Goal: Task Accomplishment & Management: Complete application form

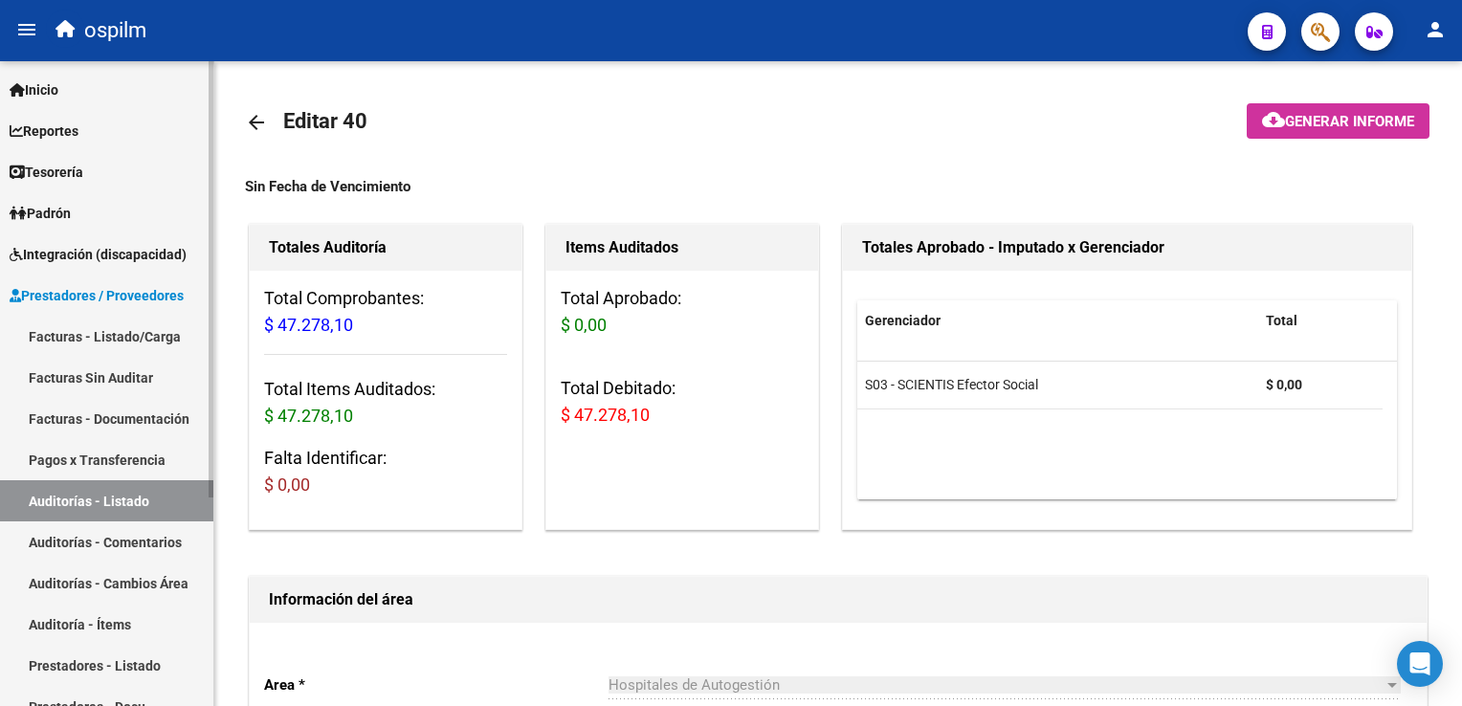
scroll to position [1366, 0]
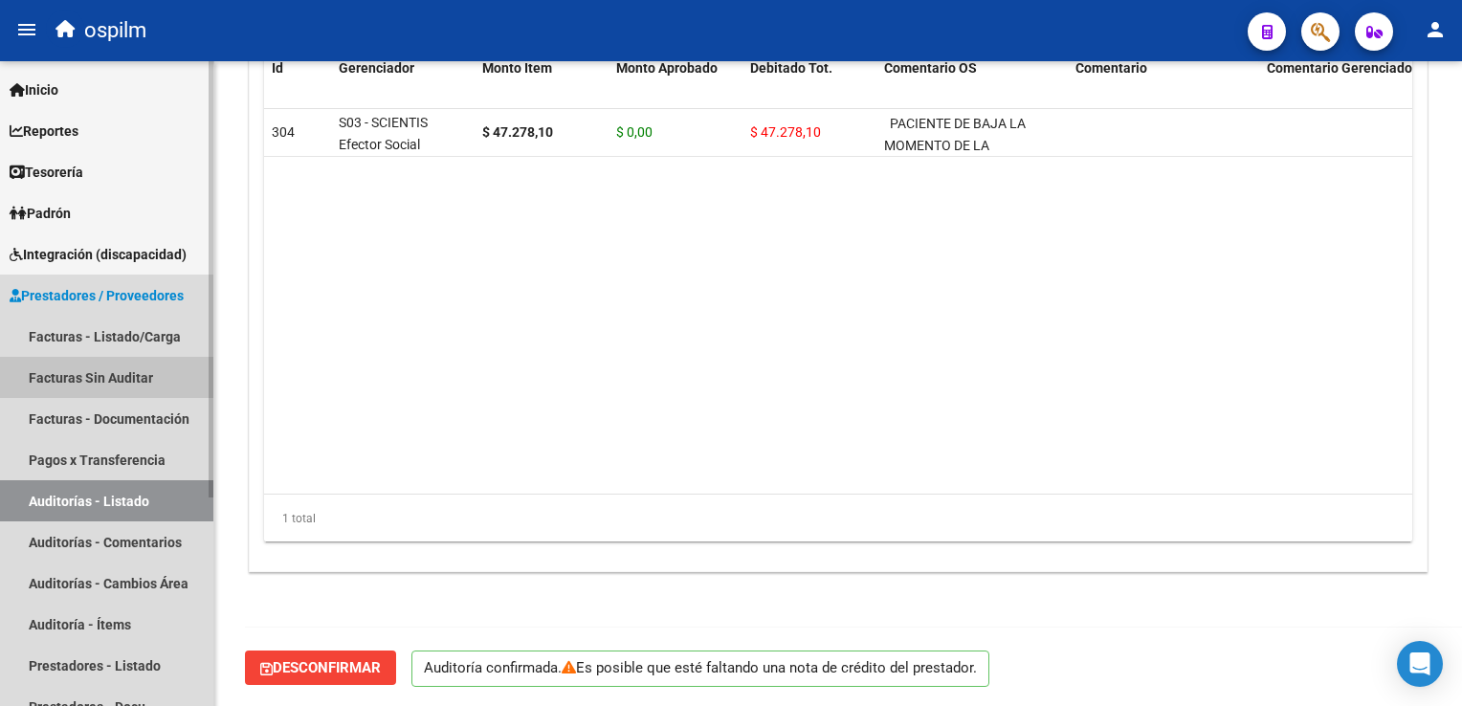
click at [77, 377] on link "Facturas Sin Auditar" at bounding box center [106, 377] width 213 height 41
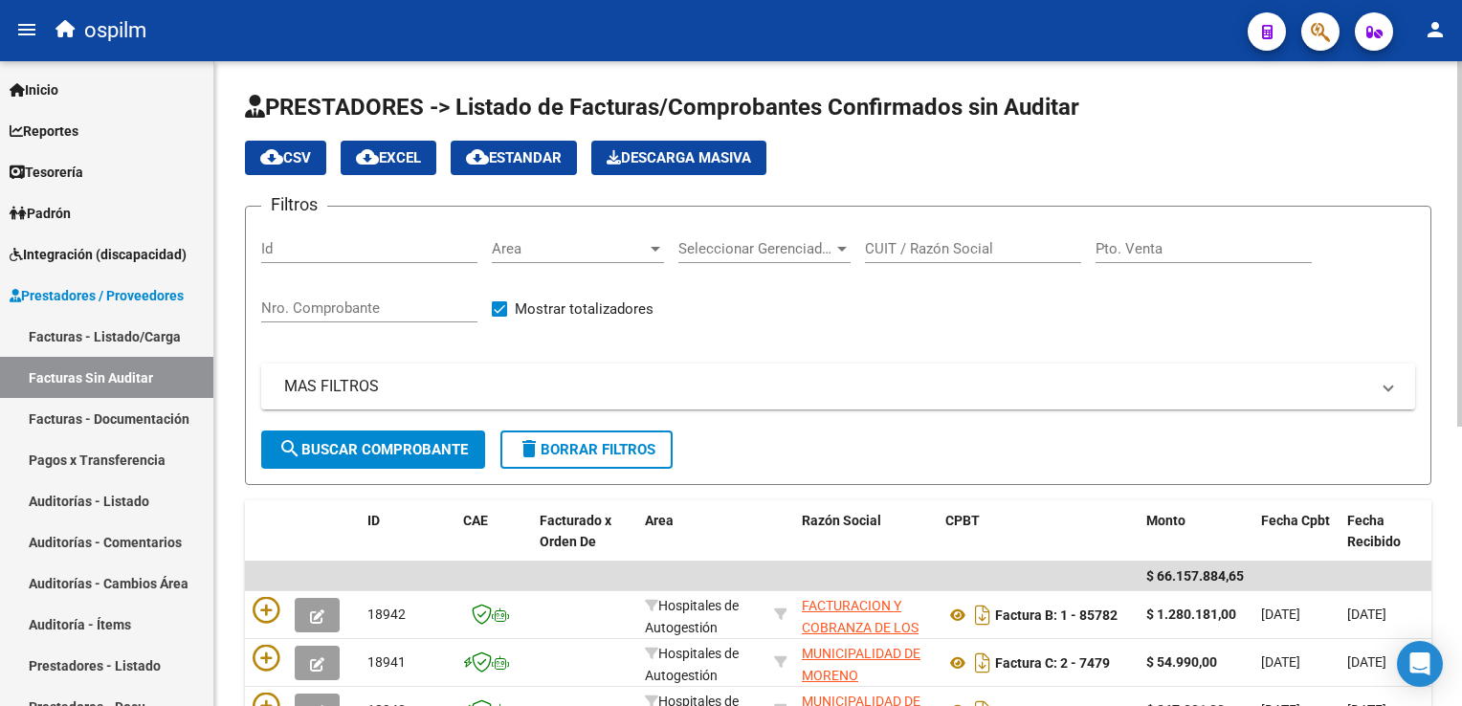
scroll to position [96, 0]
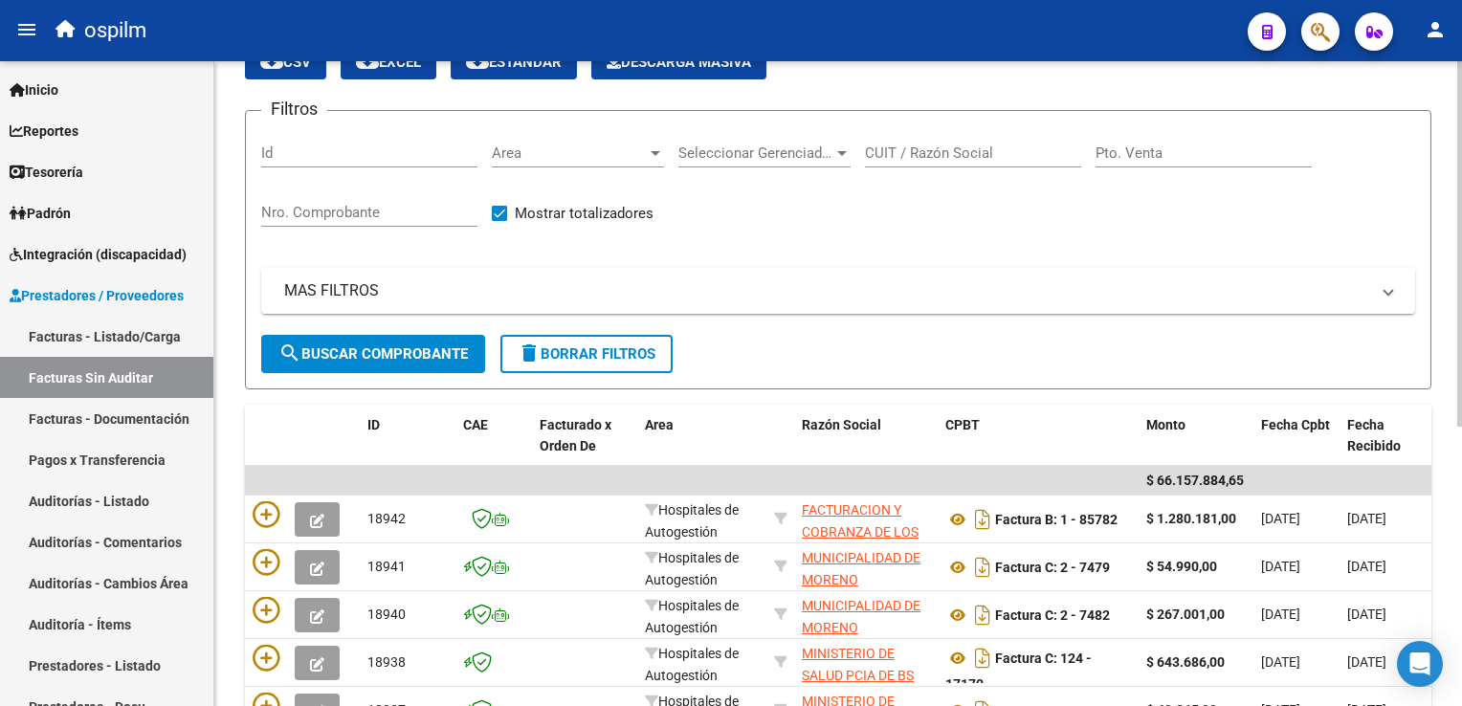
click at [341, 209] on input "Nro. Comprobante" at bounding box center [369, 212] width 216 height 17
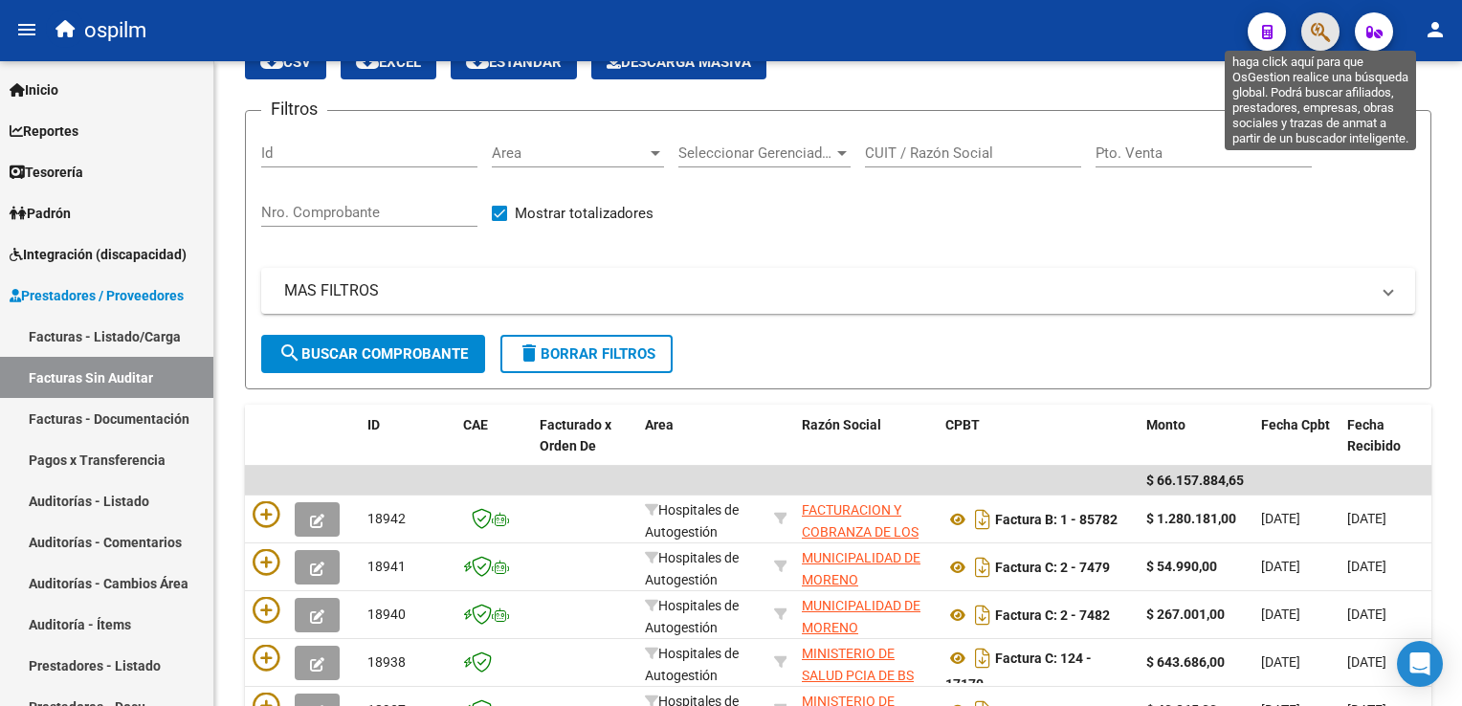
click at [1326, 25] on icon "button" at bounding box center [1319, 32] width 19 height 22
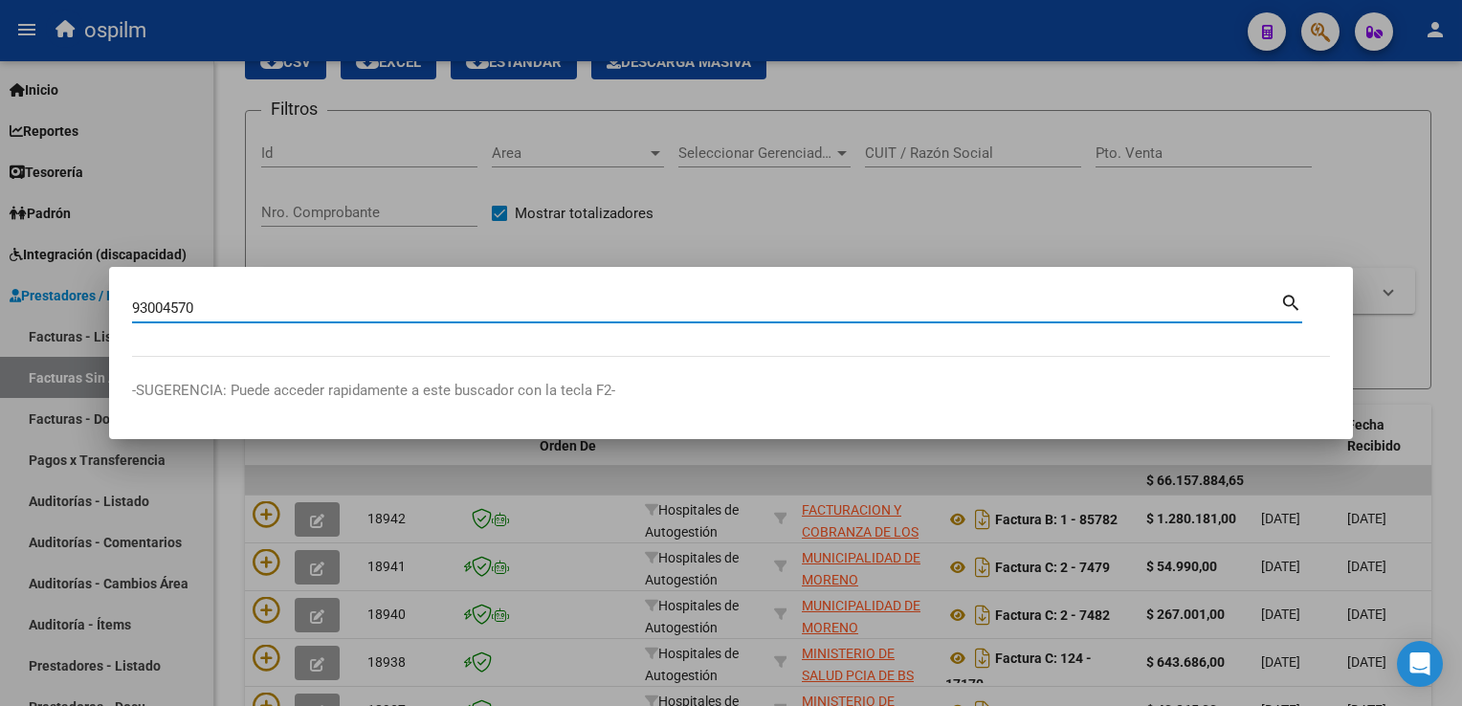
type input "93004570"
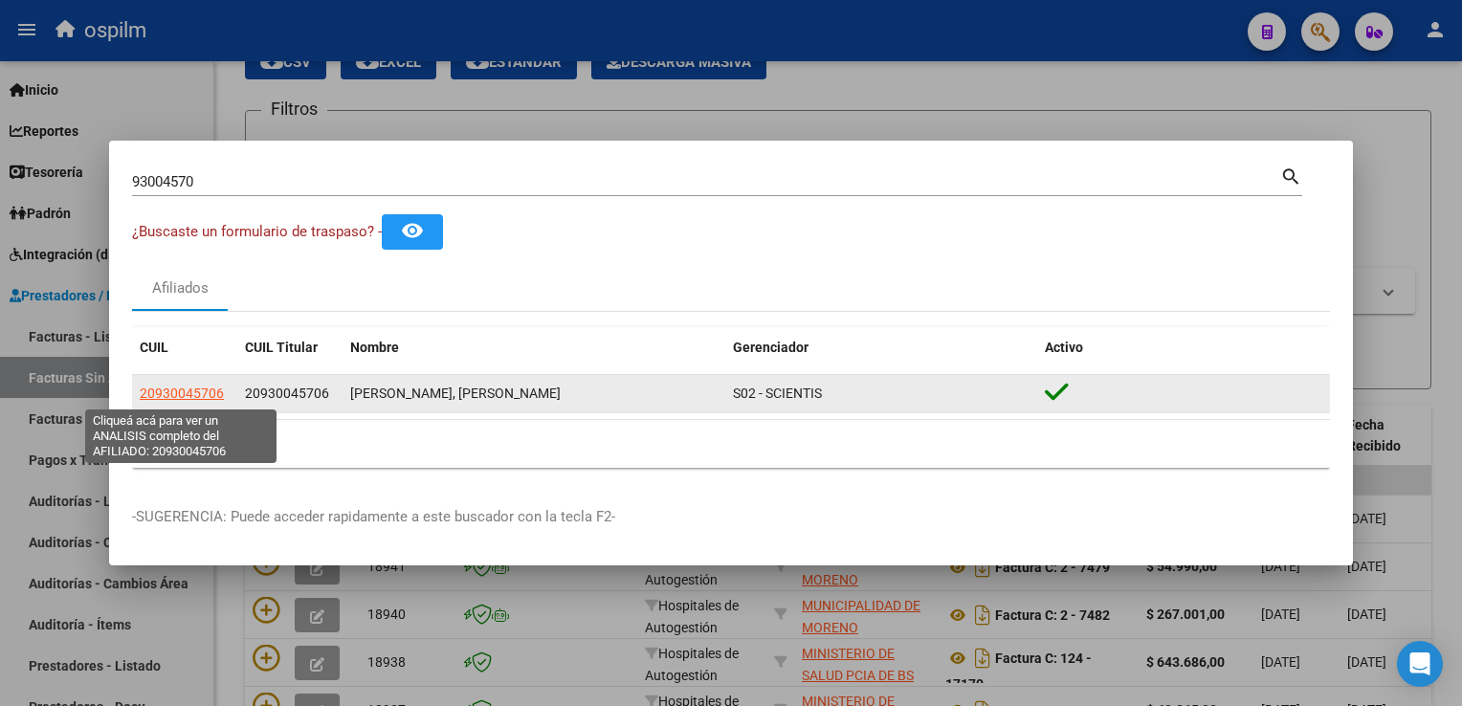
click at [187, 396] on span "20930045706" at bounding box center [182, 392] width 84 height 15
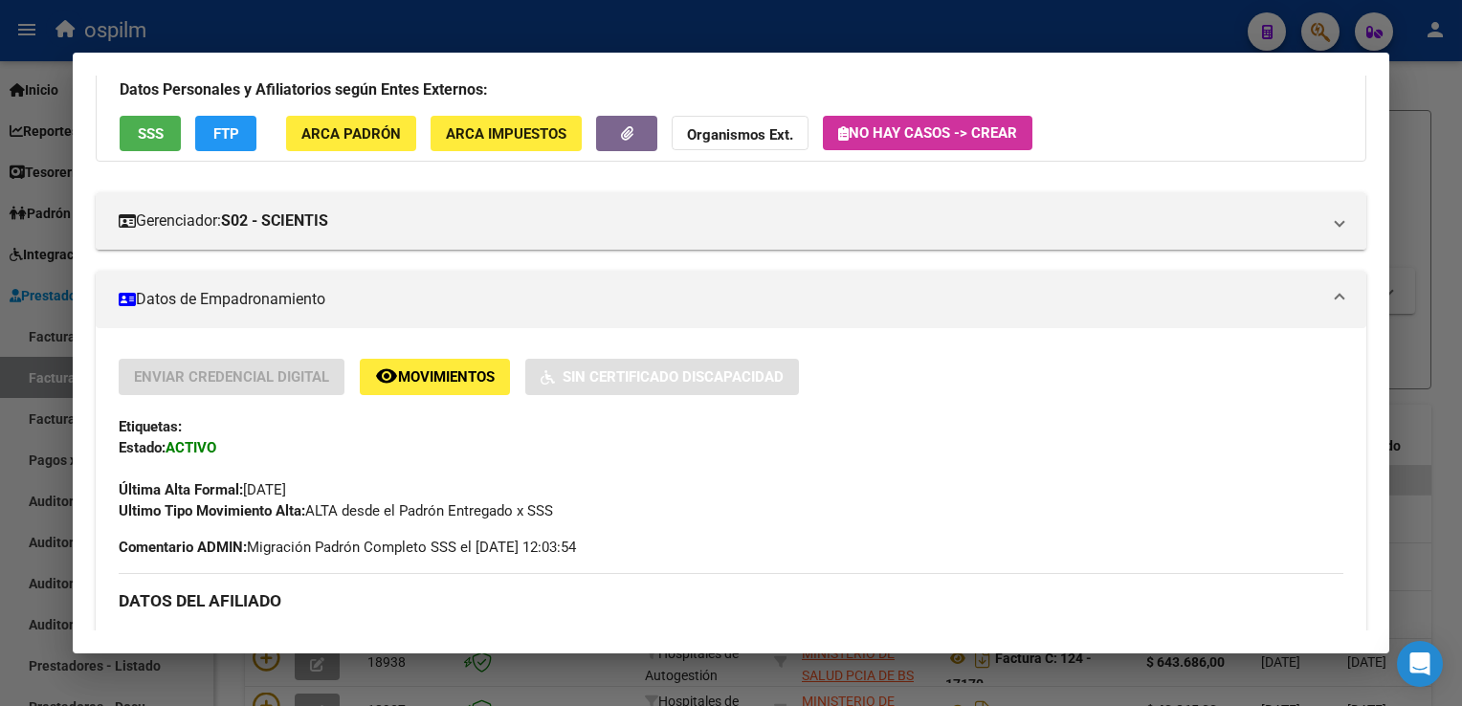
scroll to position [287, 0]
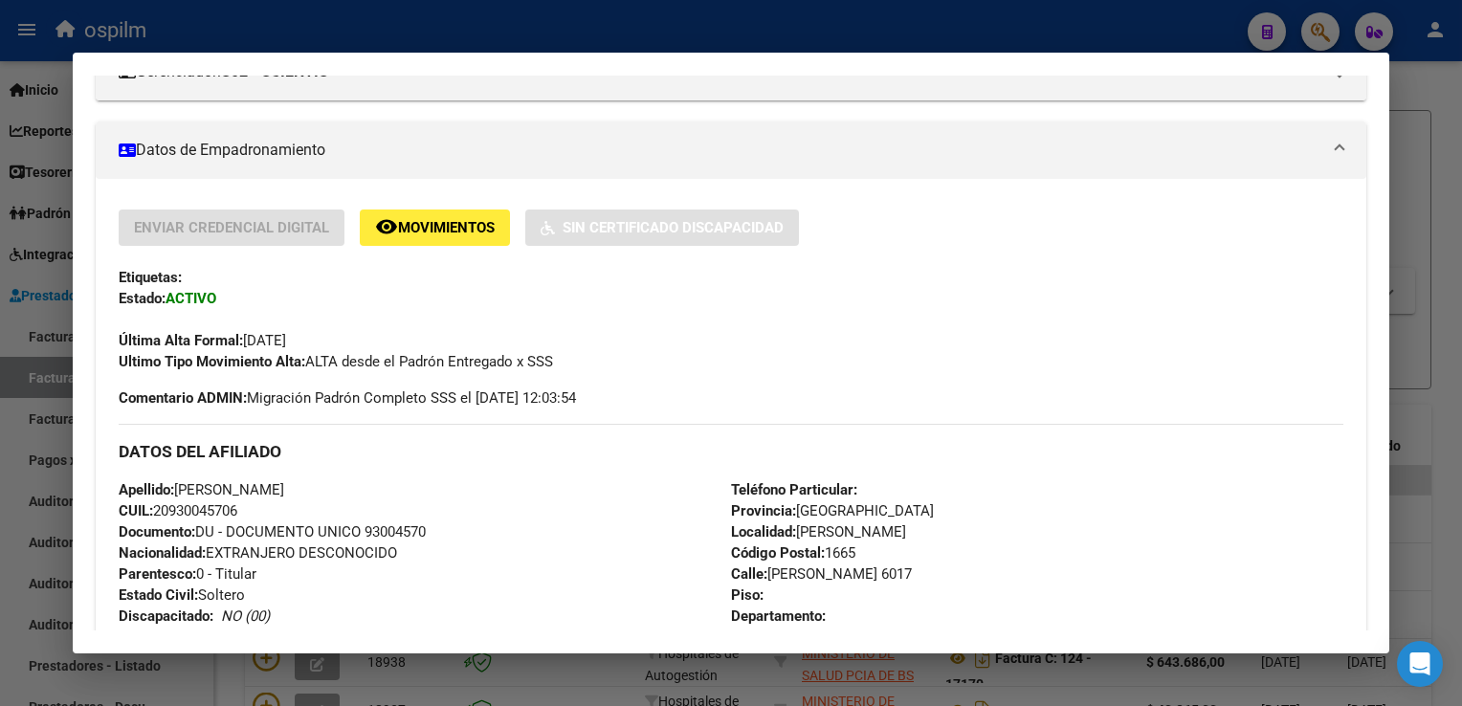
click at [1423, 252] on div at bounding box center [731, 353] width 1462 height 706
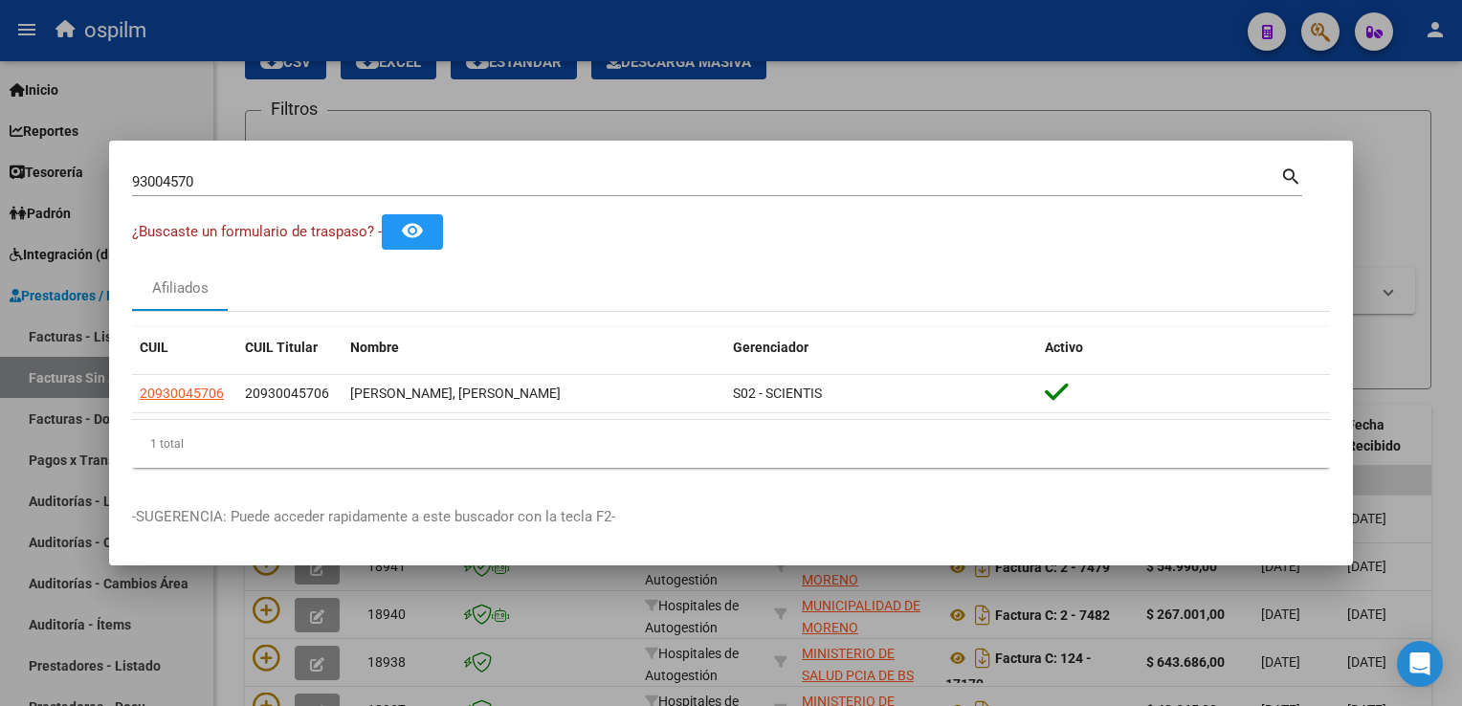
click at [1365, 276] on div at bounding box center [731, 353] width 1462 height 706
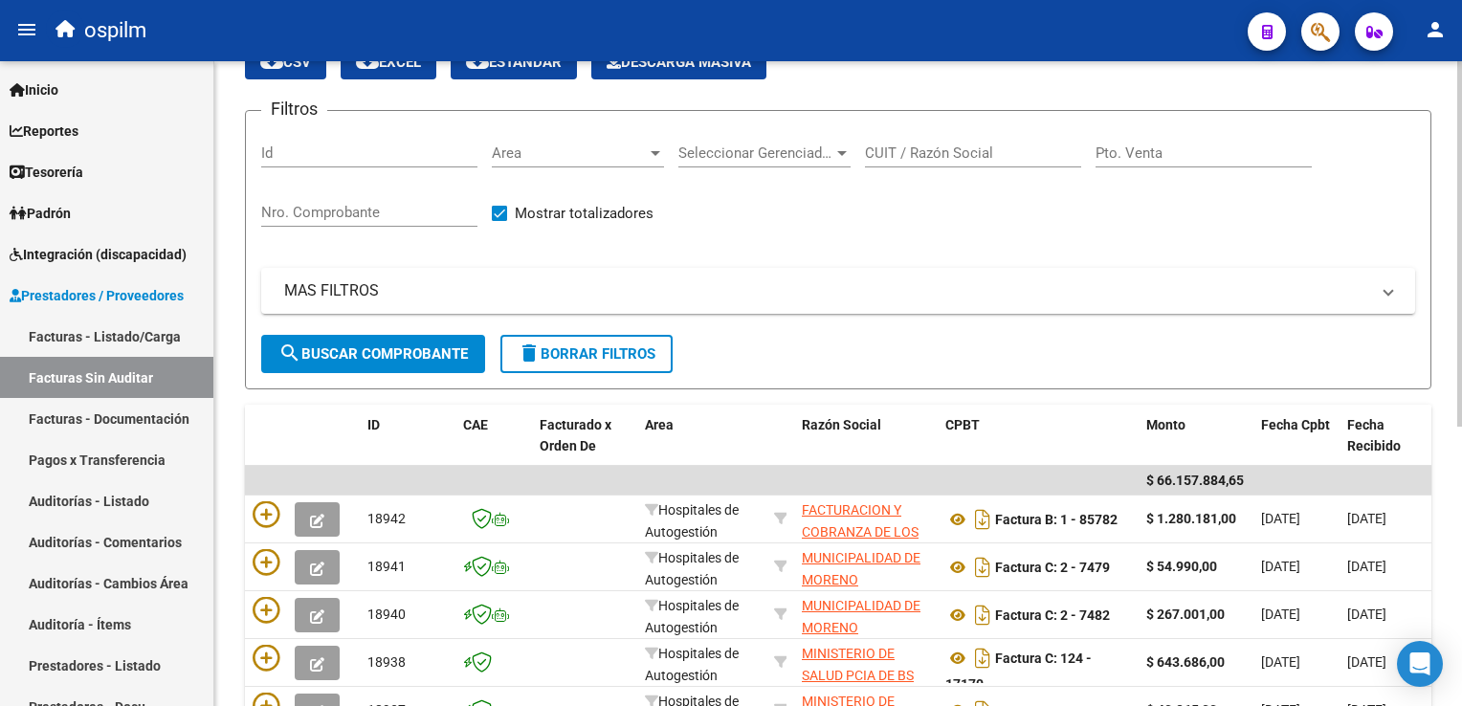
click at [357, 204] on input "Nro. Comprobante" at bounding box center [369, 212] width 216 height 17
type input "161844"
click at [352, 354] on span "search Buscar Comprobante" at bounding box center [372, 353] width 189 height 17
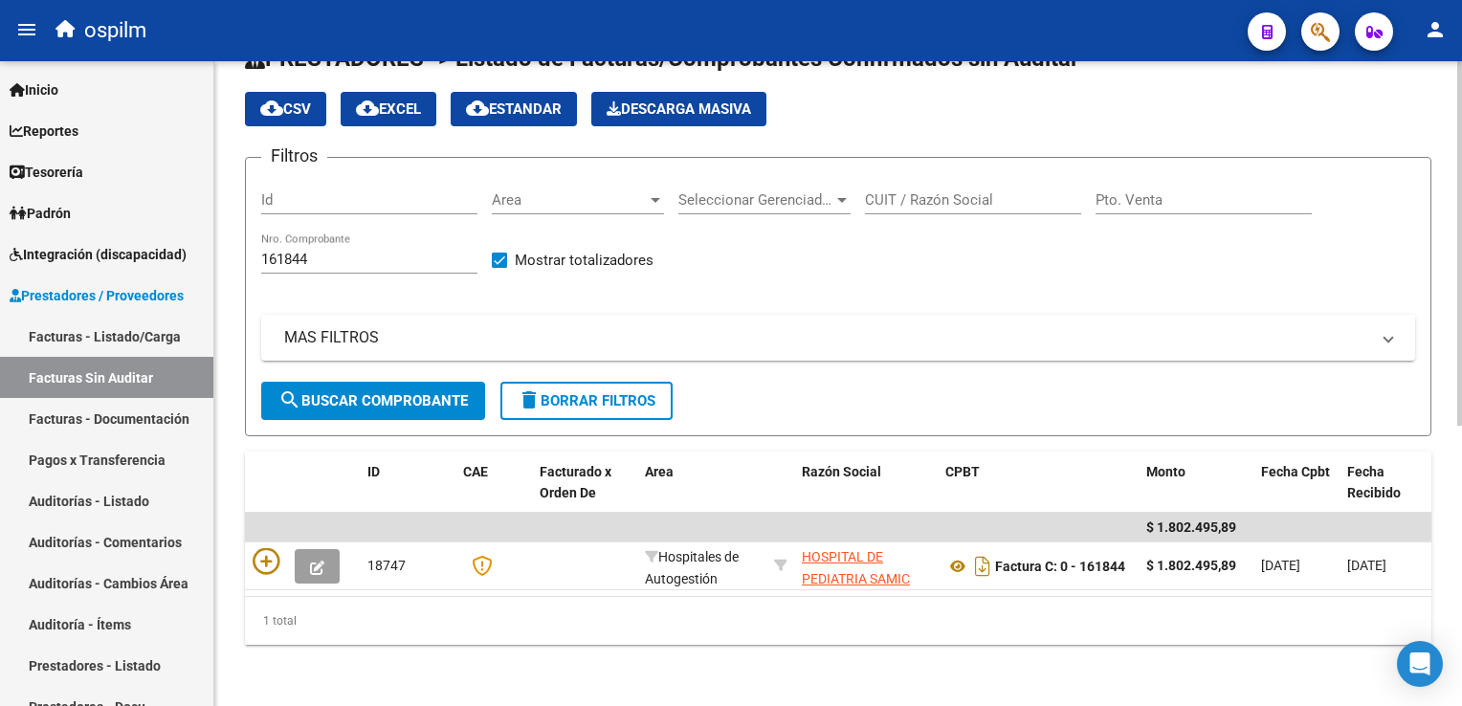
scroll to position [60, 0]
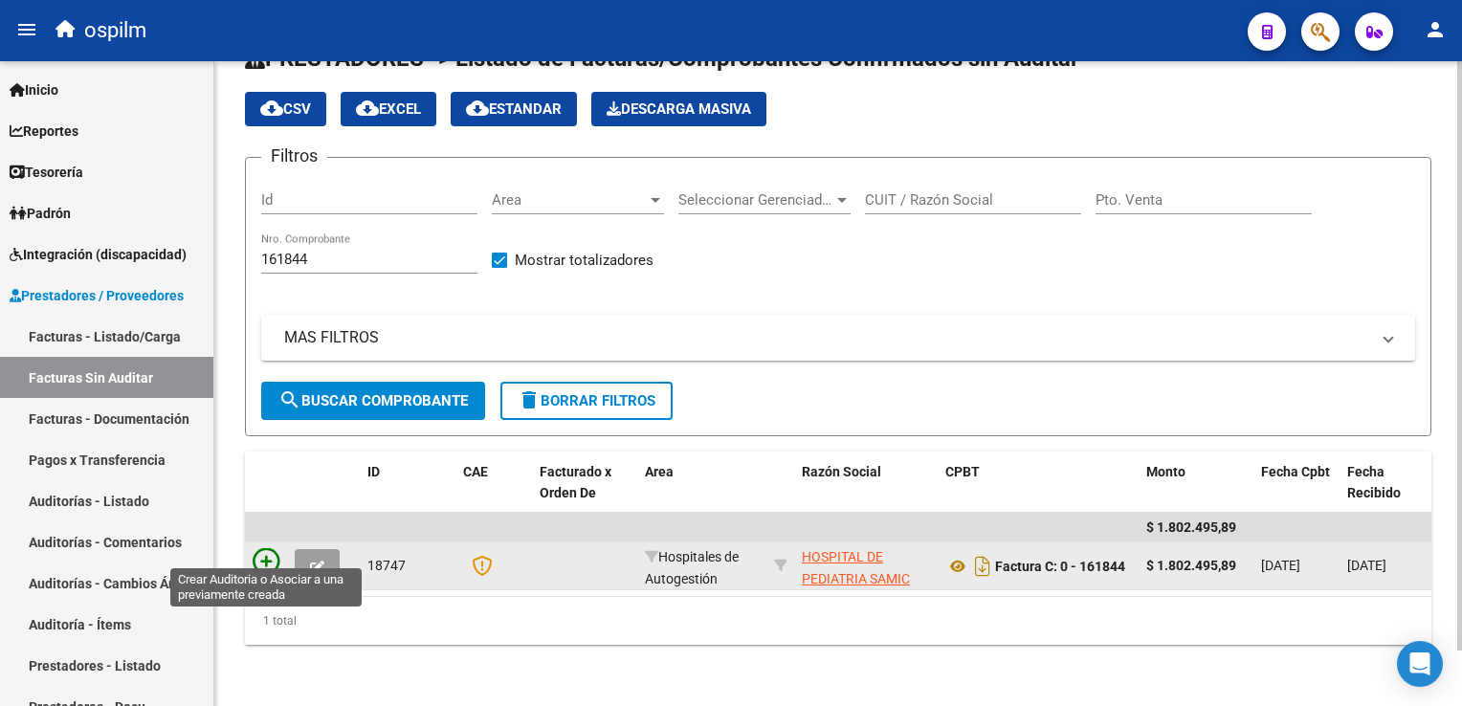
click at [261, 549] on icon at bounding box center [266, 561] width 27 height 27
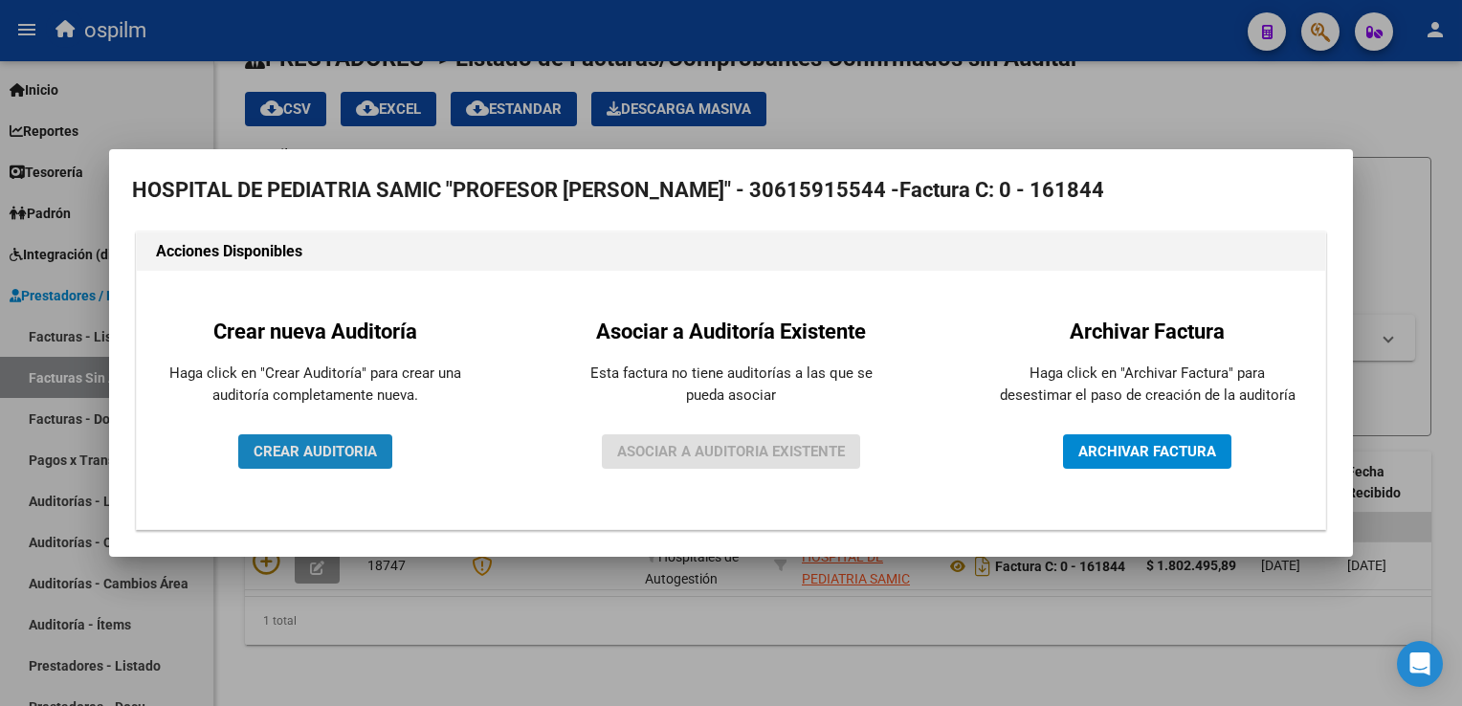
click at [293, 451] on span "CREAR AUDITORIA" at bounding box center [314, 451] width 123 height 17
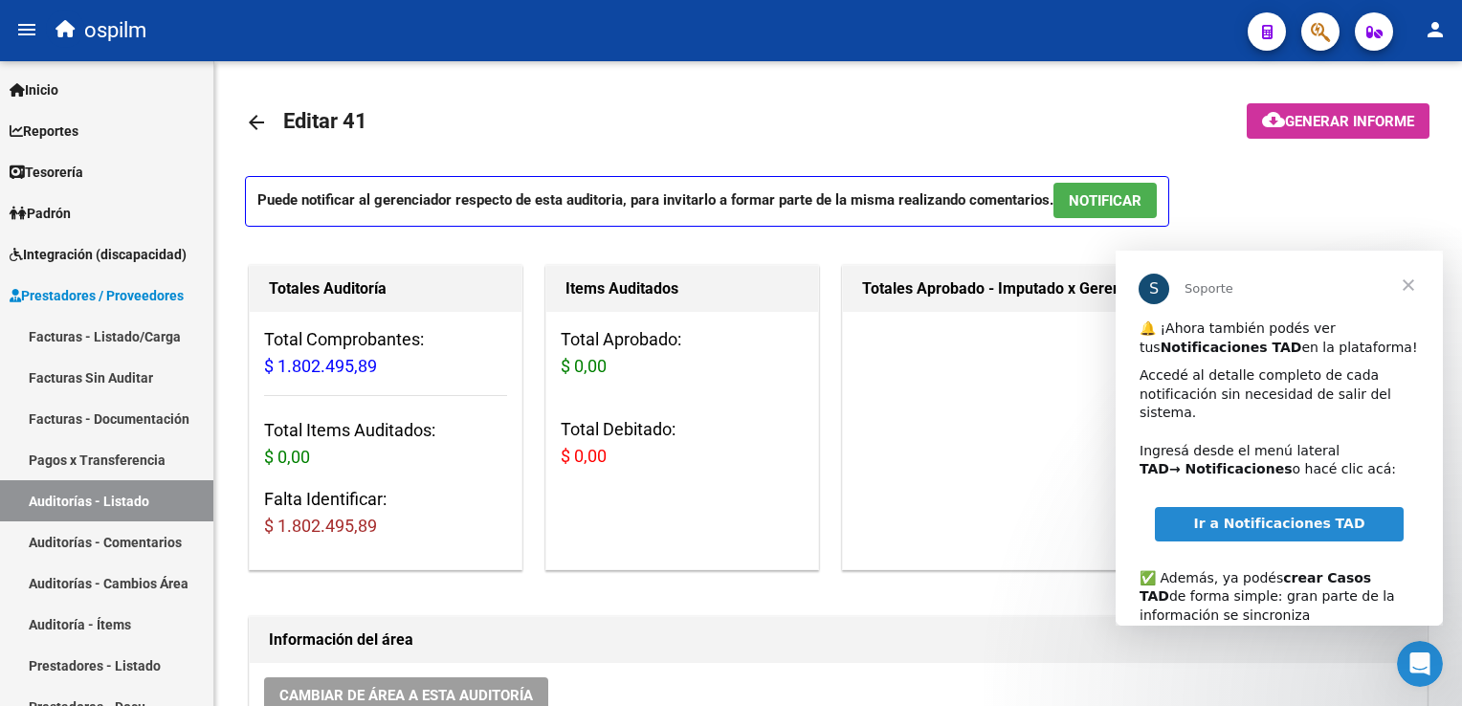
click at [1404, 290] on span "Cerrar" at bounding box center [1408, 285] width 69 height 69
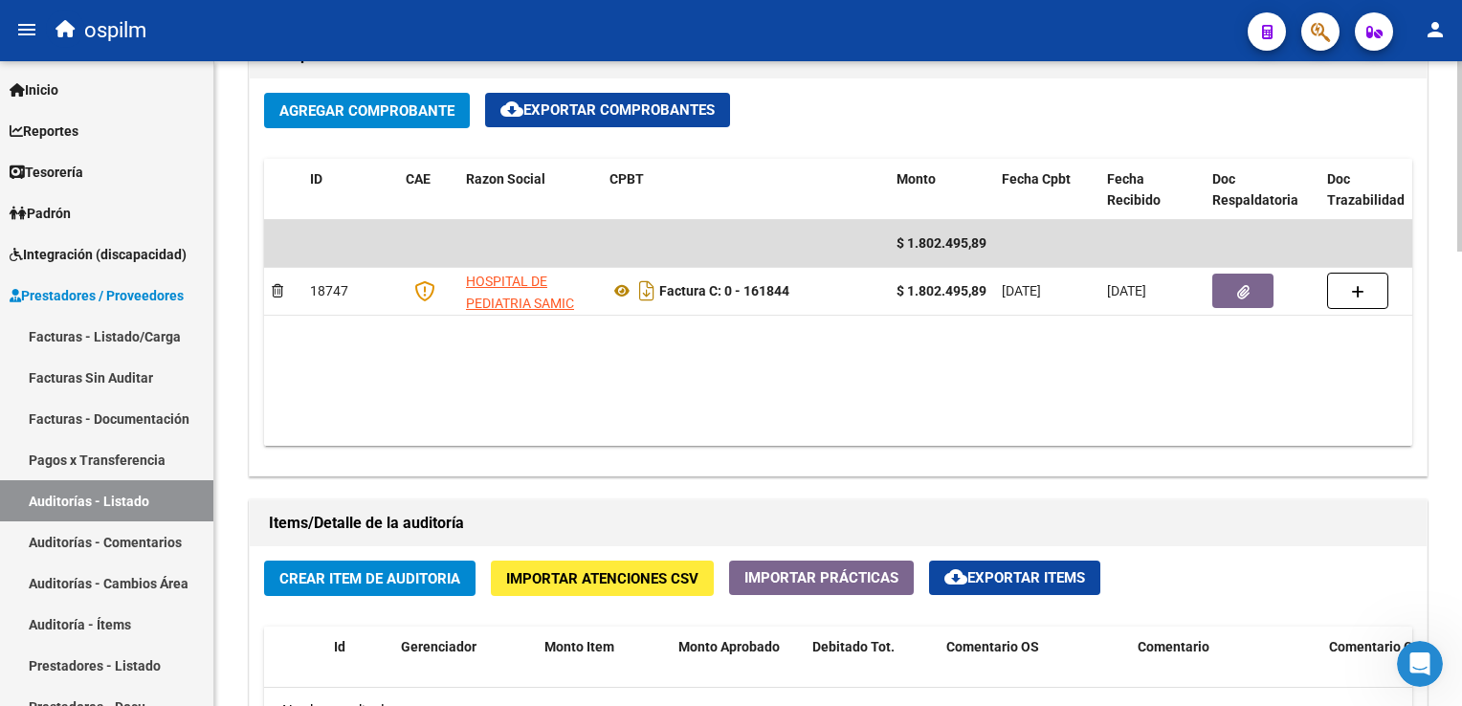
scroll to position [1243, 0]
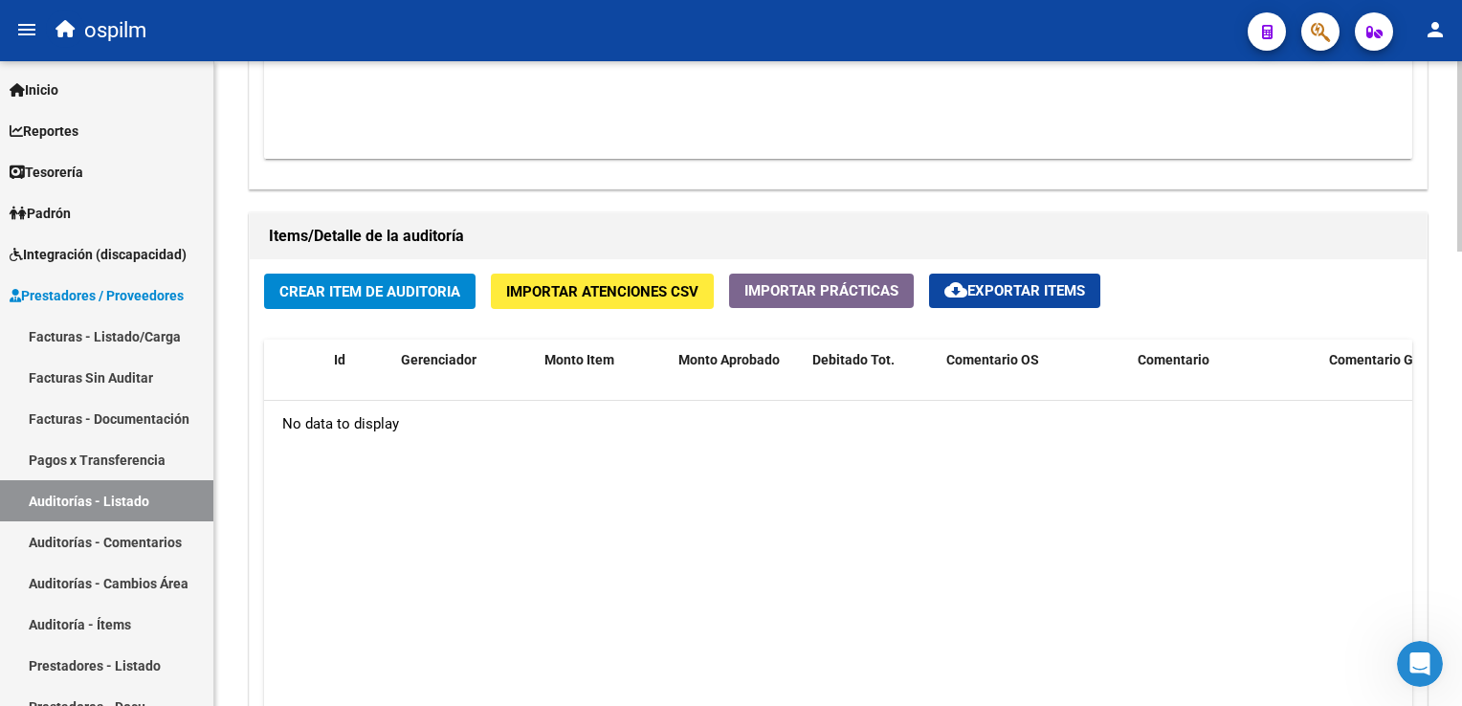
click at [325, 292] on span "Crear Item de Auditoria" at bounding box center [369, 291] width 181 height 17
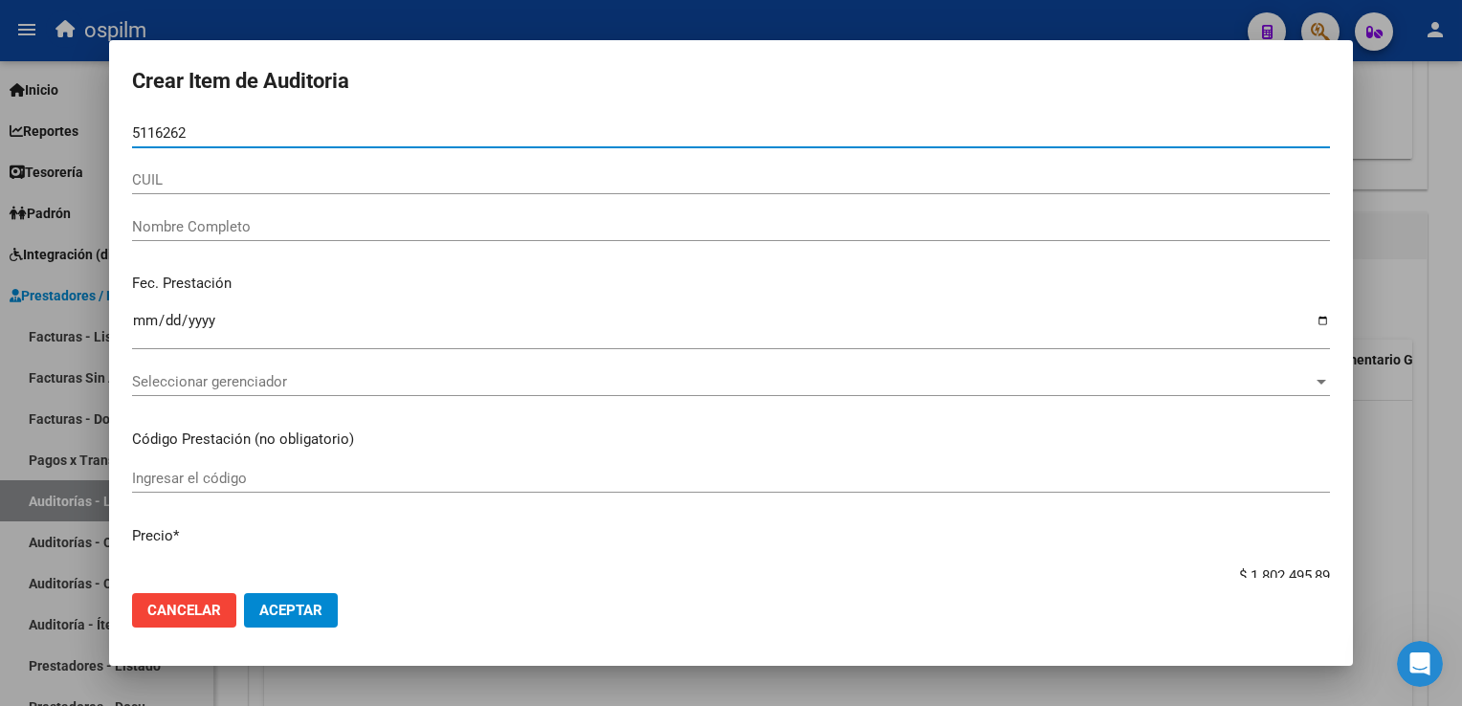
type input "51162626"
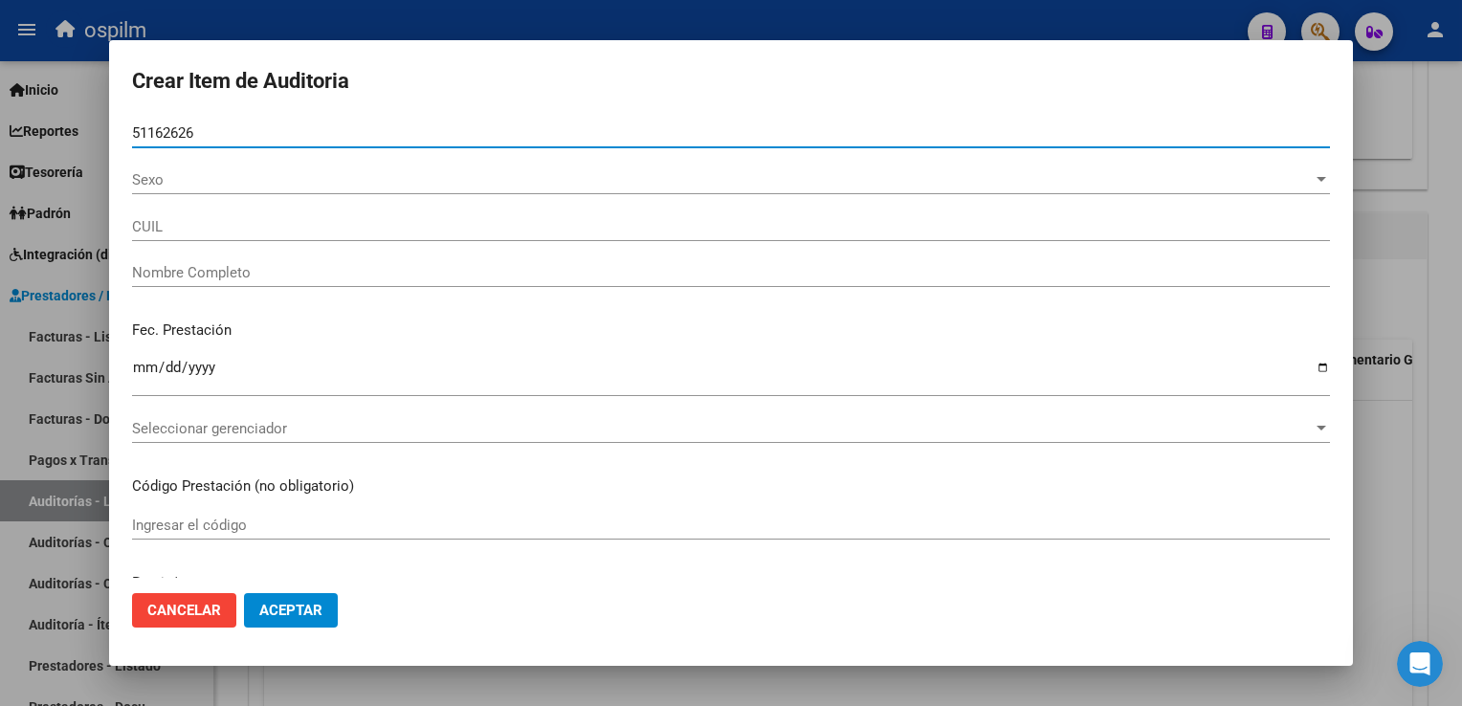
type input "23511626269"
type input "[PERSON_NAME] [PERSON_NAME]"
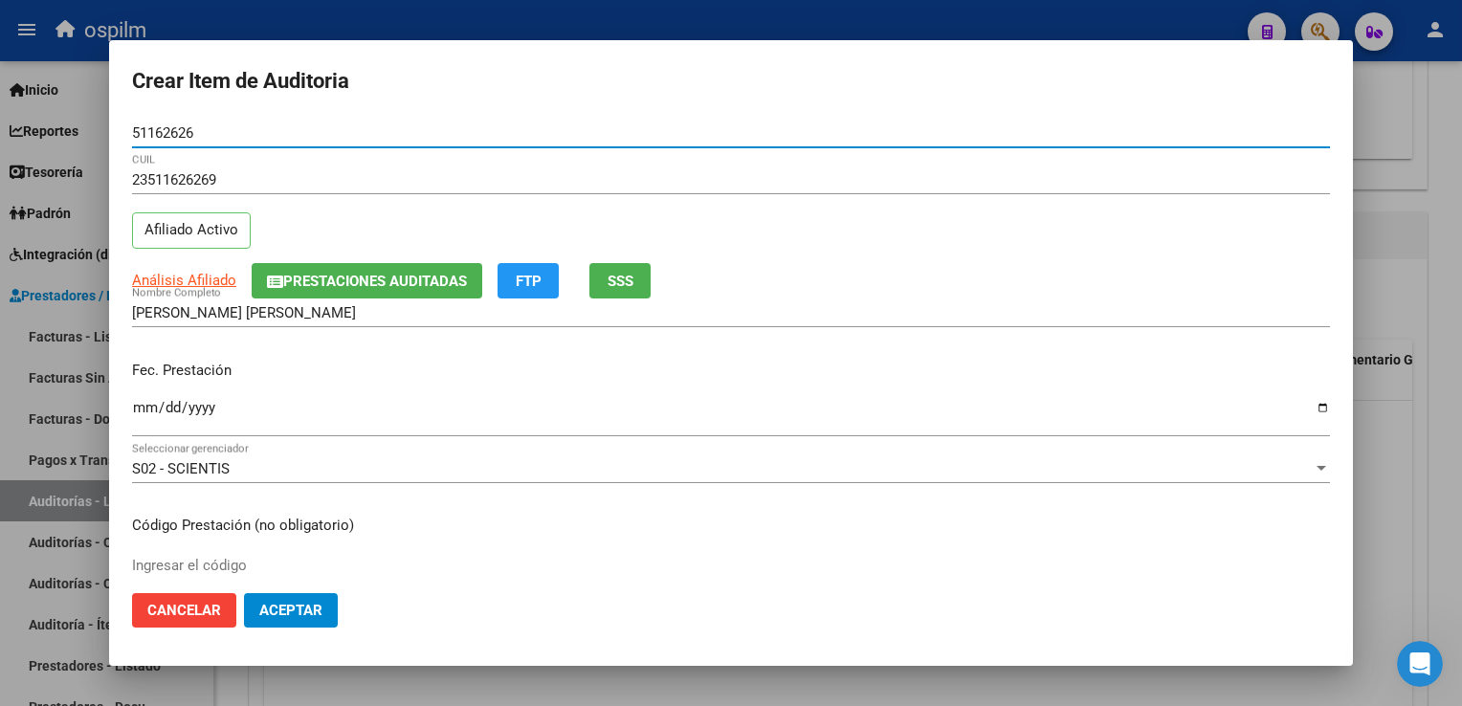
type input "51162626"
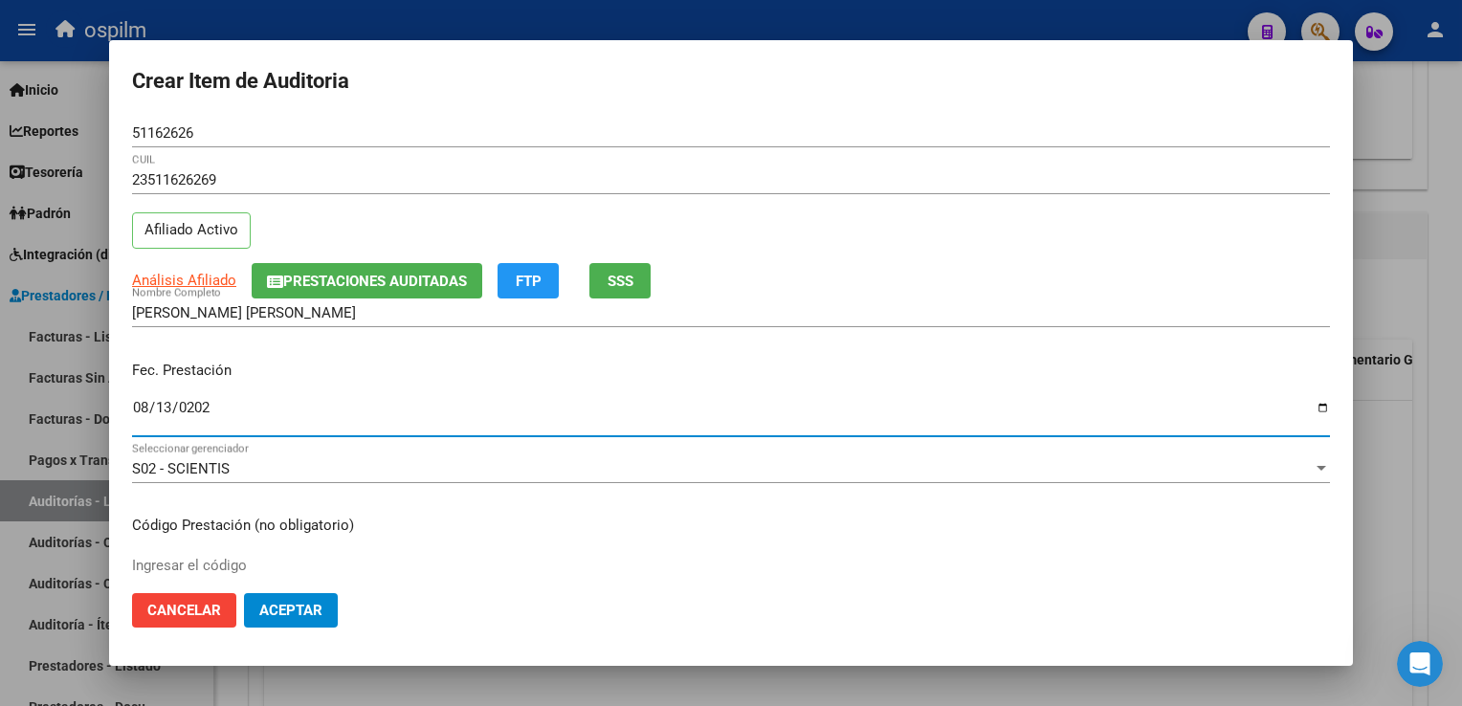
type input "[DATE]"
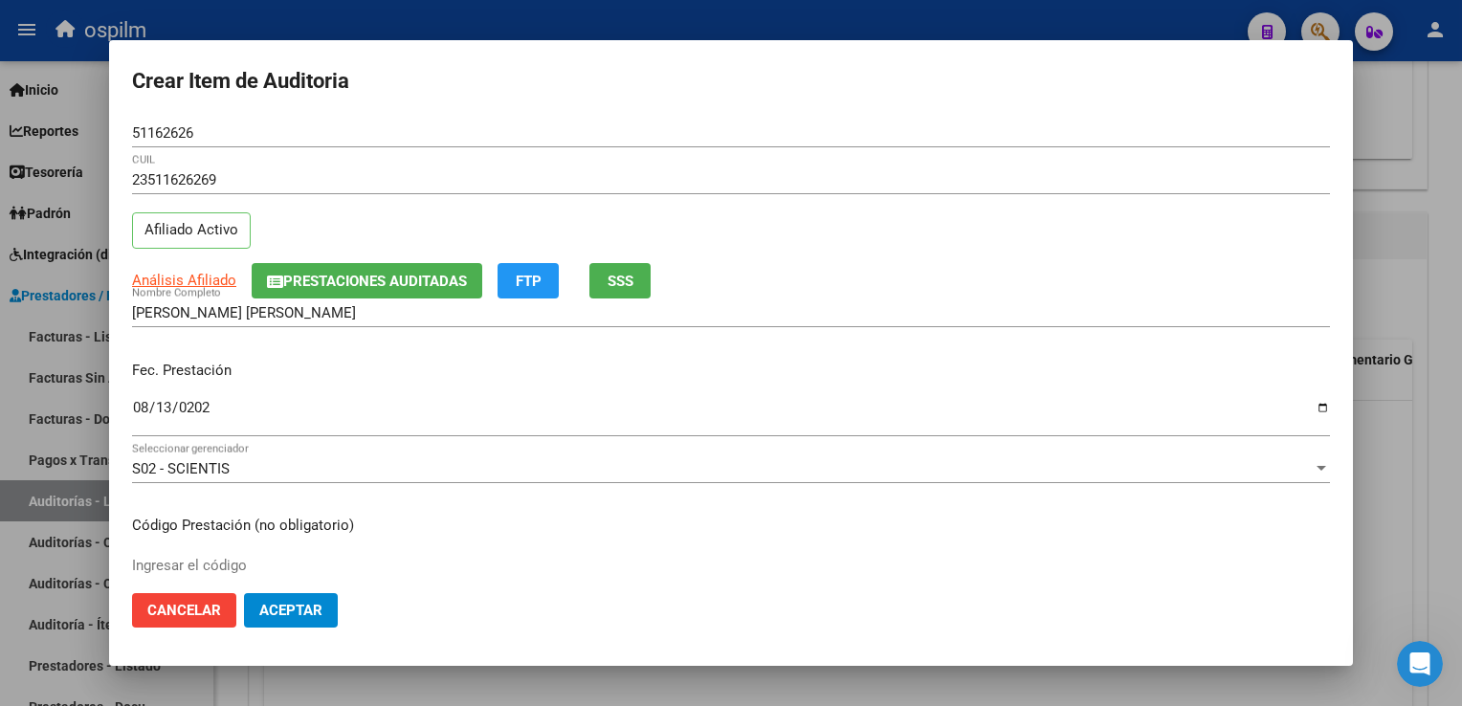
scroll to position [314, 0]
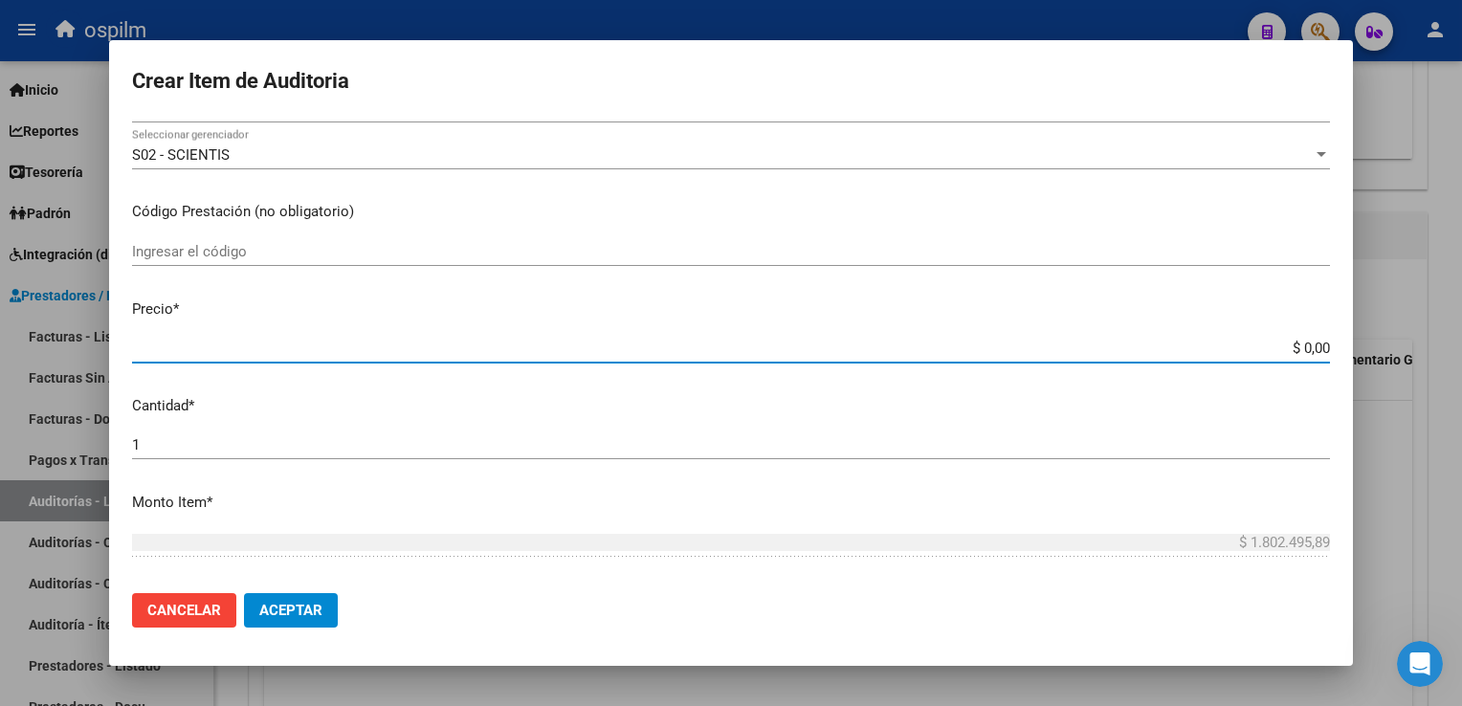
type input "$ 0,04"
type input "$ 0,44"
type input "$ 4,46"
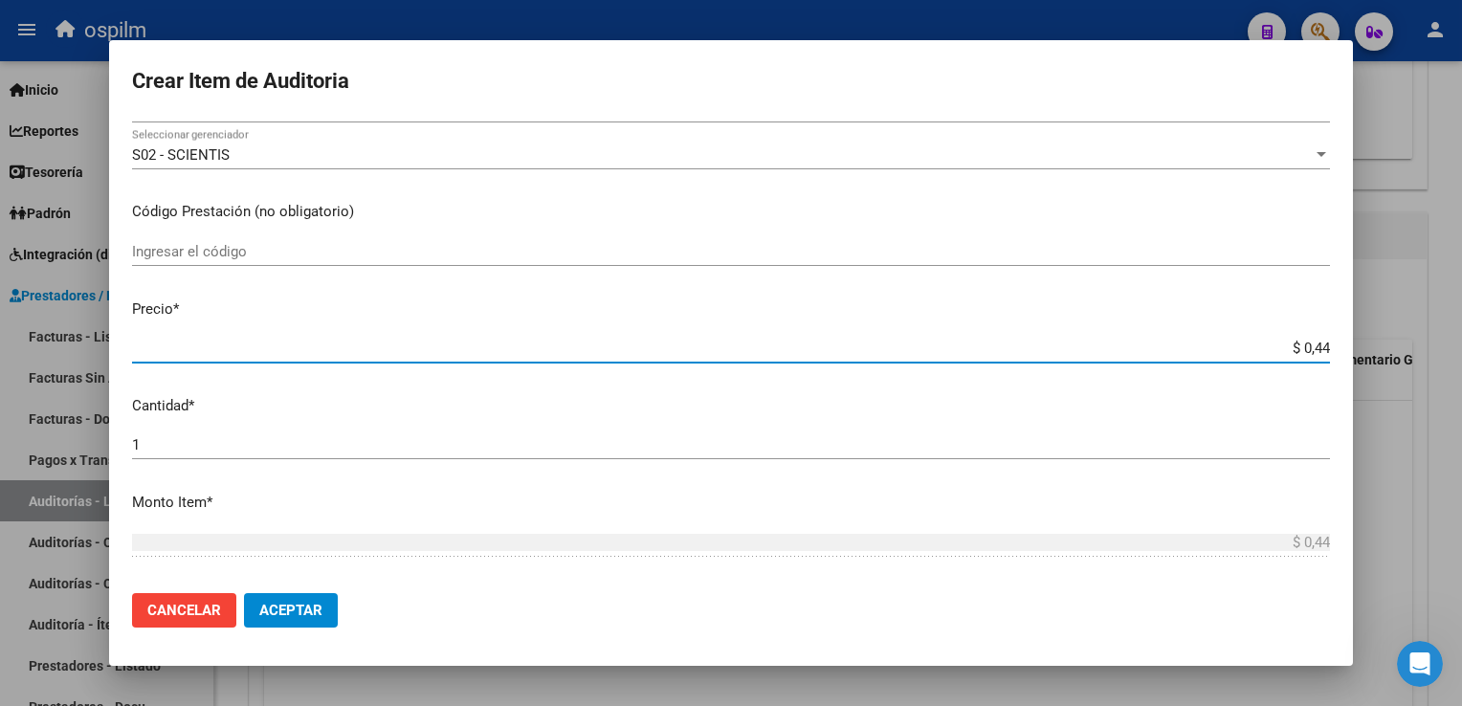
type input "$ 4,46"
type input "$ 44,65"
type input "$ 446,55"
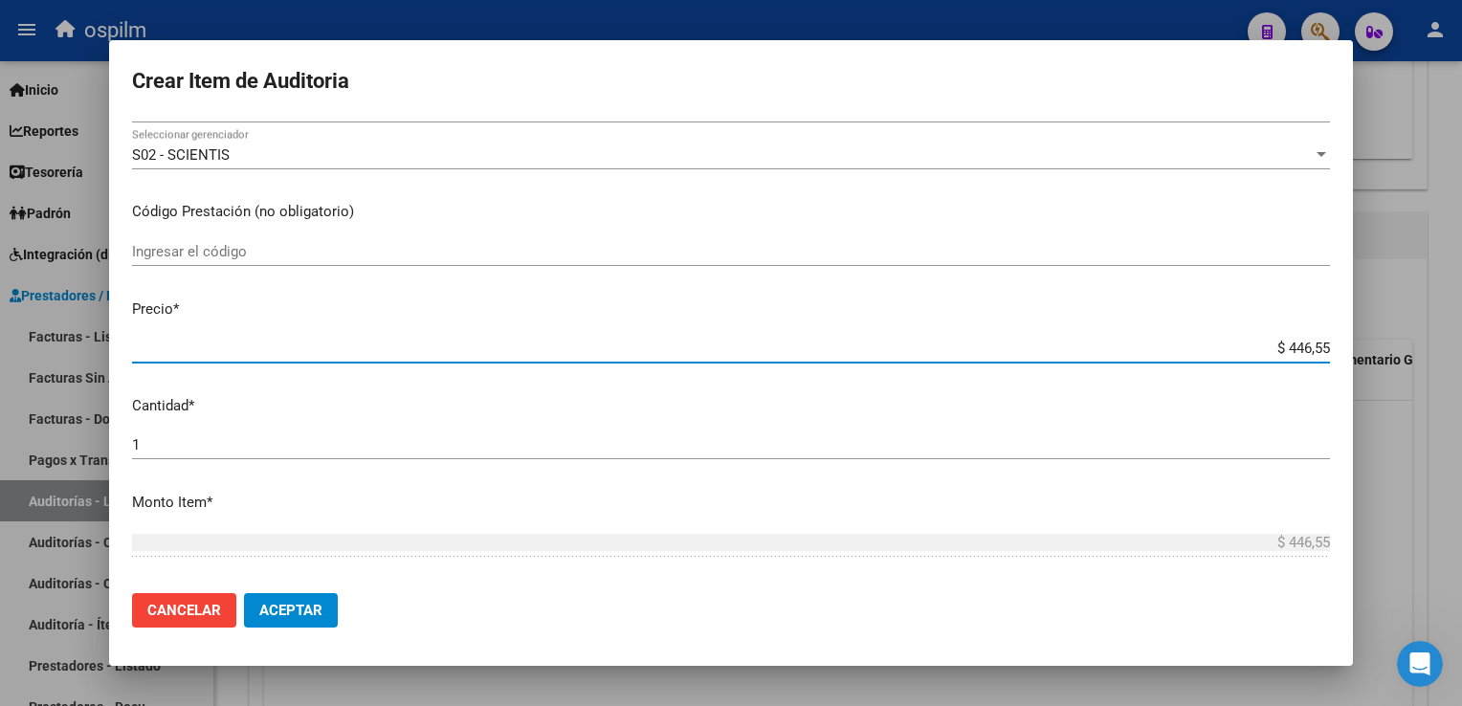
type input "$ 4.465,58"
type input "$ 44.655,82"
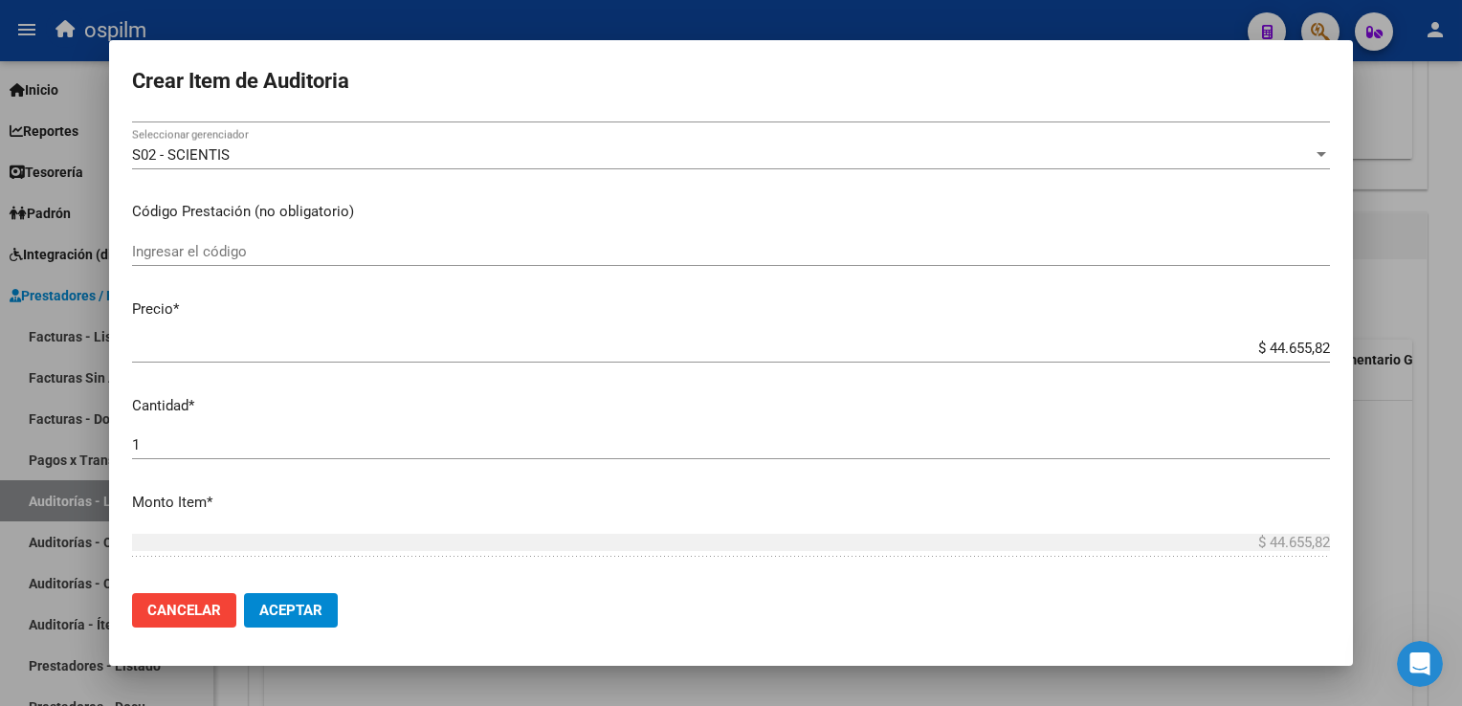
scroll to position [605, 0]
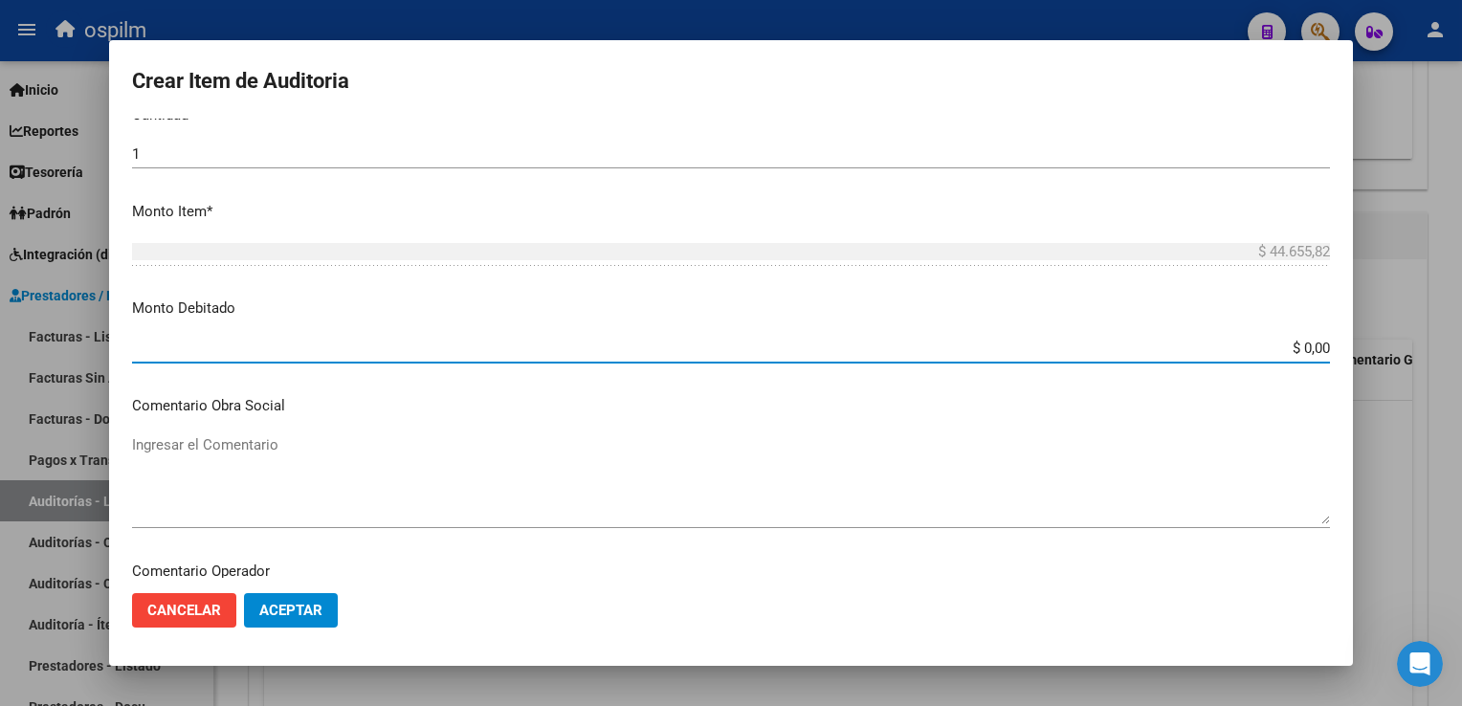
click at [272, 608] on span "Aceptar" at bounding box center [290, 610] width 63 height 17
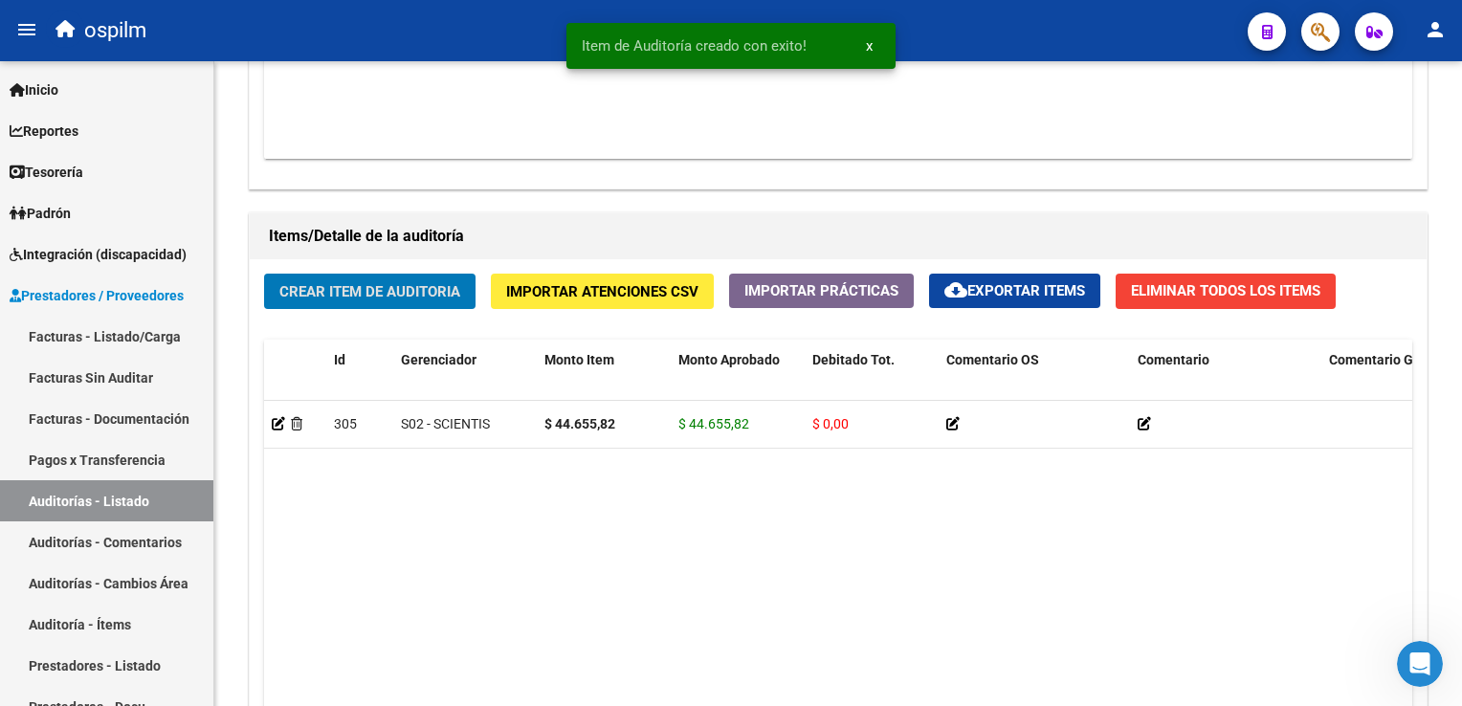
scroll to position [1244, 0]
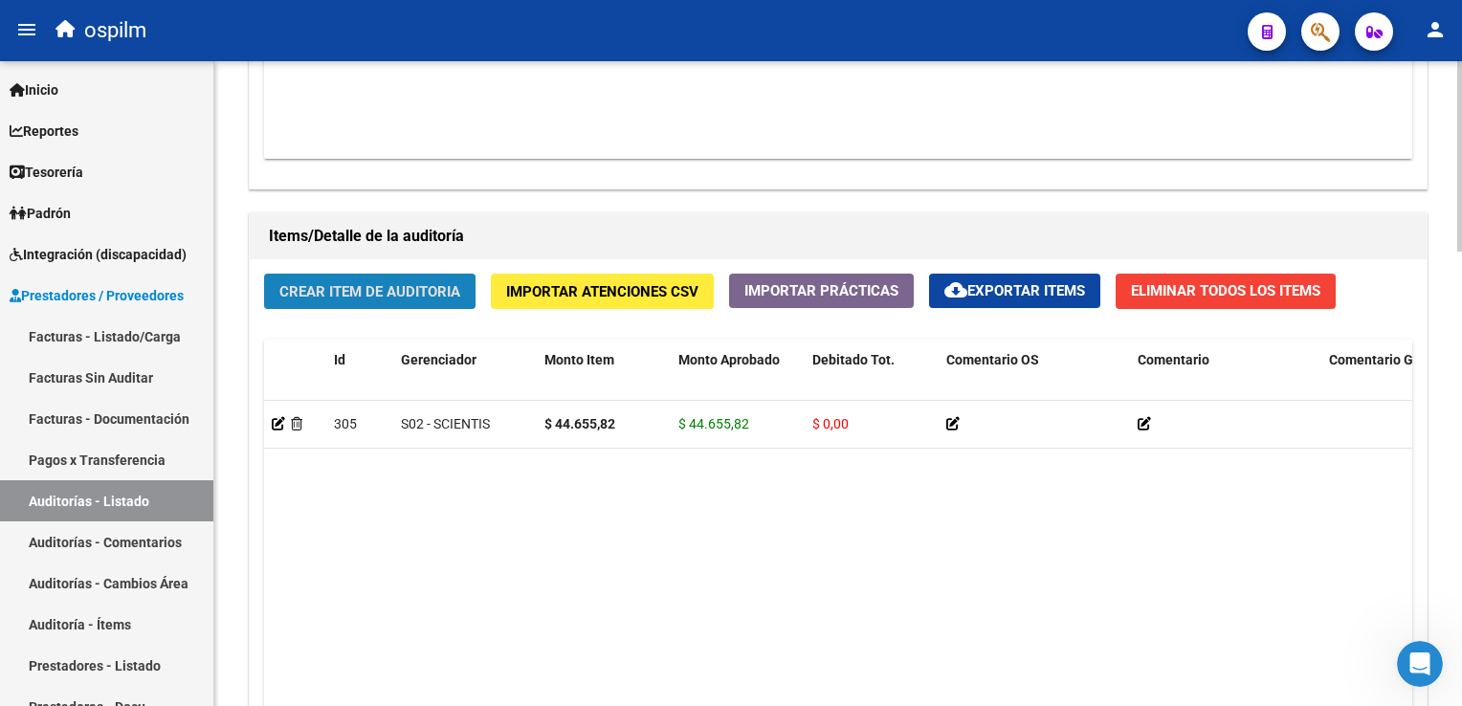
click at [359, 288] on span "Crear Item de Auditoria" at bounding box center [369, 291] width 181 height 17
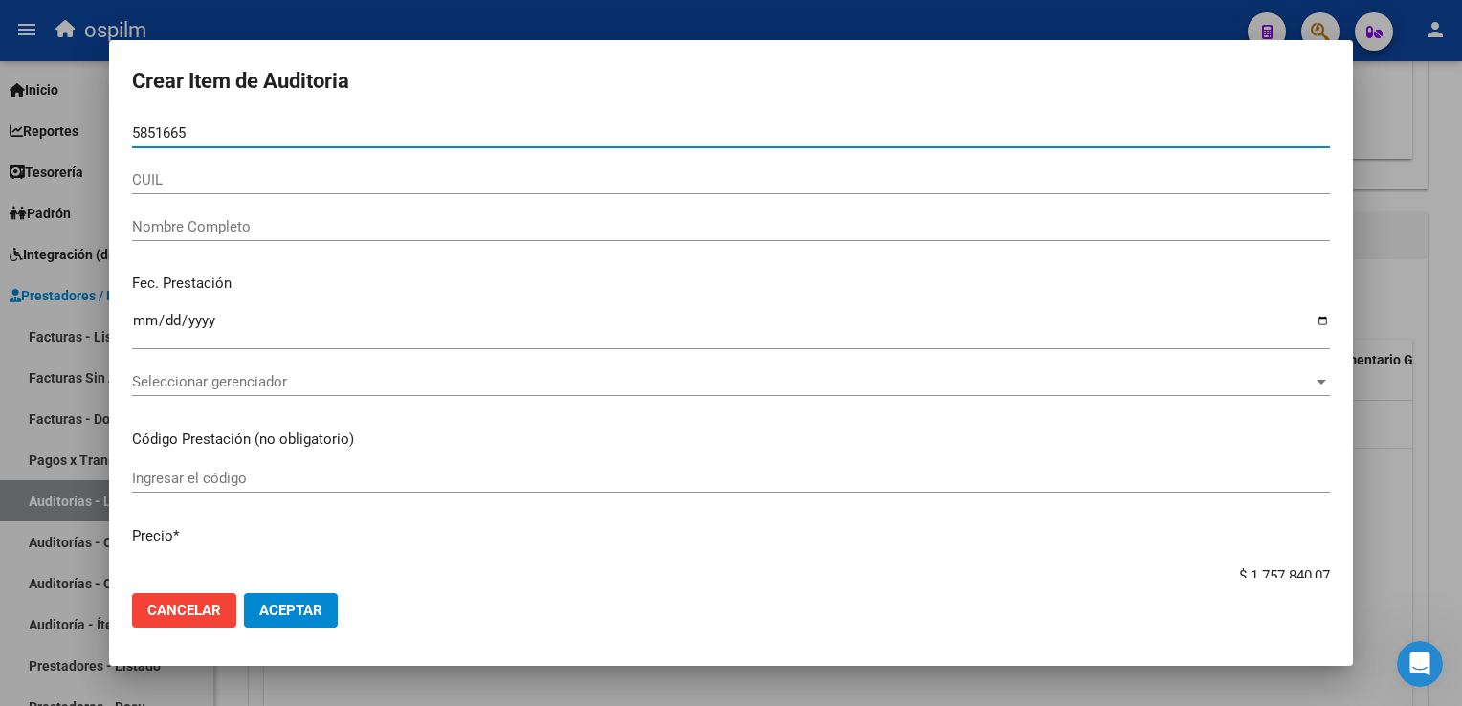
type input "58516656"
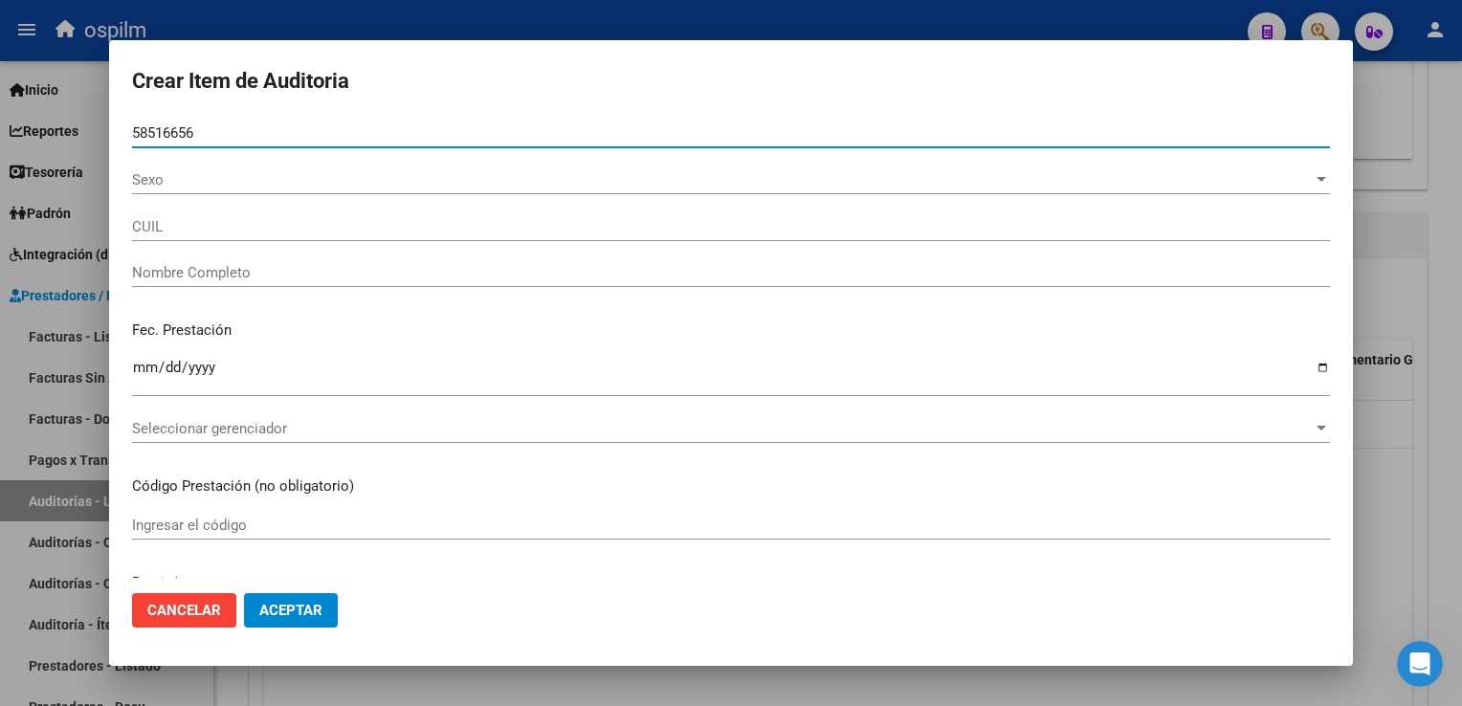
type input "27585166567"
type input "[PERSON_NAME] [PERSON_NAME]"
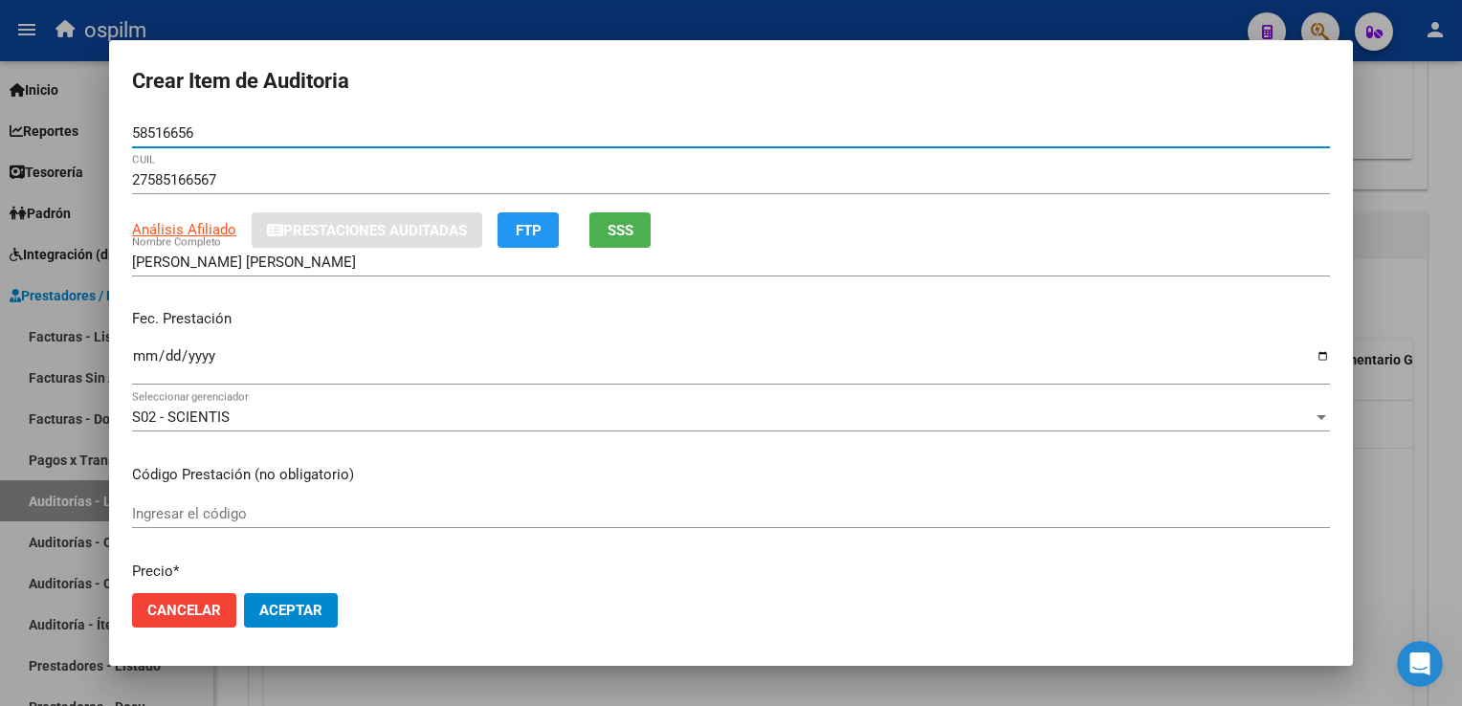
type input "58516656"
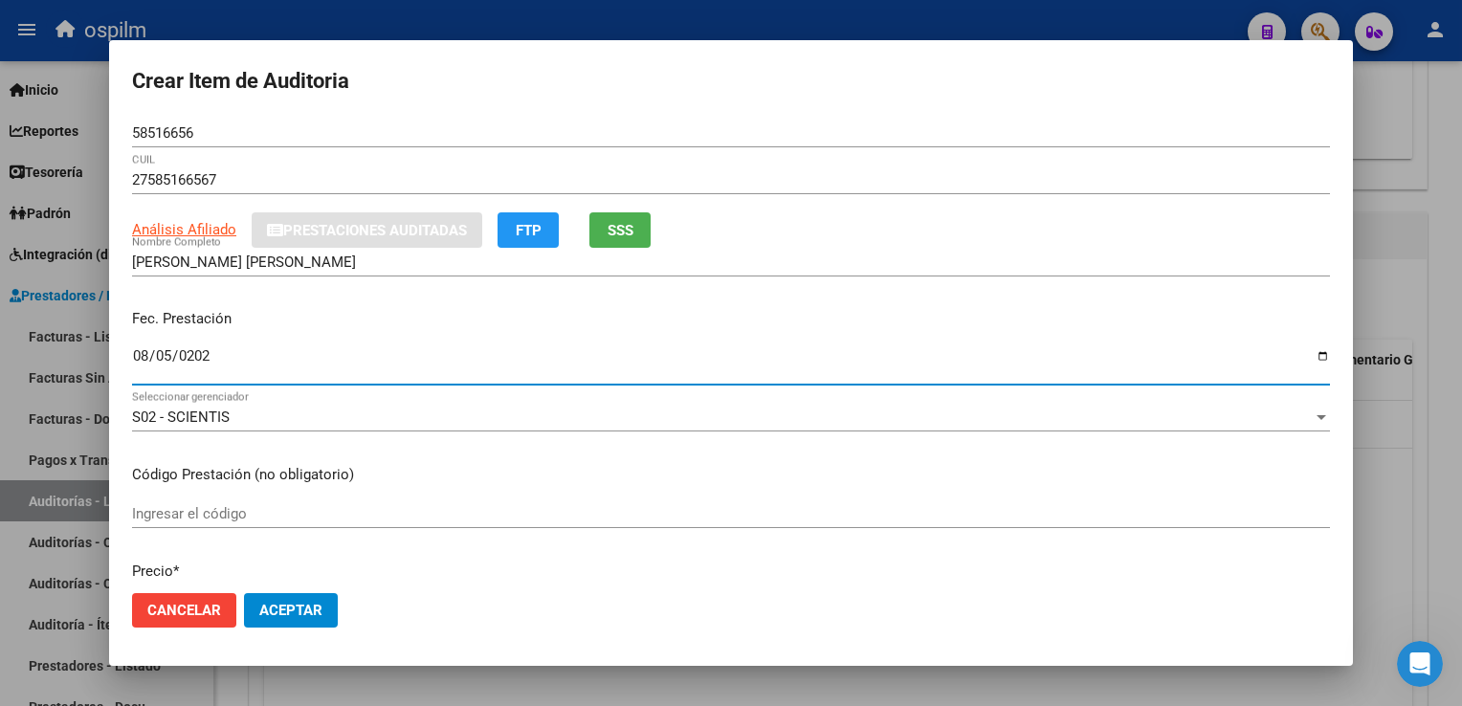
type input "[DATE]"
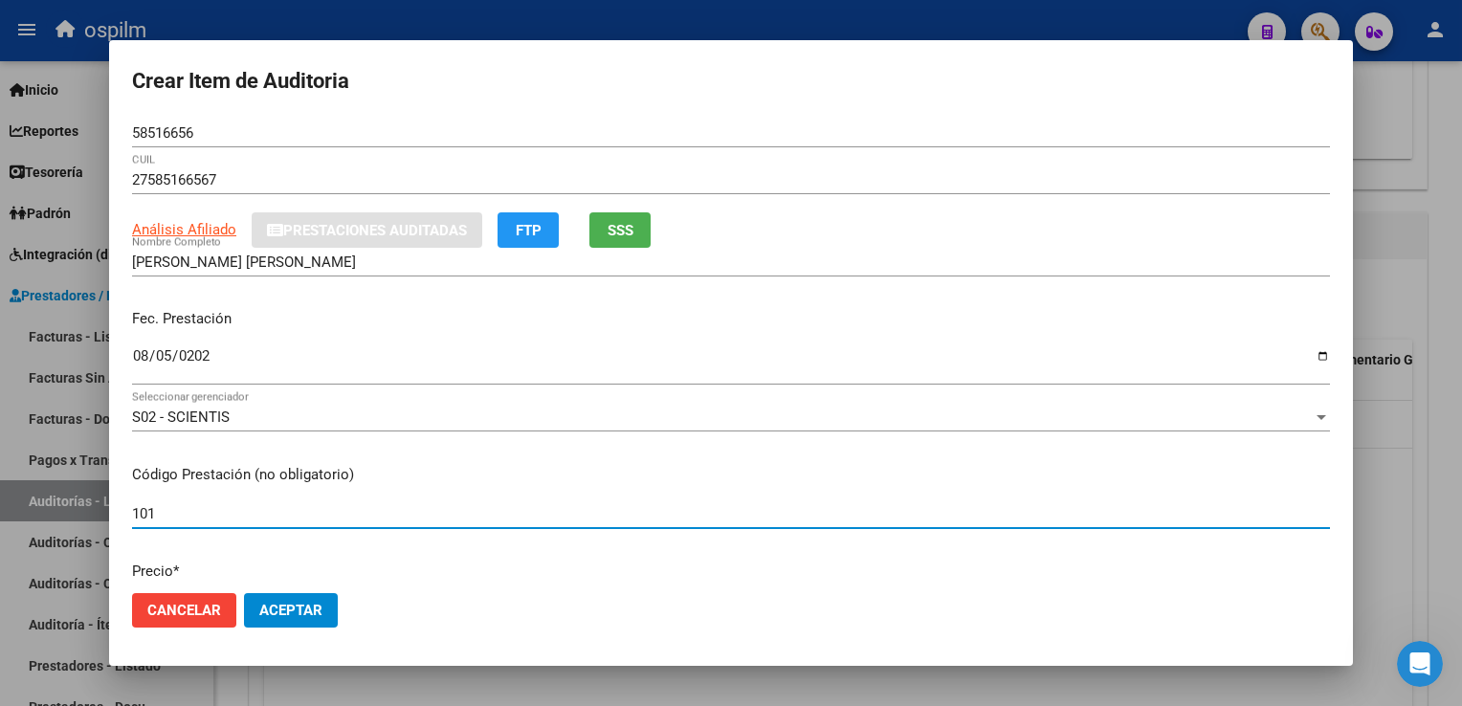
type input "101"
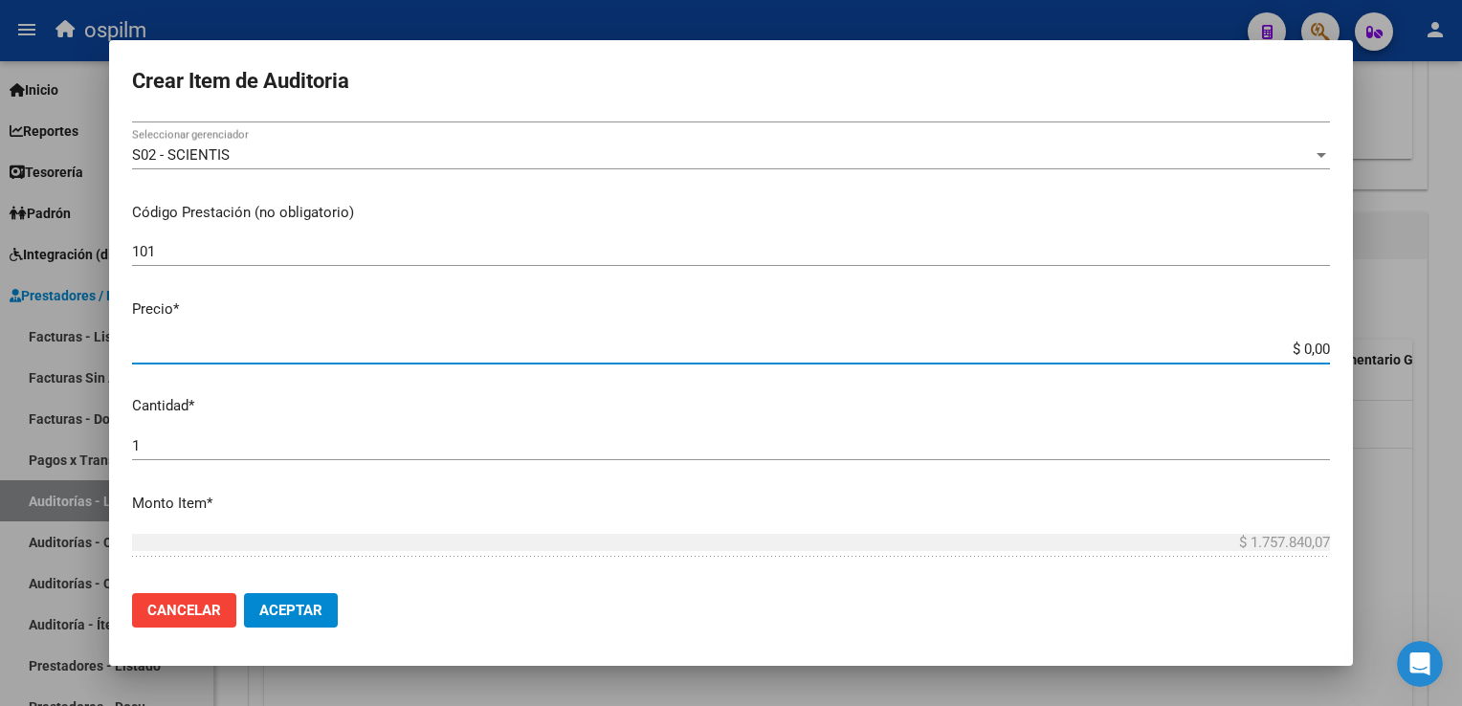
type input "$ 0,08"
type input "$ 0,88"
type input "$ 8,84"
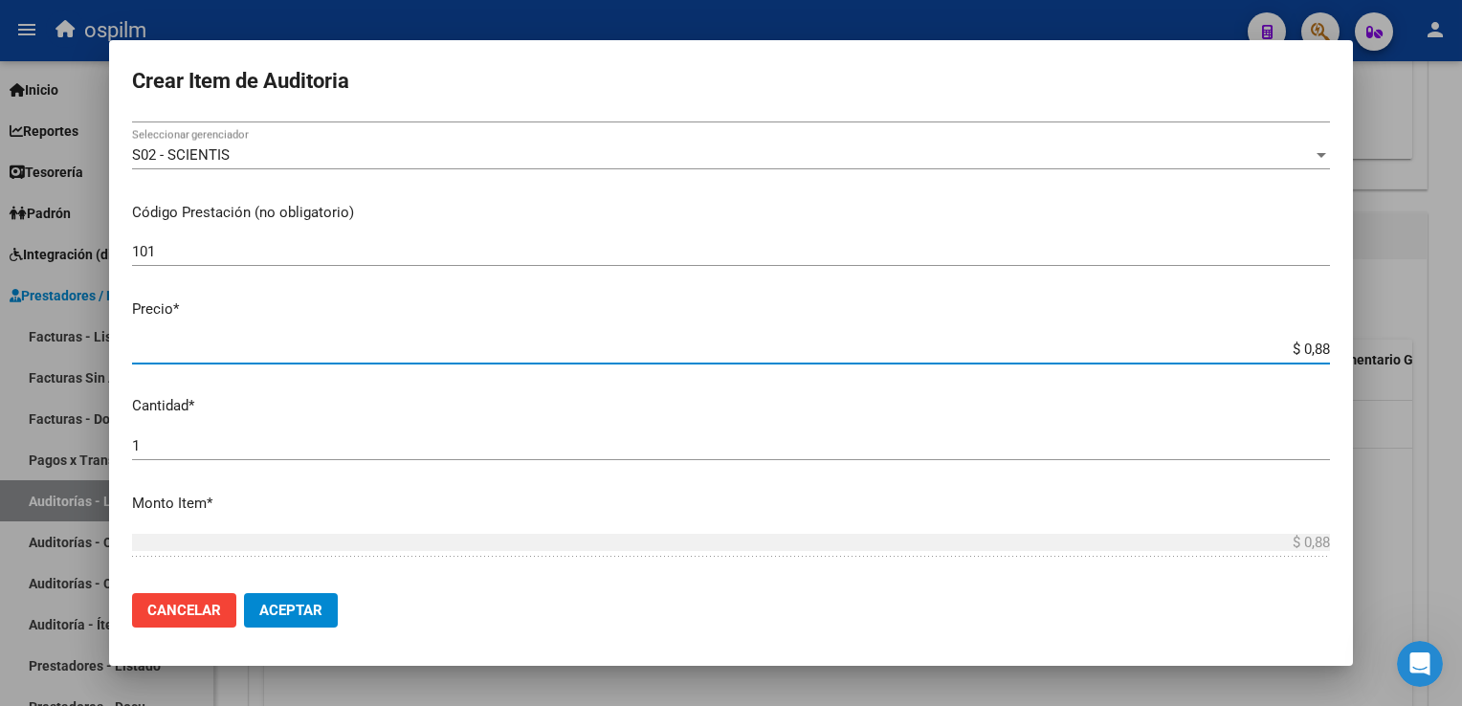
type input "$ 8,84"
type input "$ 88,48"
type input "$ 884,88"
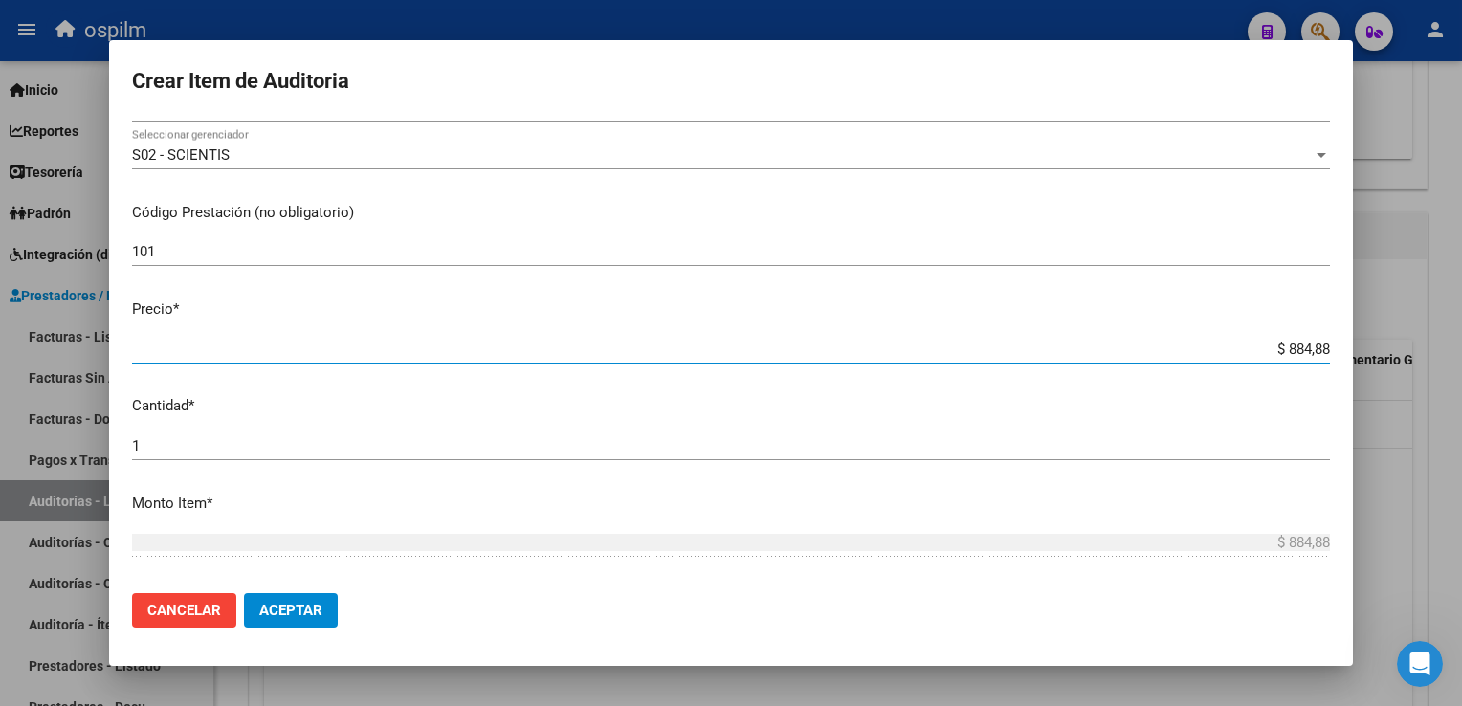
type input "$ 8.848,89"
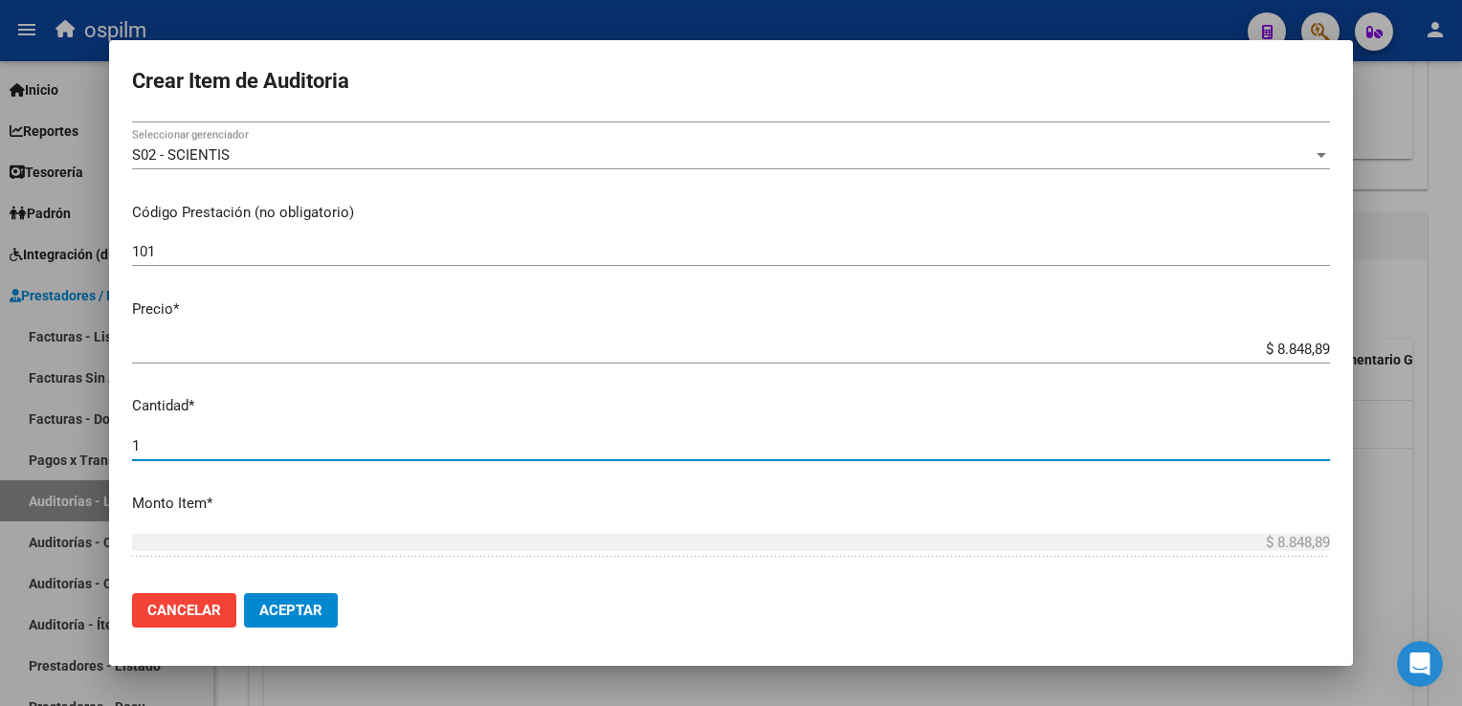
scroll to position [553, 0]
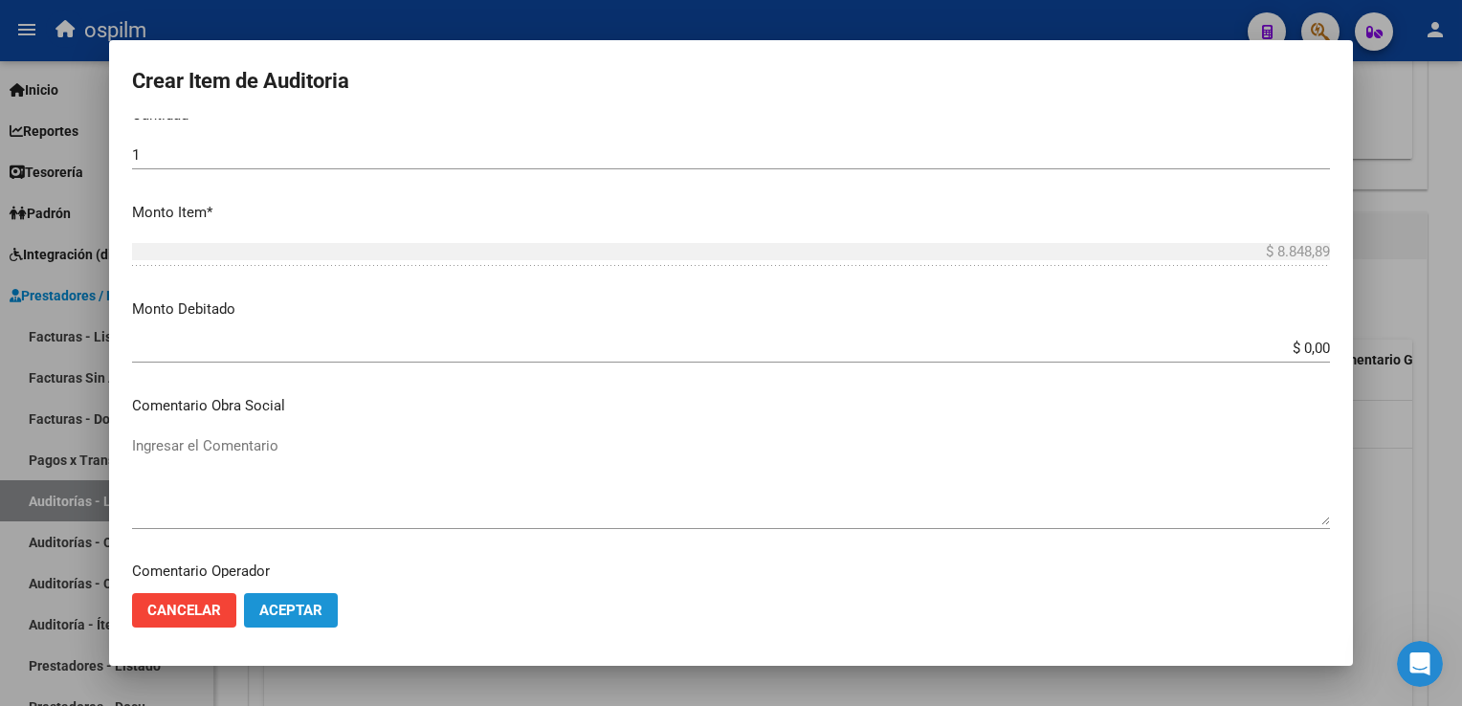
click at [323, 605] on button "Aceptar" at bounding box center [291, 610] width 94 height 34
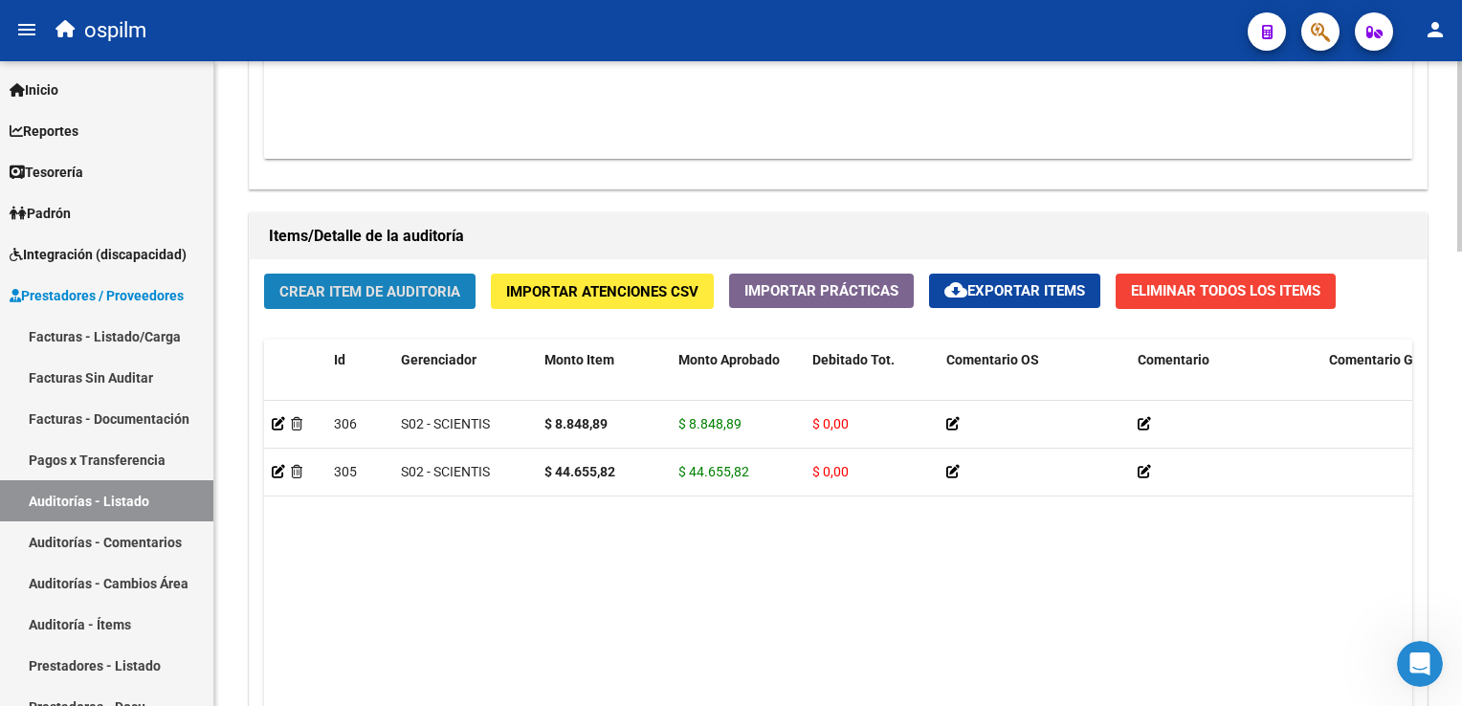
click at [360, 285] on span "Crear Item de Auditoria" at bounding box center [369, 291] width 181 height 17
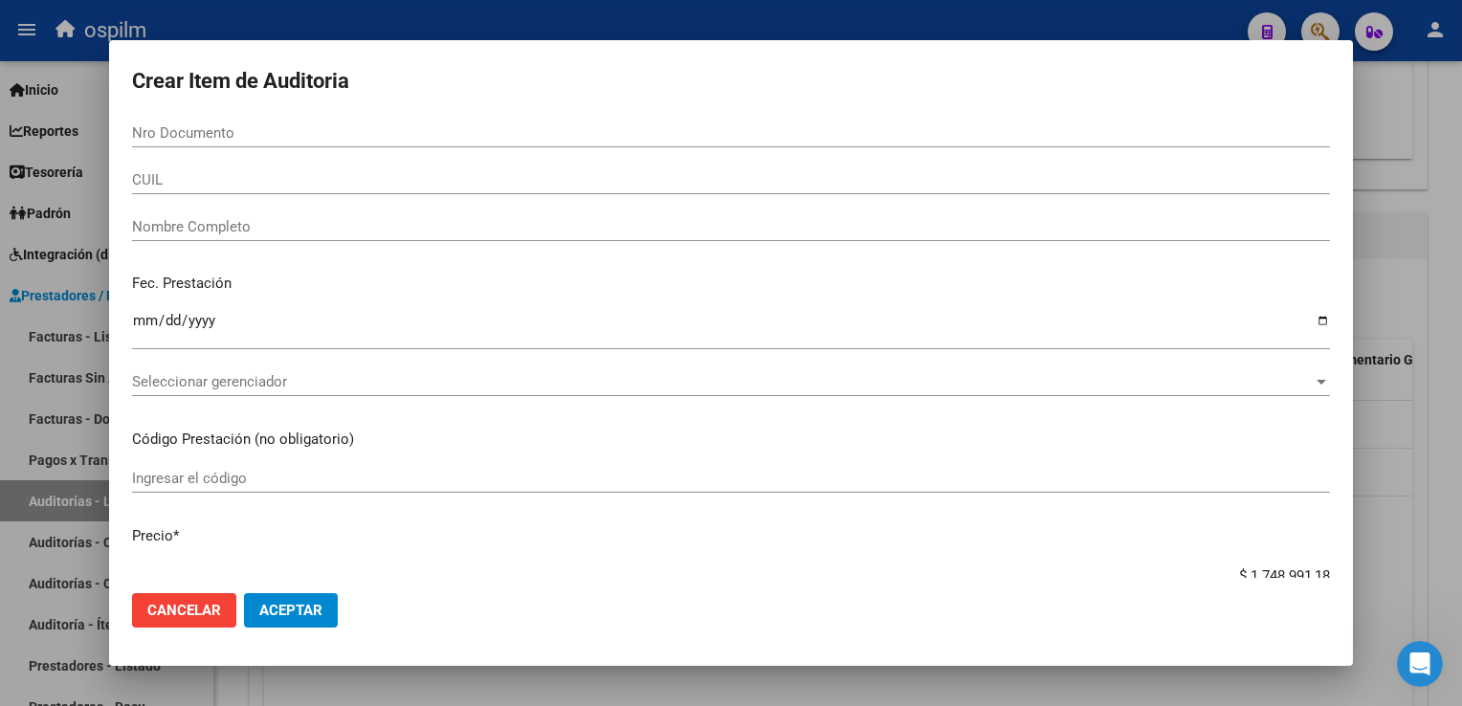
click at [577, 632] on mat-dialog-actions "Cancelar Aceptar" at bounding box center [731, 610] width 1198 height 65
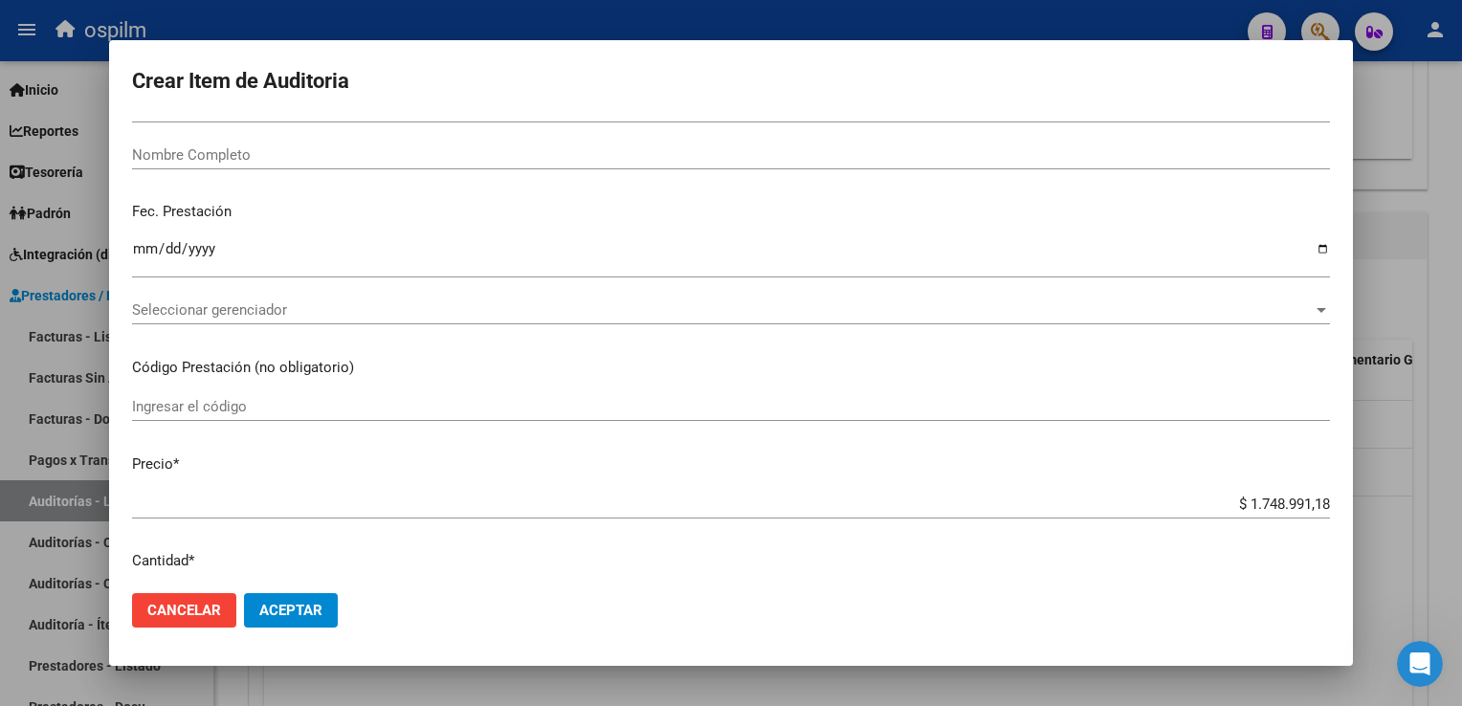
scroll to position [191, 0]
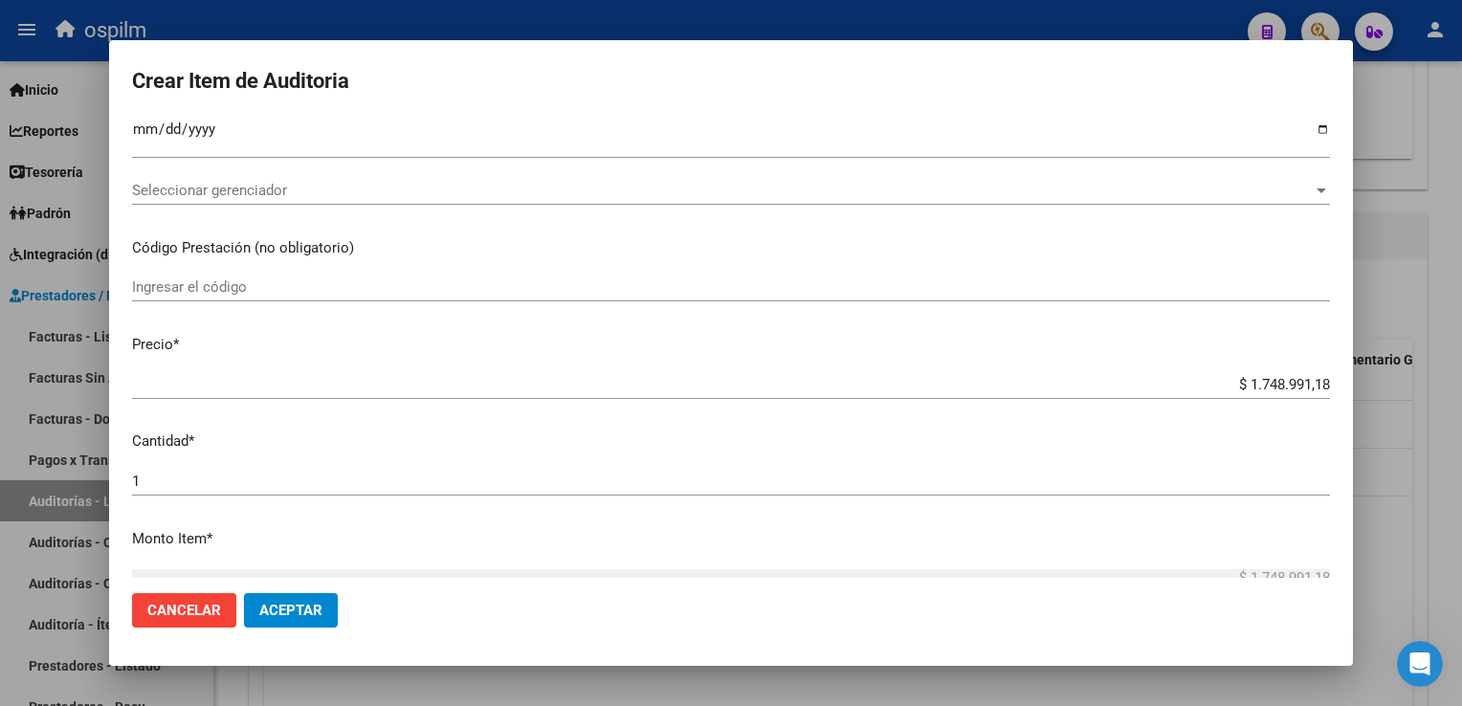
click at [1239, 379] on input "$ 1.748.991,18" at bounding box center [731, 384] width 1198 height 17
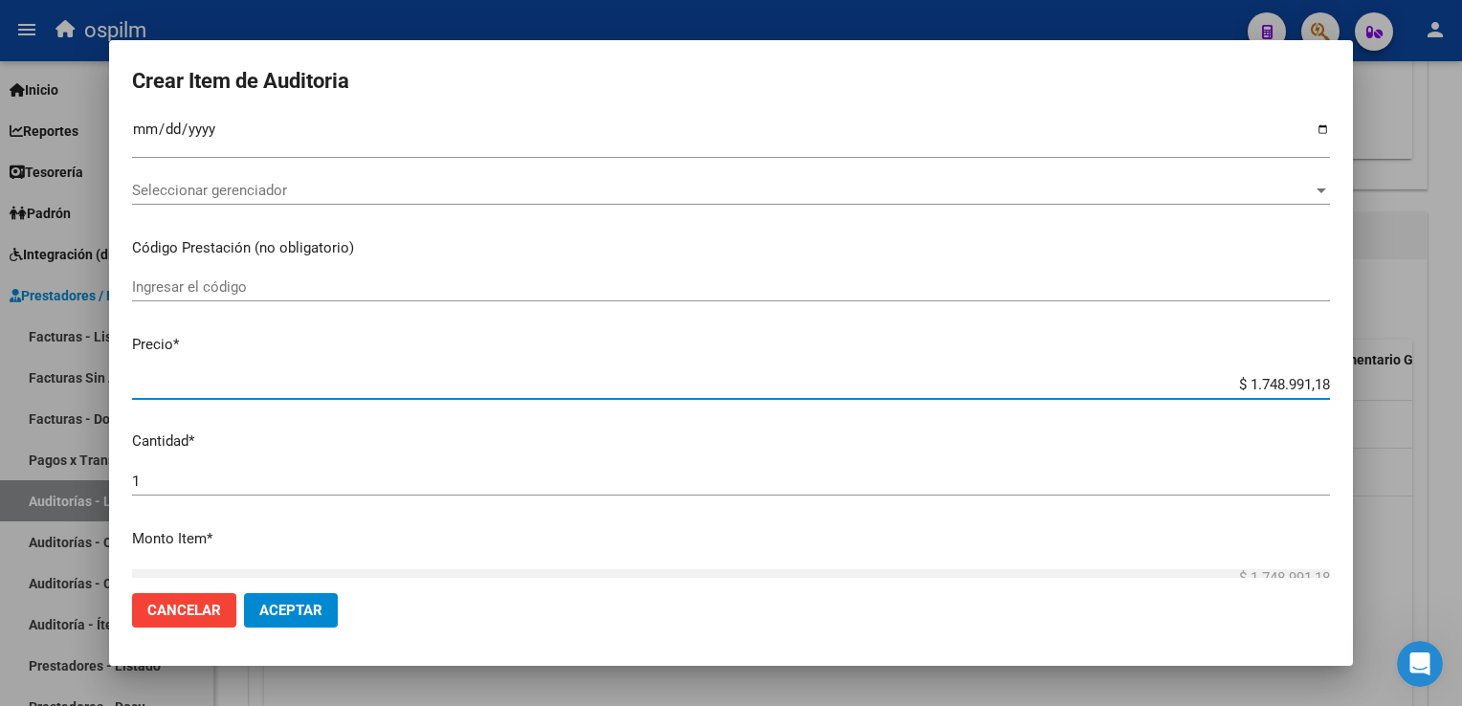
drag, startPoint x: 1233, startPoint y: 381, endPoint x: 1364, endPoint y: 387, distance: 131.2
click at [1364, 387] on div "Crear Item de Auditoria Nro Documento CUIL Nombre Completo Fec. Prestación Ingr…" at bounding box center [731, 353] width 1462 height 706
type input "$ 0,03"
type input "$ 0,35"
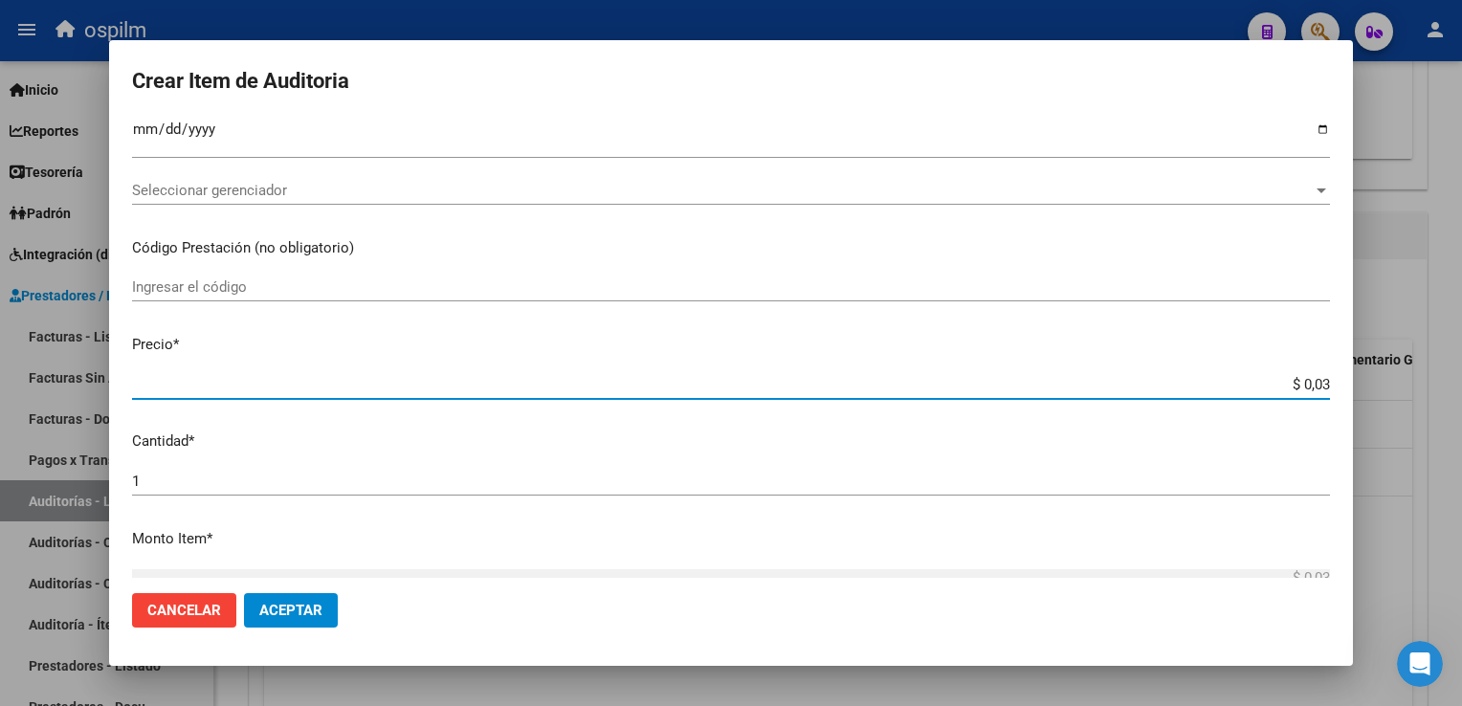
type input "$ 0,35"
type input "$ 3,53"
type input "$ 35,39"
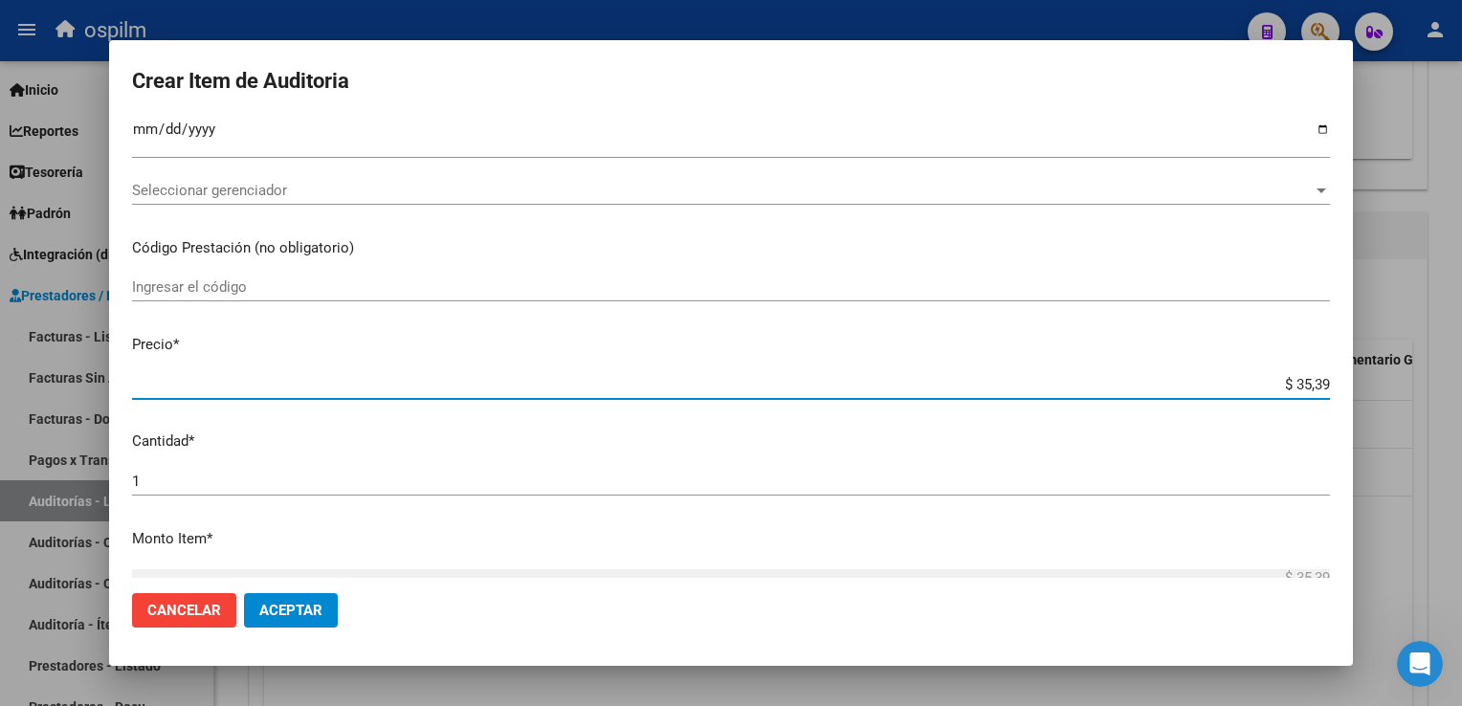
type input "$ 353,95"
type input "$ 3.539,55"
type input "$ 35.395,56"
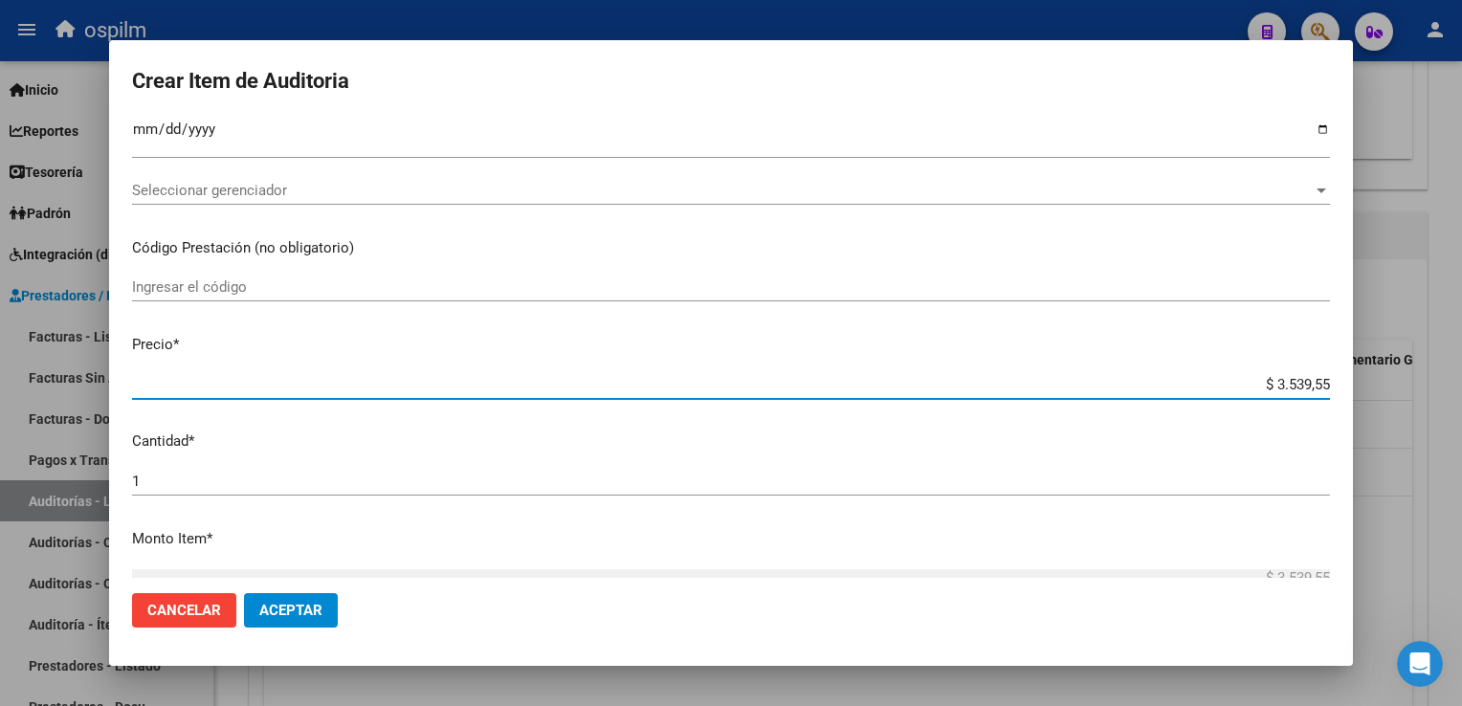
type input "$ 35.395,56"
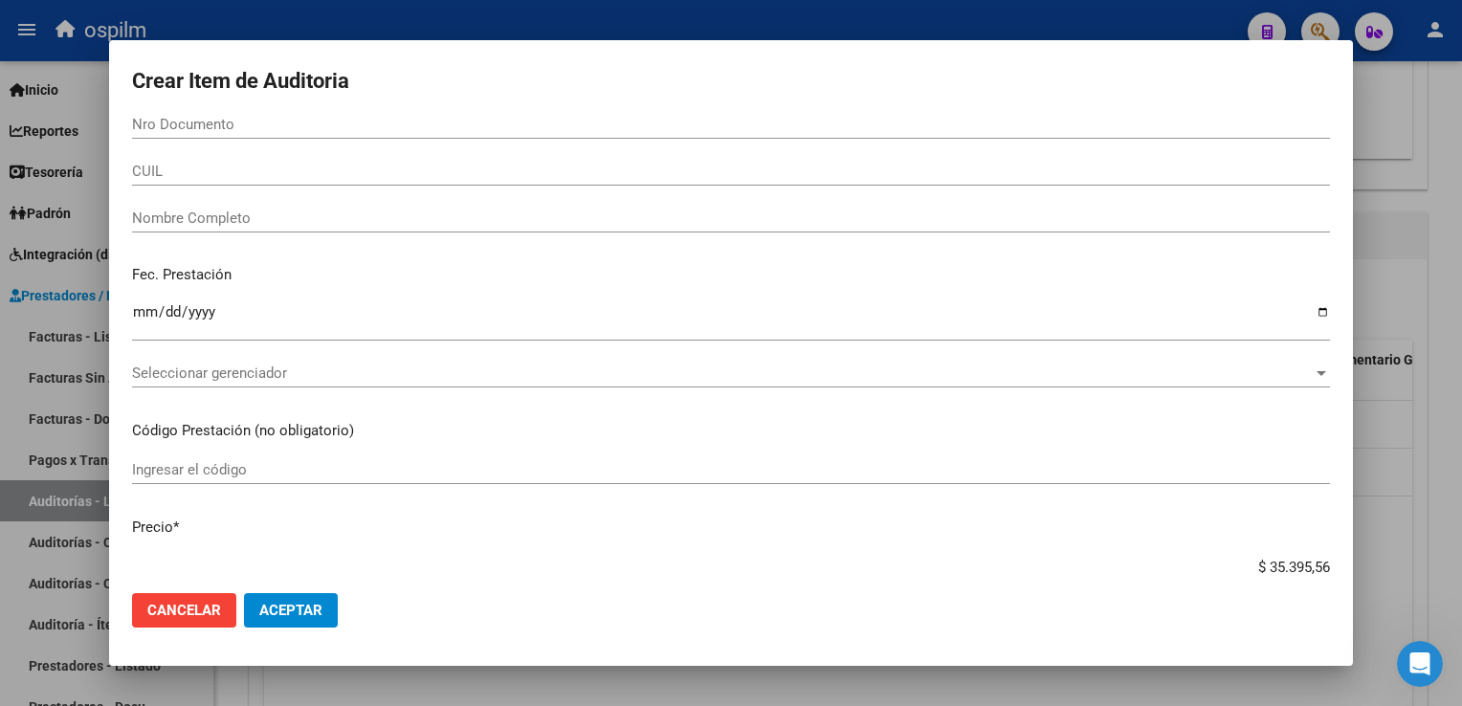
scroll to position [0, 0]
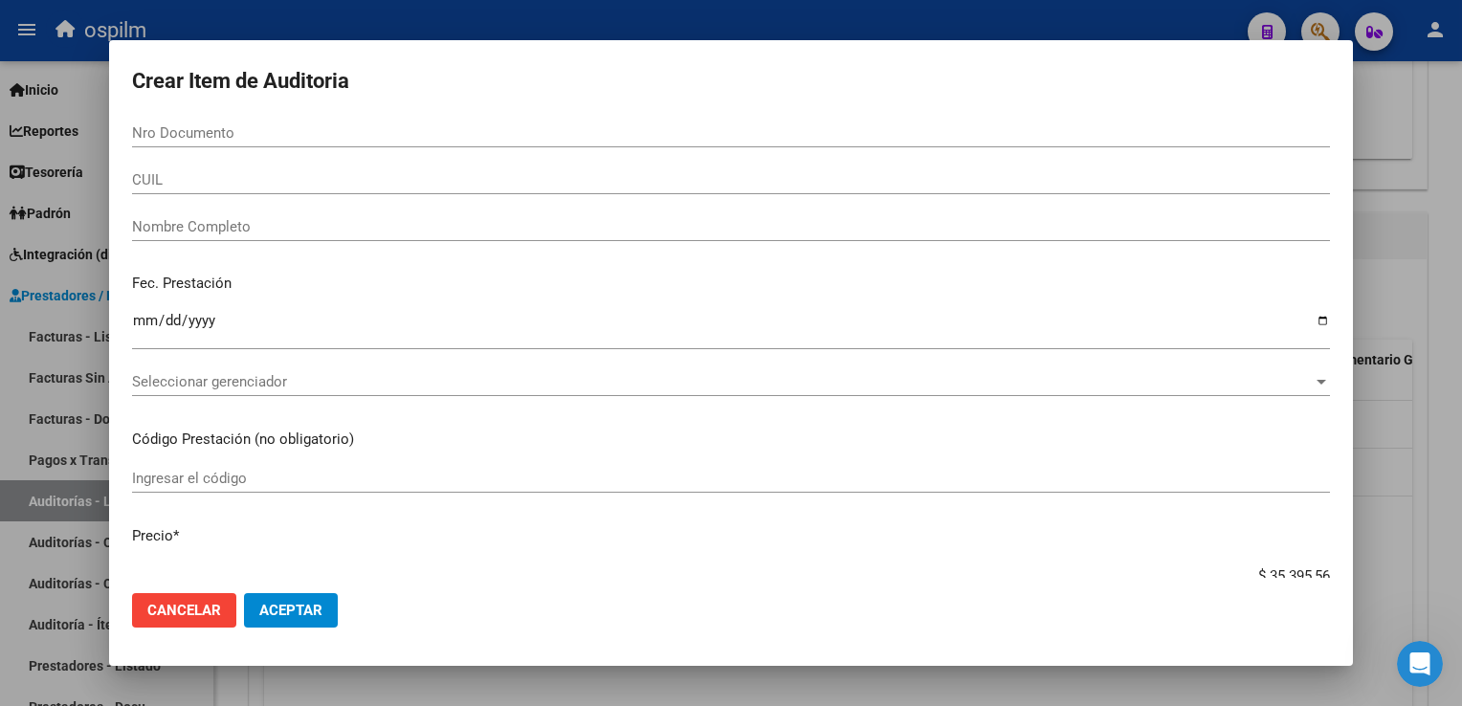
click at [165, 132] on input "Nro Documento" at bounding box center [731, 132] width 1198 height 17
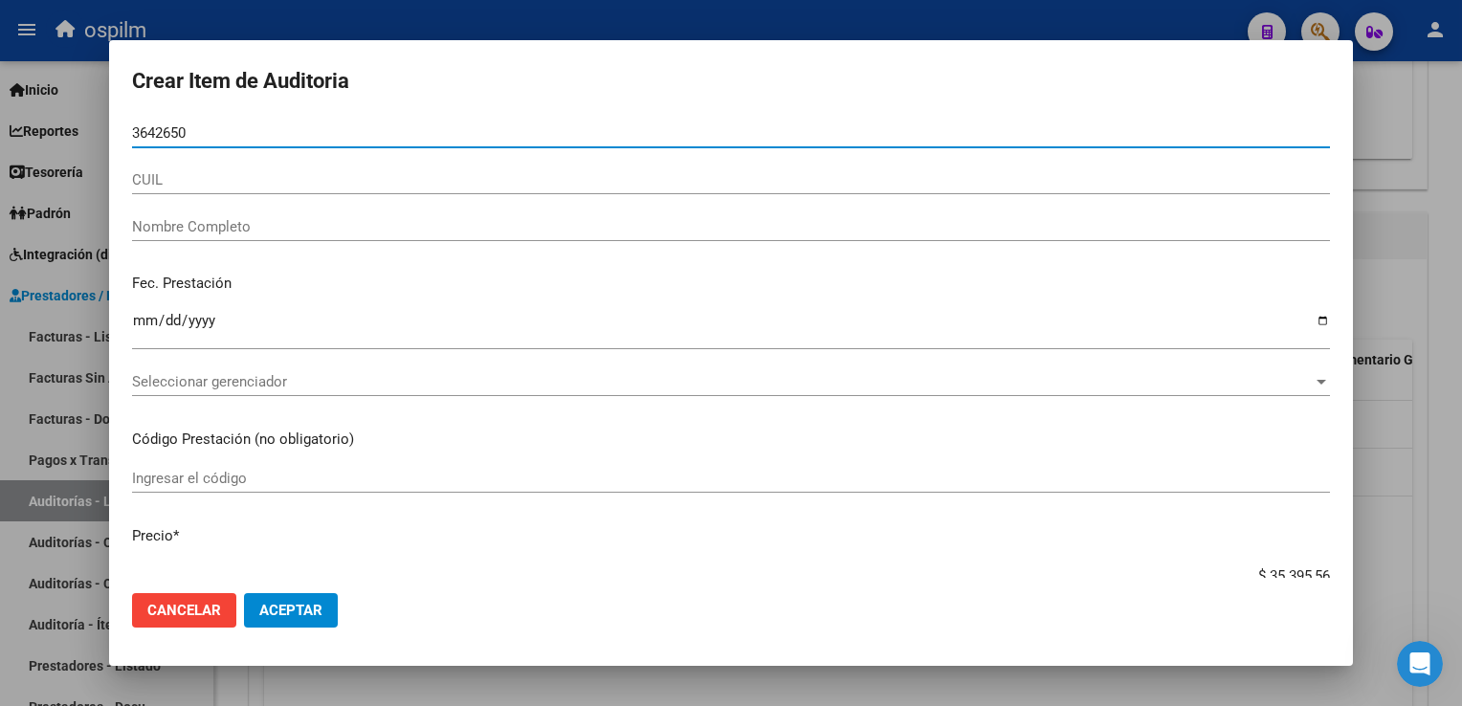
type input "36426503"
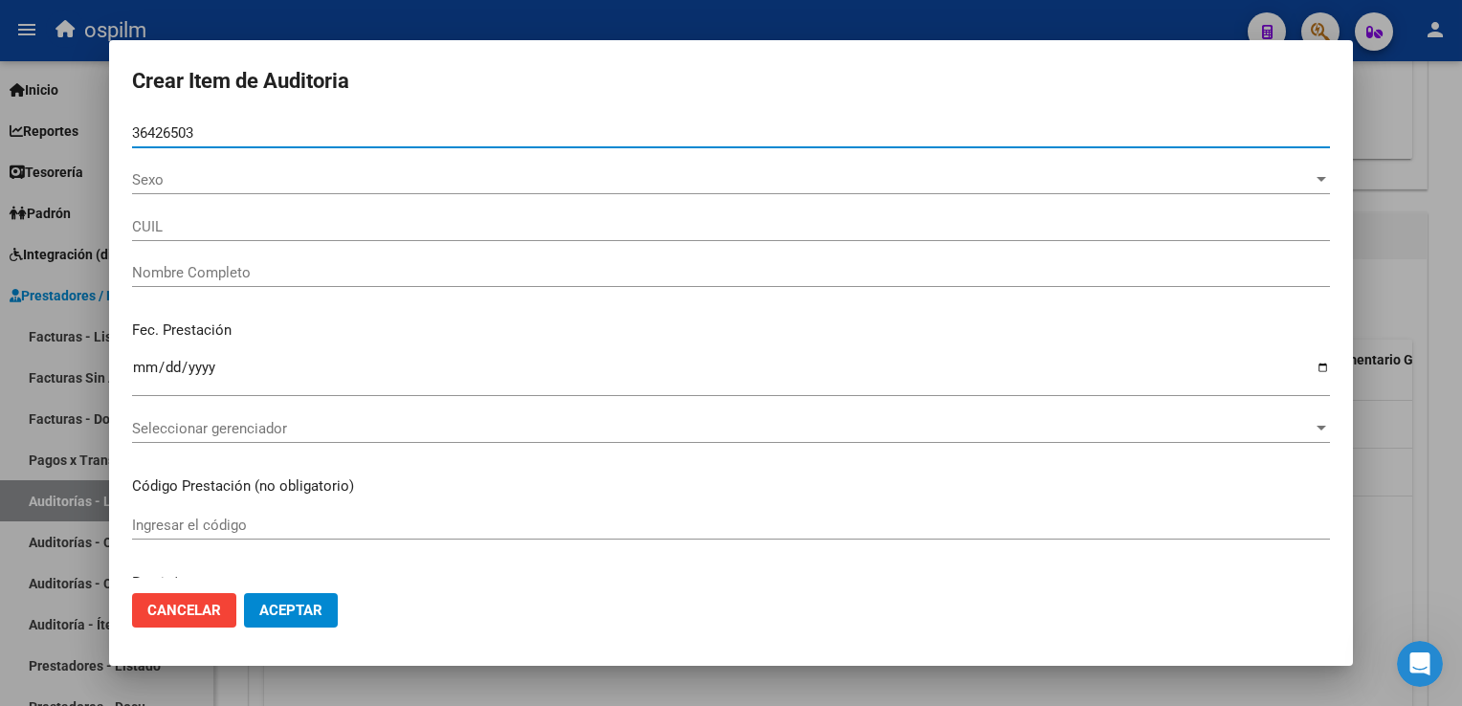
type input "20364265035"
type input "[PERSON_NAME] [PERSON_NAME] Á"
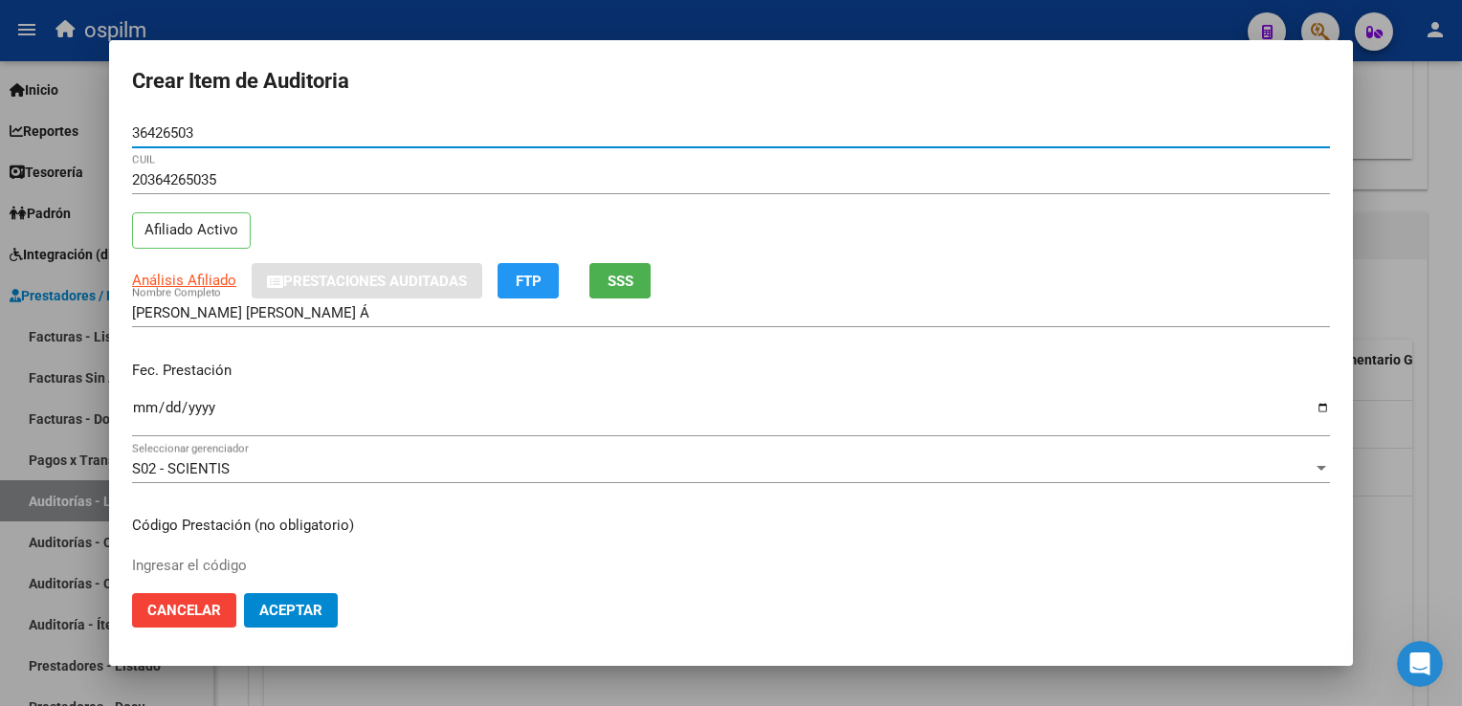
type input "36426503"
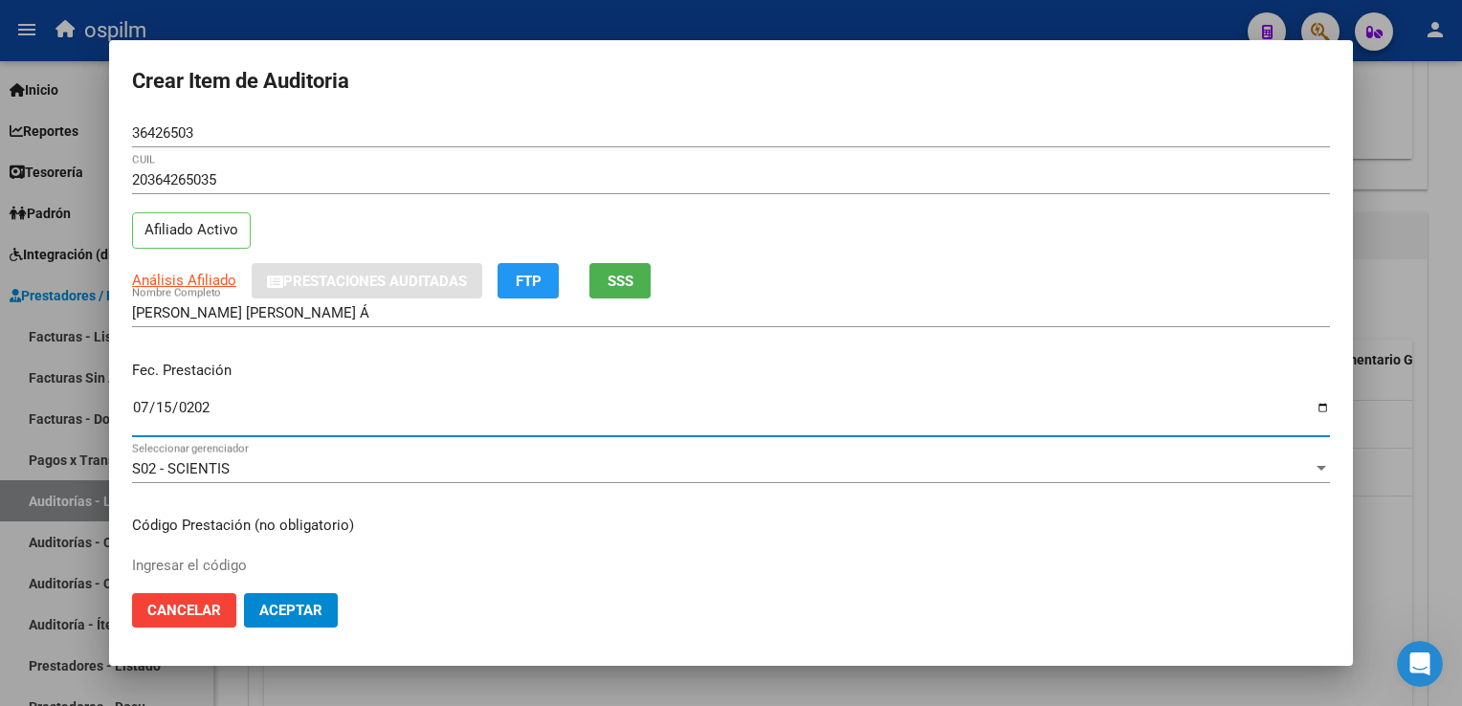
type input "[DATE]"
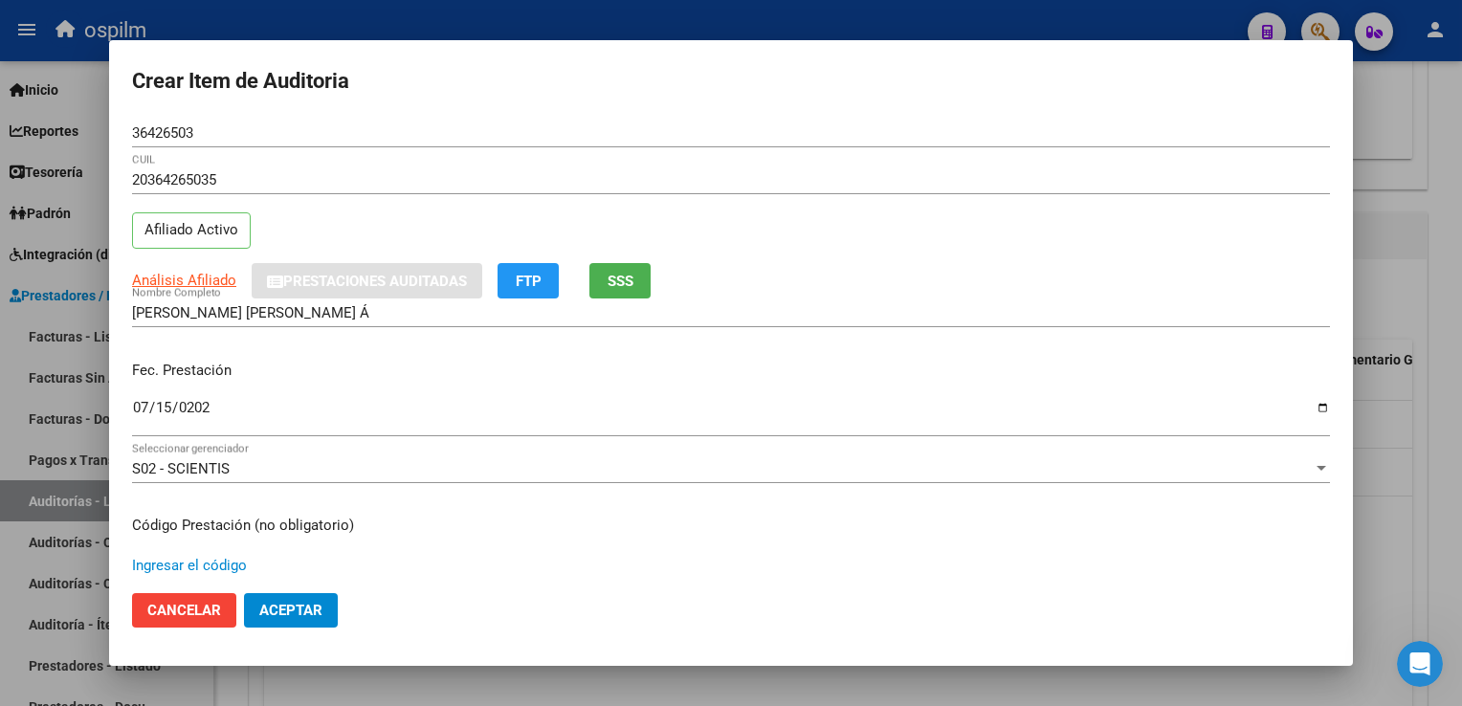
scroll to position [314, 0]
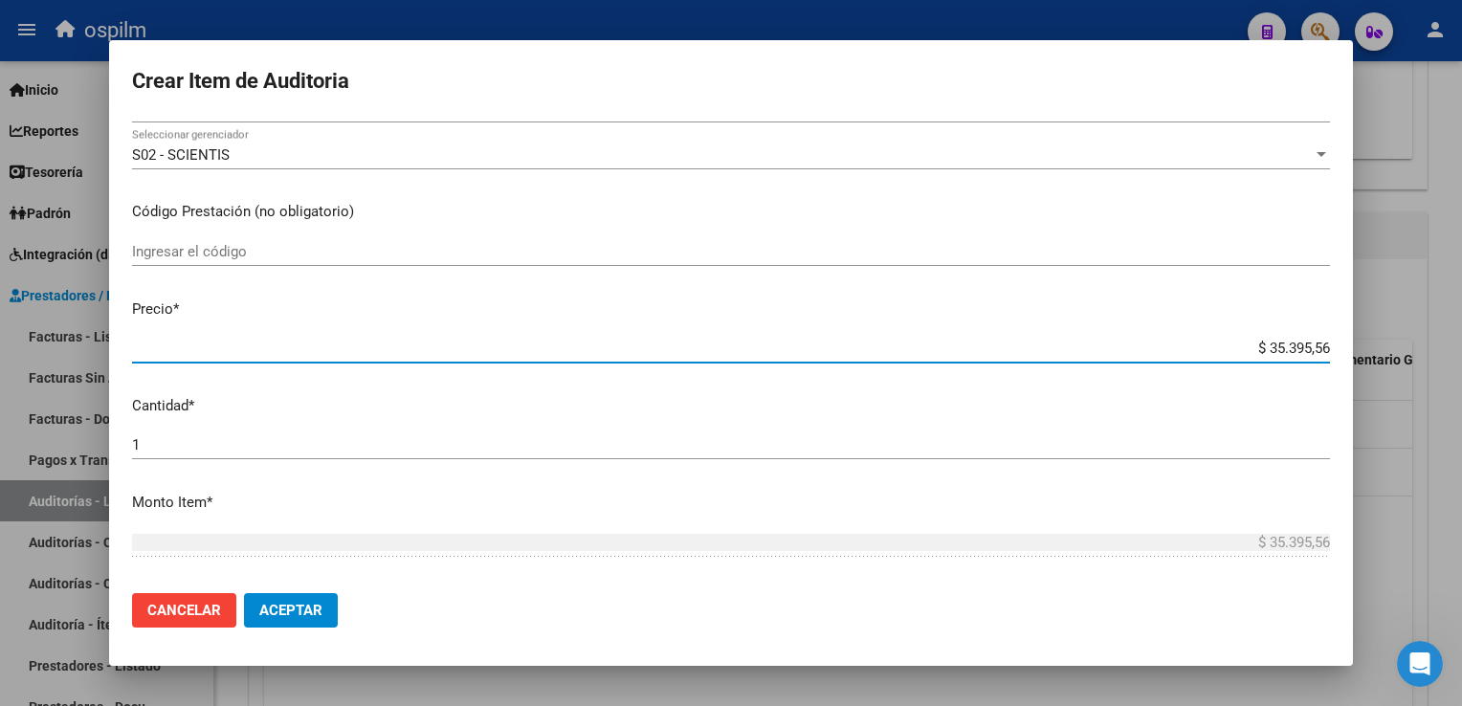
click at [153, 239] on div "Ingresar el código" at bounding box center [731, 251] width 1198 height 29
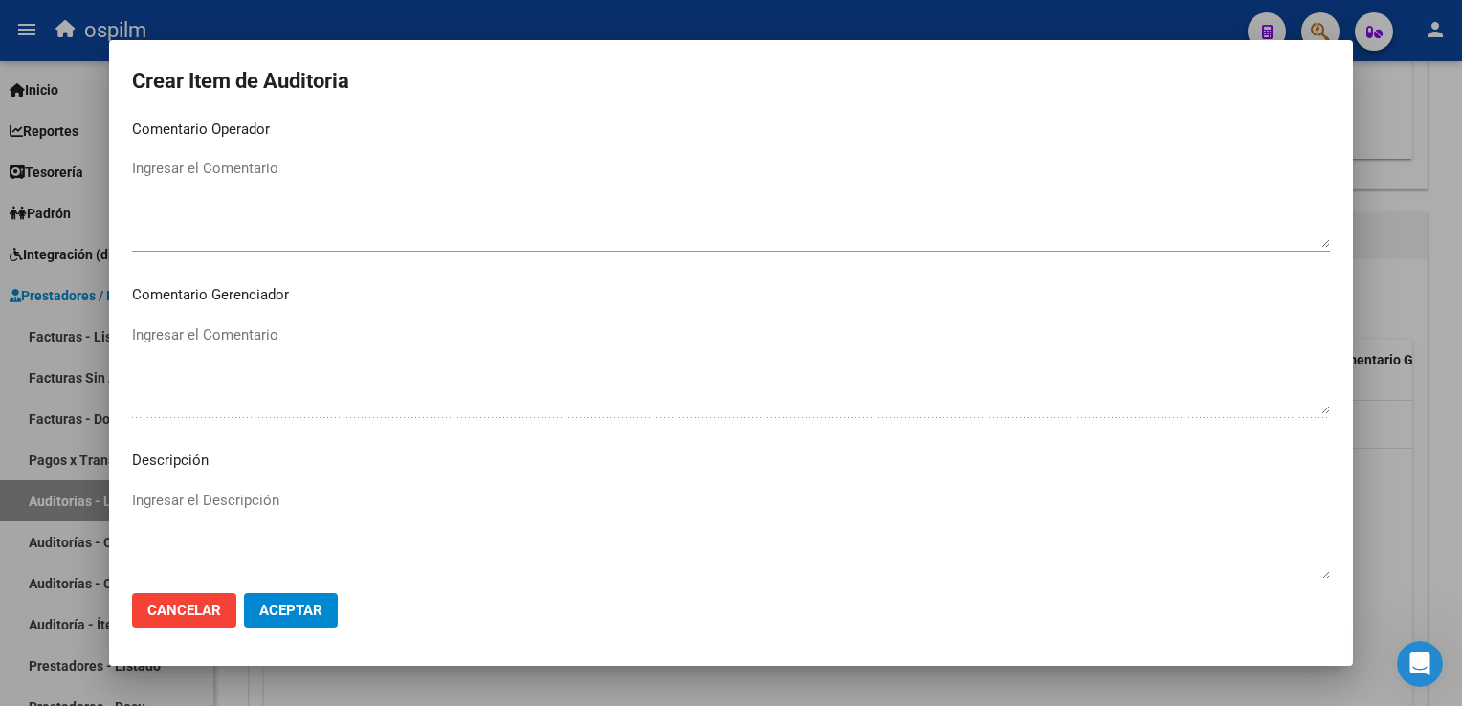
scroll to position [1079, 0]
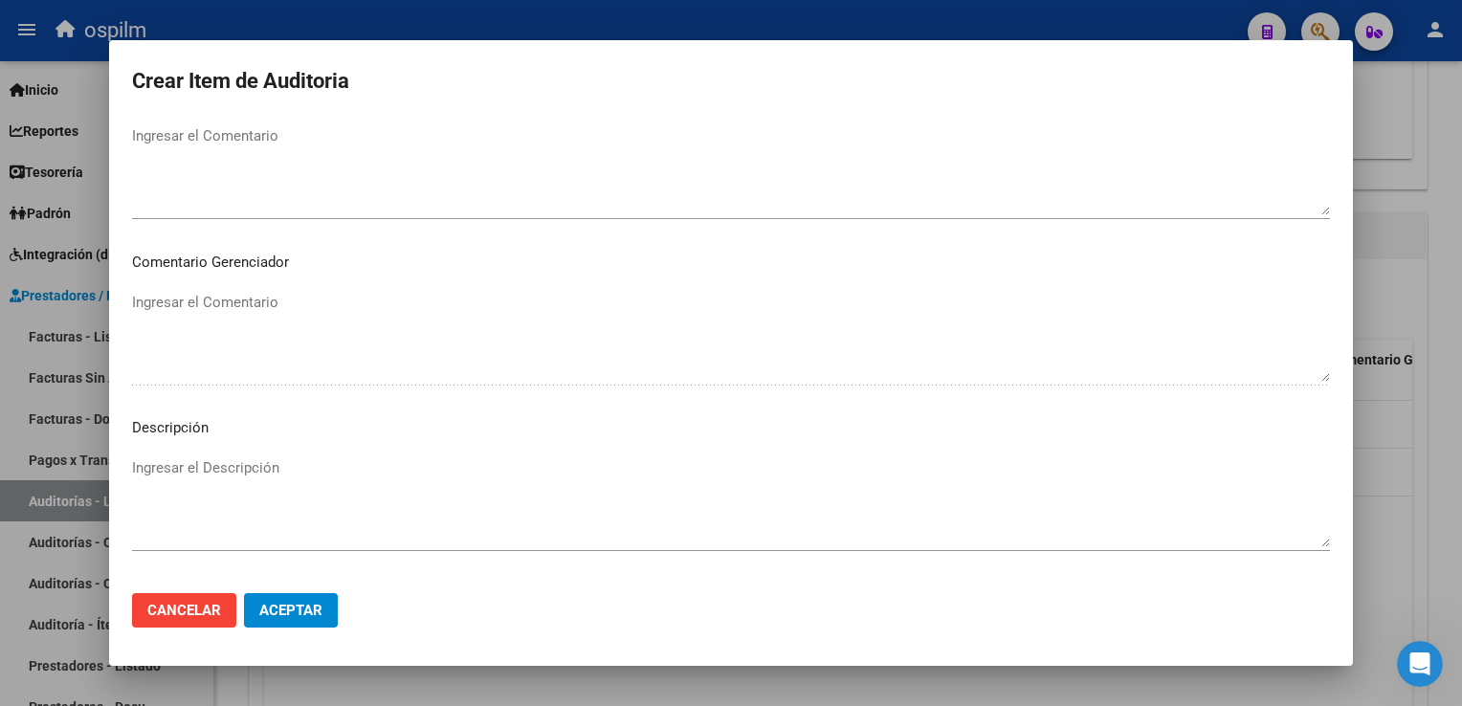
type input "101 x 4"
click at [318, 591] on mat-dialog-actions "Cancelar Aceptar" at bounding box center [731, 610] width 1198 height 65
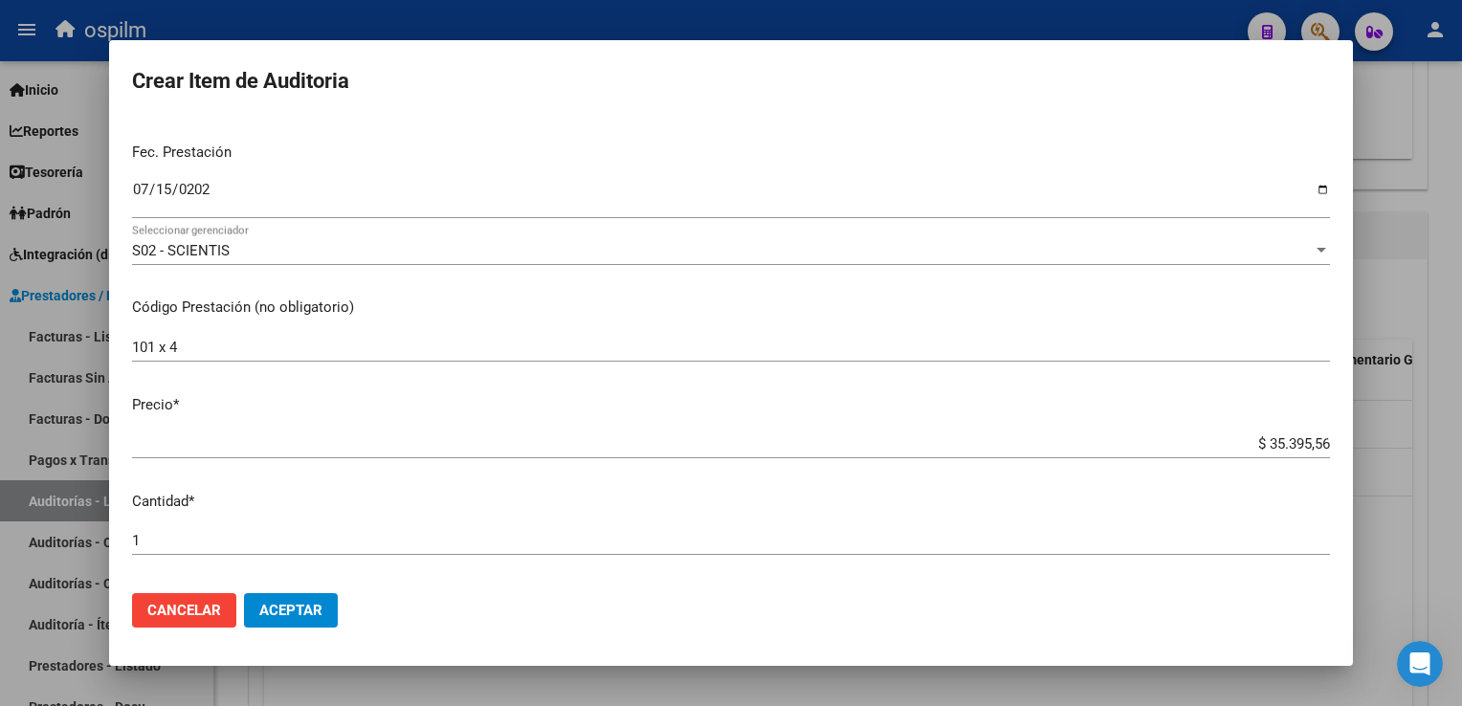
scroll to position [314, 0]
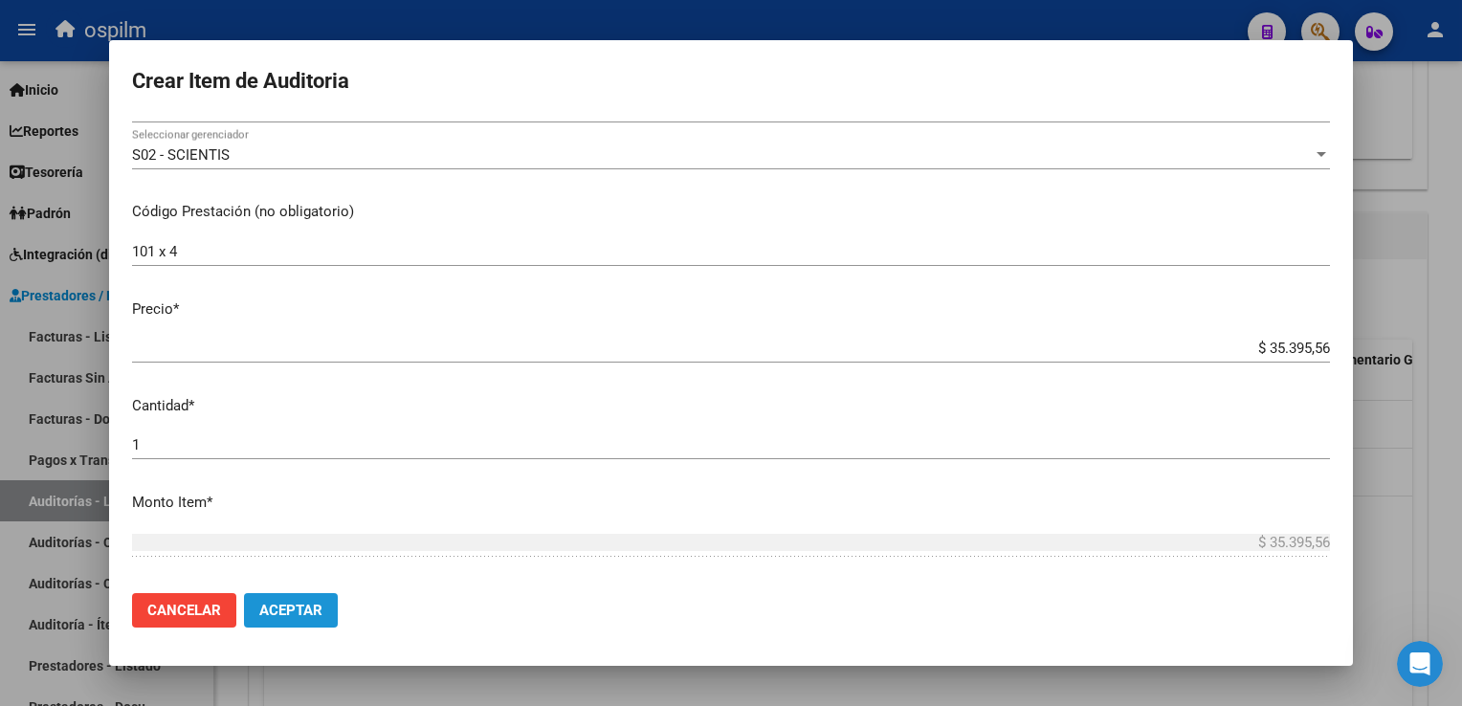
click at [262, 612] on span "Aceptar" at bounding box center [290, 610] width 63 height 17
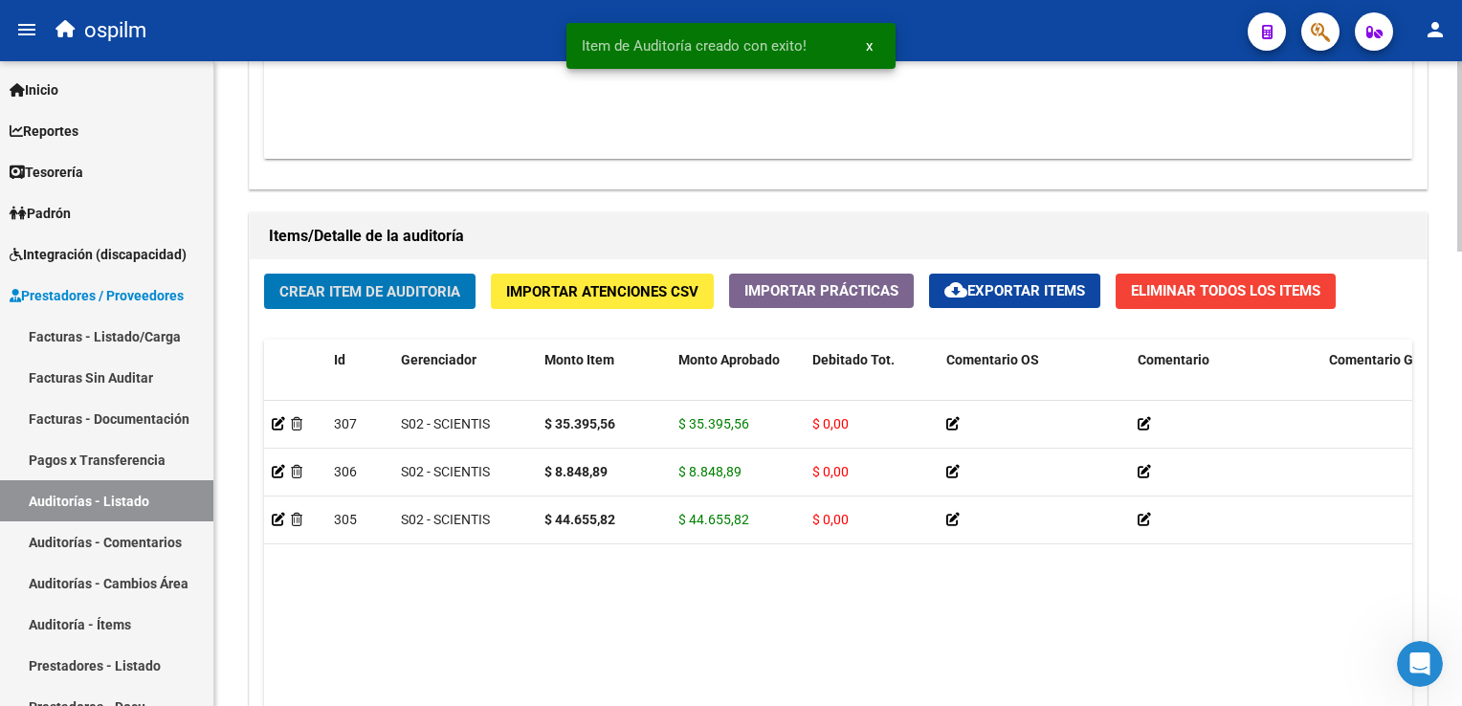
click at [404, 283] on span "Crear Item de Auditoria" at bounding box center [369, 291] width 181 height 17
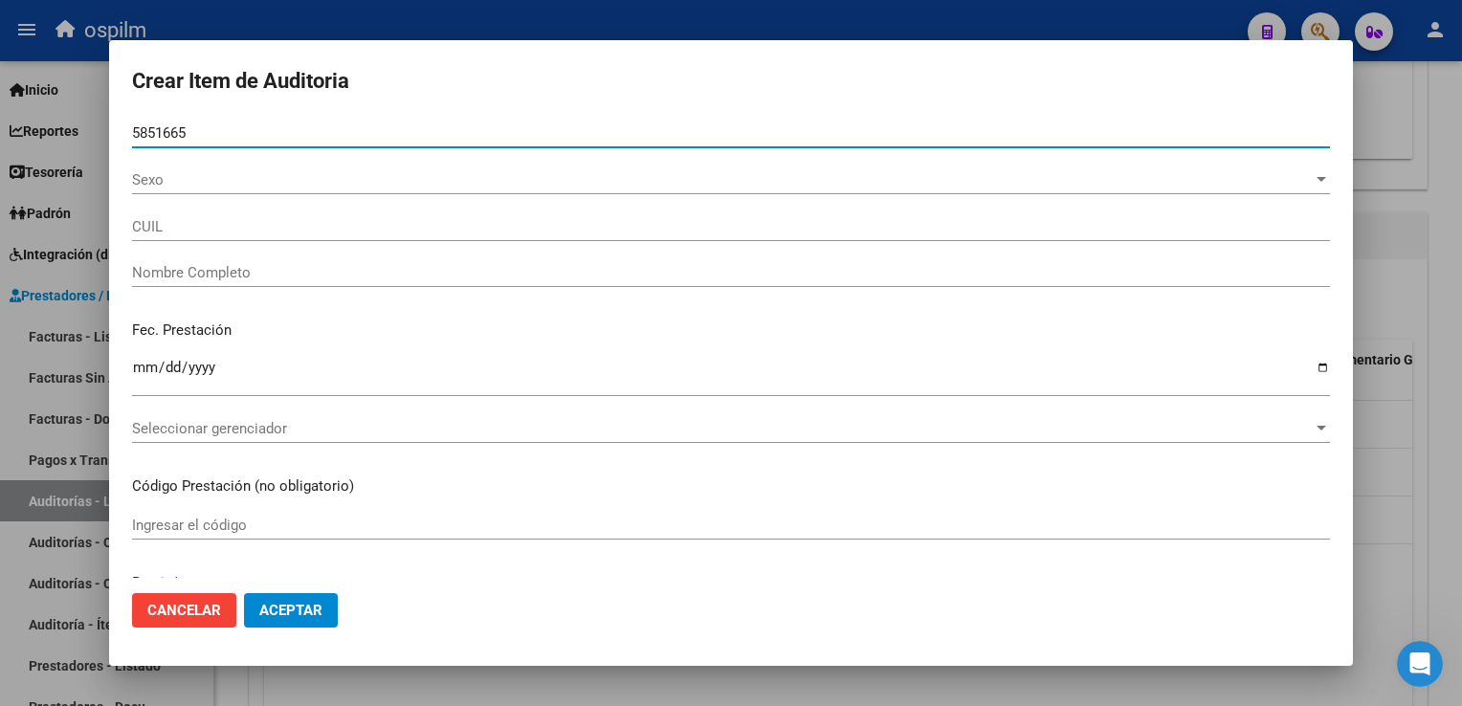
type input "58516656"
type input "27585166567"
type input "[PERSON_NAME] [PERSON_NAME]"
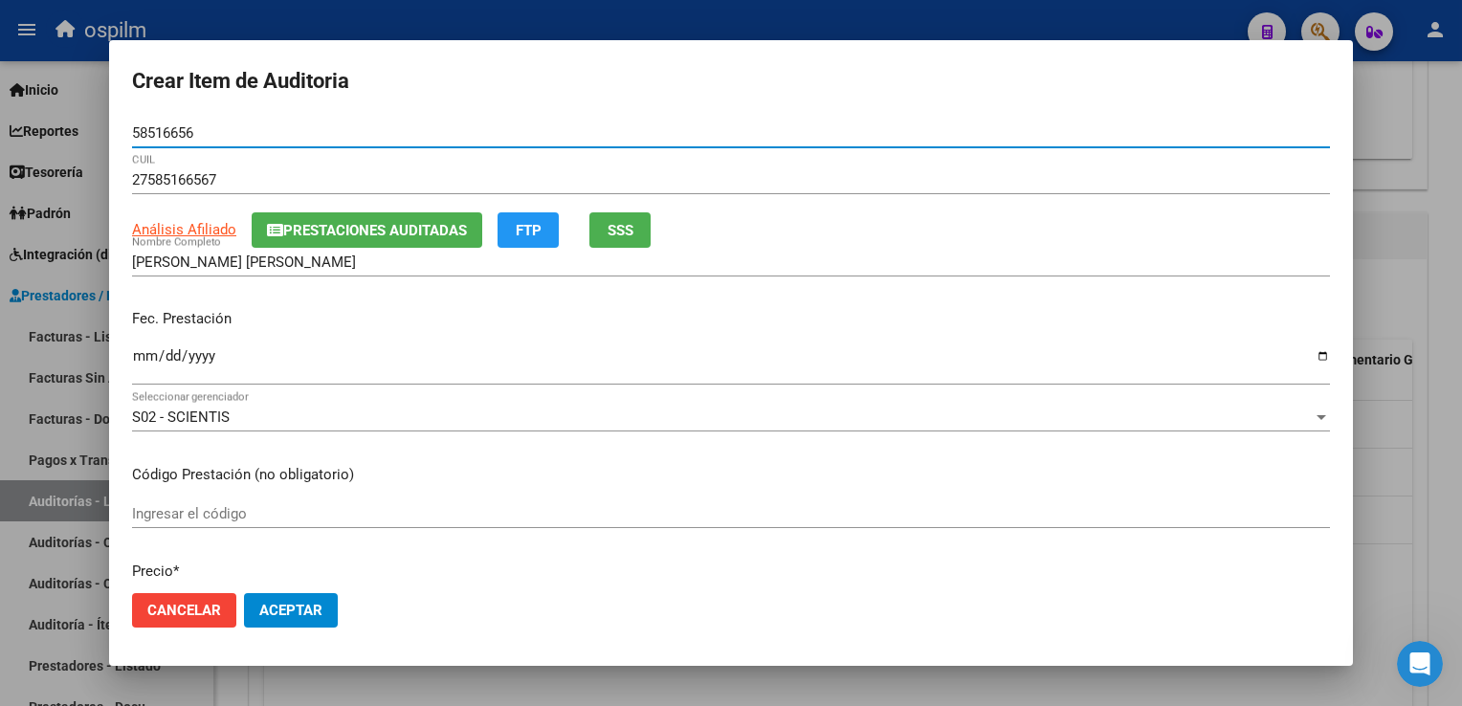
type input "58516656"
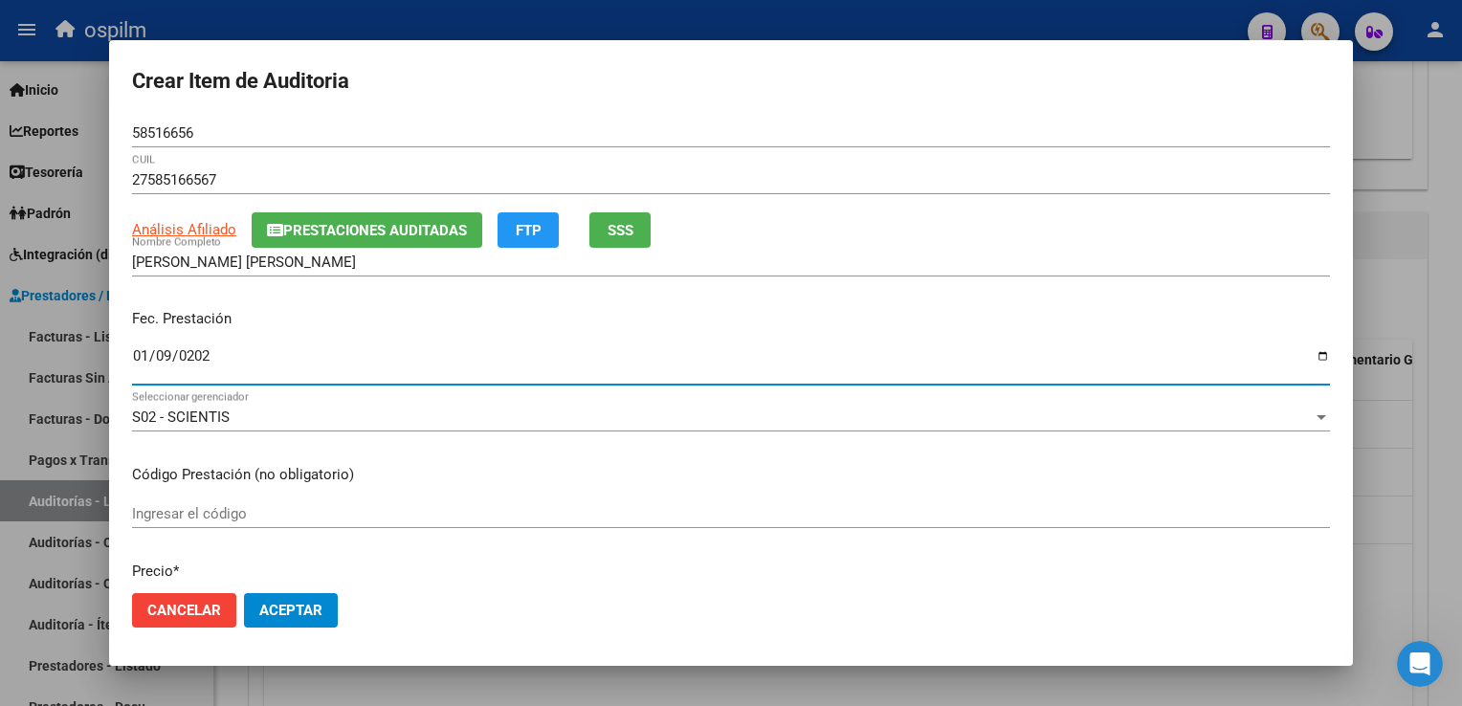
type input "[DATE]"
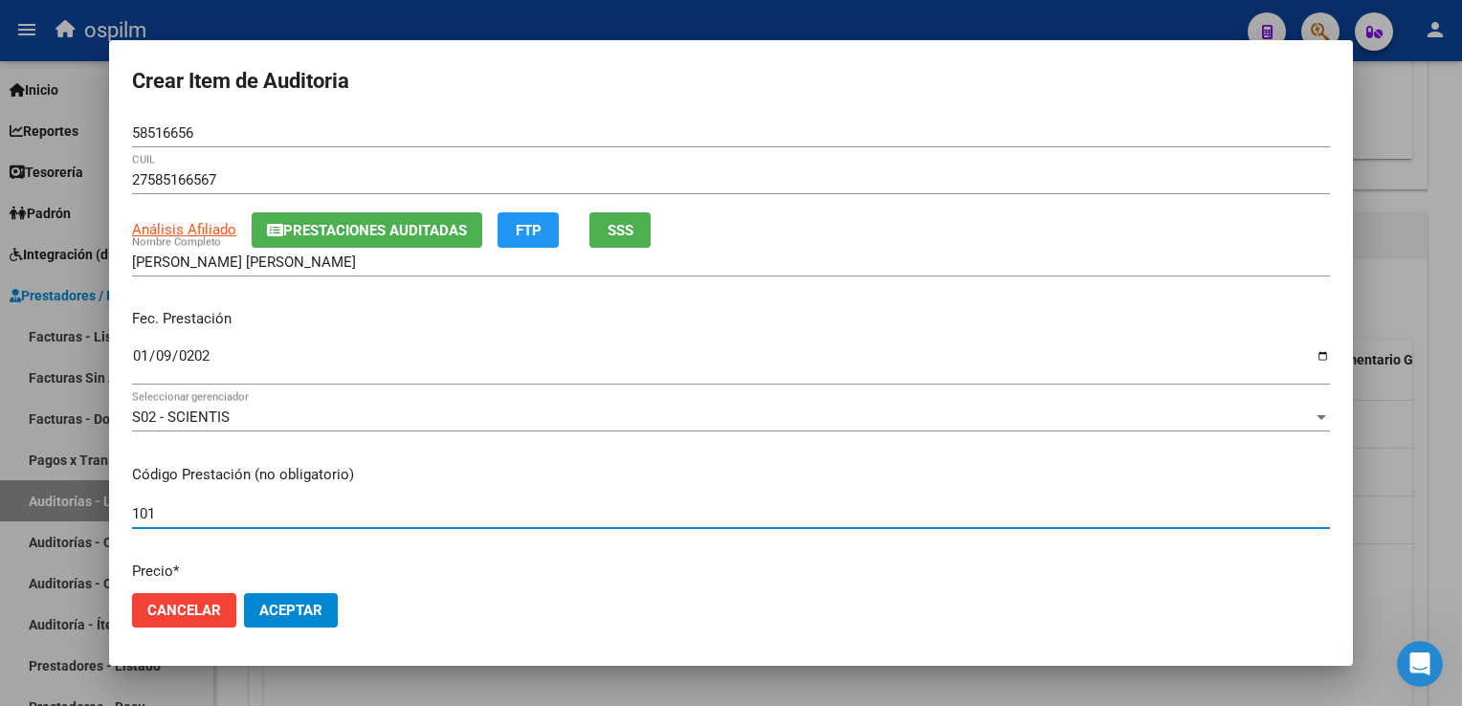
type input "101"
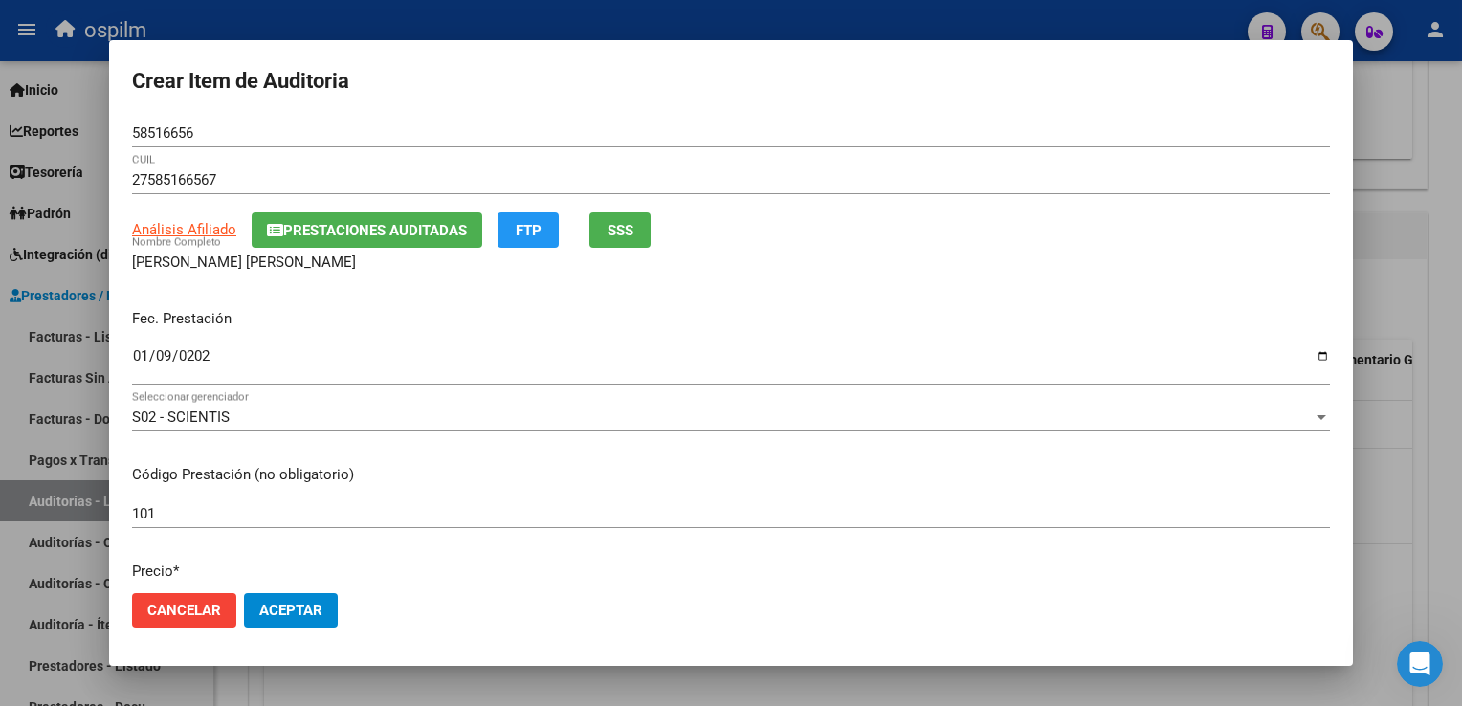
scroll to position [262, 0]
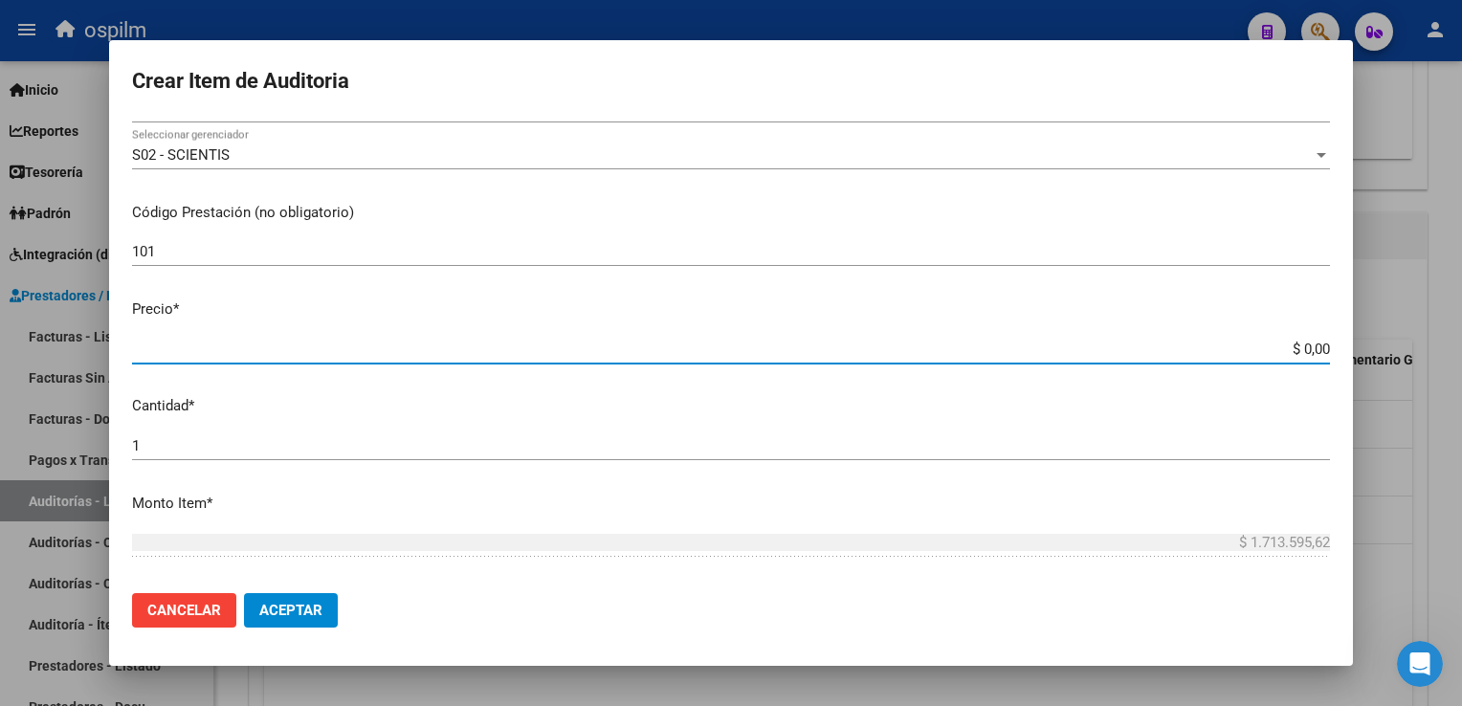
type input "$ 0,08"
type input "$ 0,88"
type input "$ 8,84"
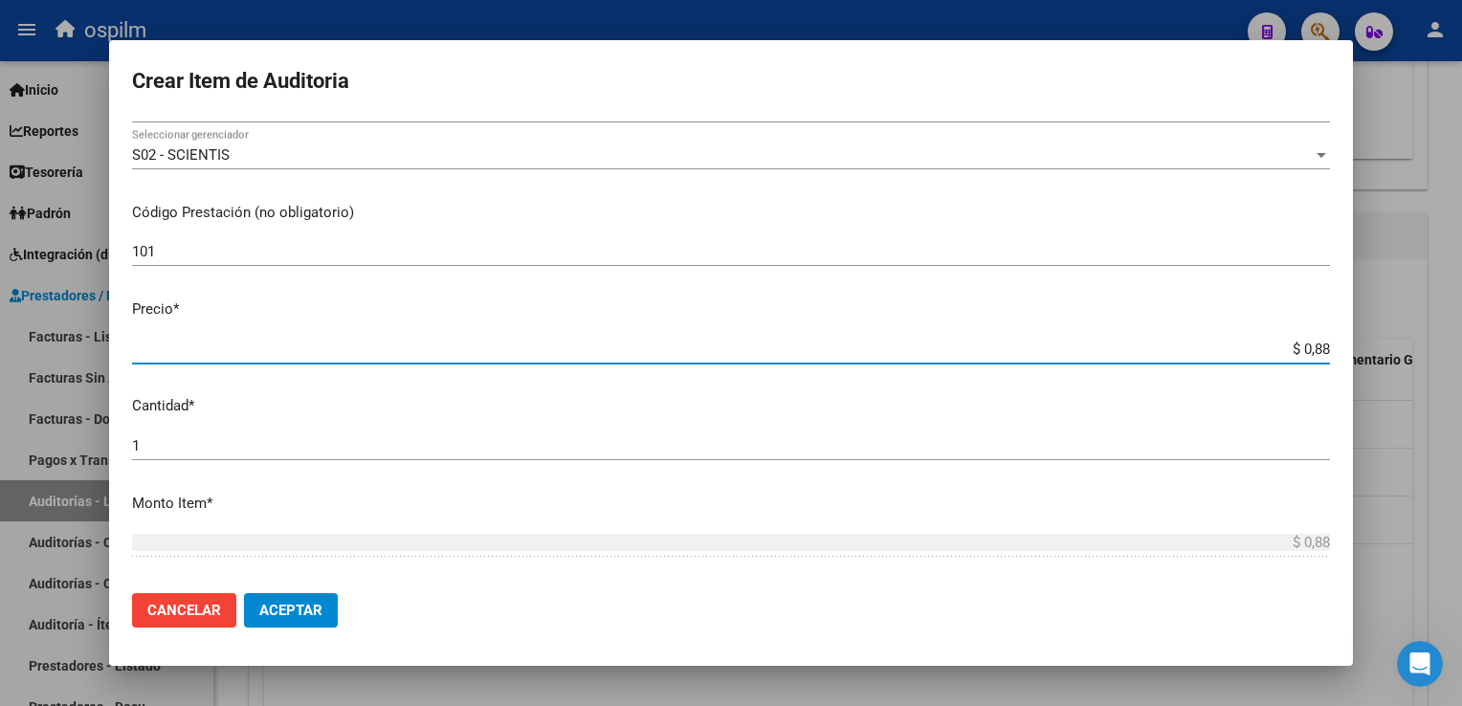
type input "$ 8,84"
type input "$ 88,48"
type input "$ 884,88"
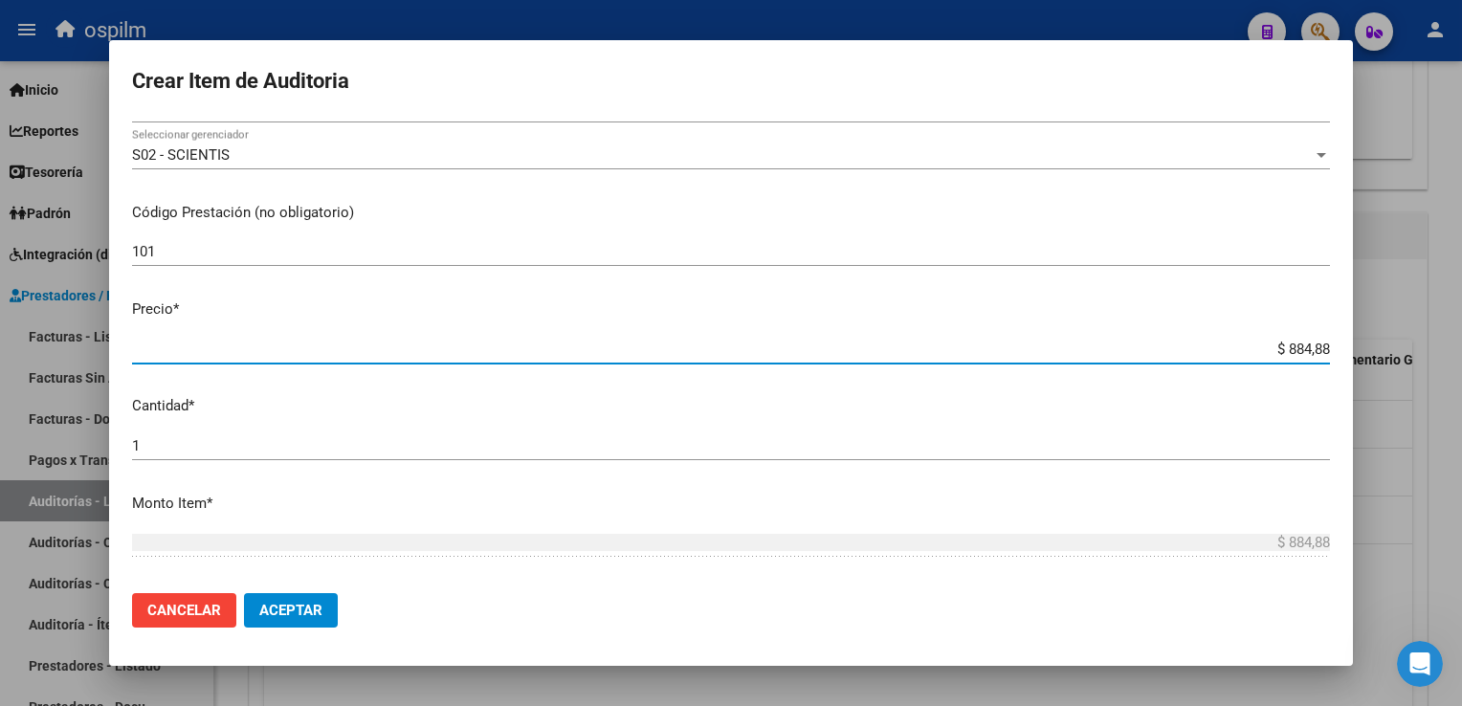
type input "$ 8.848,89"
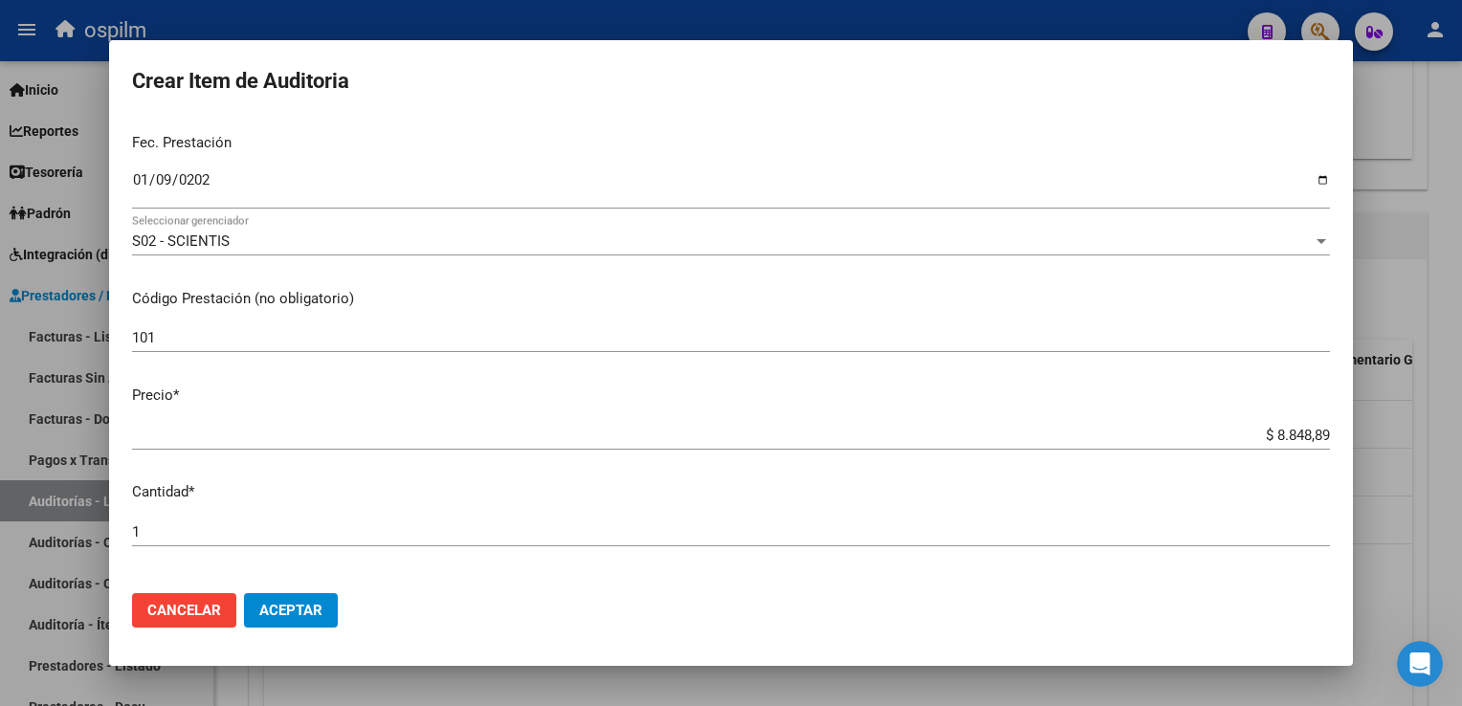
scroll to position [170, 0]
click at [301, 610] on span "Aceptar" at bounding box center [290, 610] width 63 height 17
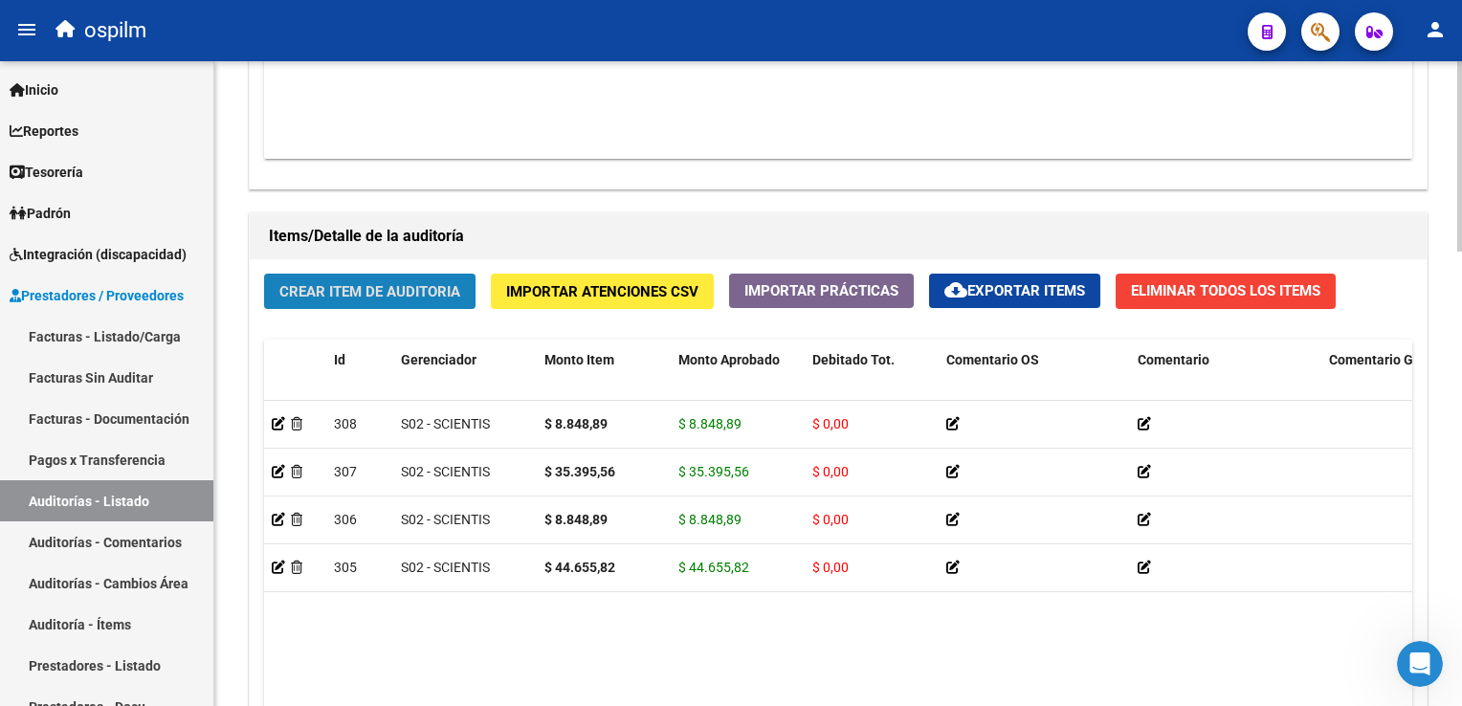
click at [412, 289] on span "Crear Item de Auditoria" at bounding box center [369, 291] width 181 height 17
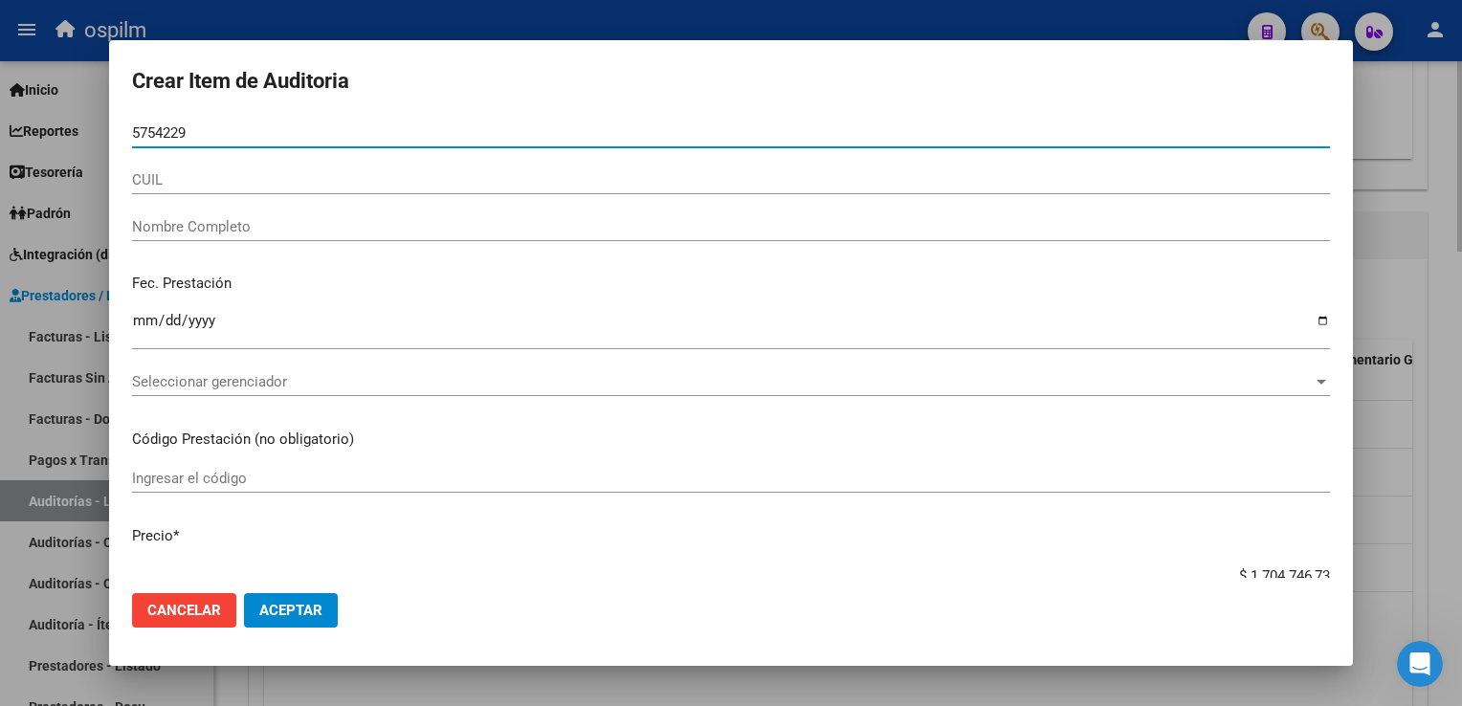
type input "57542295"
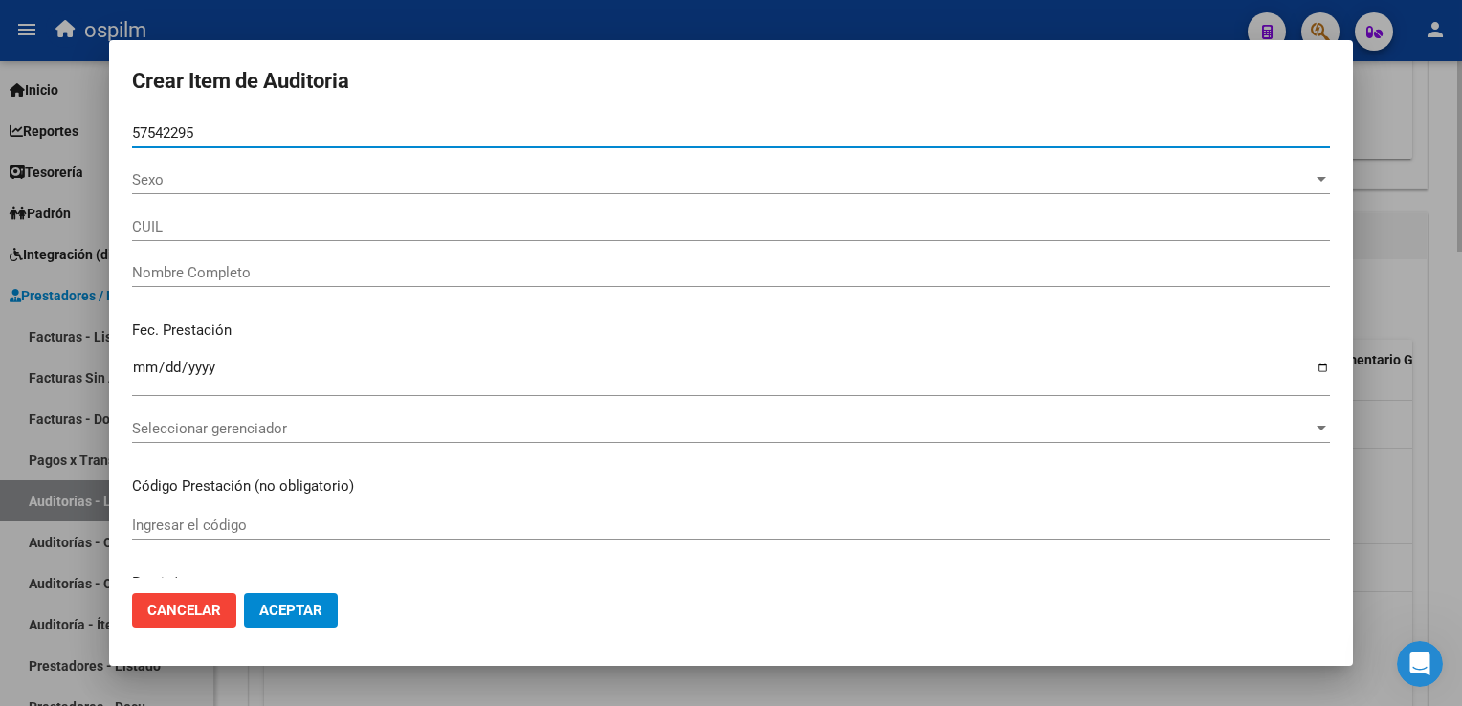
type input "27575422956"
type input "[PERSON_NAME]"
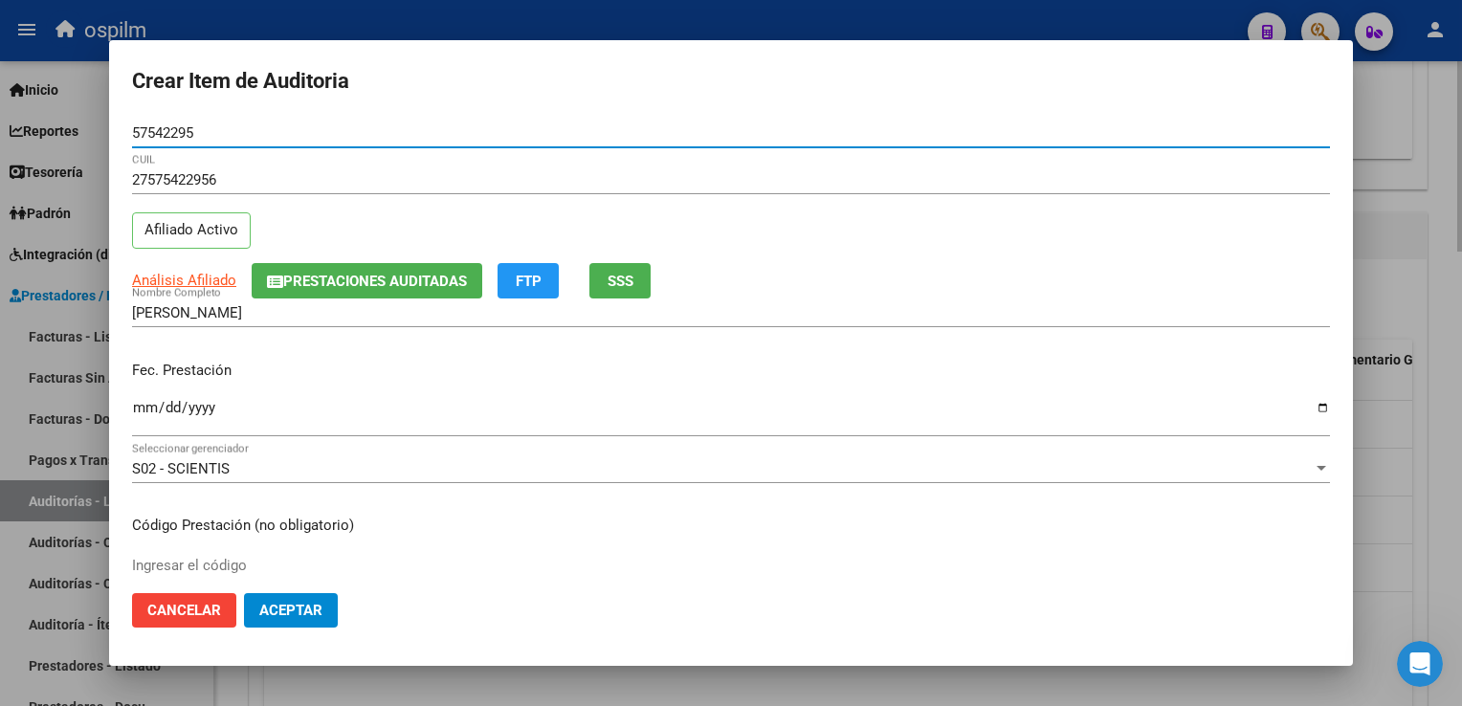
type input "57542295"
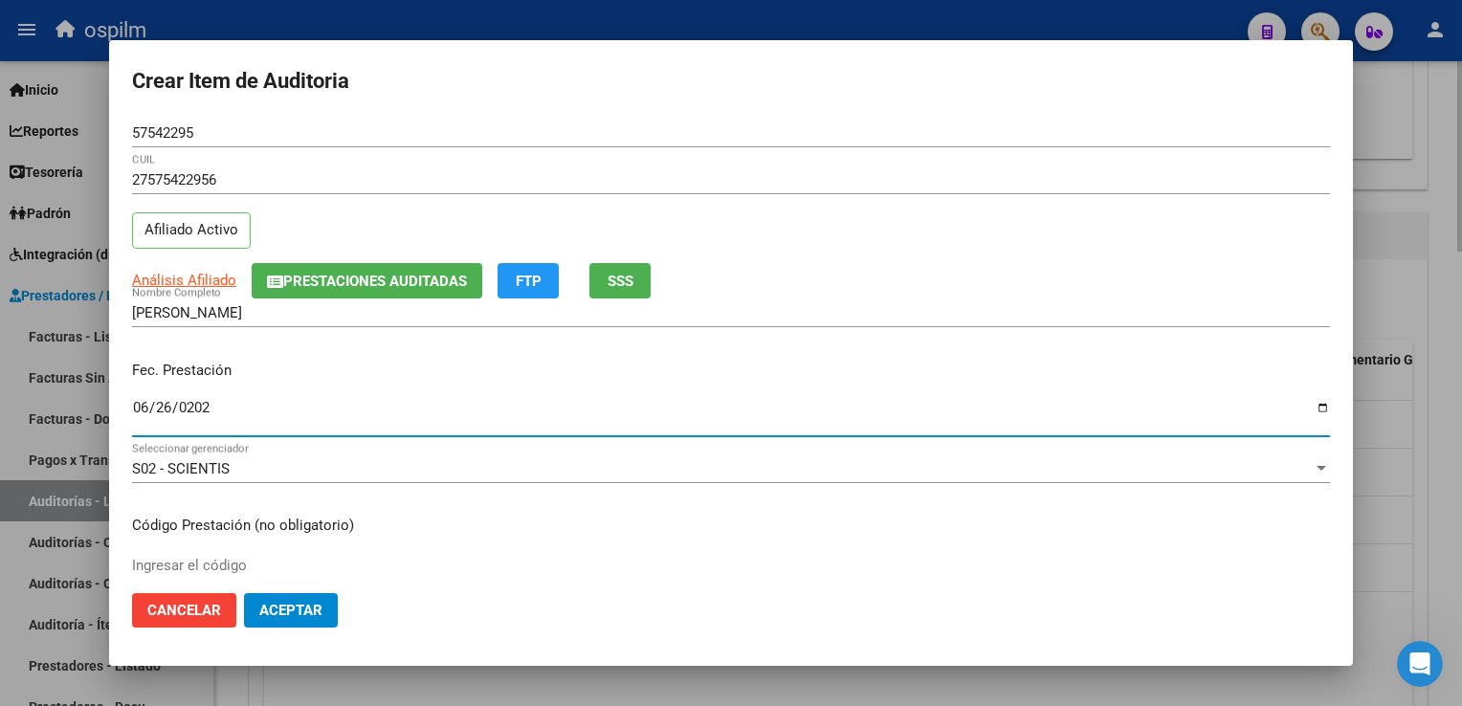
type input "[DATE]"
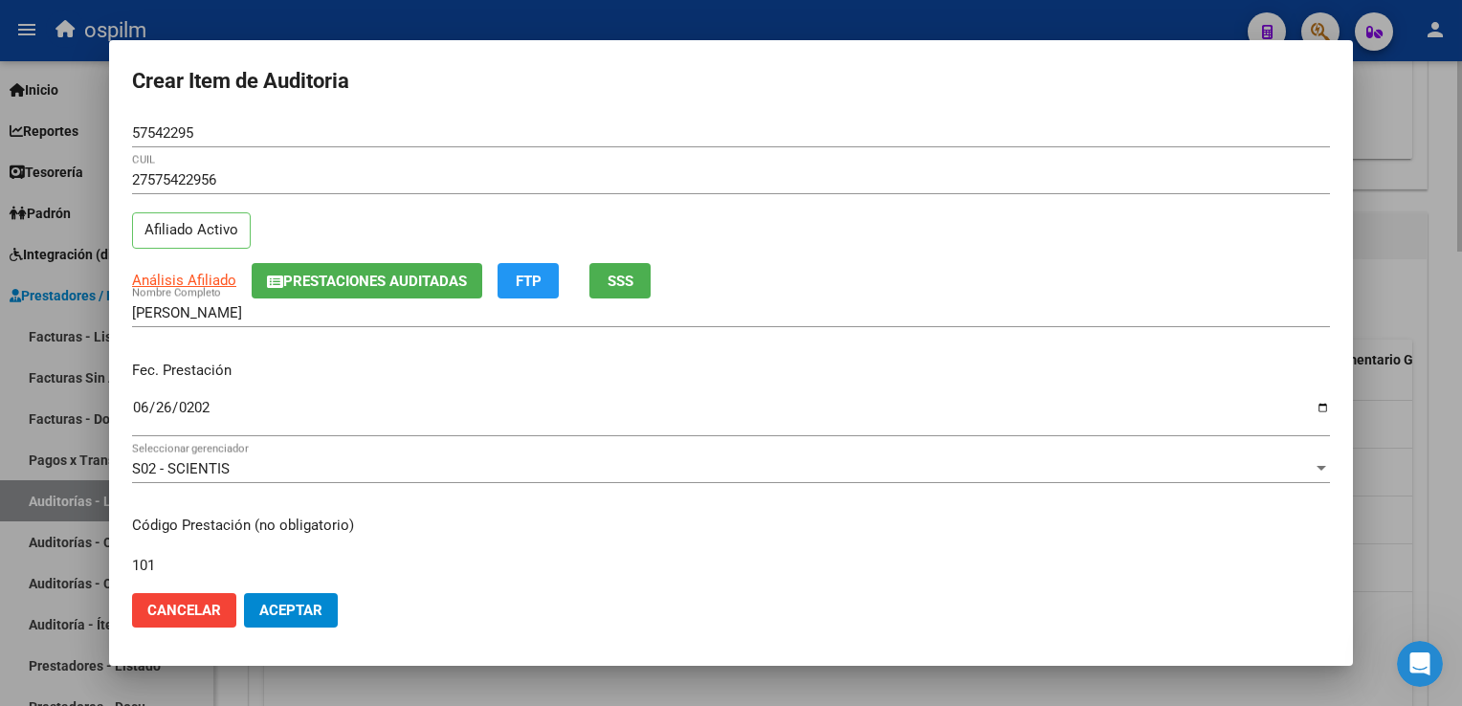
type input "101"
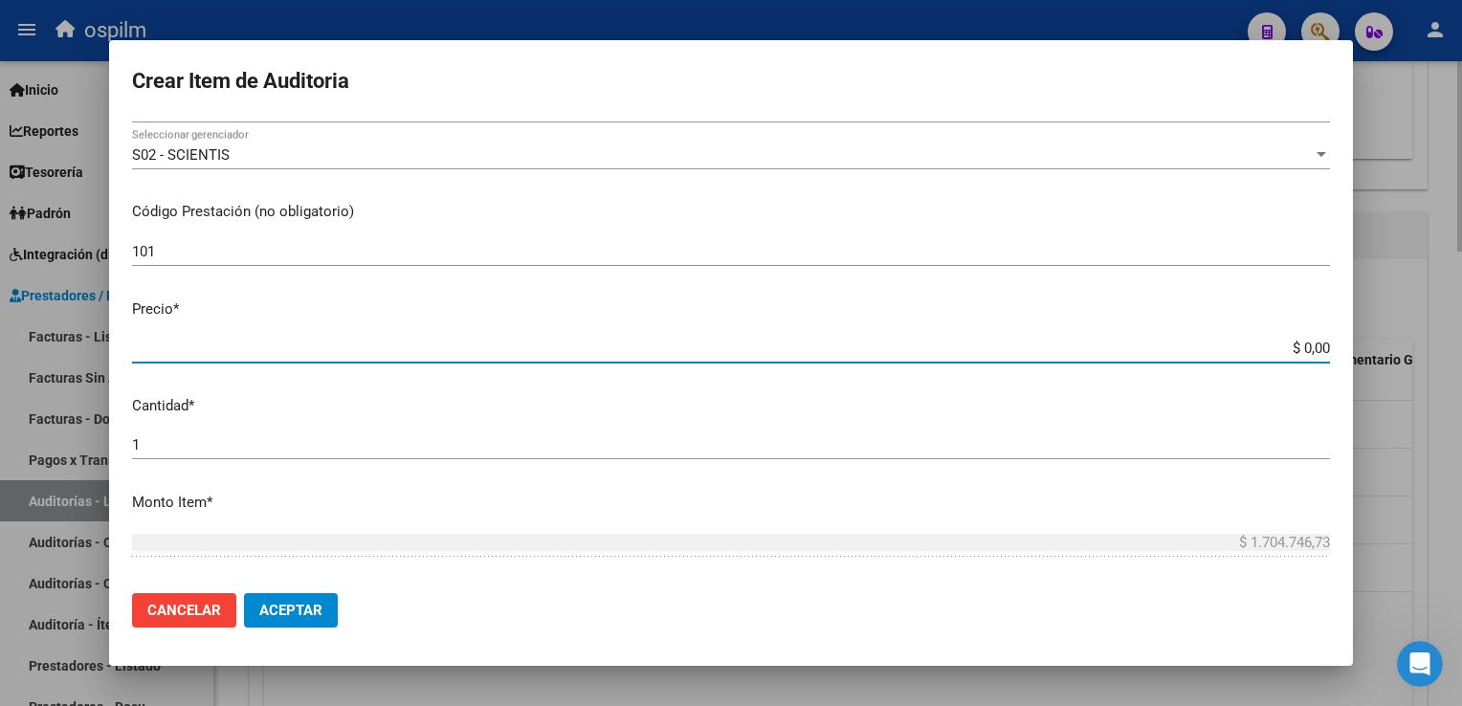
type input "$ 0,08"
type input "$ 0,88"
type input "$ 8,84"
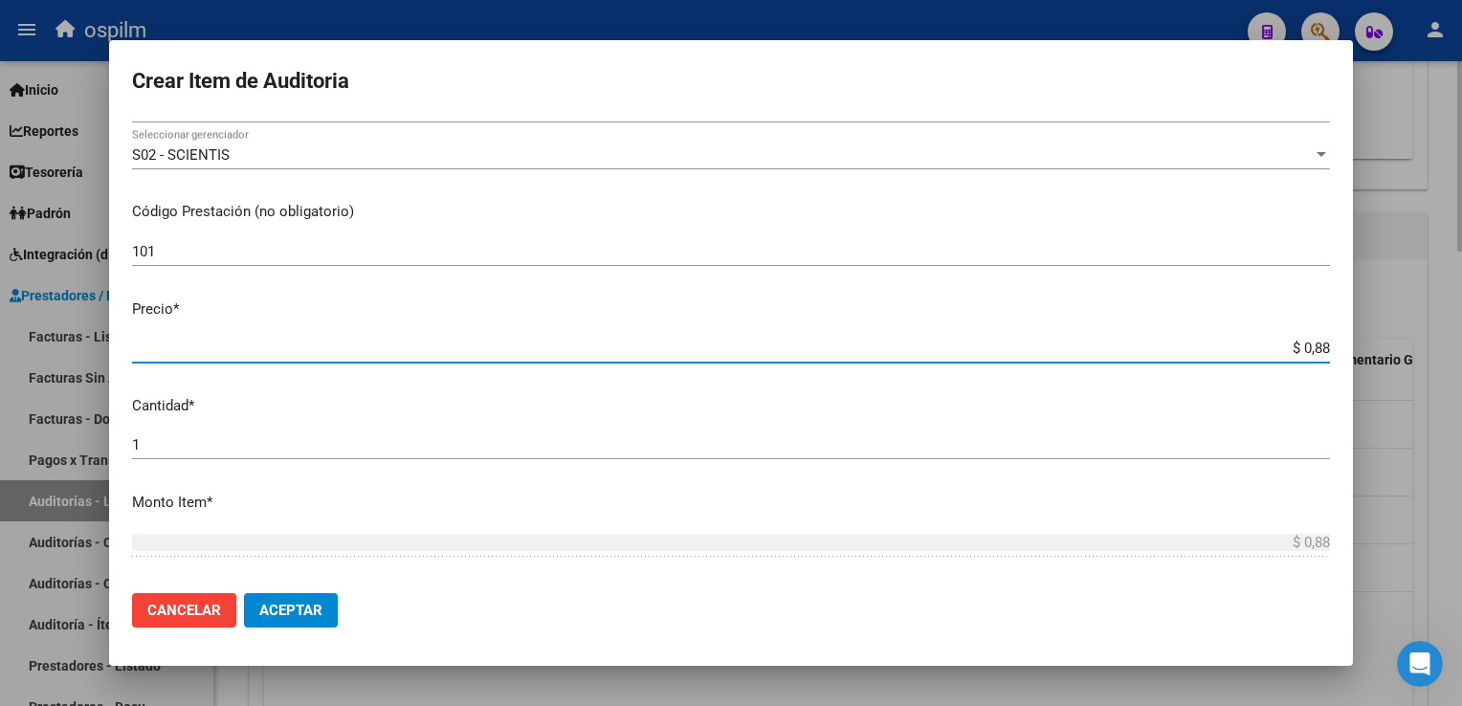
type input "$ 8,84"
type input "$ 88,48"
type input "$ 884,88"
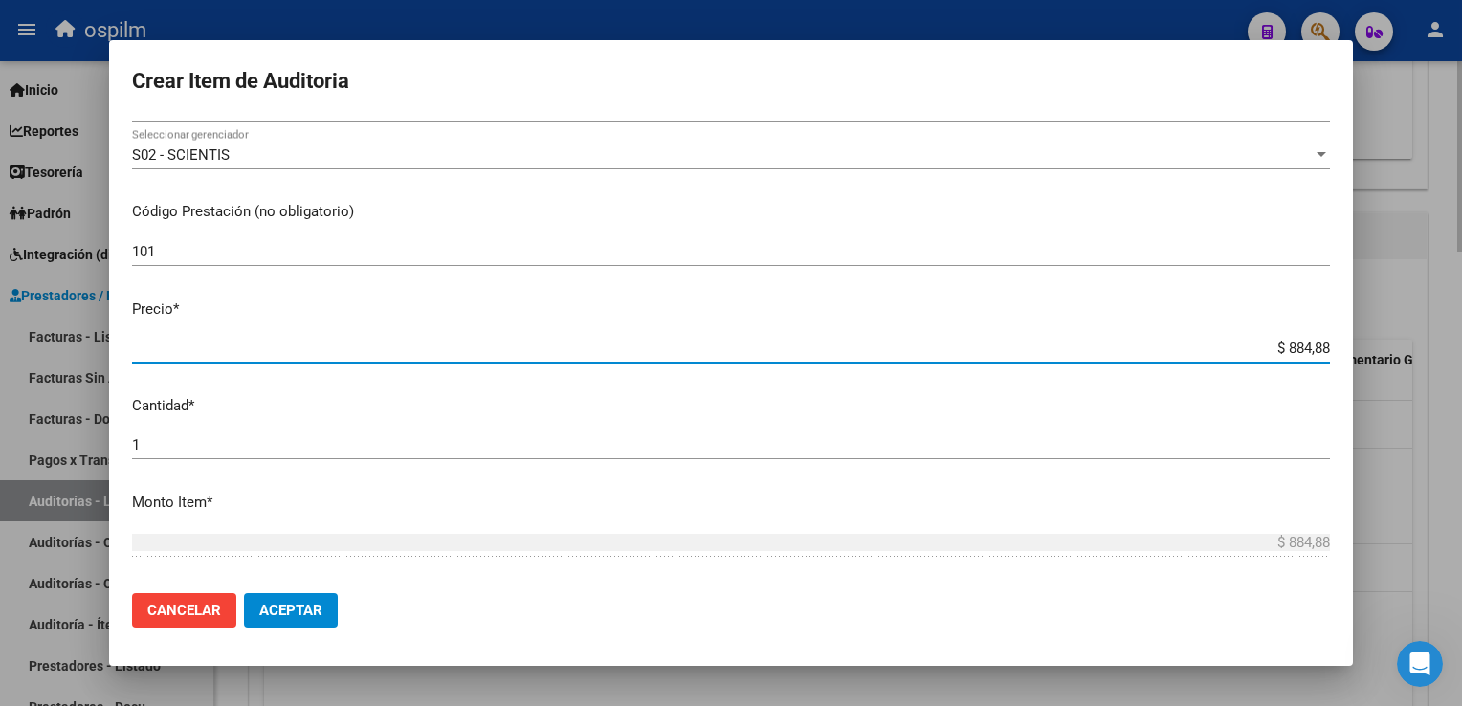
type input "$ 8.848,89"
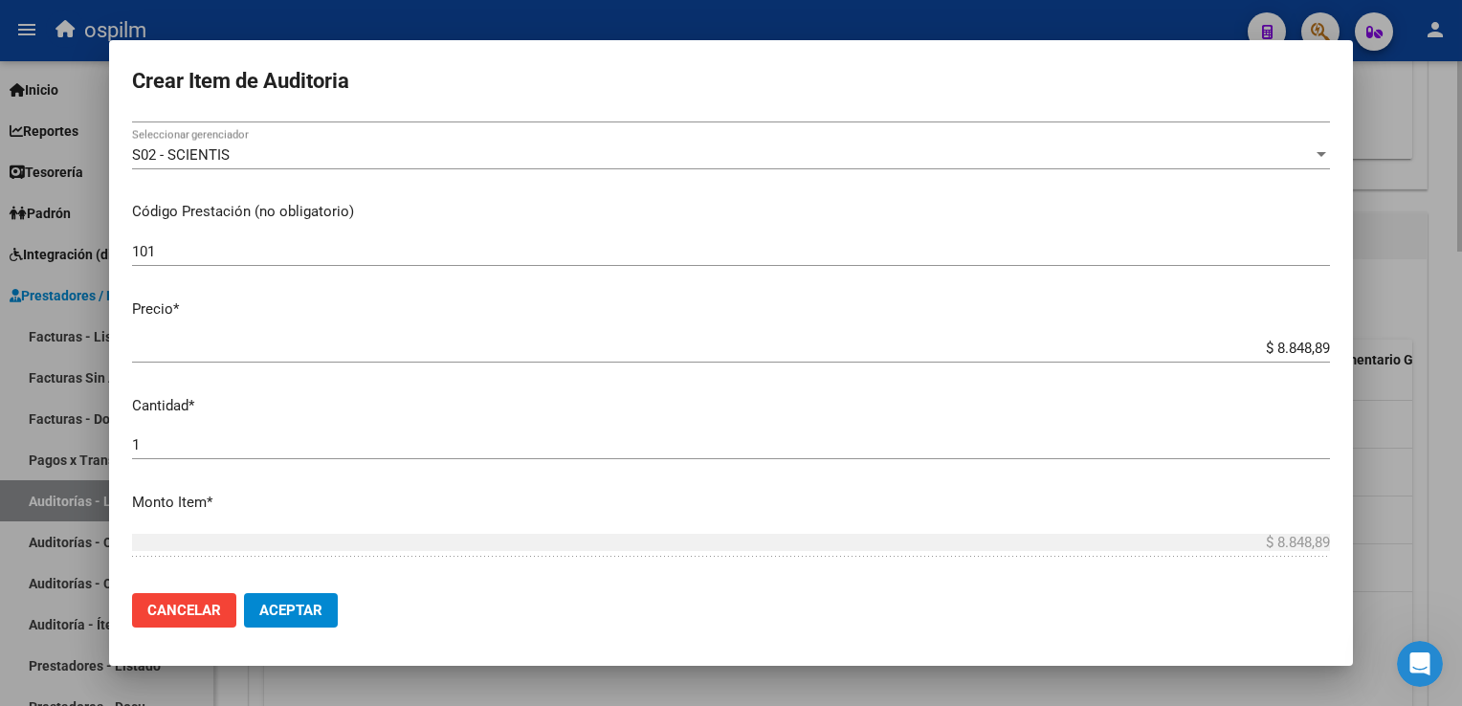
scroll to position [605, 0]
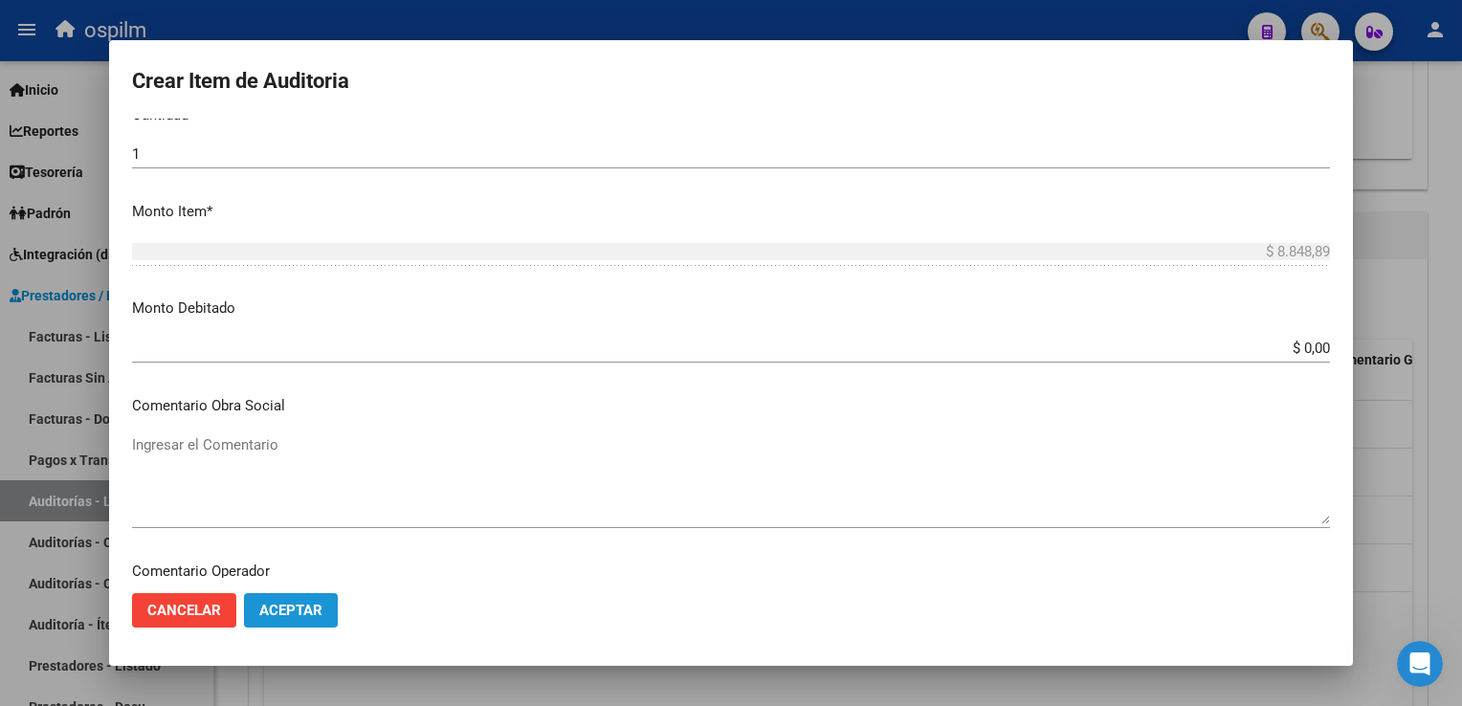
click at [318, 594] on button "Aceptar" at bounding box center [291, 610] width 94 height 34
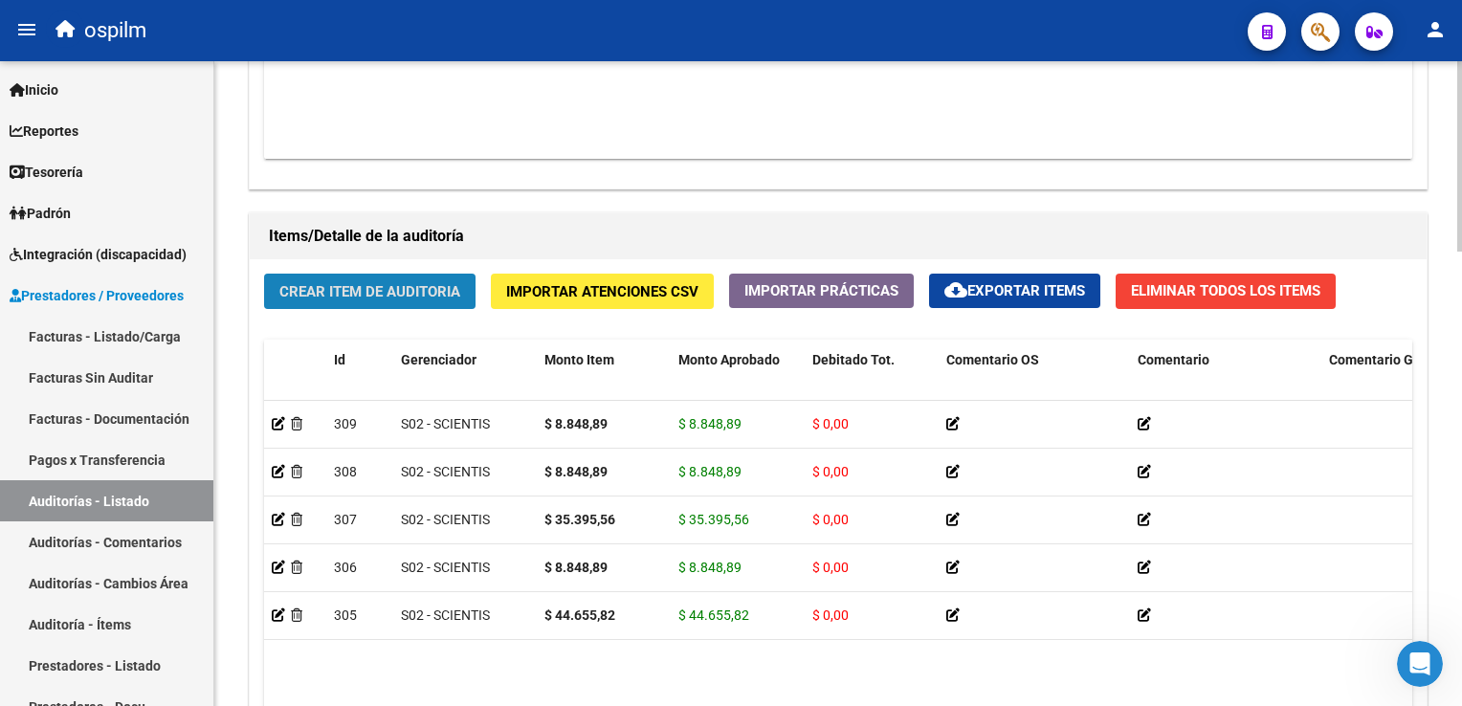
click at [333, 274] on button "Crear Item de Auditoria" at bounding box center [369, 291] width 211 height 35
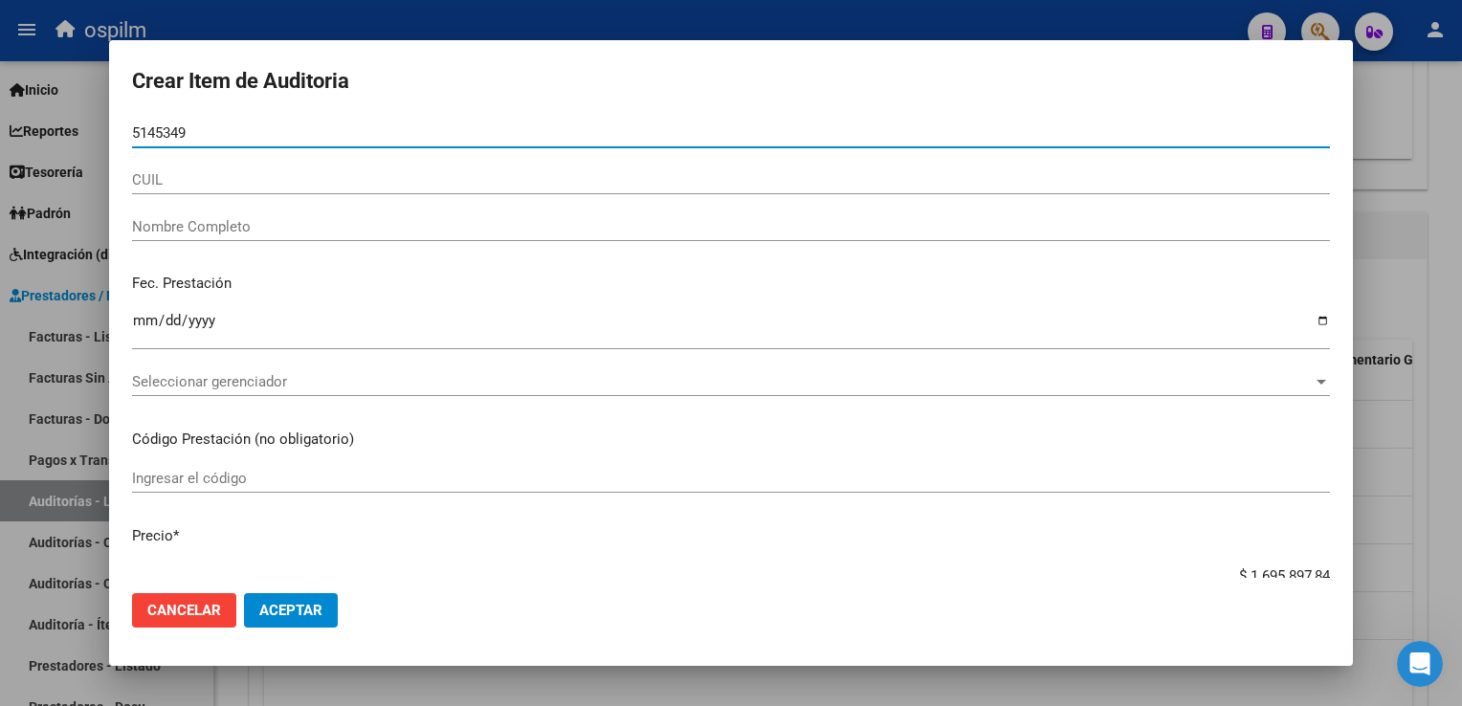
type input "51453497"
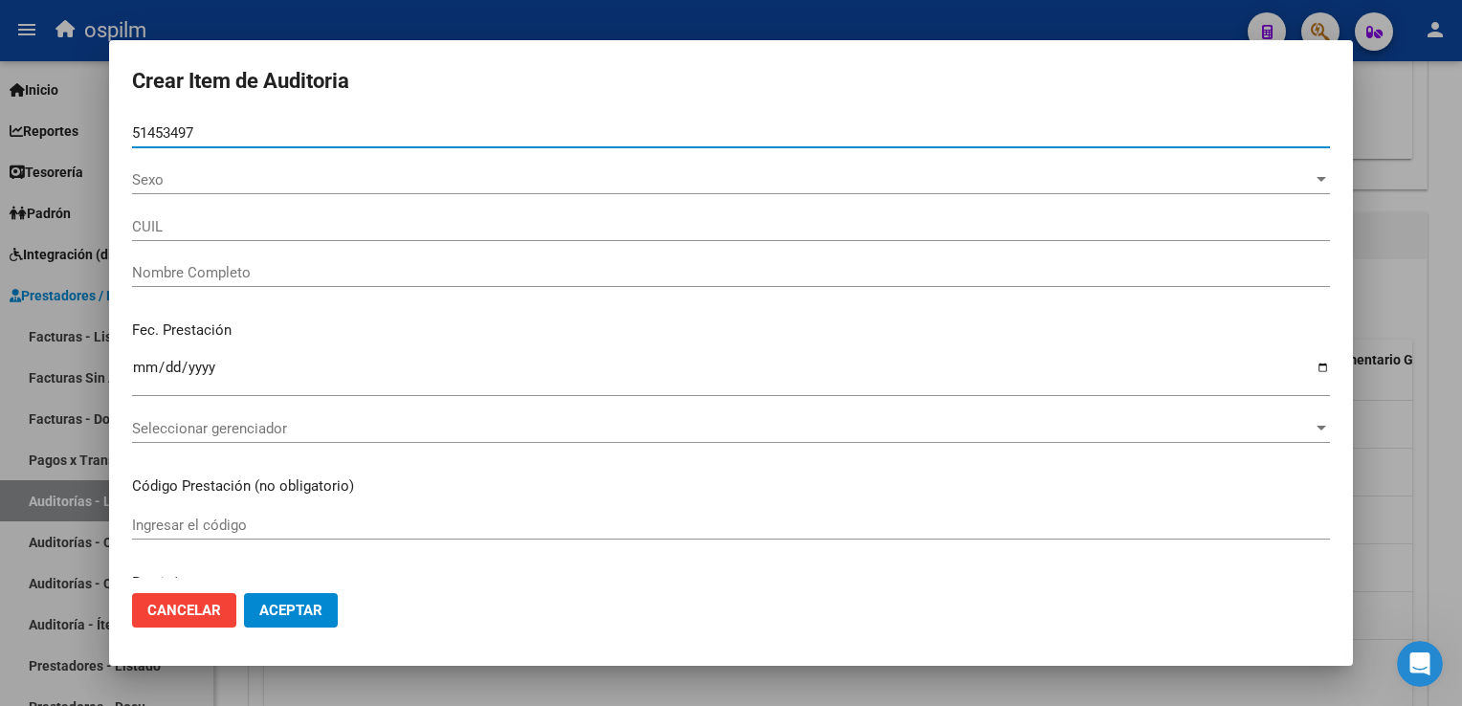
type input "20514534978"
type input "[PERSON_NAME] [PERSON_NAME]"
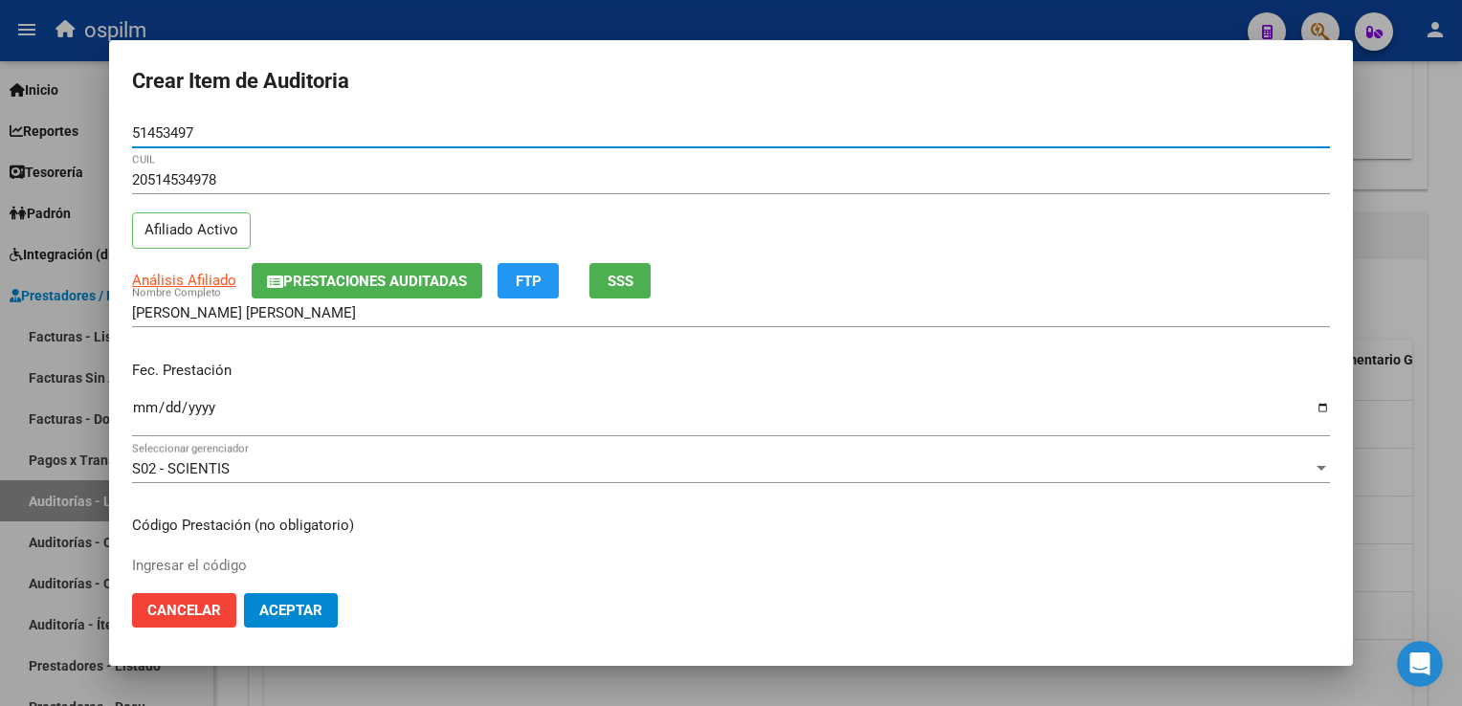
type input "51453497"
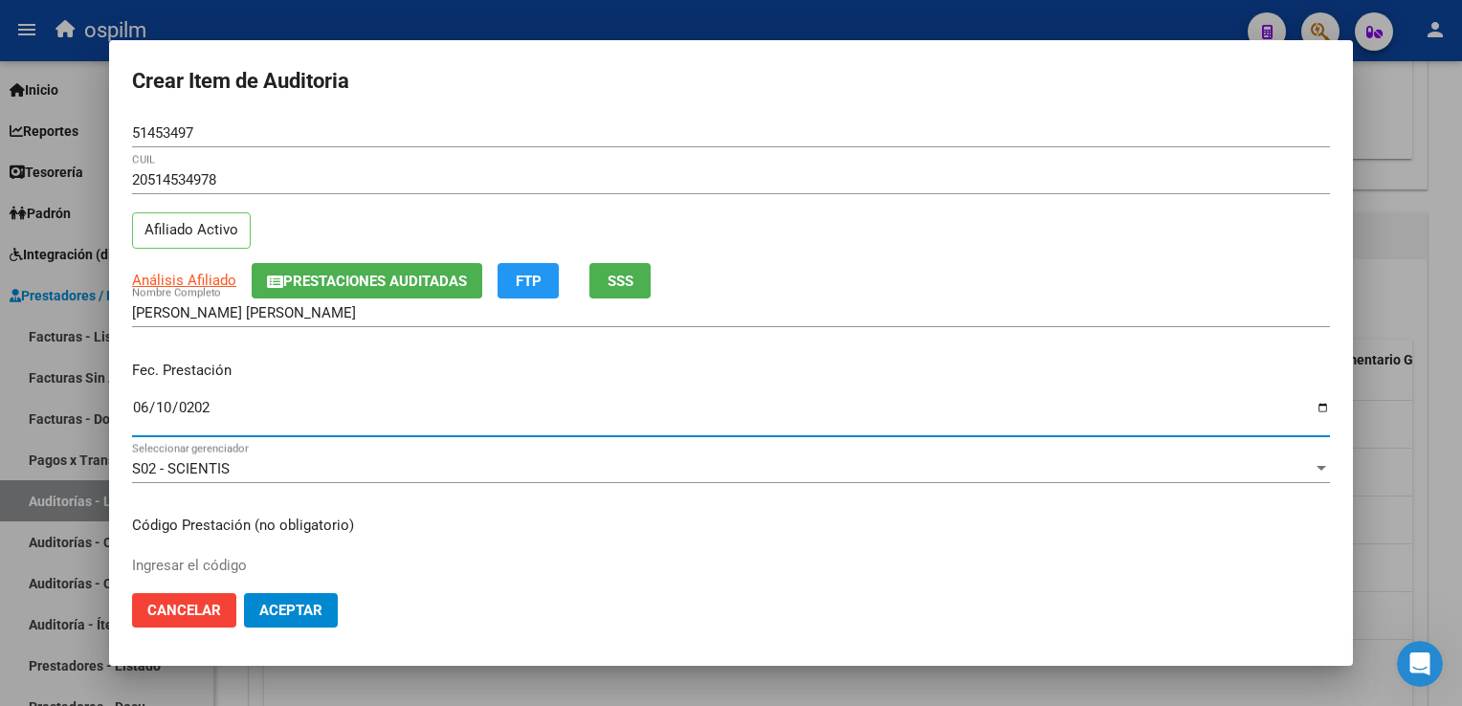
type input "[DATE]"
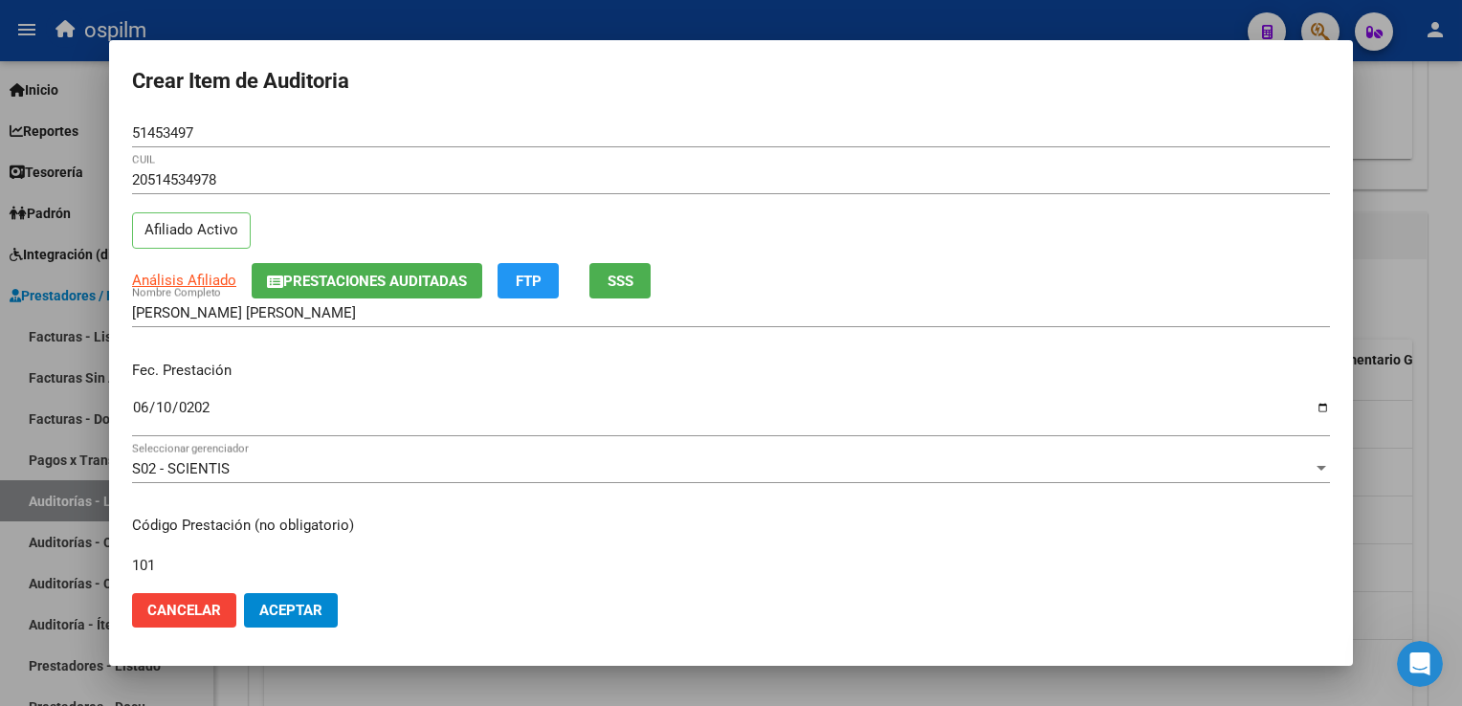
type input "101"
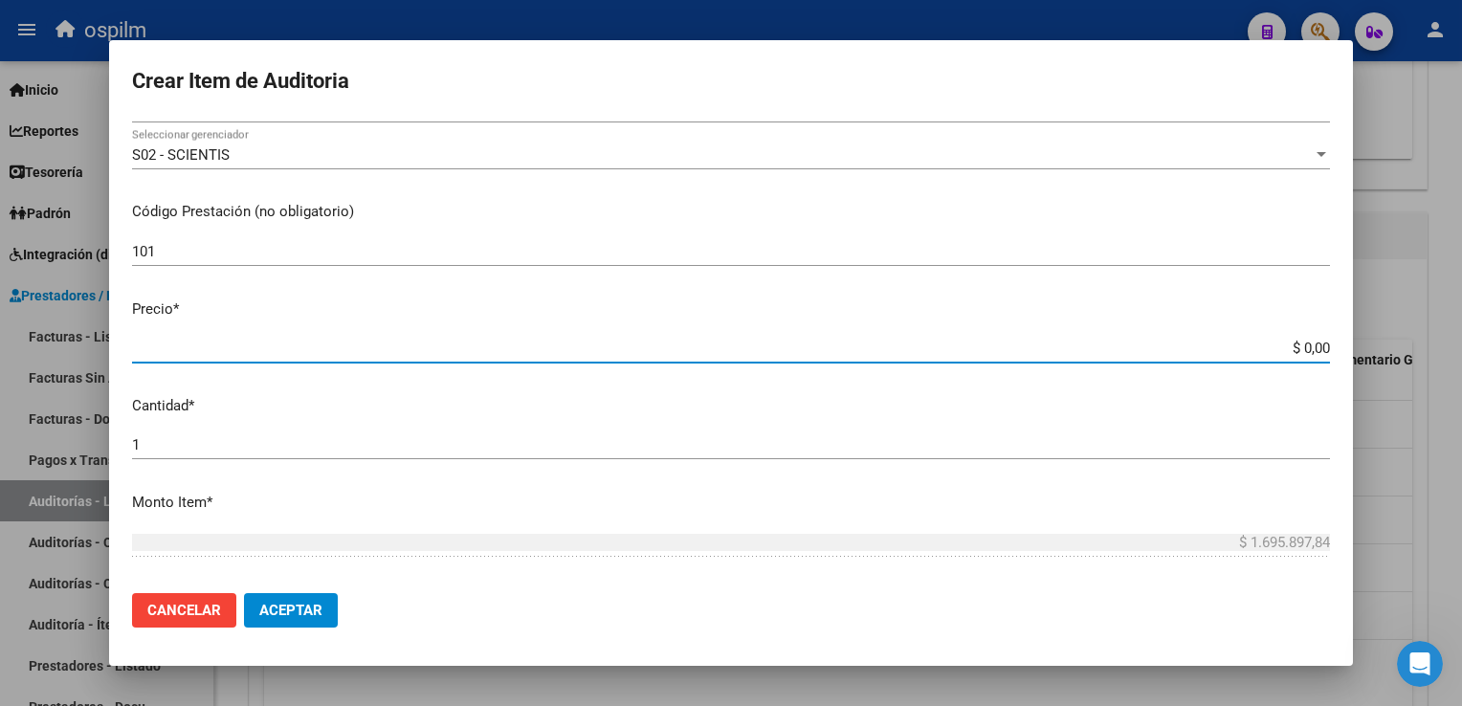
type input "$ 0,08"
type input "$ 0,88"
type input "$ 8,84"
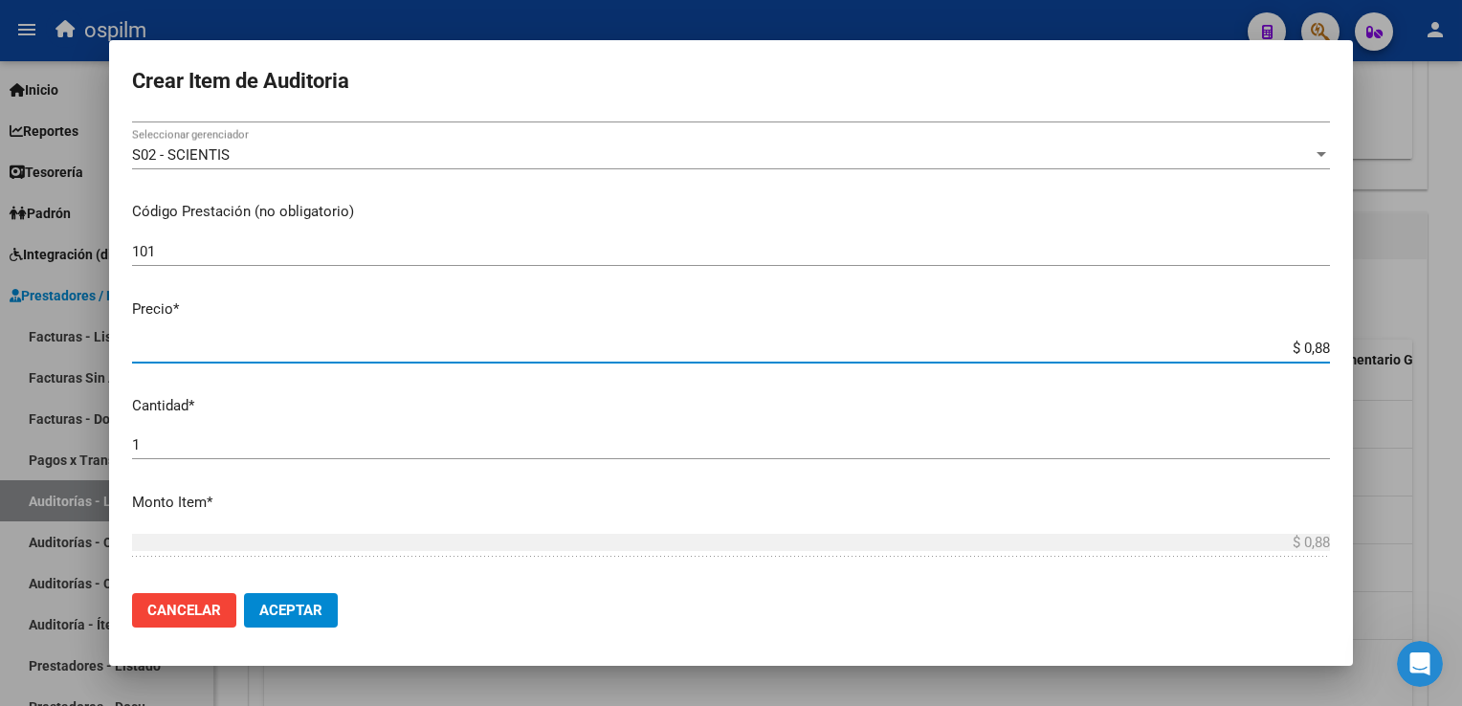
type input "$ 8,84"
type input "$ 88,48"
type input "$ 8,84"
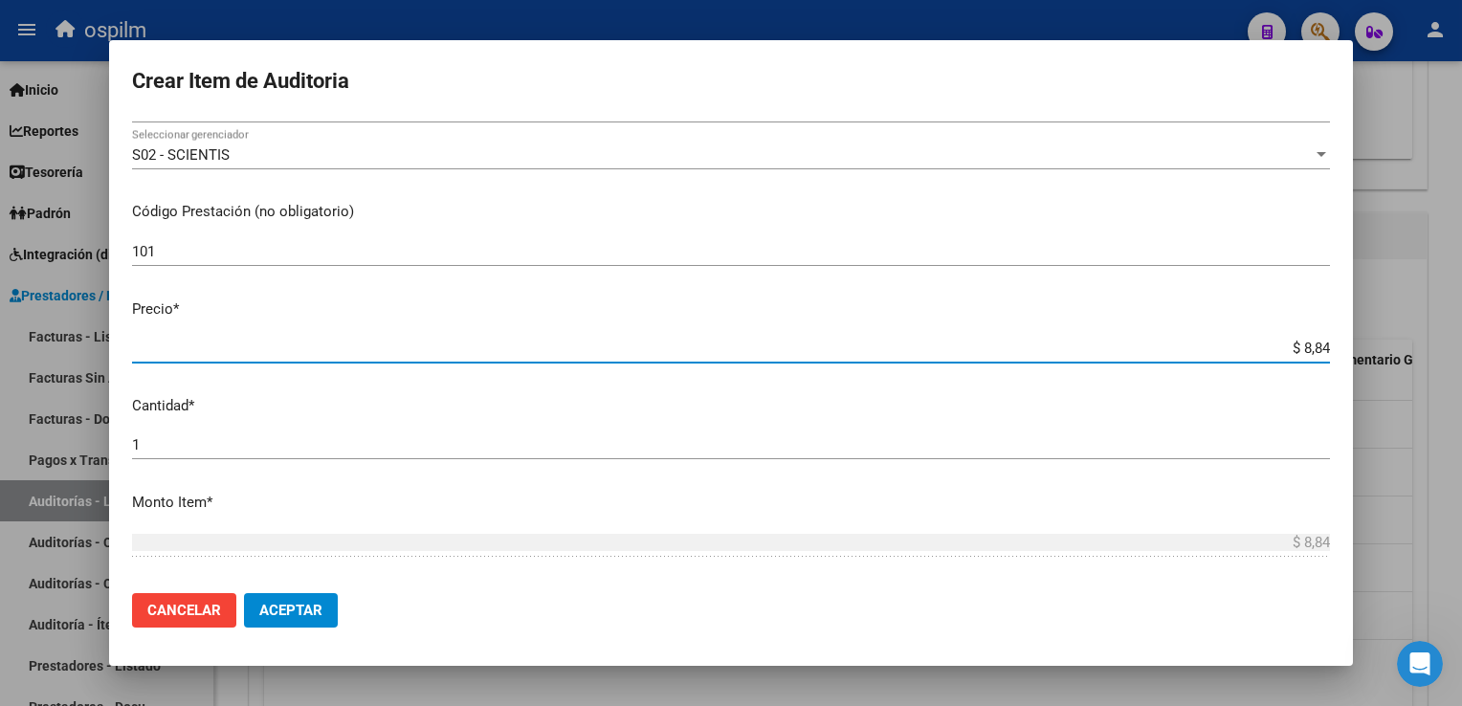
type input "$ 0,88"
type input "$ 0,08"
type input "$ 0,88"
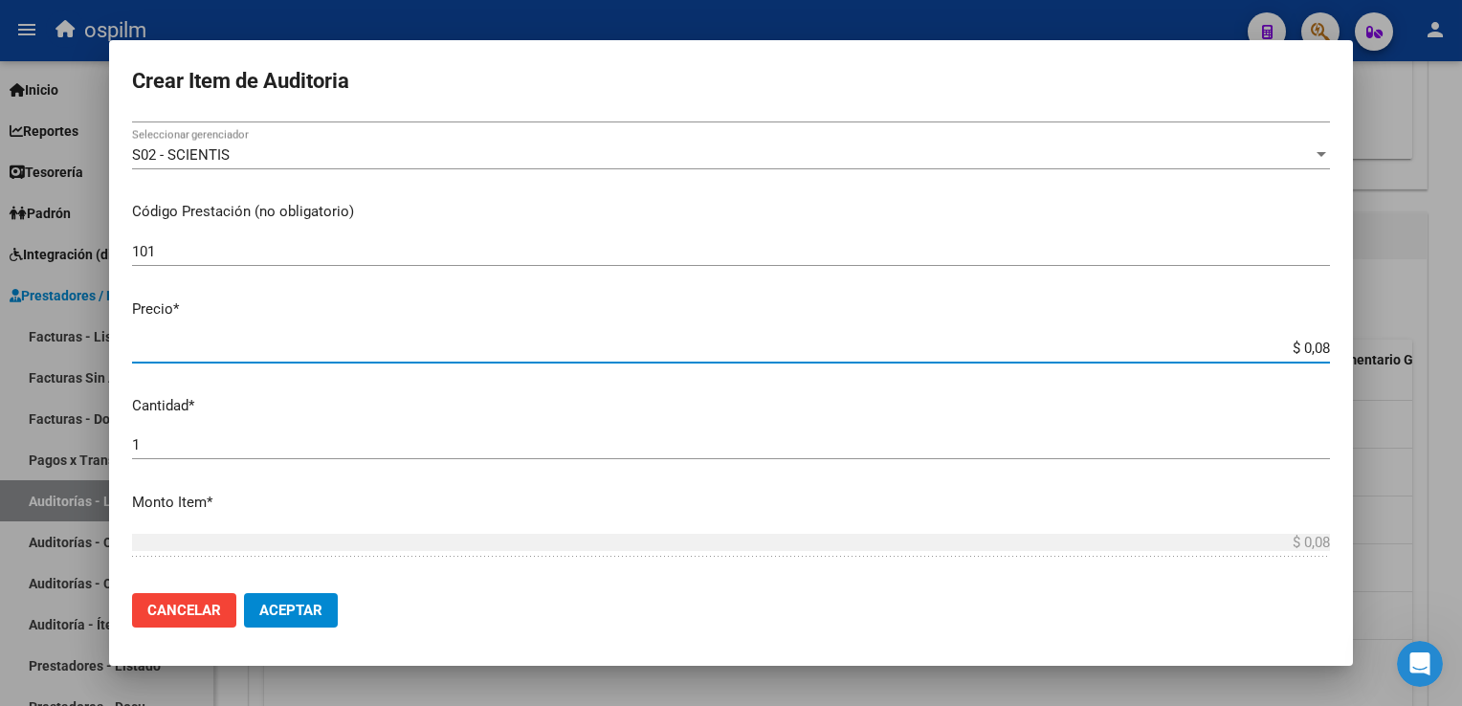
type input "$ 0,88"
type input "$ 8,84"
type input "$ 88,48"
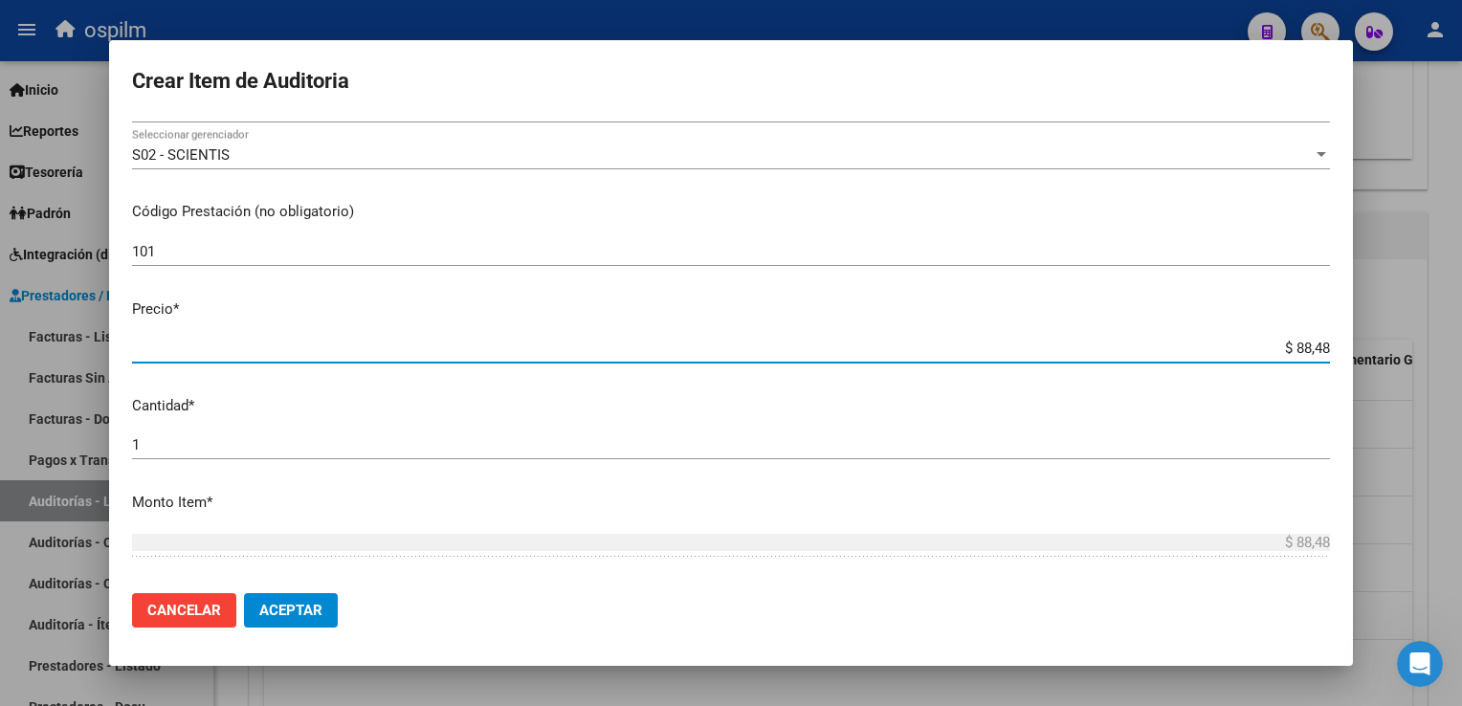
type input "$ 884,88"
type input "$ 8.848,89"
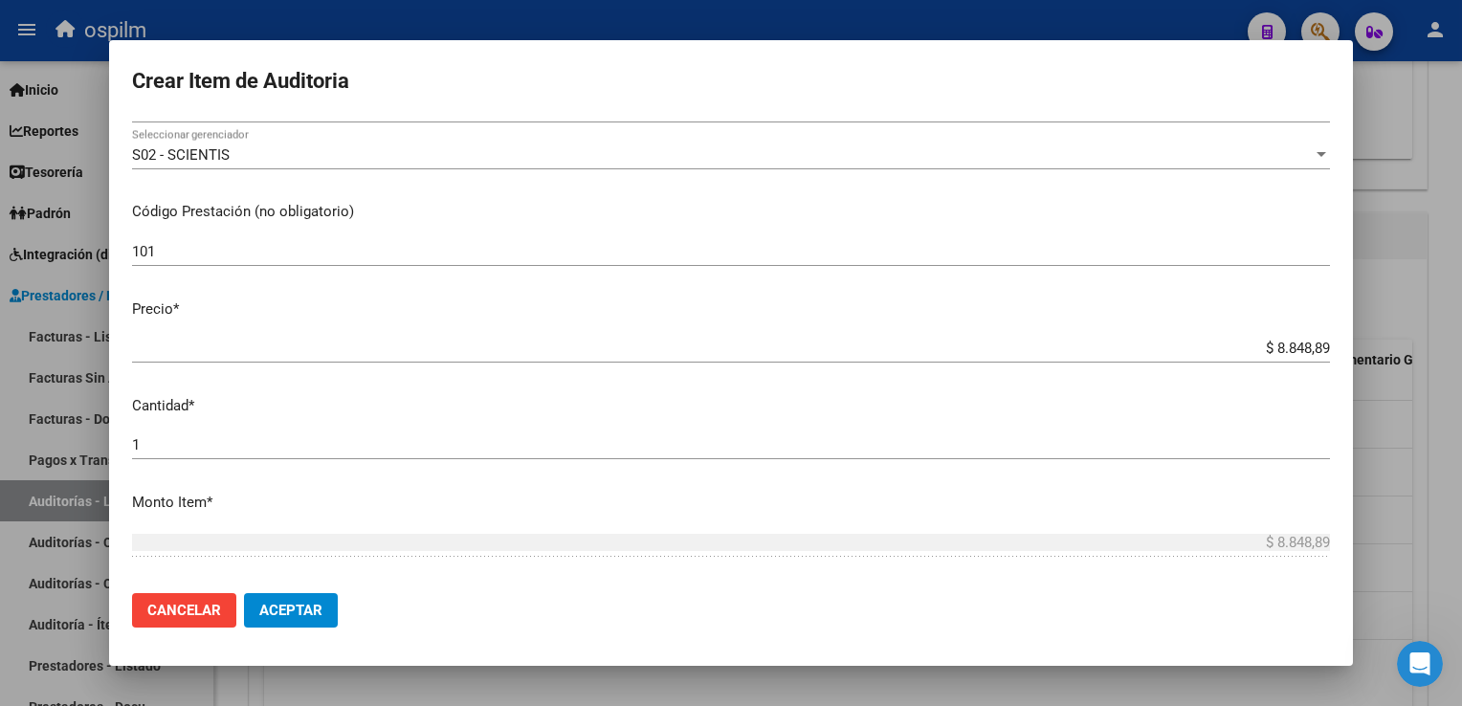
scroll to position [605, 0]
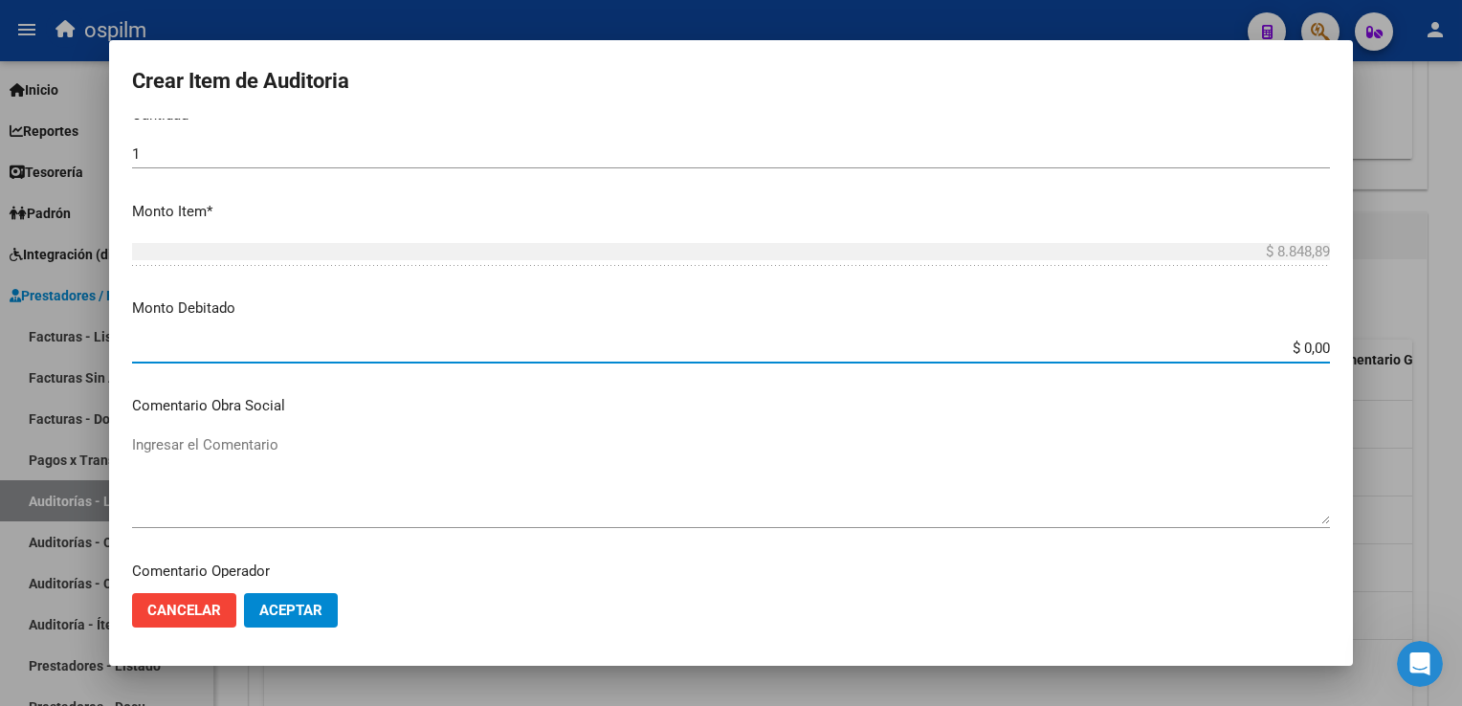
click at [298, 597] on button "Aceptar" at bounding box center [291, 610] width 94 height 34
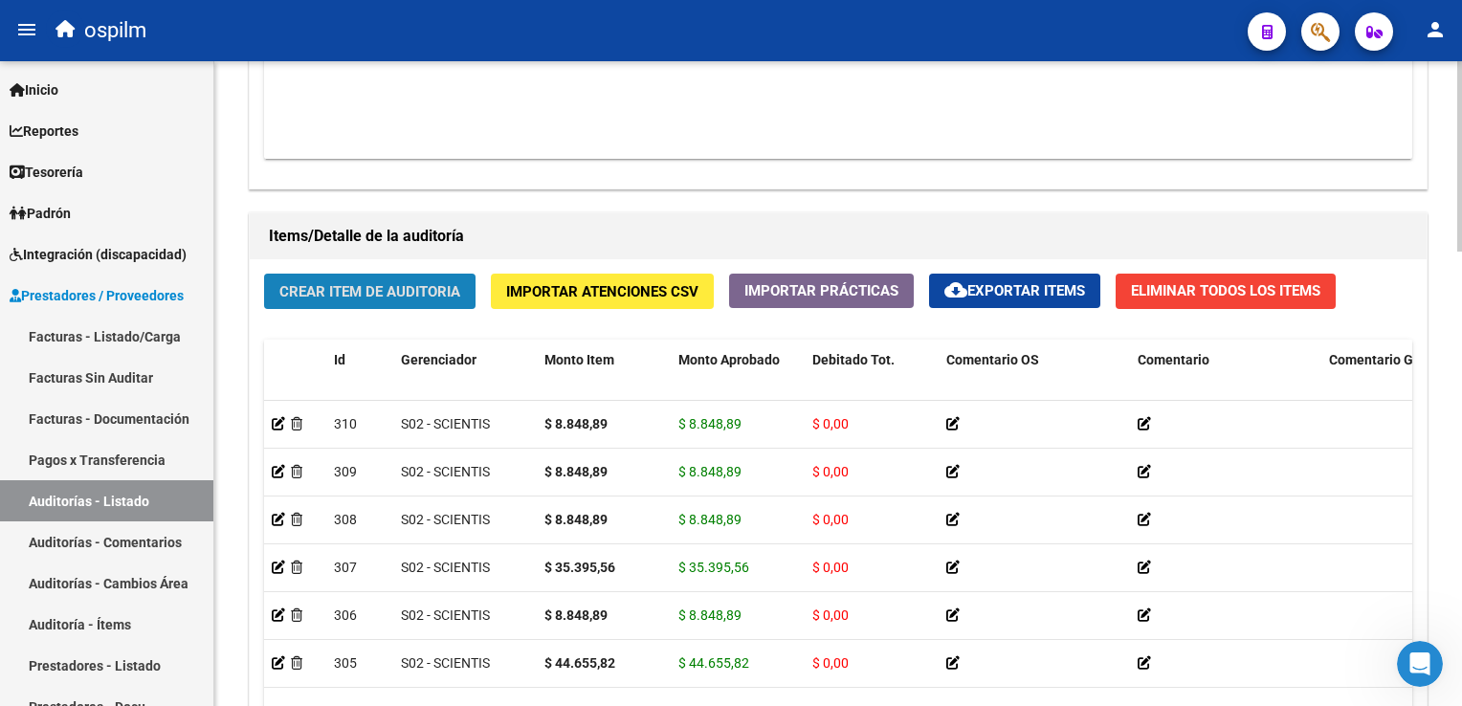
click at [409, 293] on span "Crear Item de Auditoria" at bounding box center [369, 291] width 181 height 17
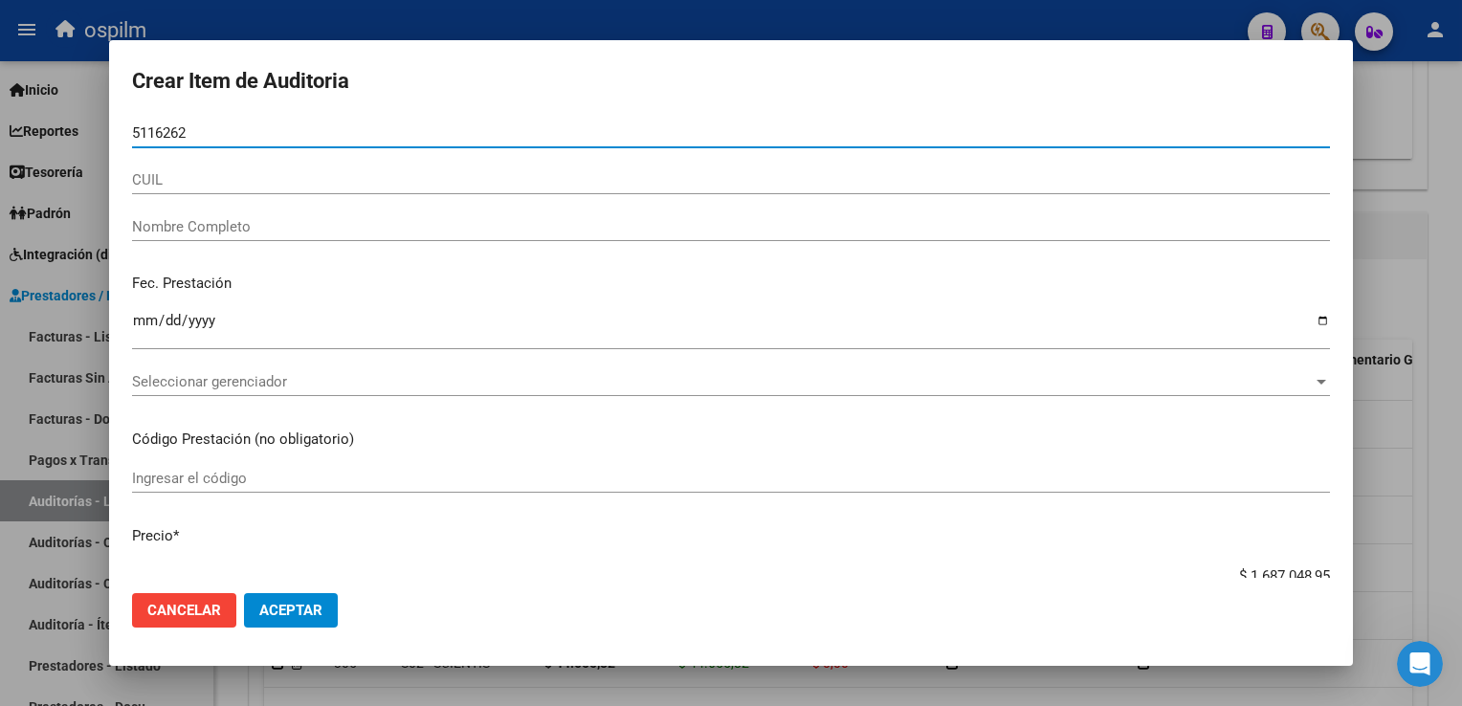
type input "51162626"
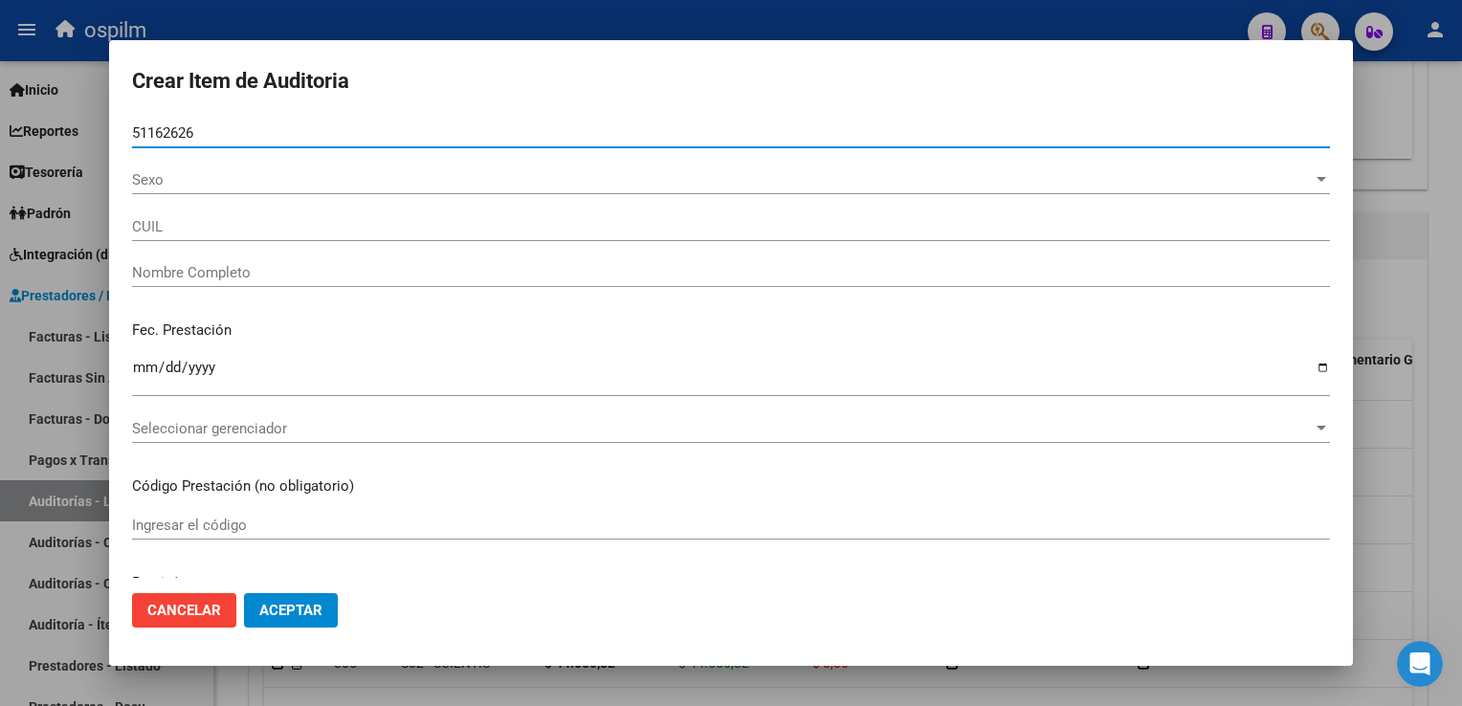
type input "23511626269"
type input "[PERSON_NAME] [PERSON_NAME]"
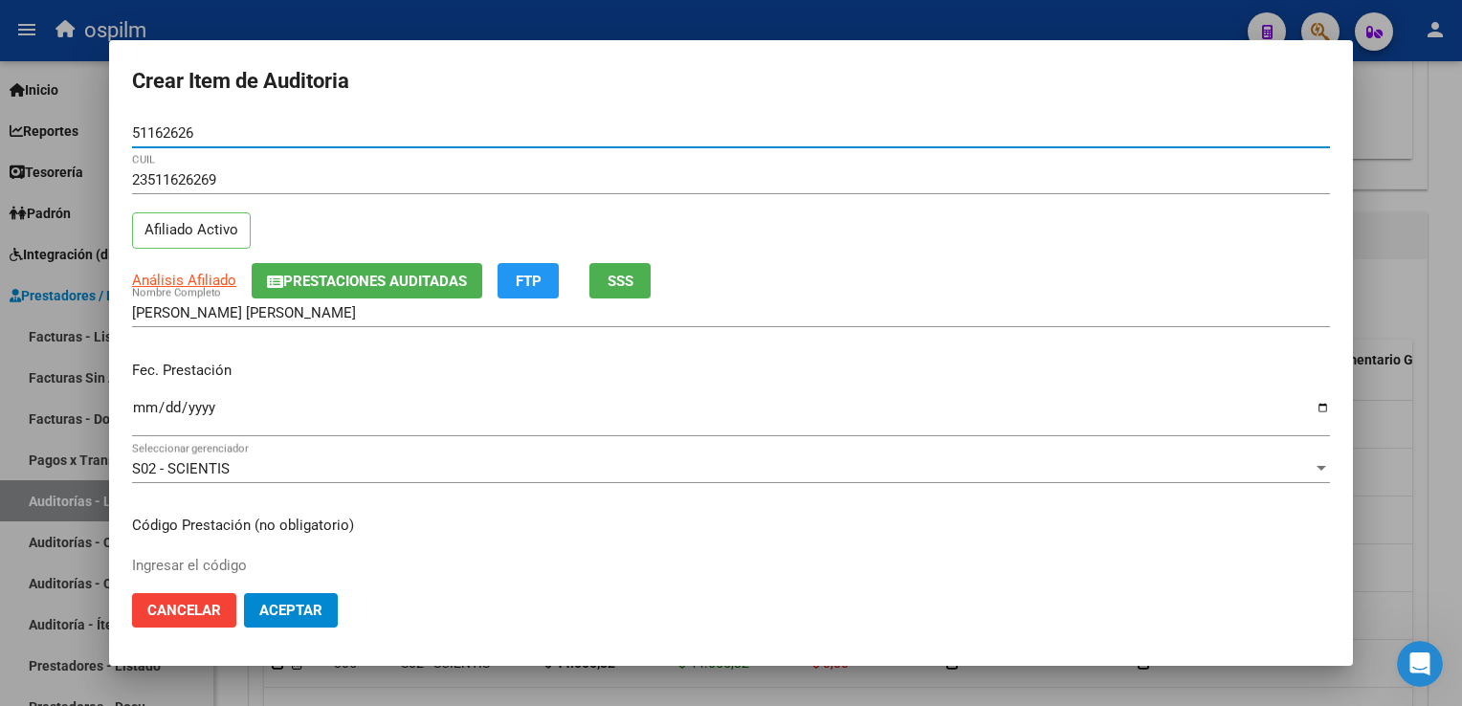
type input "51162626"
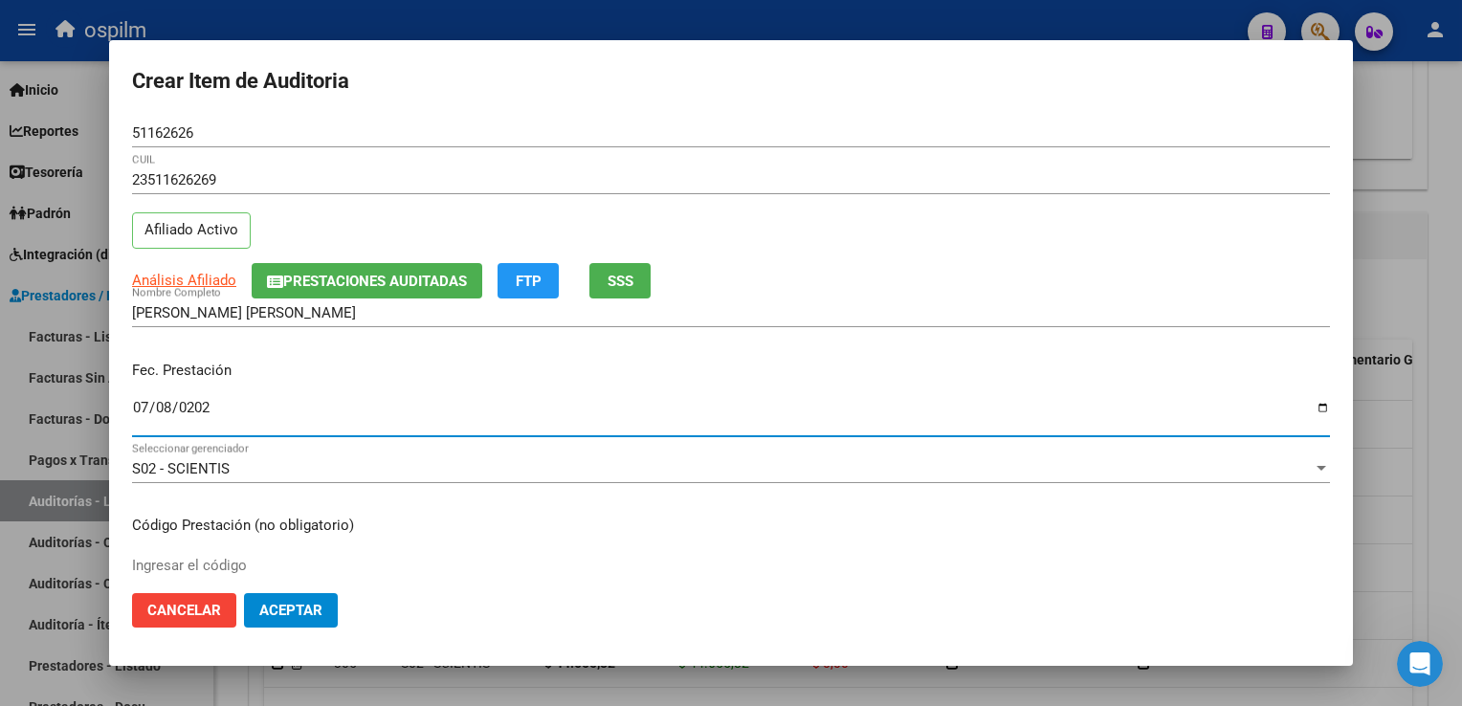
type input "[DATE]"
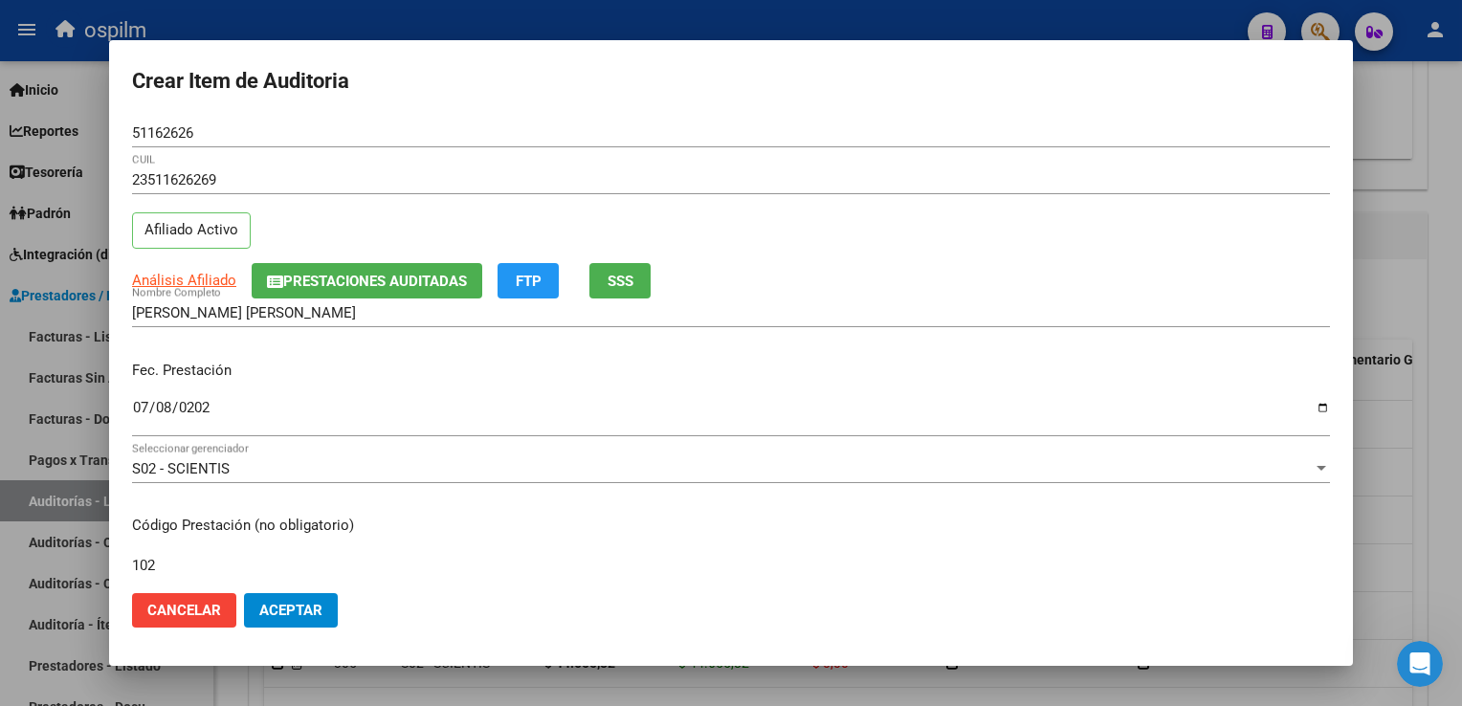
type input "102"
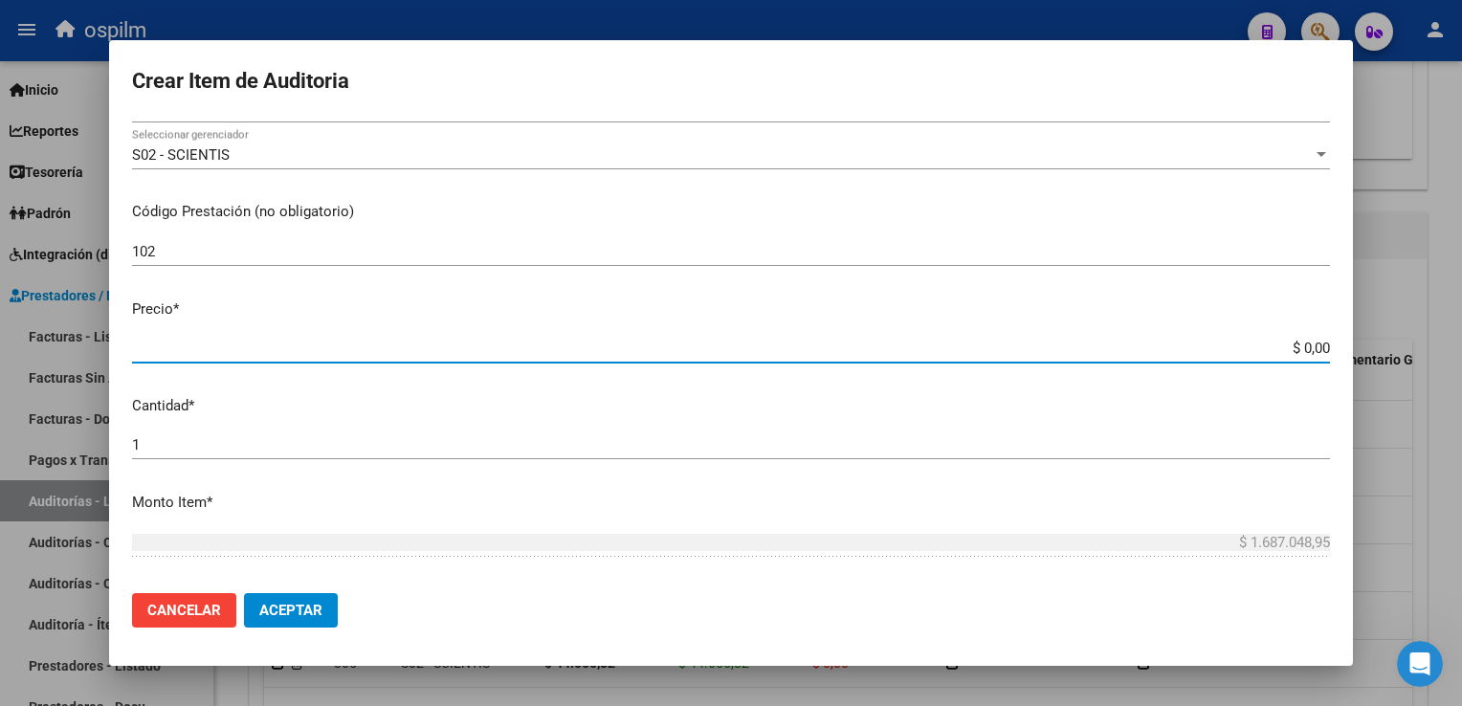
type input "$ 0,04"
type input "$ 0,44"
type input "$ 4,46"
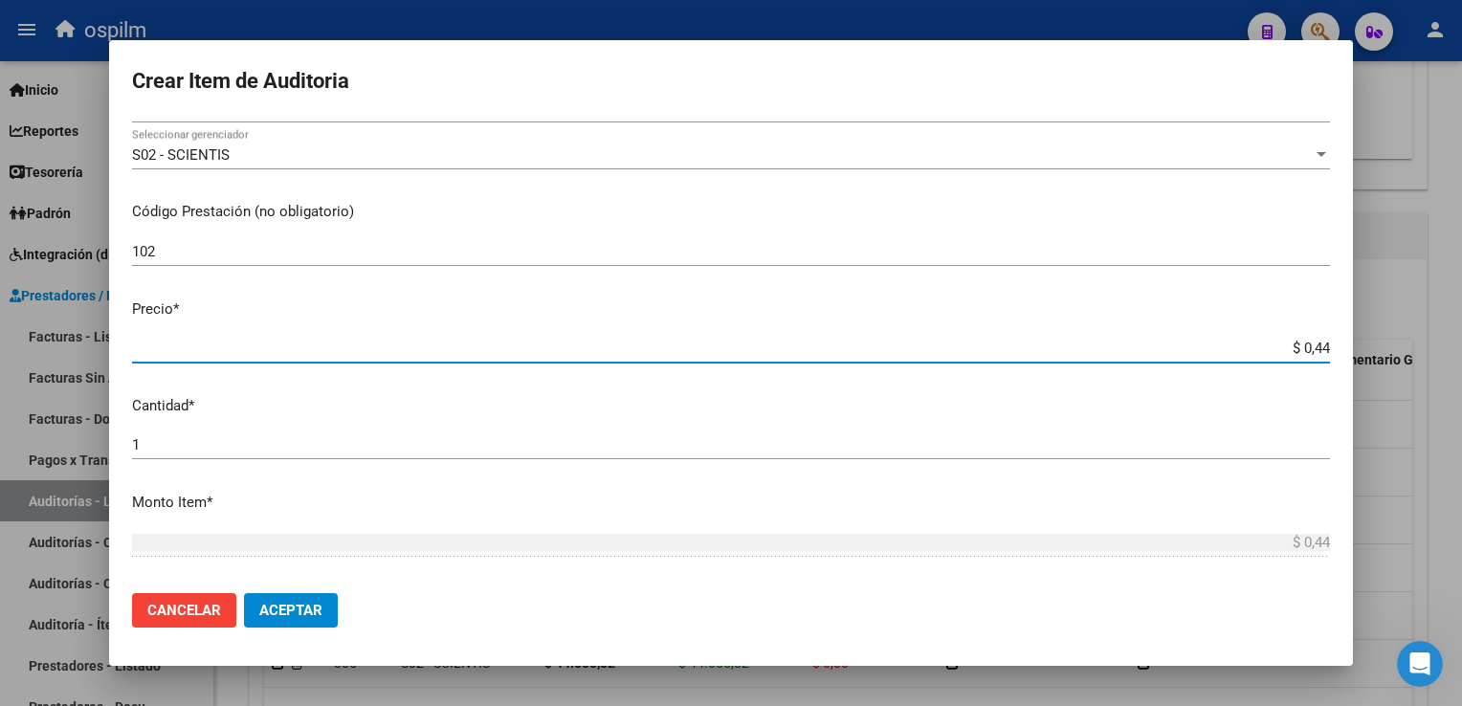
type input "$ 4,46"
type input "$ 44,65"
type input "$ 446,55"
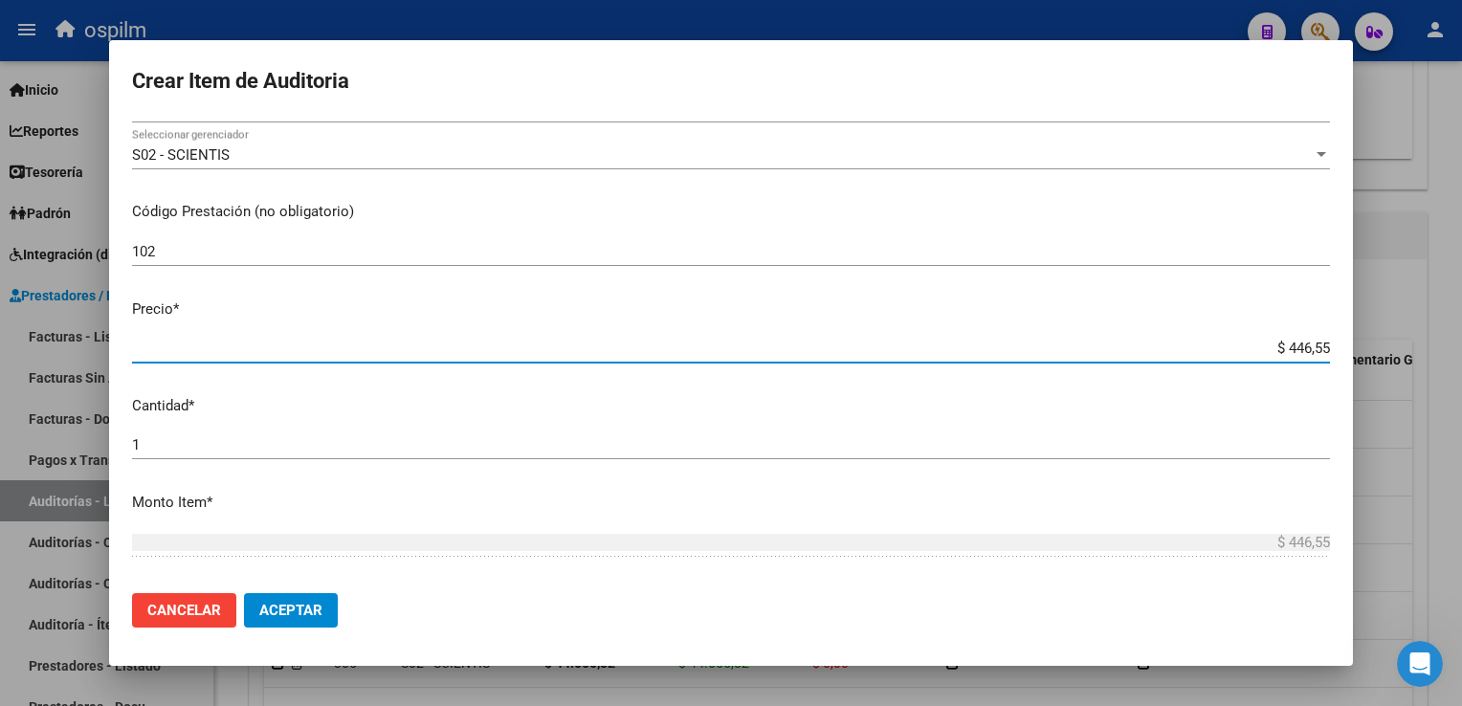
type input "$ 4.465,58"
type input "$ 44.655,82"
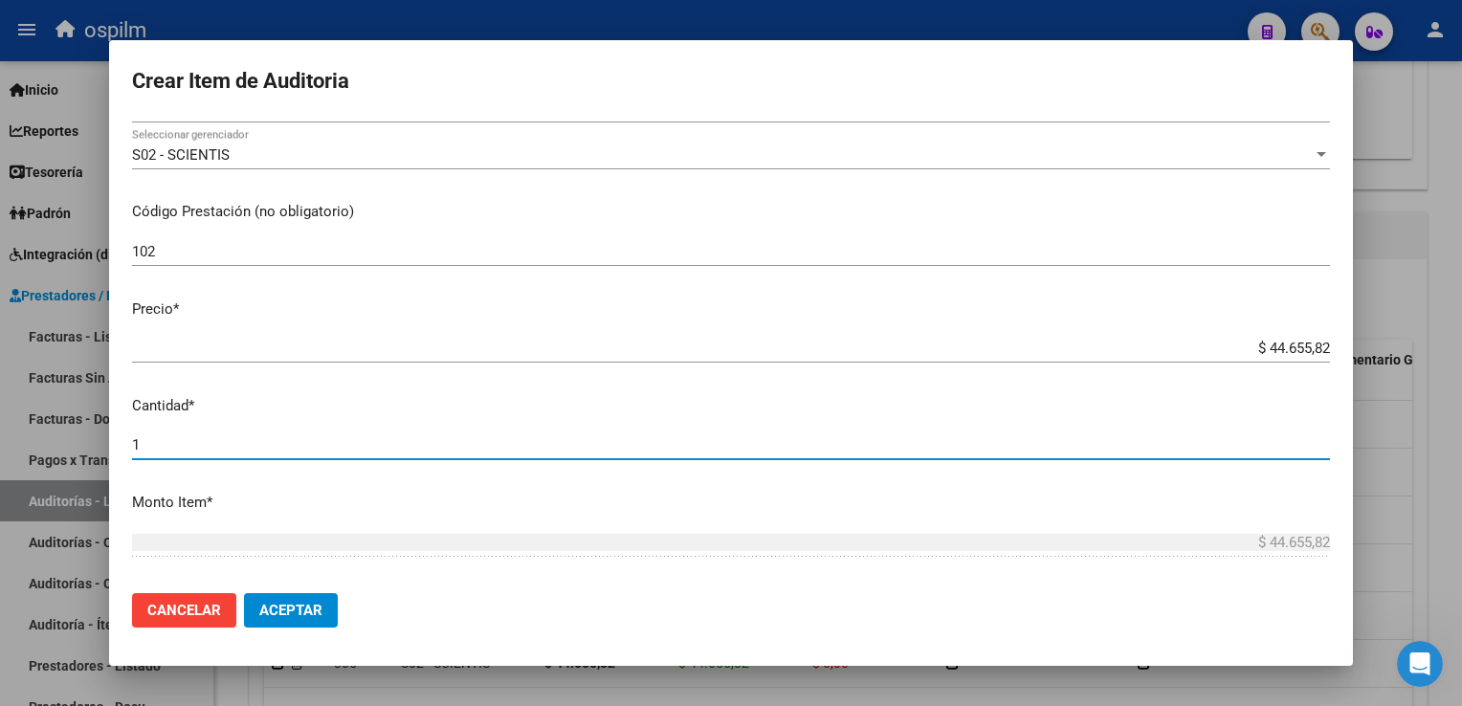
scroll to position [605, 0]
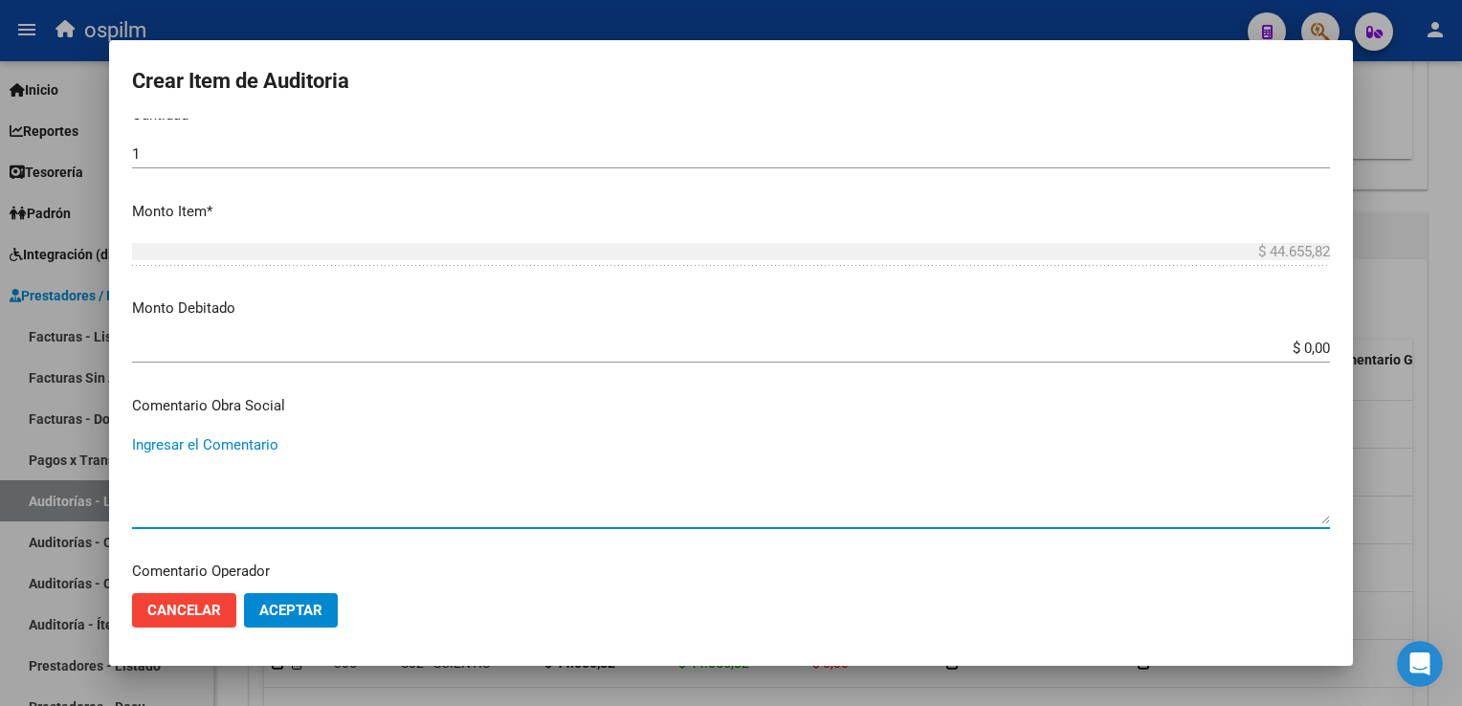
click at [286, 604] on span "Aceptar" at bounding box center [290, 610] width 63 height 17
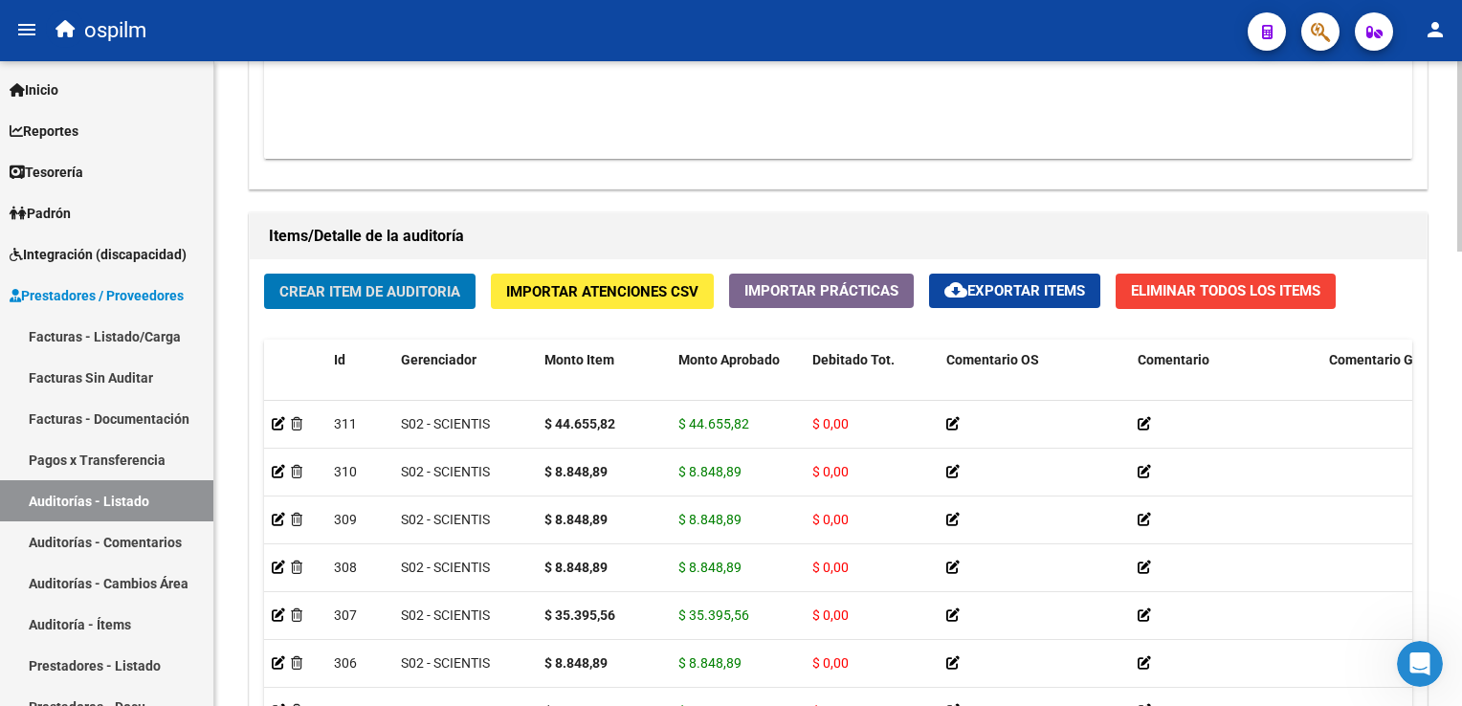
click at [360, 283] on span "Crear Item de Auditoria" at bounding box center [369, 291] width 181 height 17
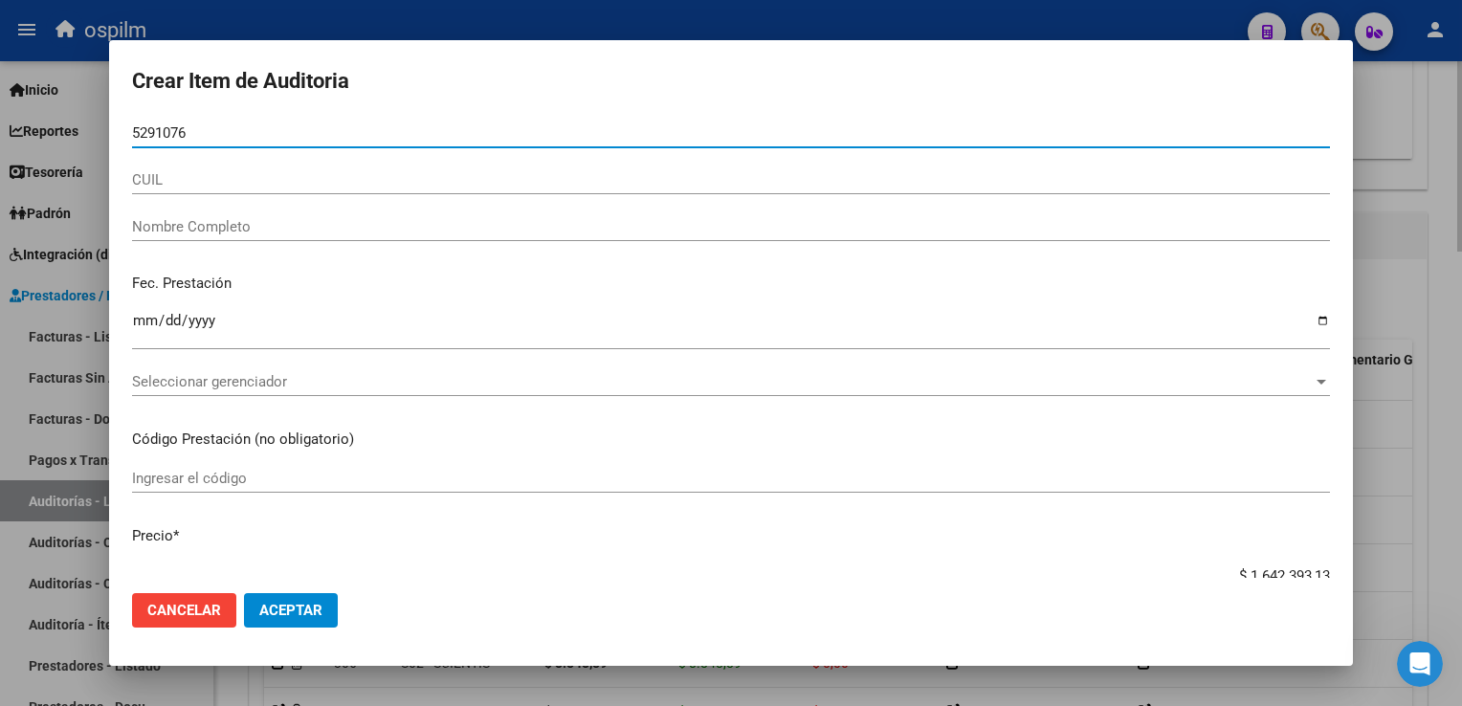
type input "52910763"
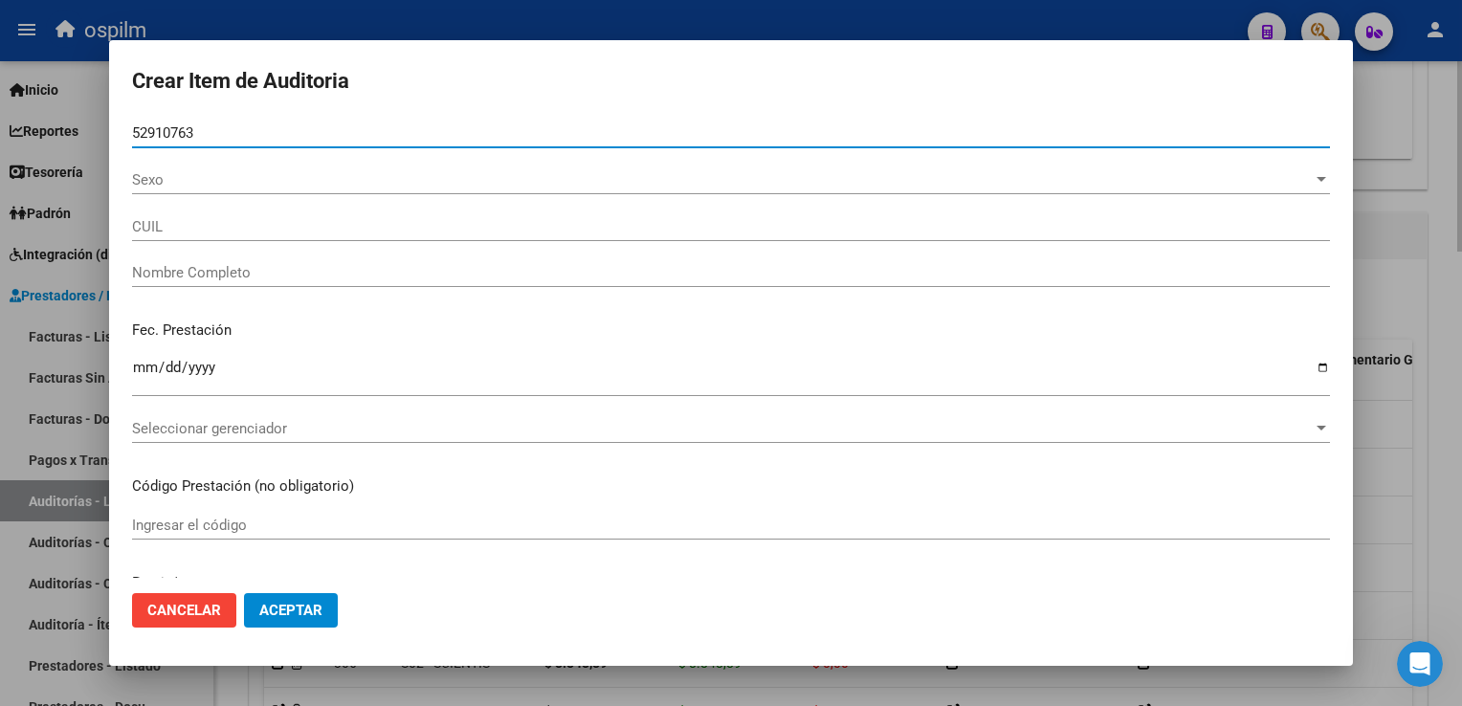
type input "20529107634"
type input "[PERSON_NAME] [PERSON_NAME]"
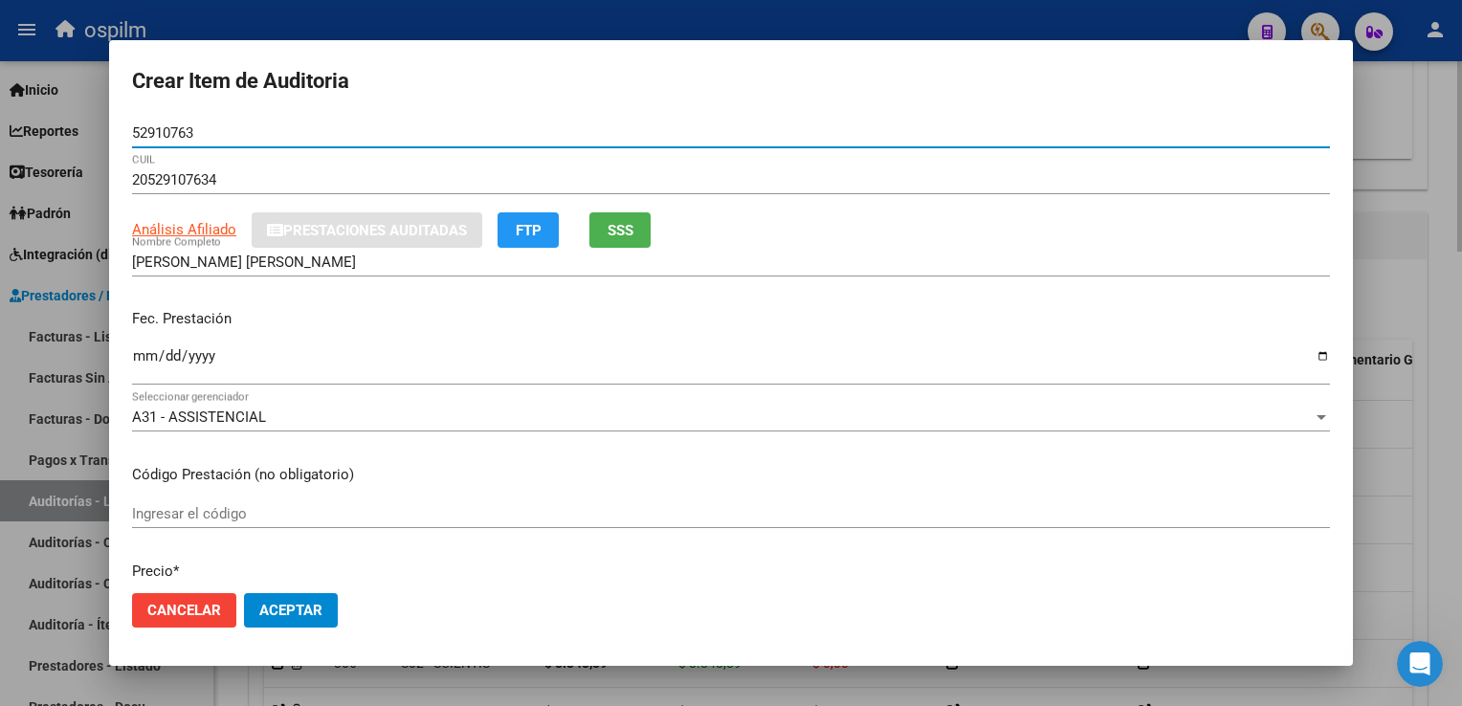
type input "52910763"
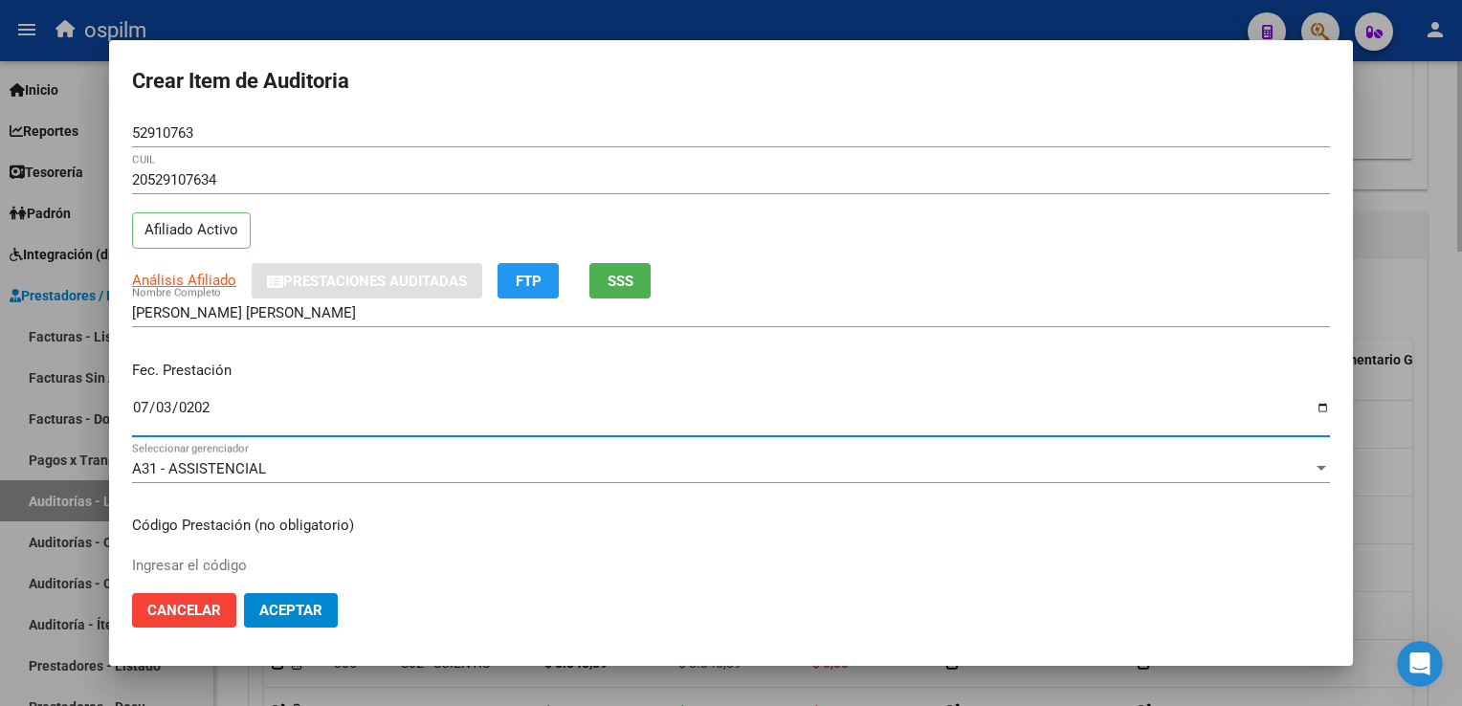
type input "[DATE]"
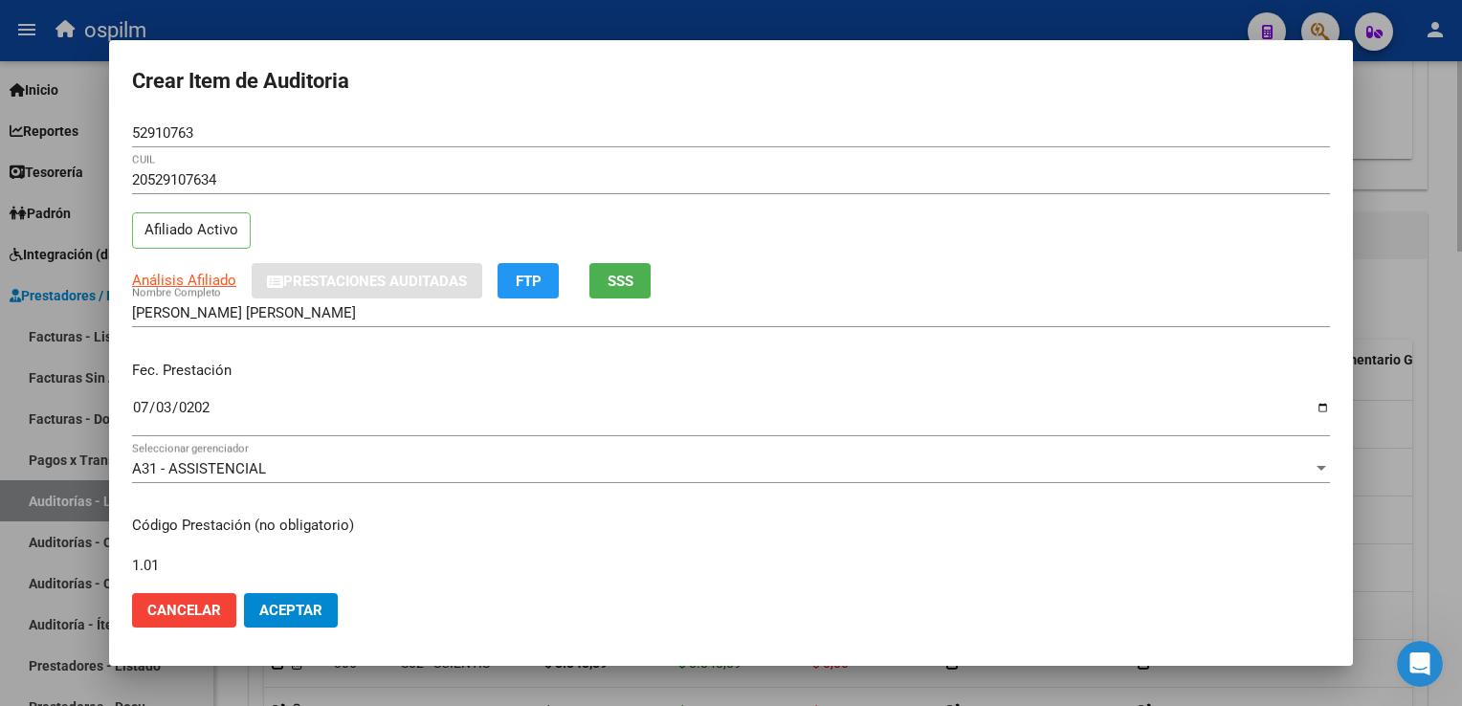
type input "1.01"
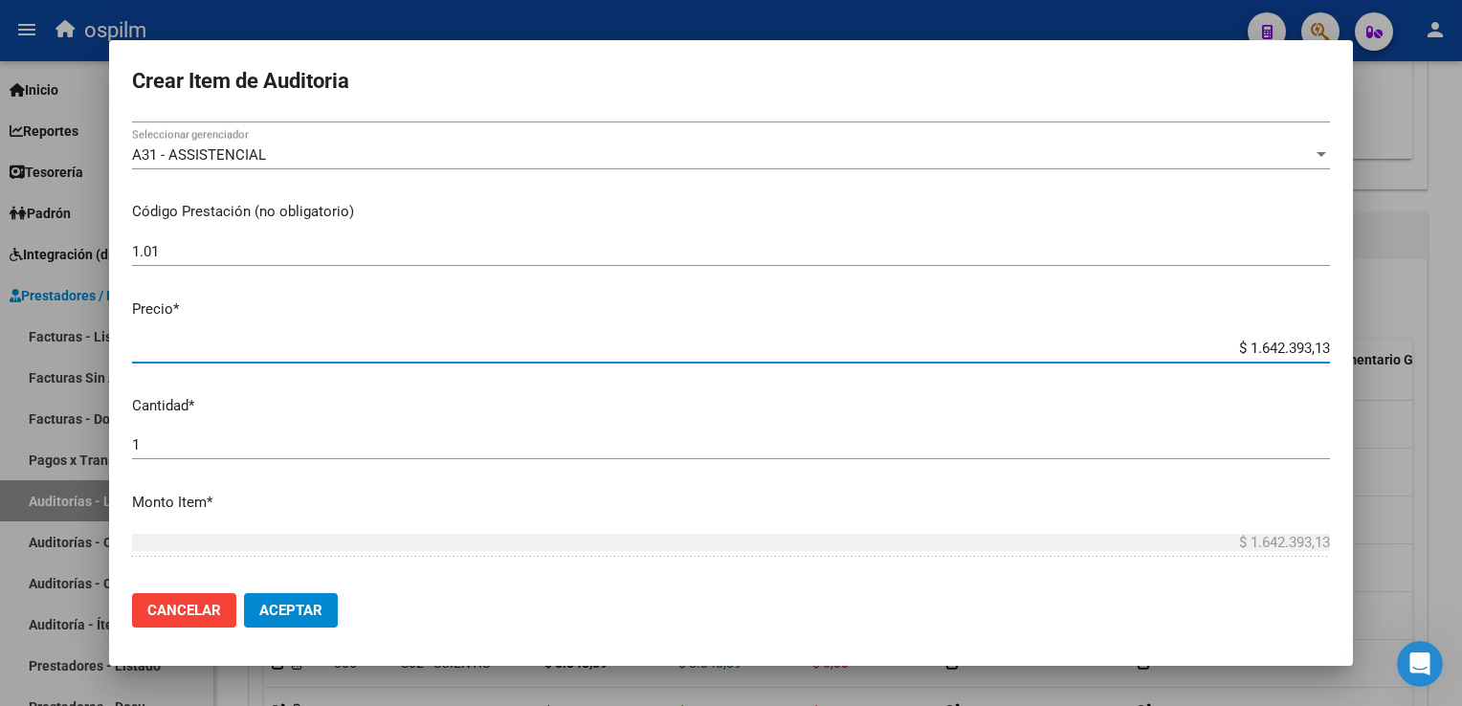
click at [1231, 349] on input "$ 1.642.393,13" at bounding box center [731, 348] width 1198 height 17
drag, startPoint x: 1234, startPoint y: 348, endPoint x: 1464, endPoint y: 348, distance: 230.5
click at [1461, 348] on html "menu ospilm person Firma Express Inicio Calendario SSS Instructivos Contacto OS…" at bounding box center [731, 353] width 1462 height 706
type input "$ 0,08"
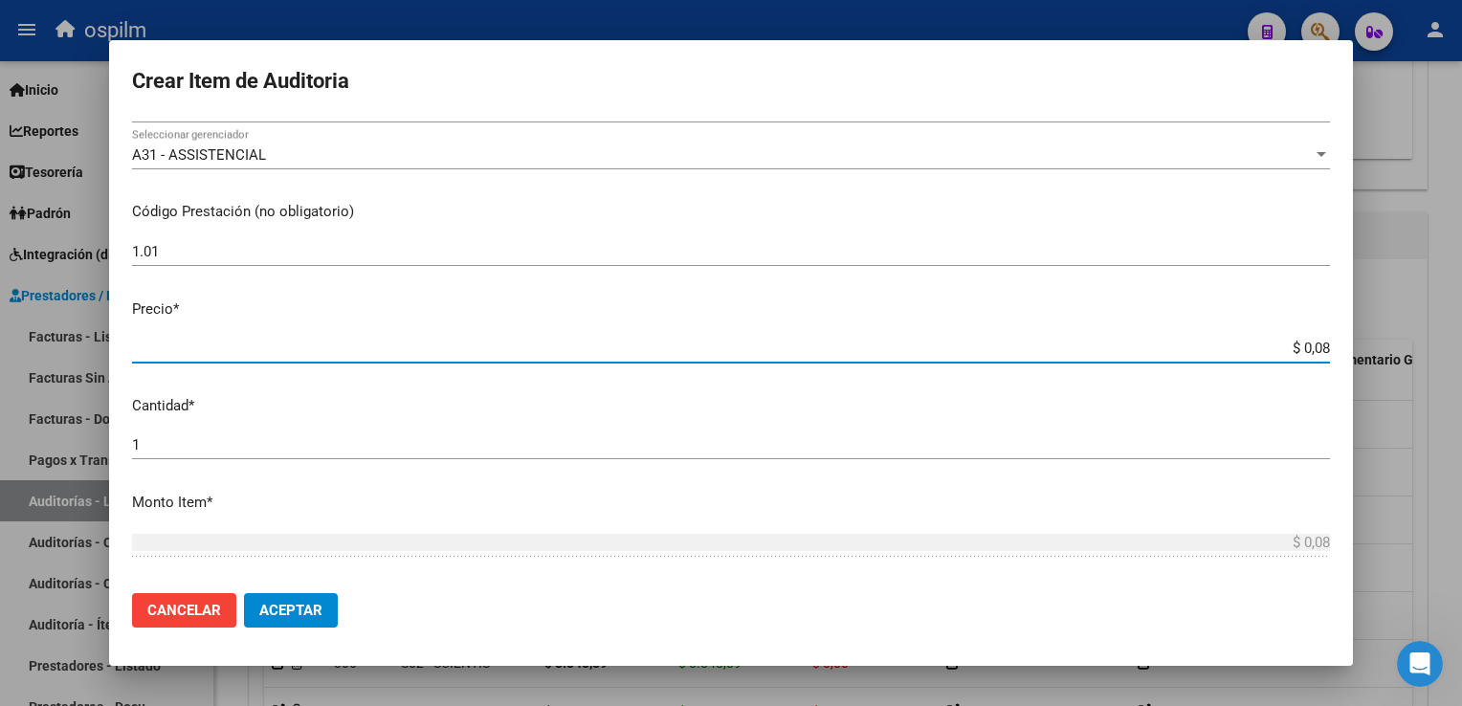
type input "$ 0,88"
type input "$ 8,84"
type input "$ 88,48"
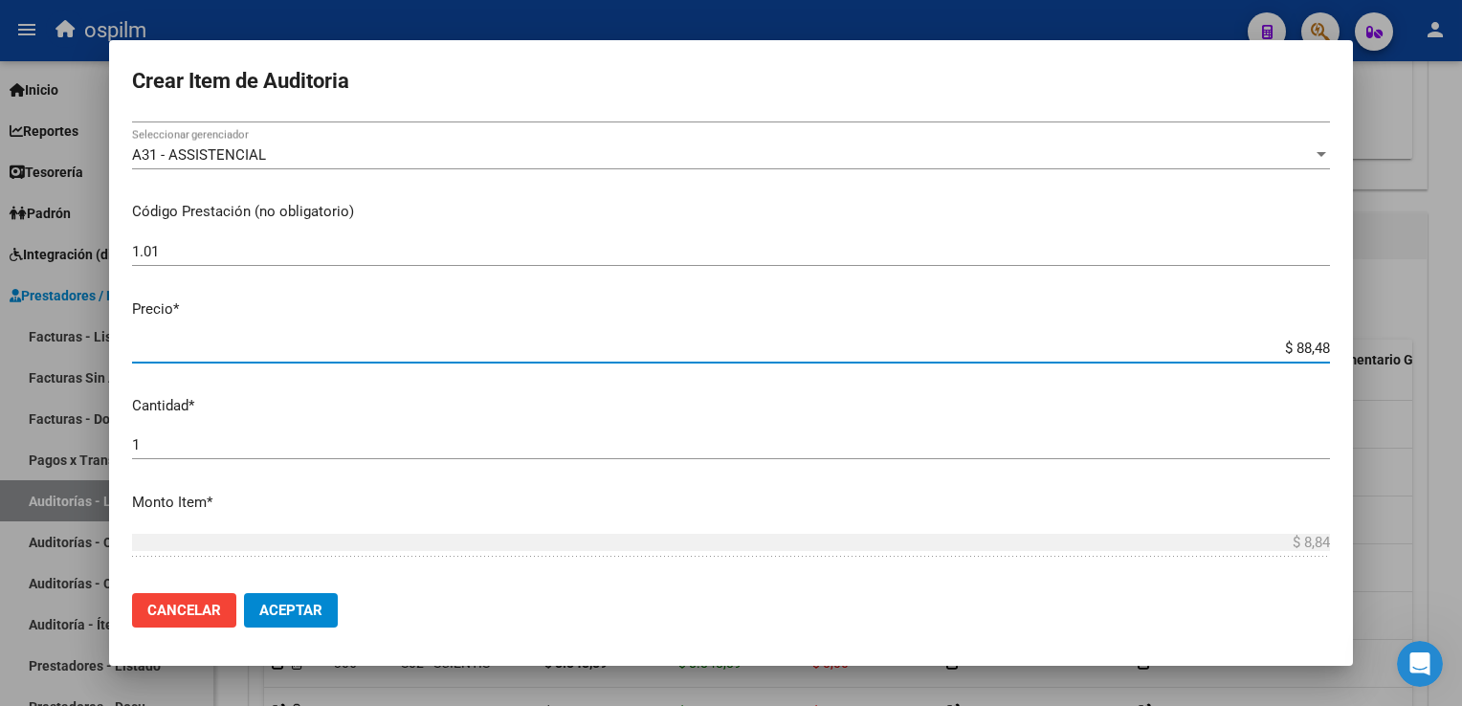
type input "$ 88,48"
type input "$ 884,88"
type input "$ 8.848,89"
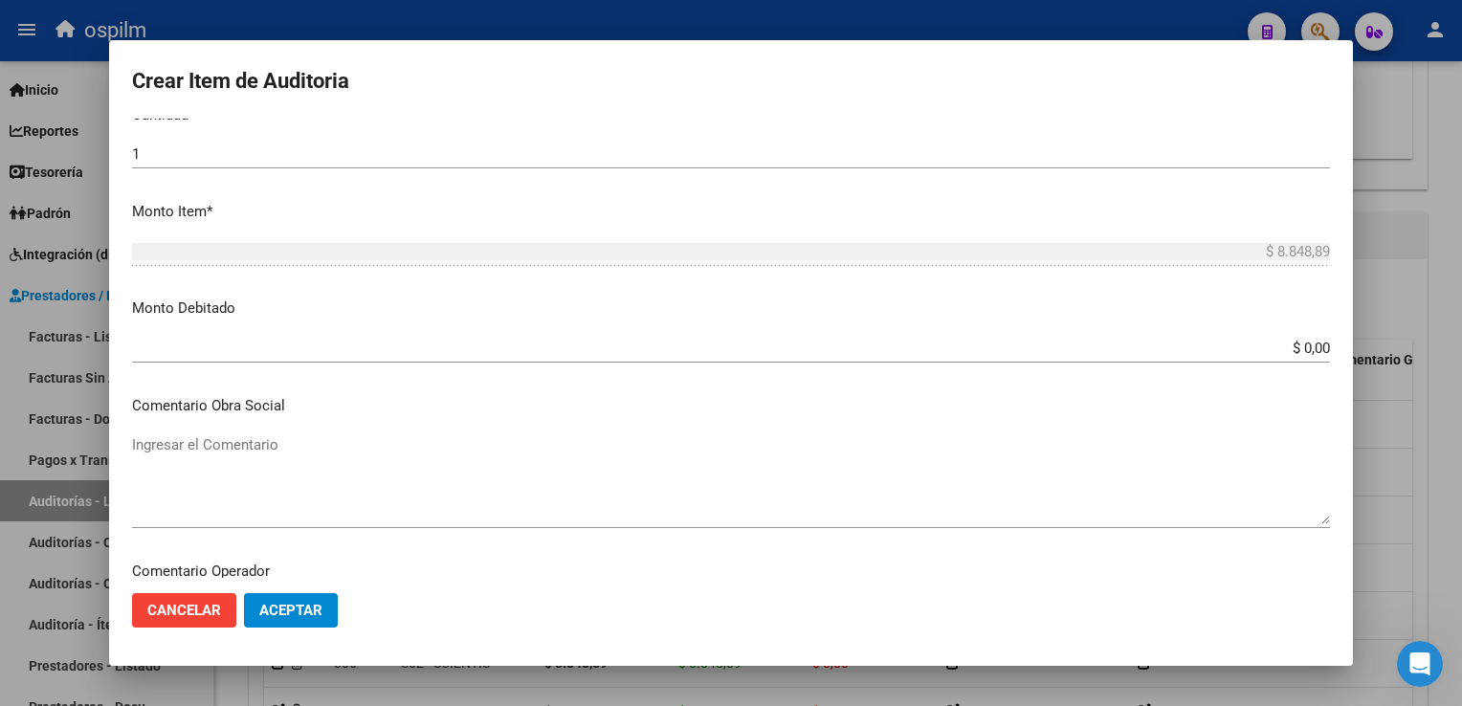
scroll to position [867, 0]
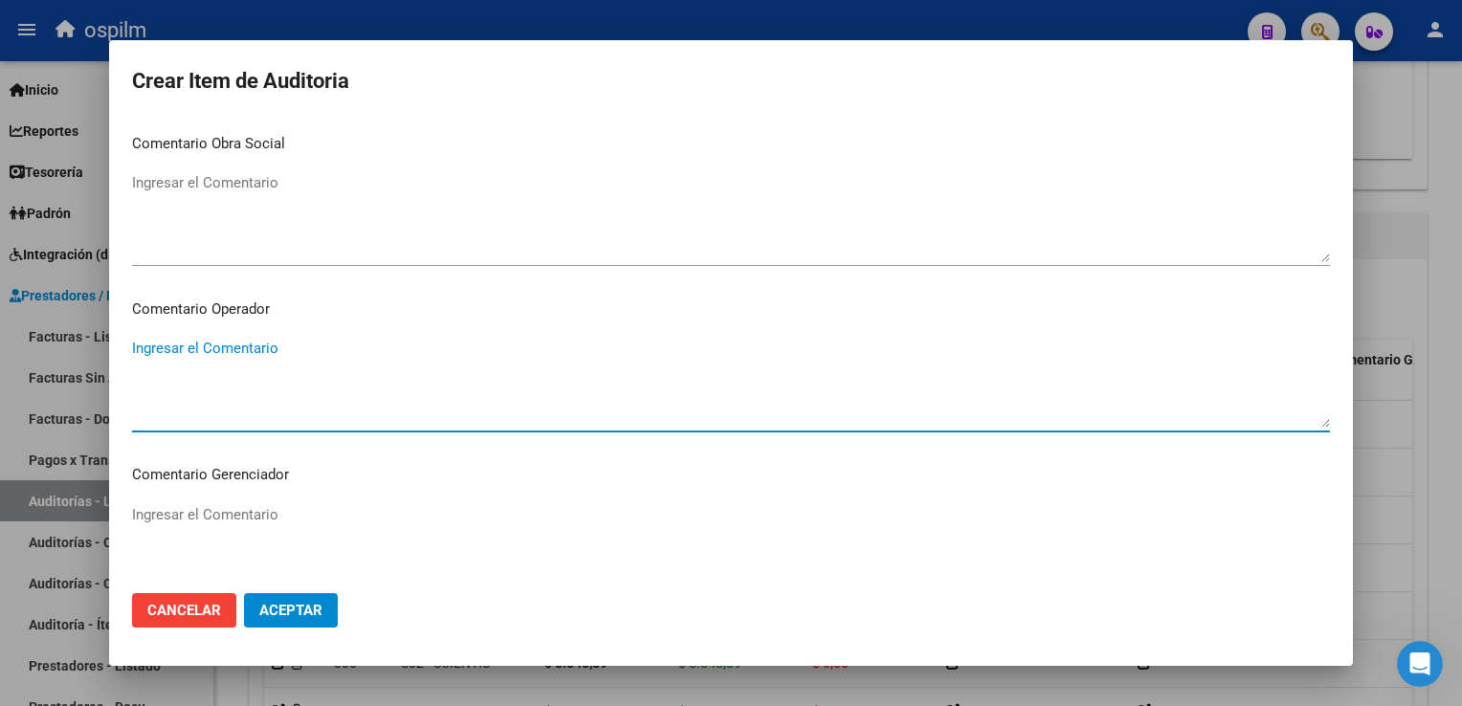
click at [301, 599] on button "Aceptar" at bounding box center [291, 610] width 94 height 34
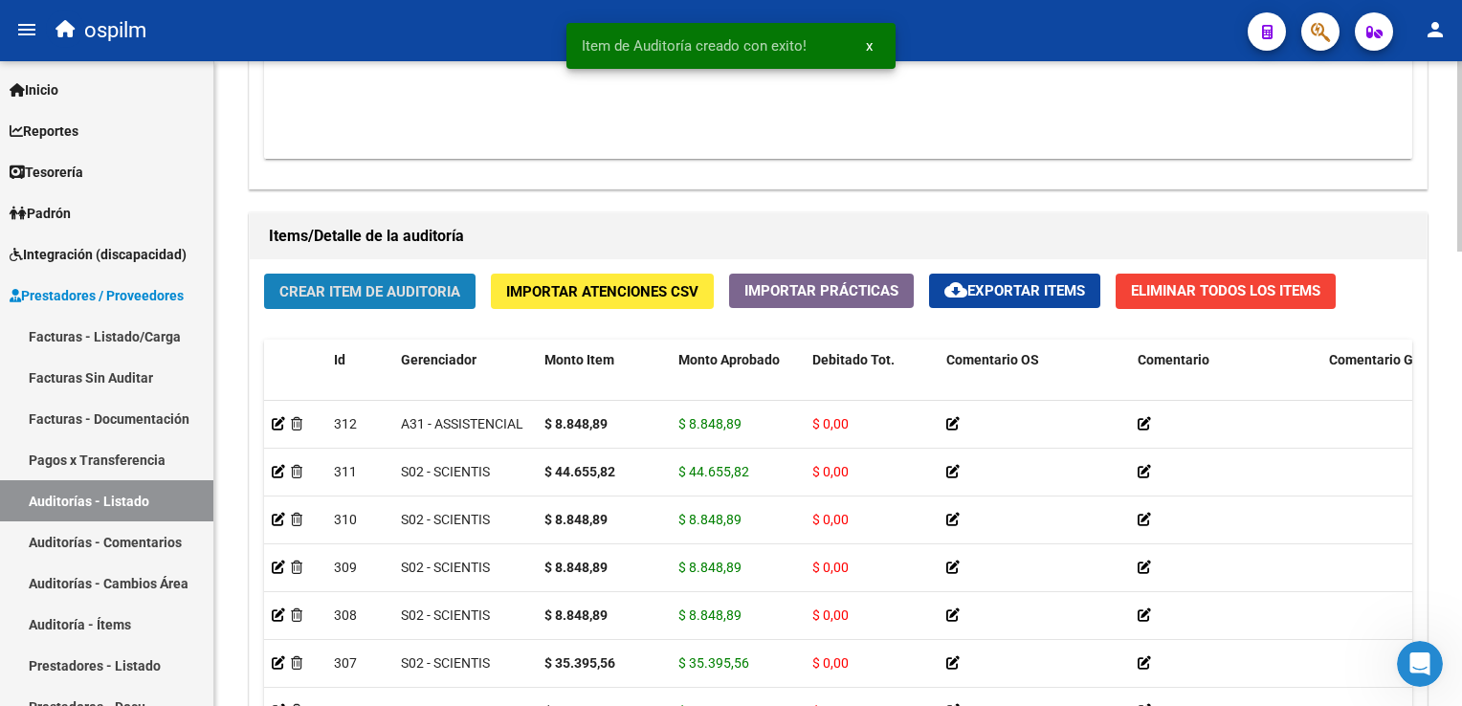
click at [324, 286] on span "Crear Item de Auditoria" at bounding box center [369, 291] width 181 height 17
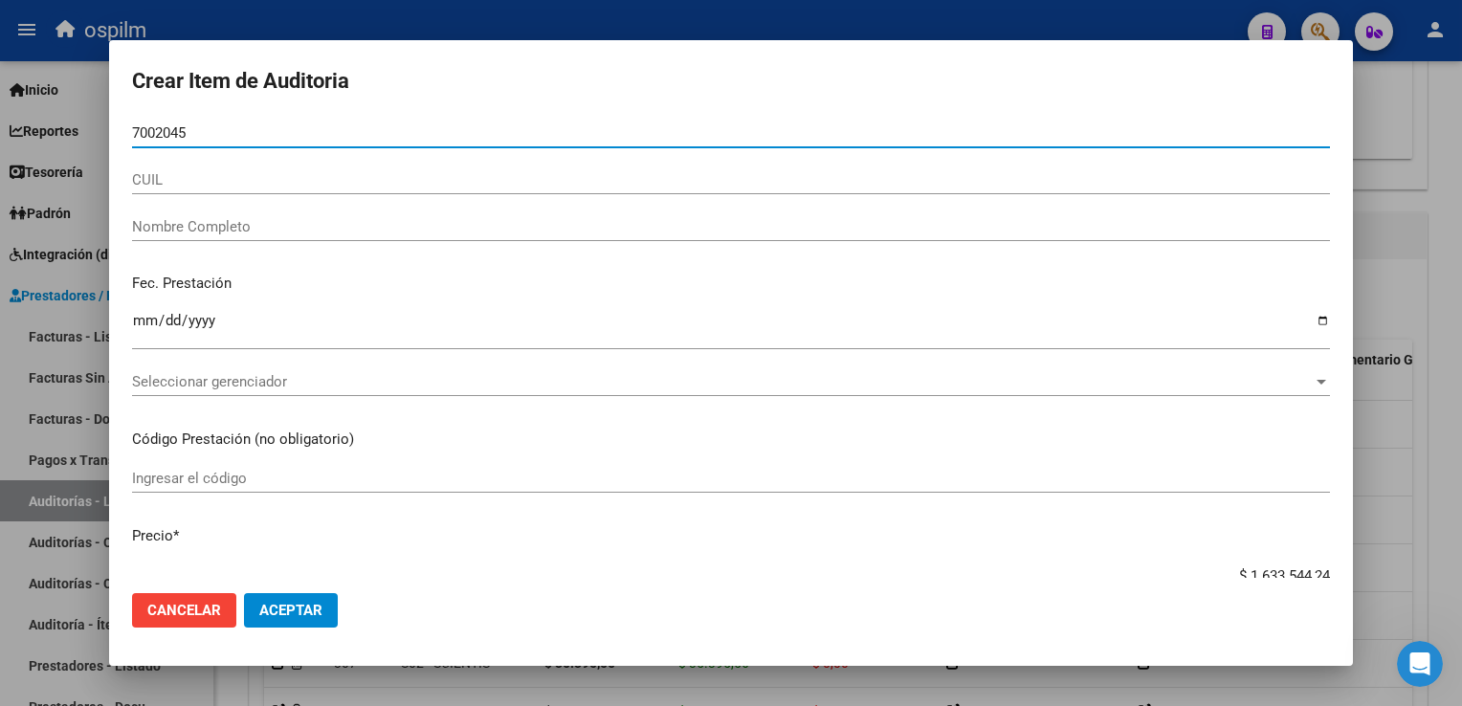
type input "70020456"
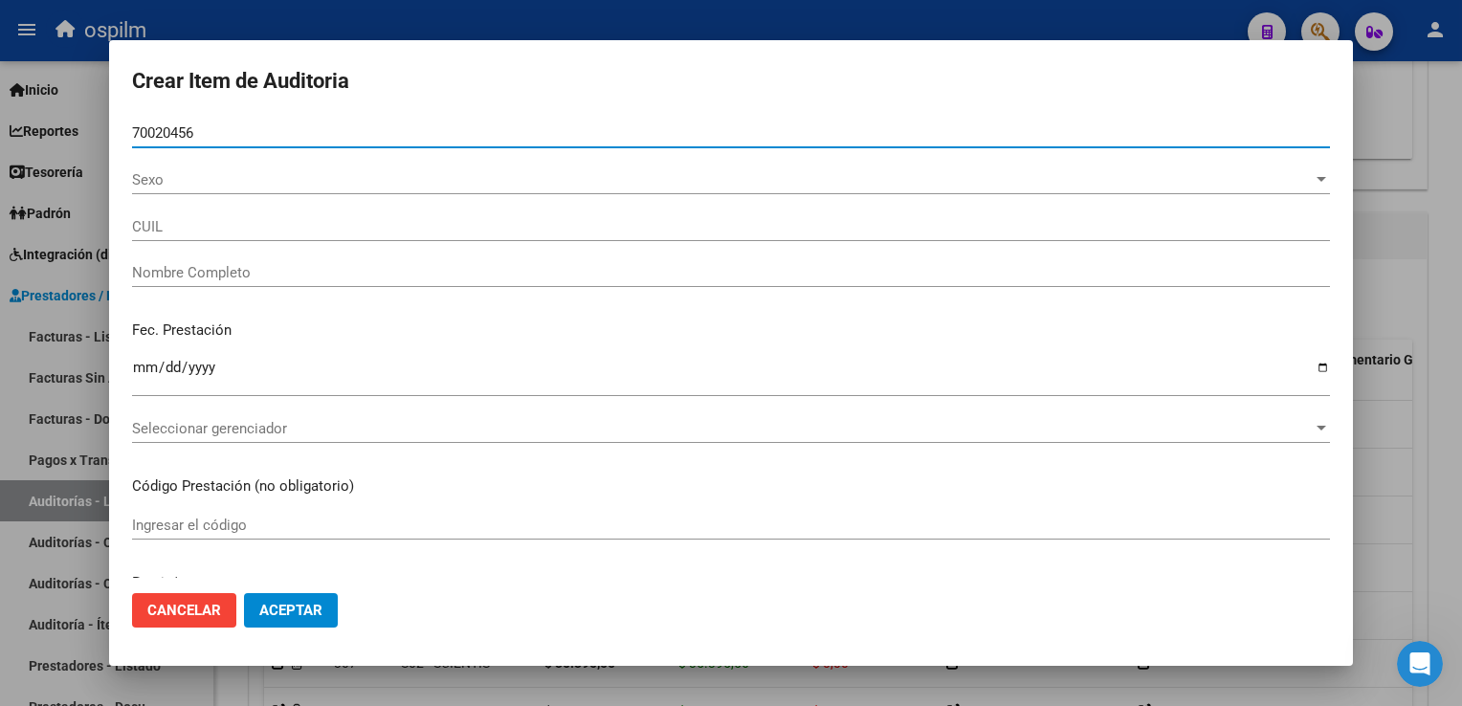
type input "27700204567"
type input "[PERSON_NAME] [PERSON_NAME] -"
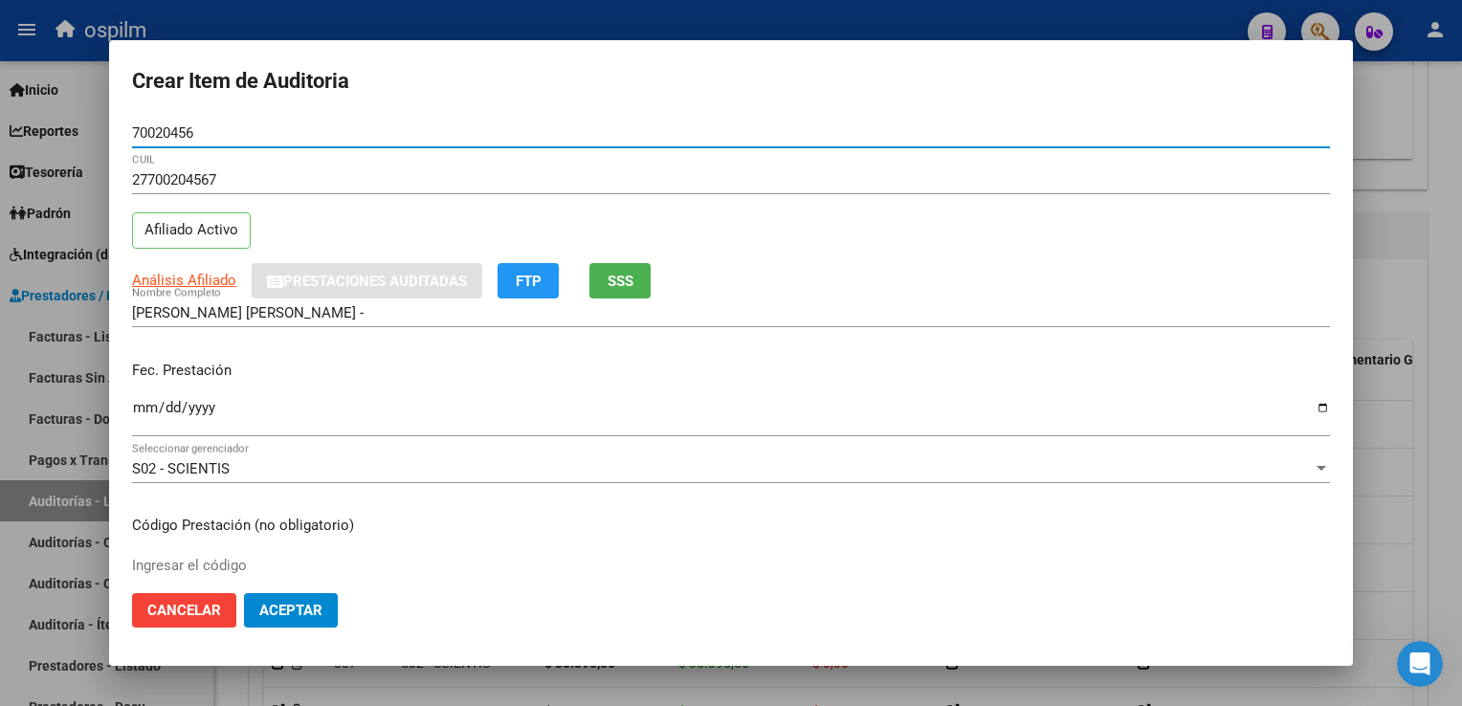
type input "70020456"
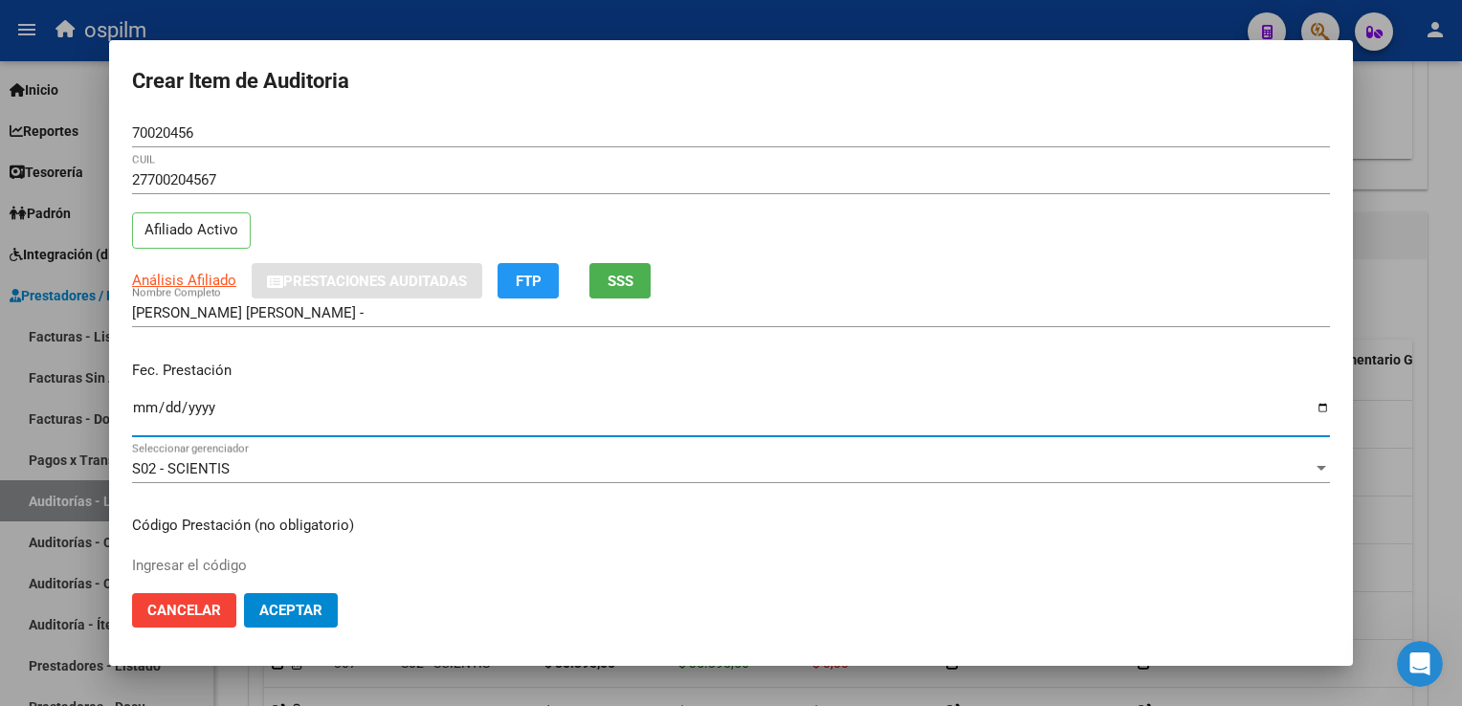
type input "0225-03-07"
type input "[DATE]"
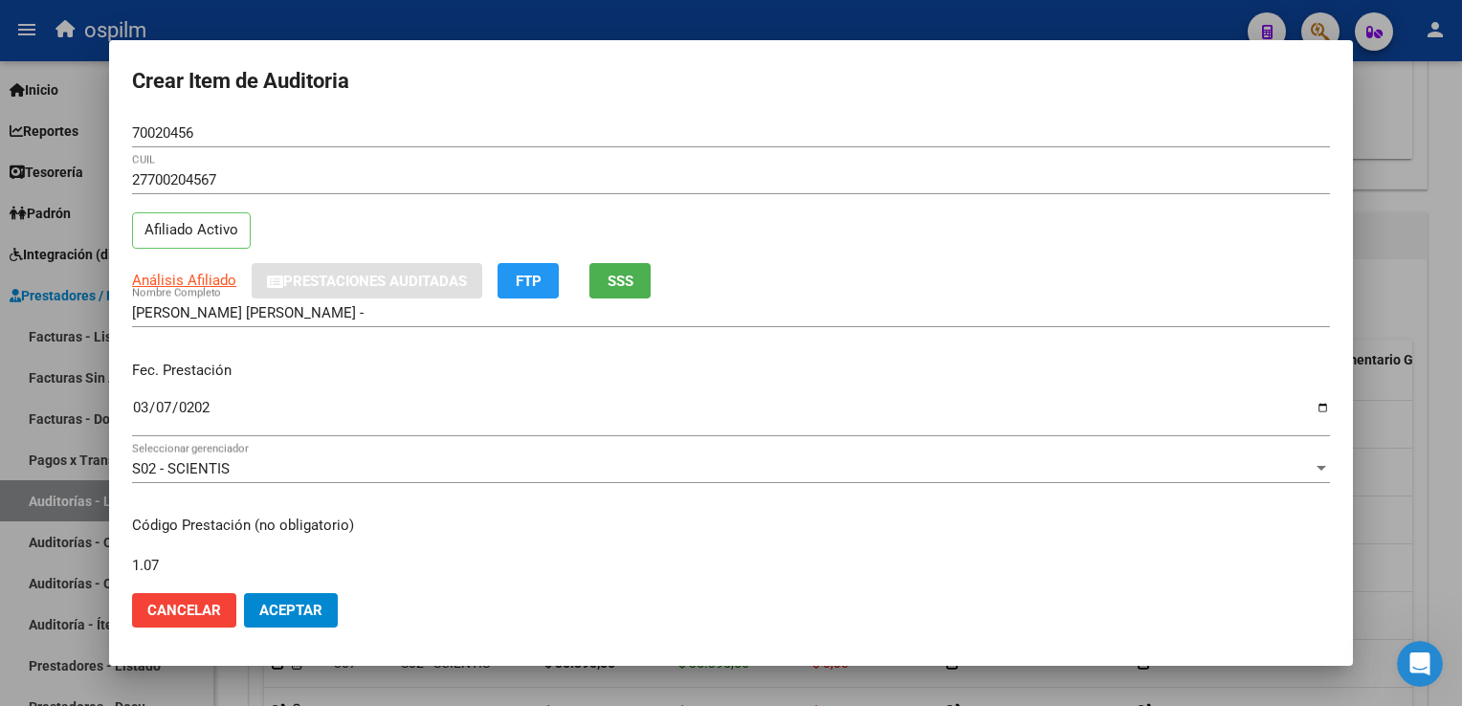
type input "1.07"
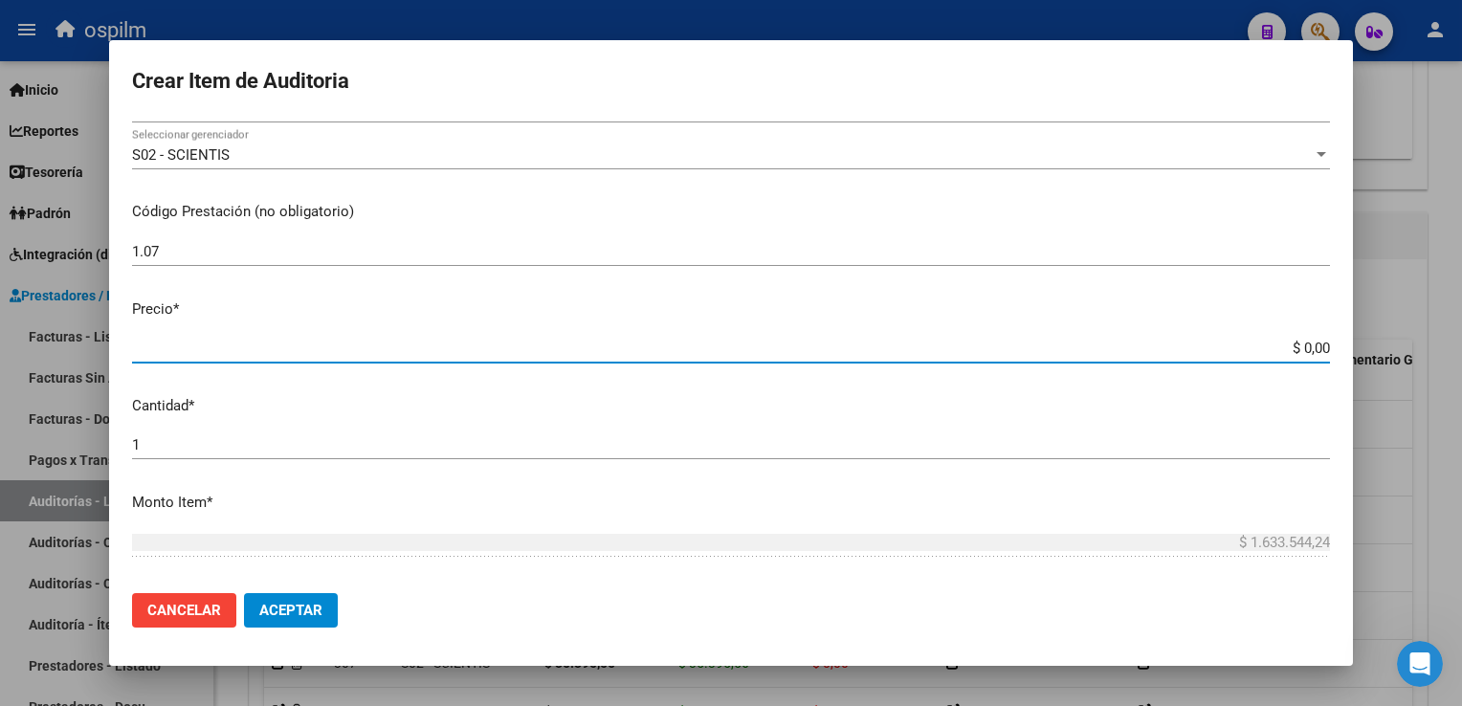
type input "$ 0,04"
type input "$ 0,48"
type input "$ 4,83"
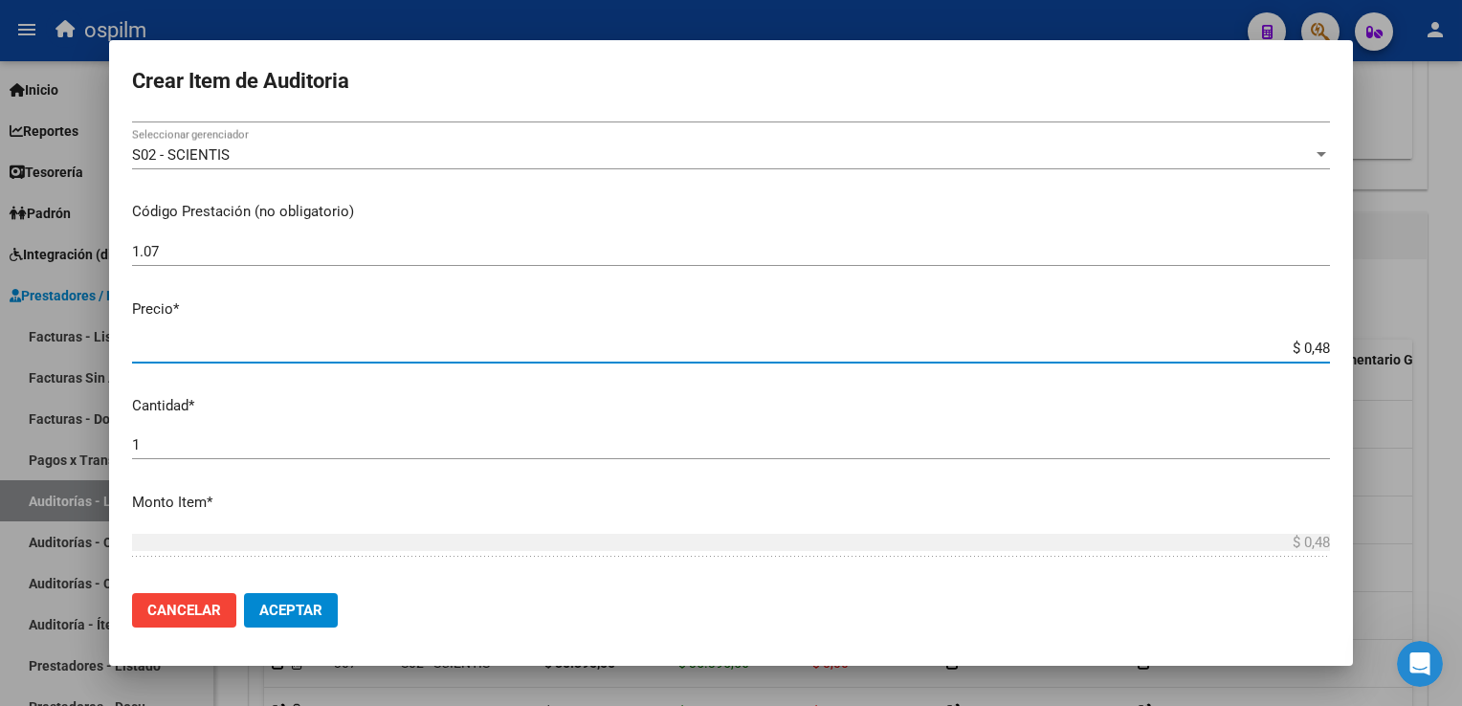
type input "$ 4,83"
type input "$ 48,33"
type input "$ 483,36"
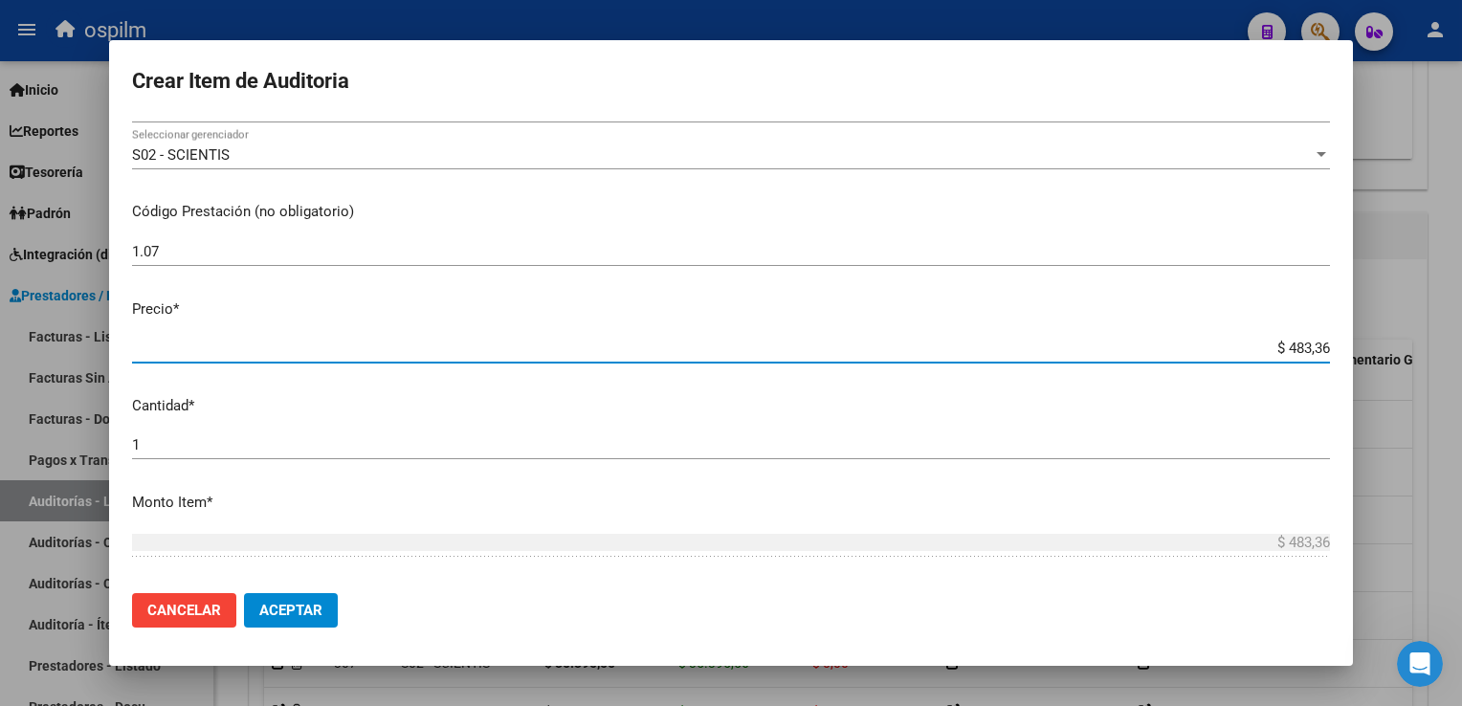
type input "$ 4.833,66"
type input "$ 48.336,65"
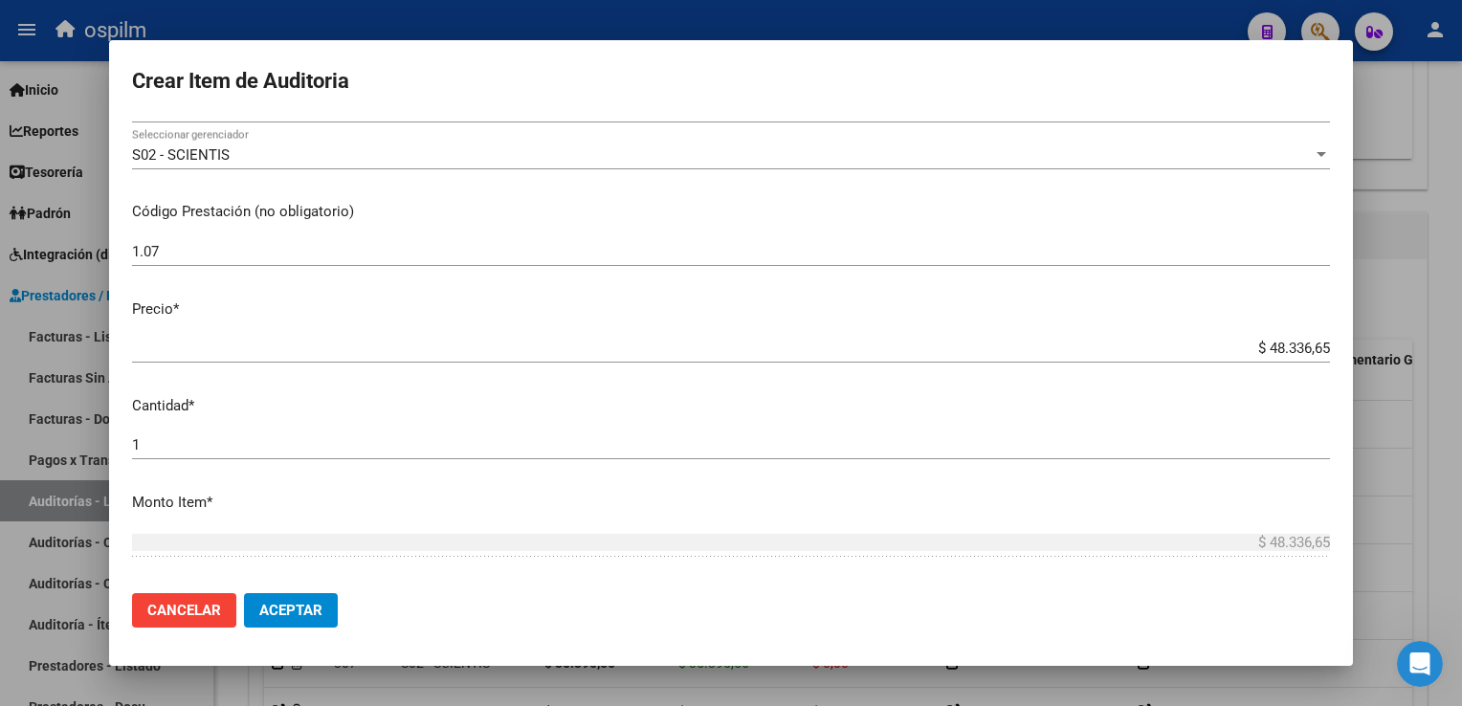
scroll to position [605, 0]
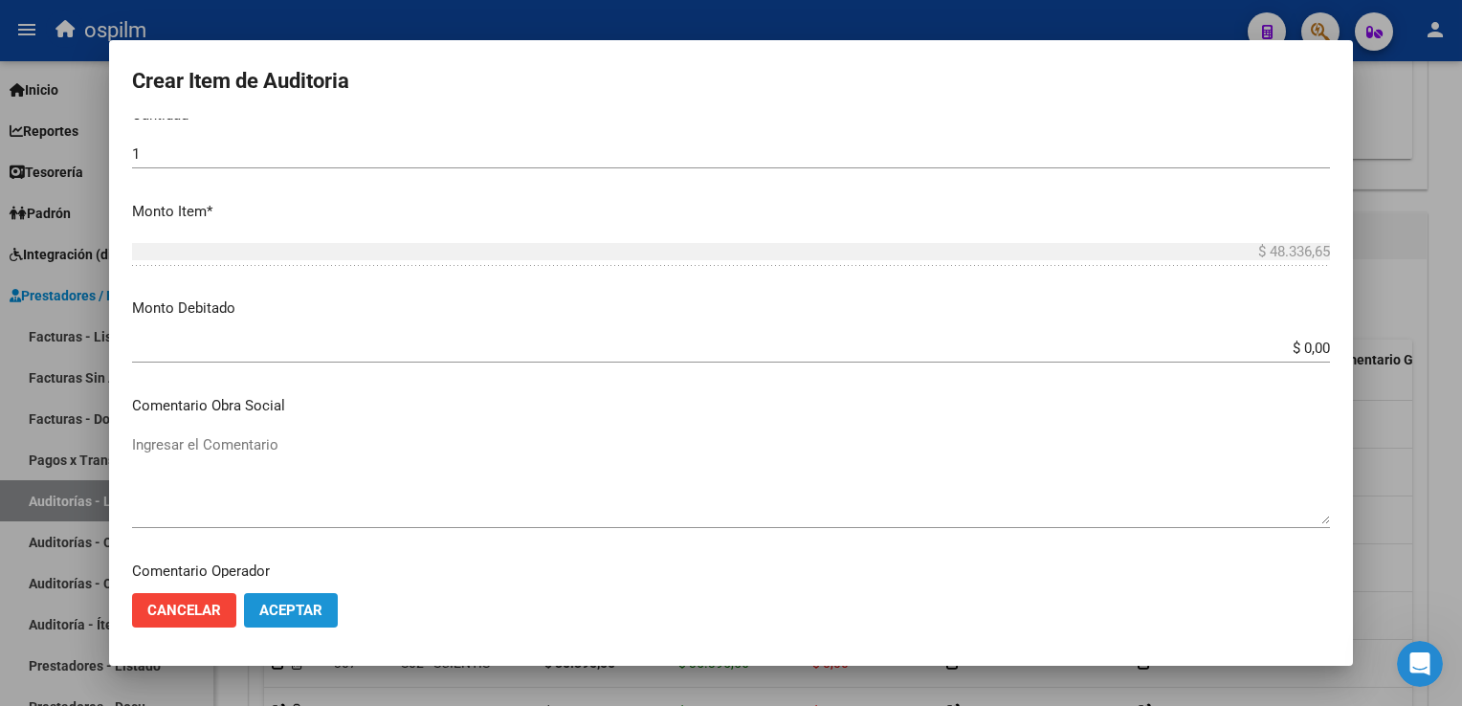
click at [280, 618] on span "Aceptar" at bounding box center [290, 610] width 63 height 17
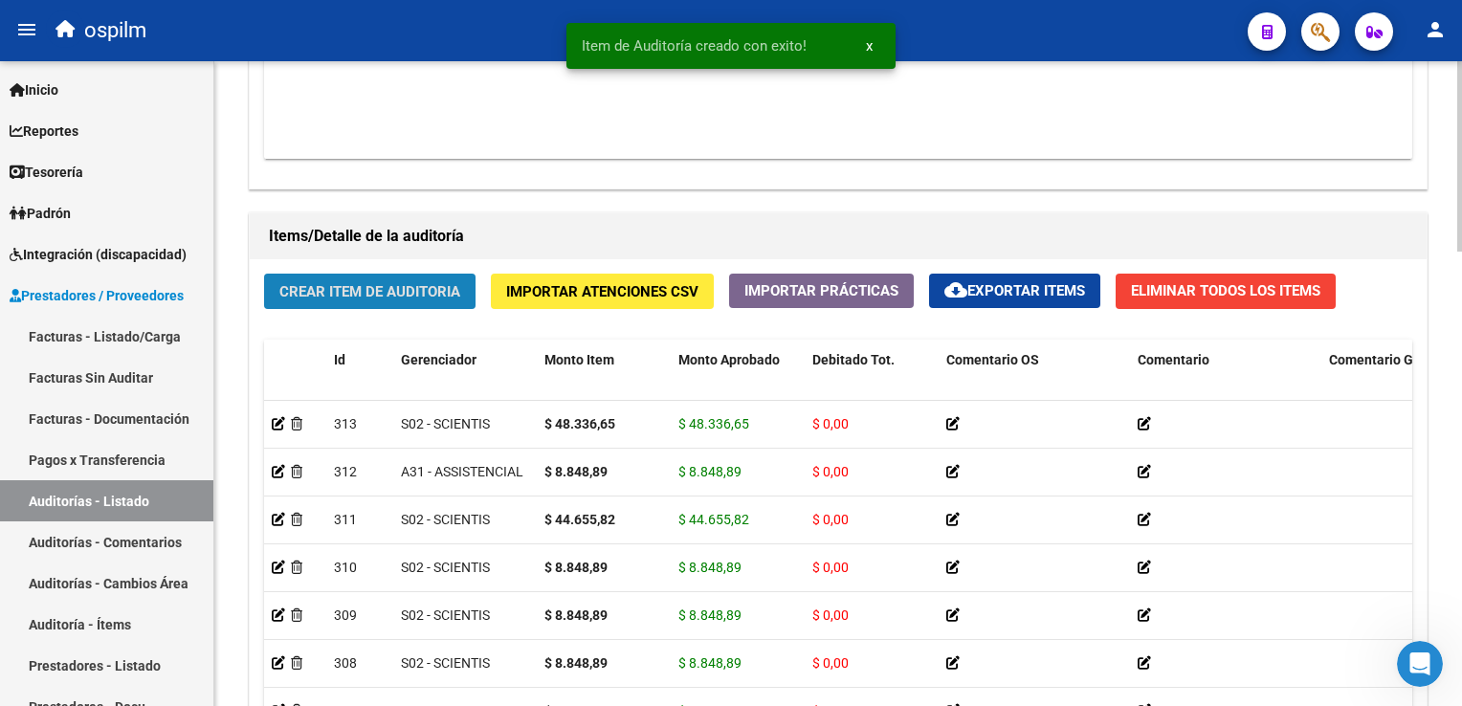
click at [425, 283] on span "Crear Item de Auditoria" at bounding box center [369, 291] width 181 height 17
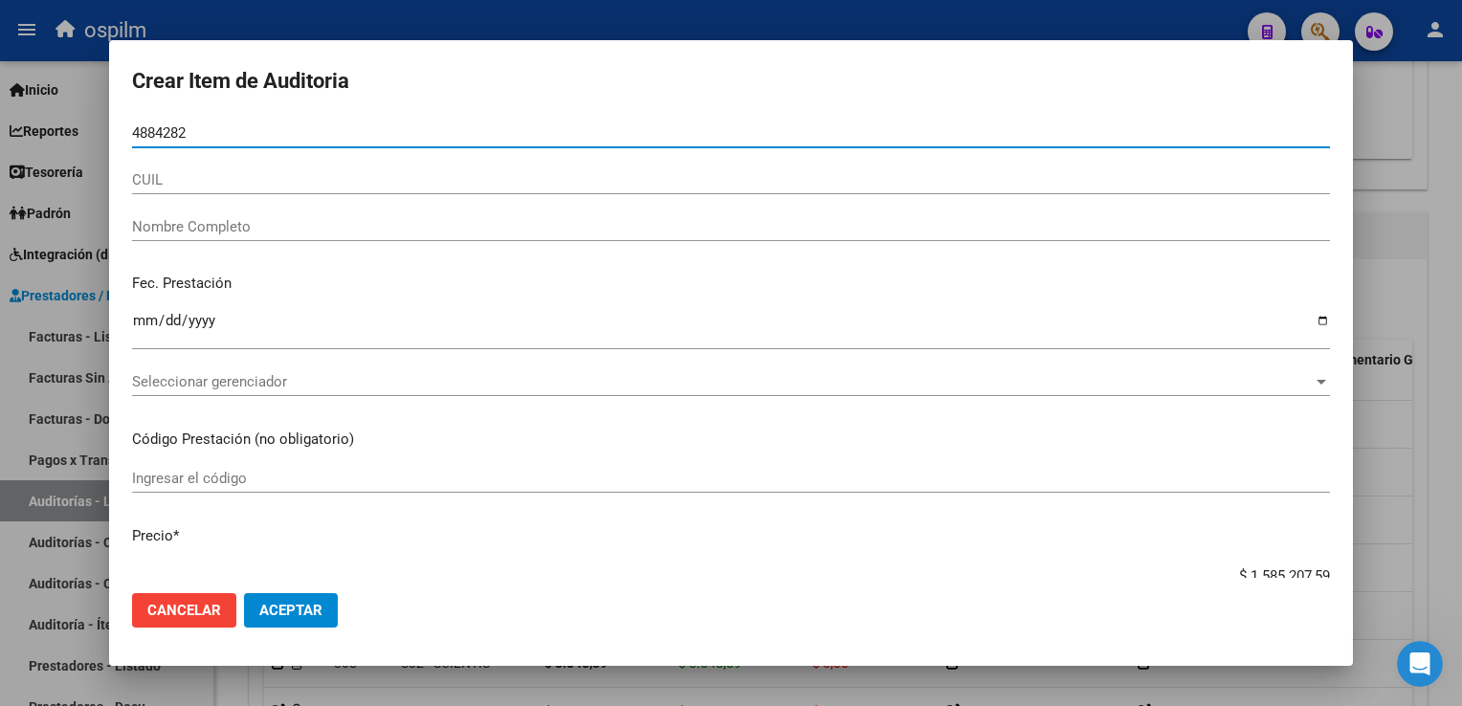
type input "48842820"
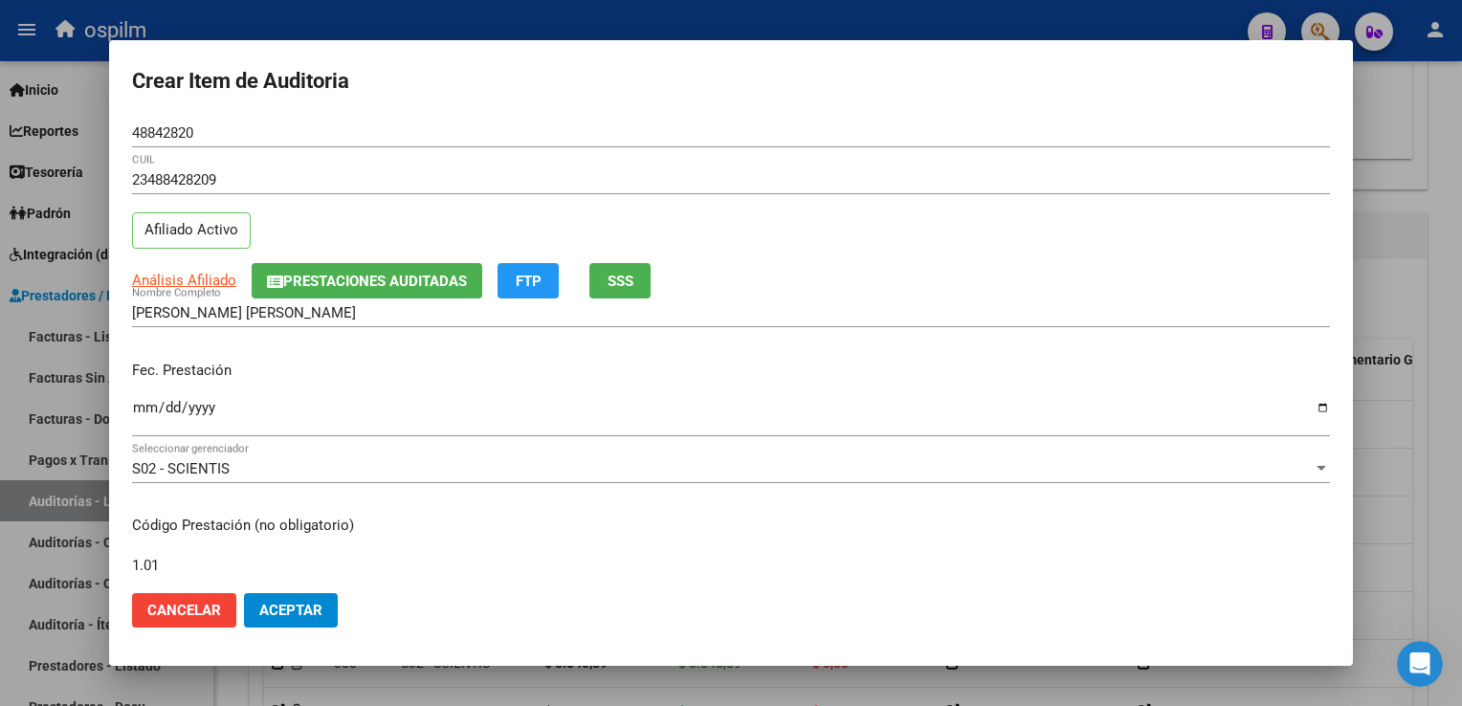
scroll to position [314, 0]
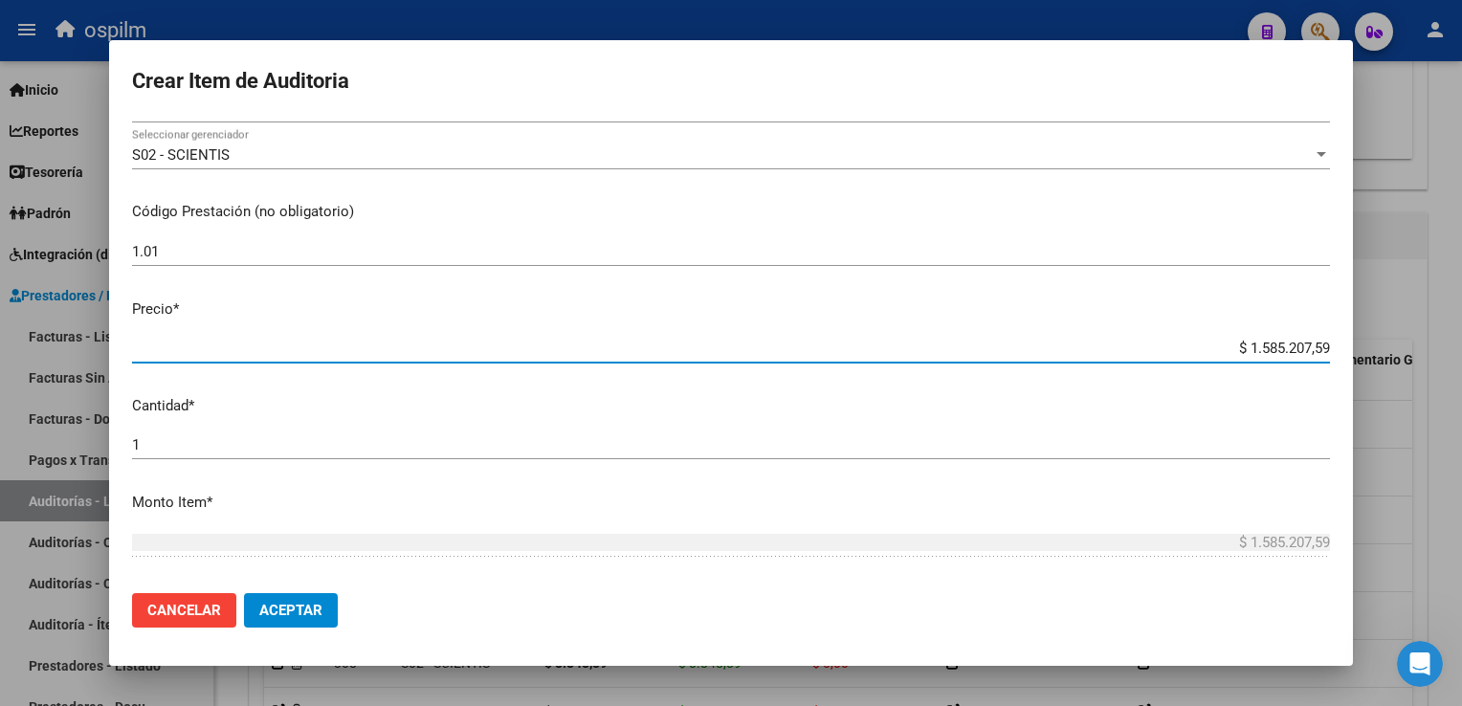
drag, startPoint x: 1229, startPoint y: 339, endPoint x: 1464, endPoint y: 340, distance: 235.3
click at [1461, 340] on html "menu ospilm person Firma Express Inicio Calendario SSS Instructivos Contacto OS…" at bounding box center [731, 353] width 1462 height 706
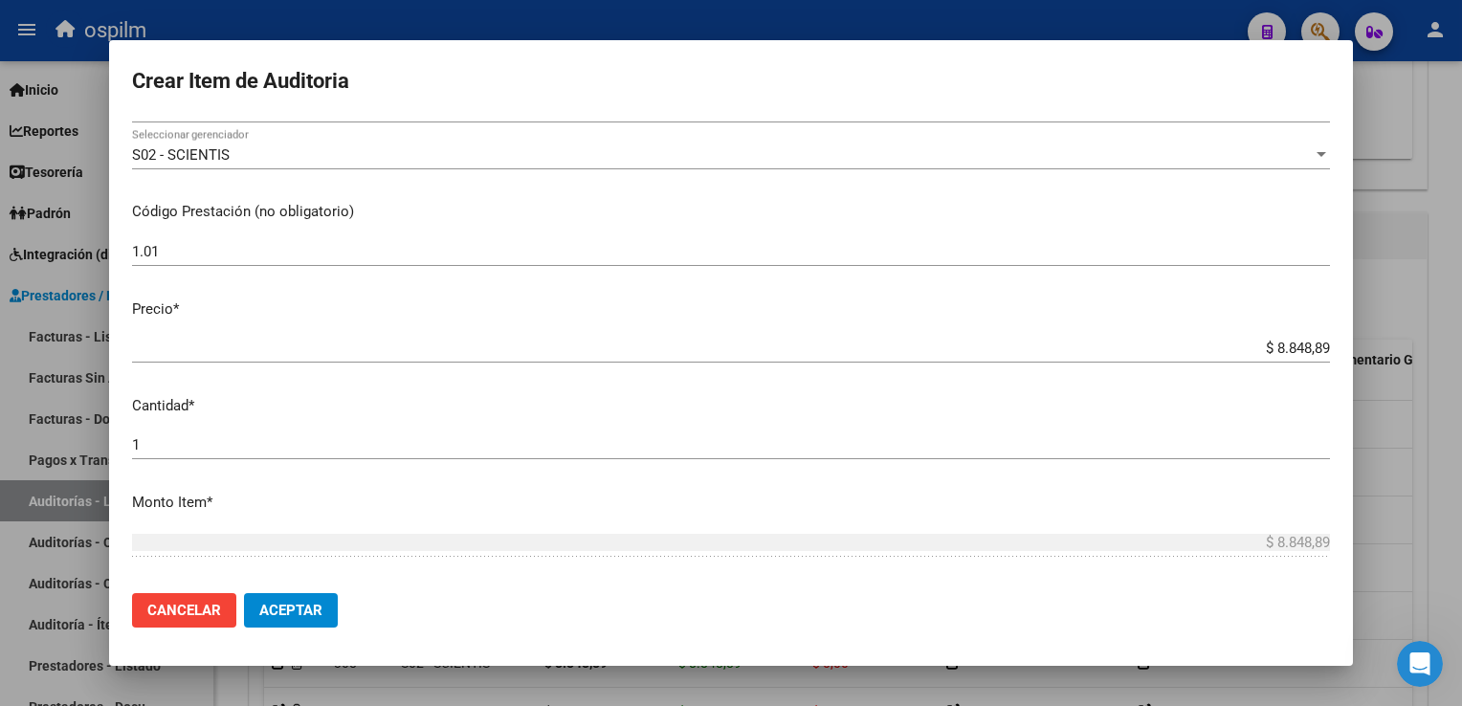
scroll to position [605, 0]
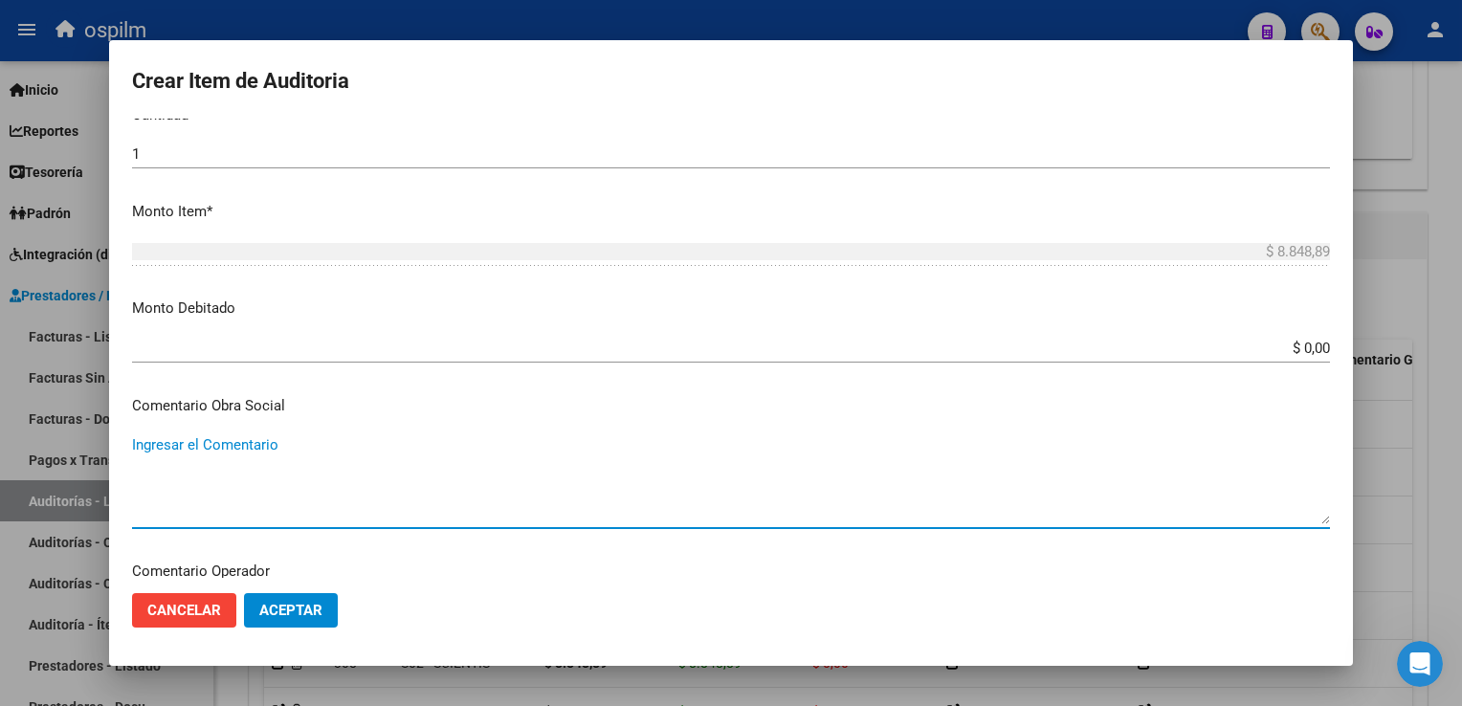
click at [317, 593] on button "Aceptar" at bounding box center [291, 610] width 94 height 34
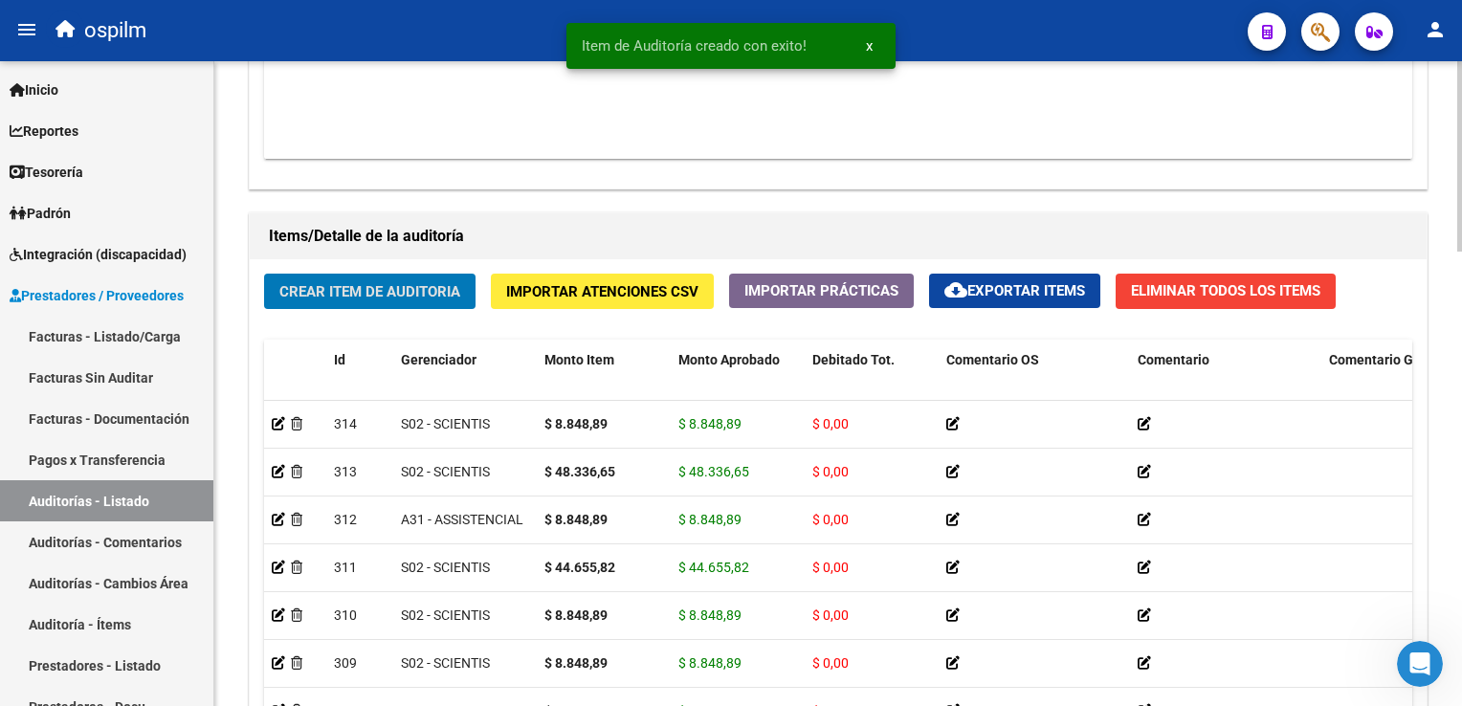
click at [327, 283] on span "Crear Item de Auditoria" at bounding box center [369, 291] width 181 height 17
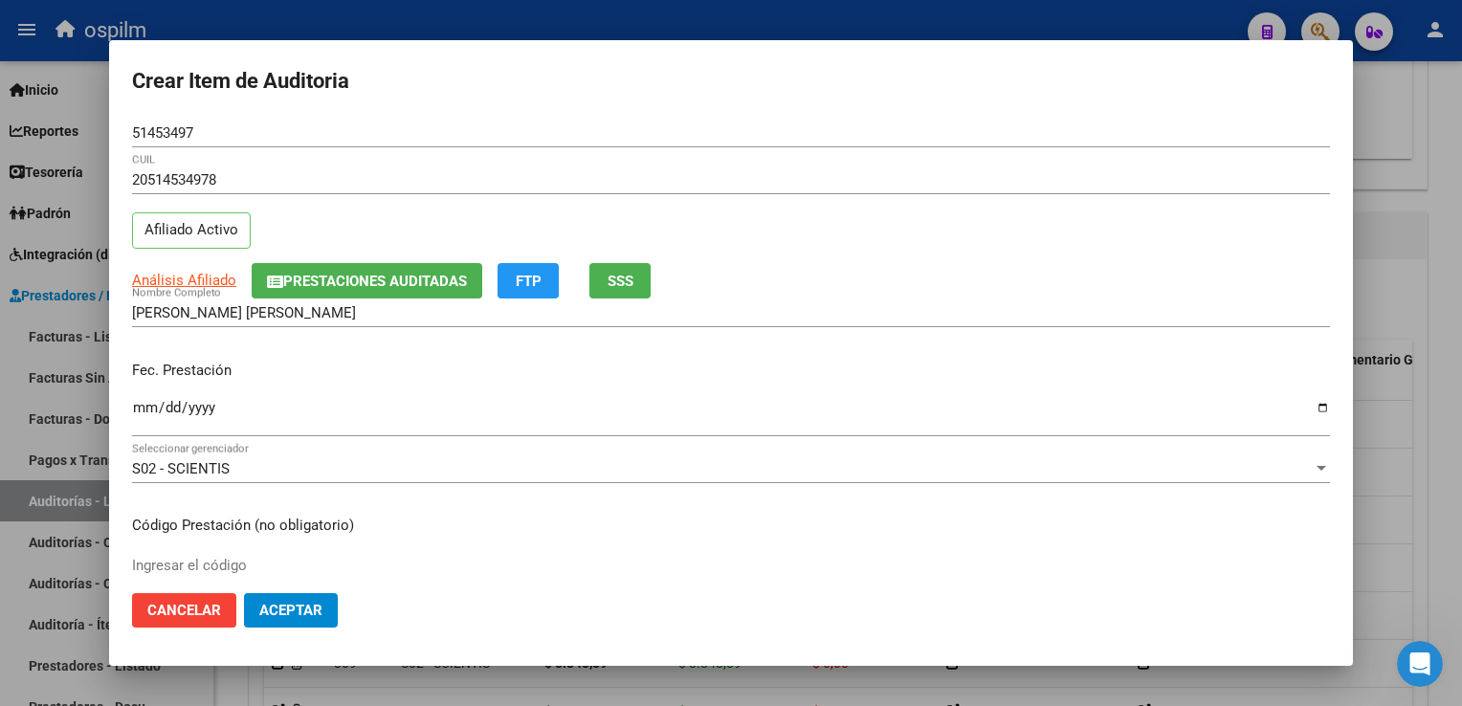
scroll to position [314, 0]
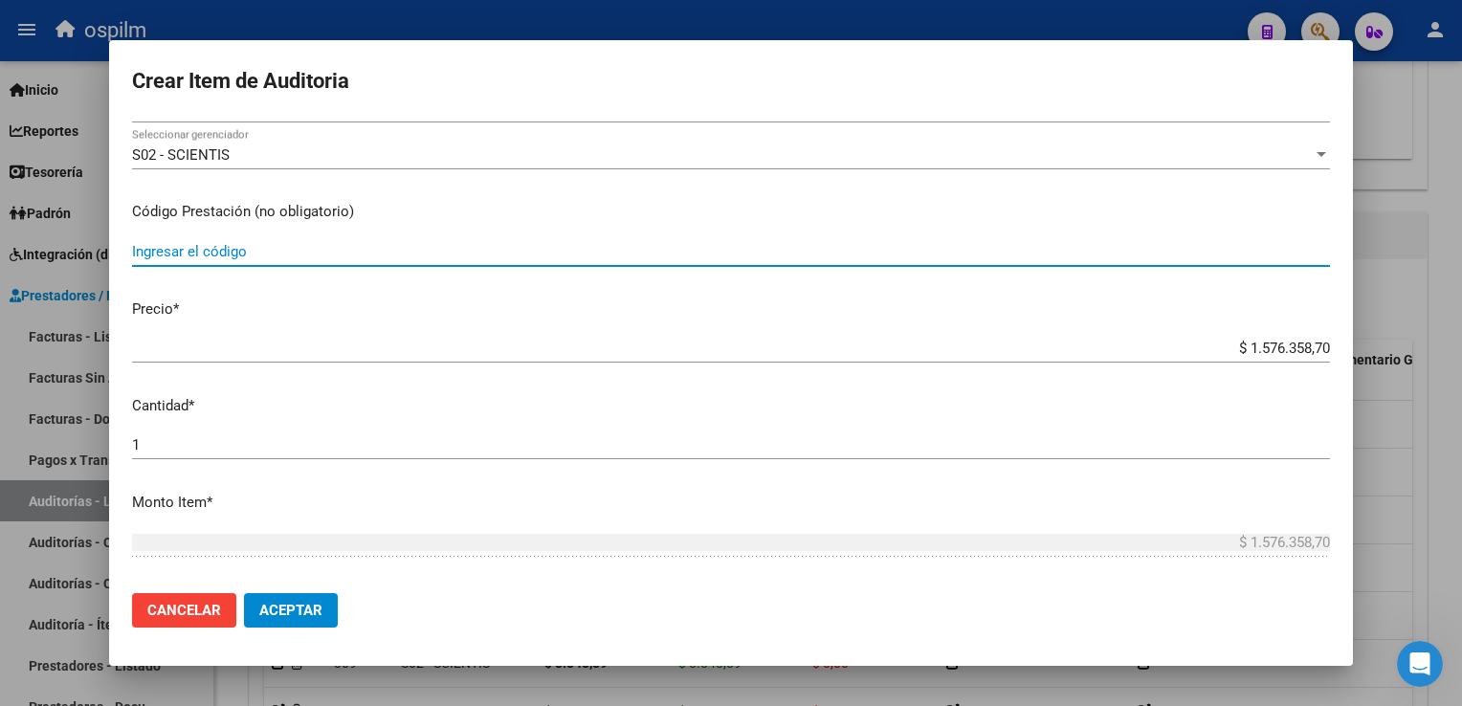
click at [168, 258] on input "Ingresar el código" at bounding box center [731, 251] width 1198 height 17
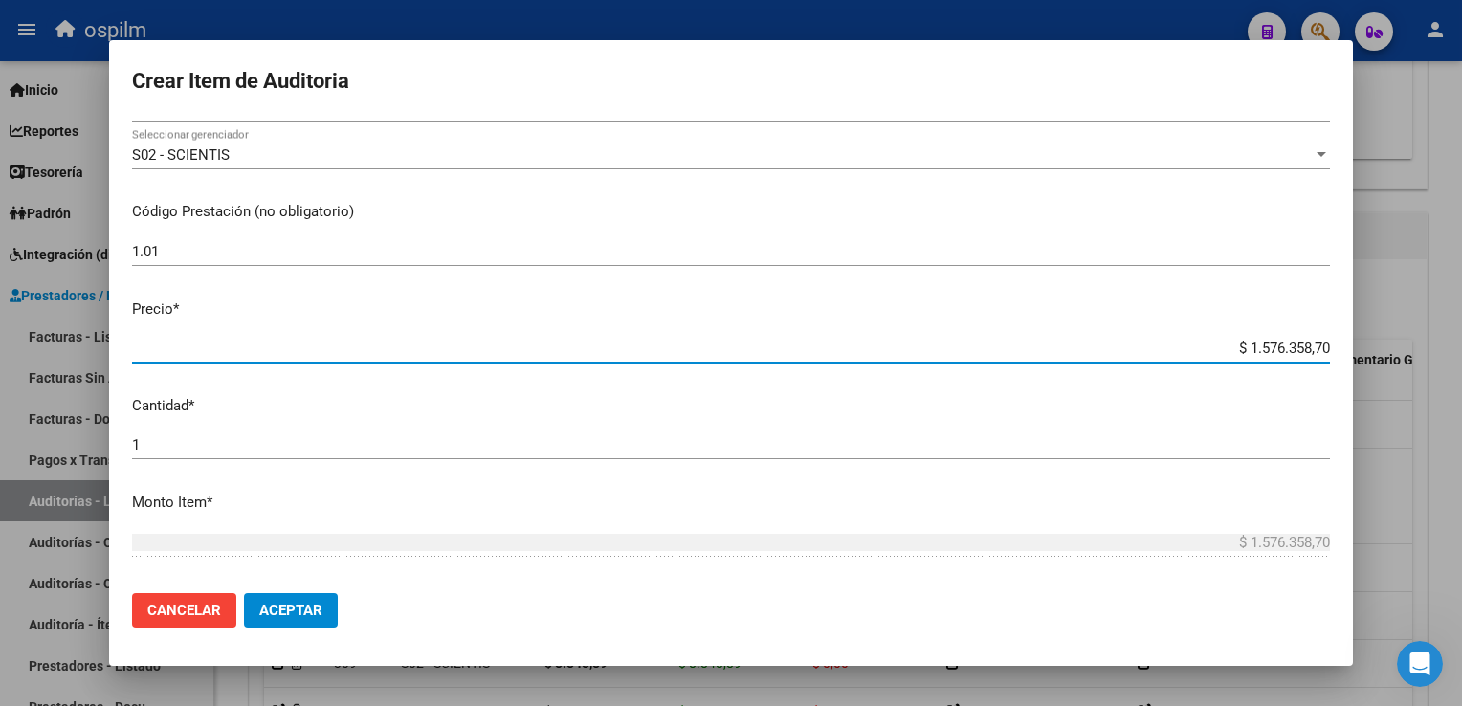
drag, startPoint x: 1232, startPoint y: 342, endPoint x: 1461, endPoint y: 381, distance: 231.8
click at [1461, 381] on html "menu ospilm person Firma Express Inicio Calendario SSS Instructivos Contacto OS…" at bounding box center [731, 353] width 1462 height 706
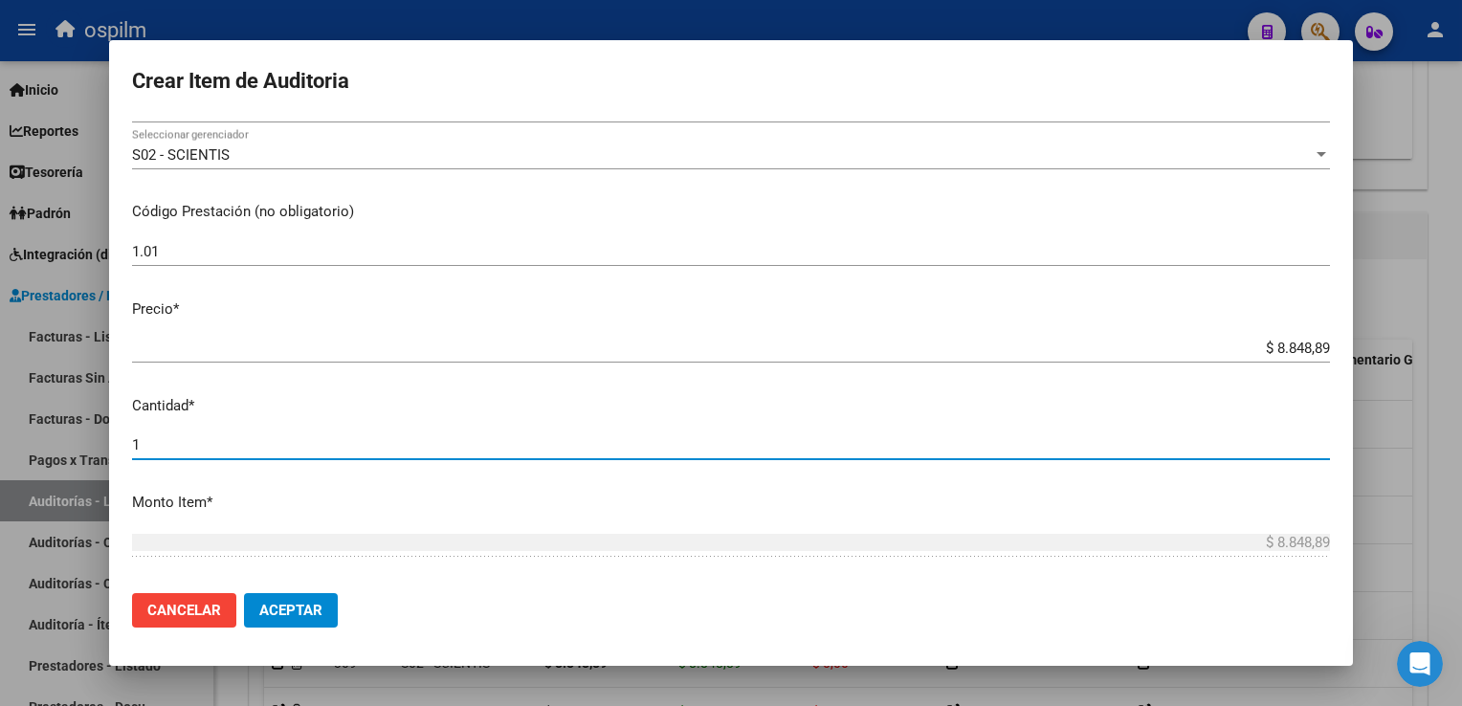
scroll to position [605, 0]
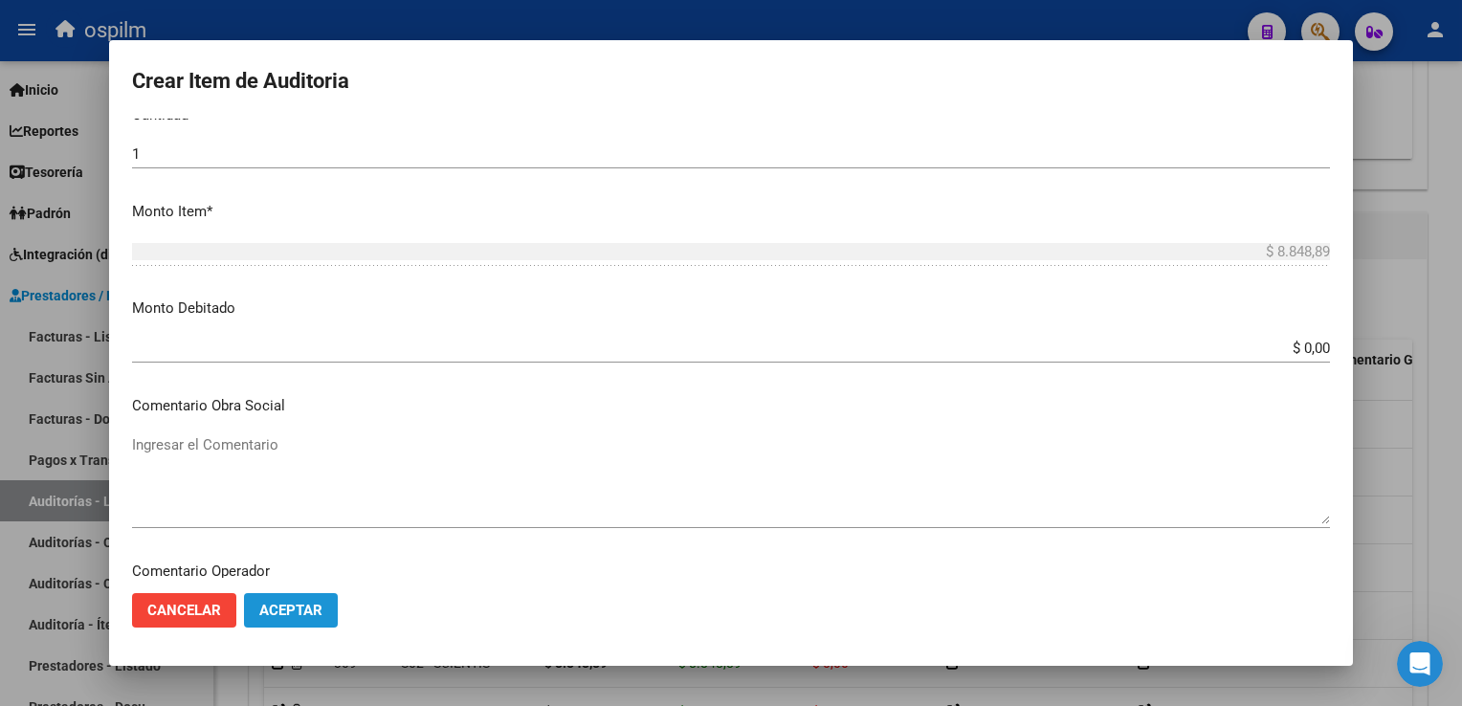
click at [288, 603] on span "Aceptar" at bounding box center [290, 610] width 63 height 17
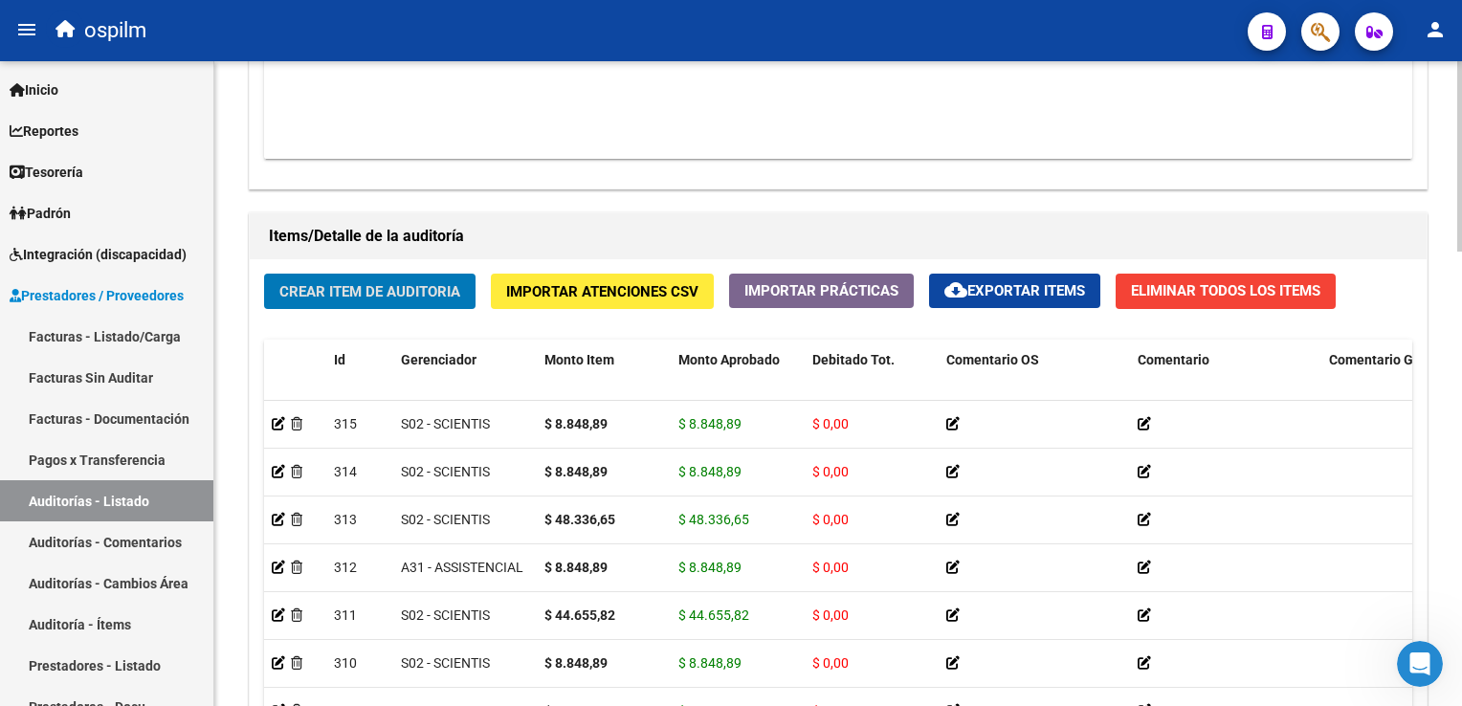
click at [314, 285] on span "Crear Item de Auditoria" at bounding box center [369, 291] width 181 height 17
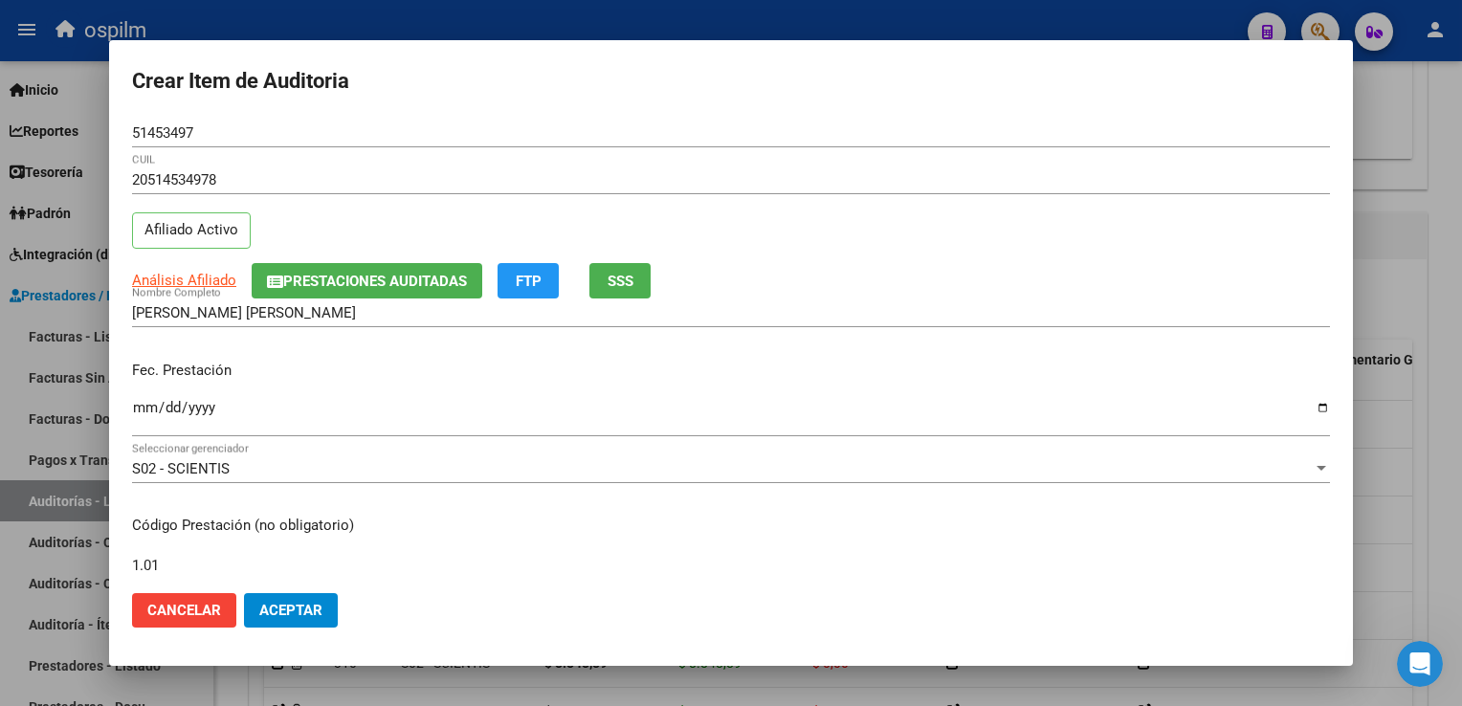
scroll to position [314, 0]
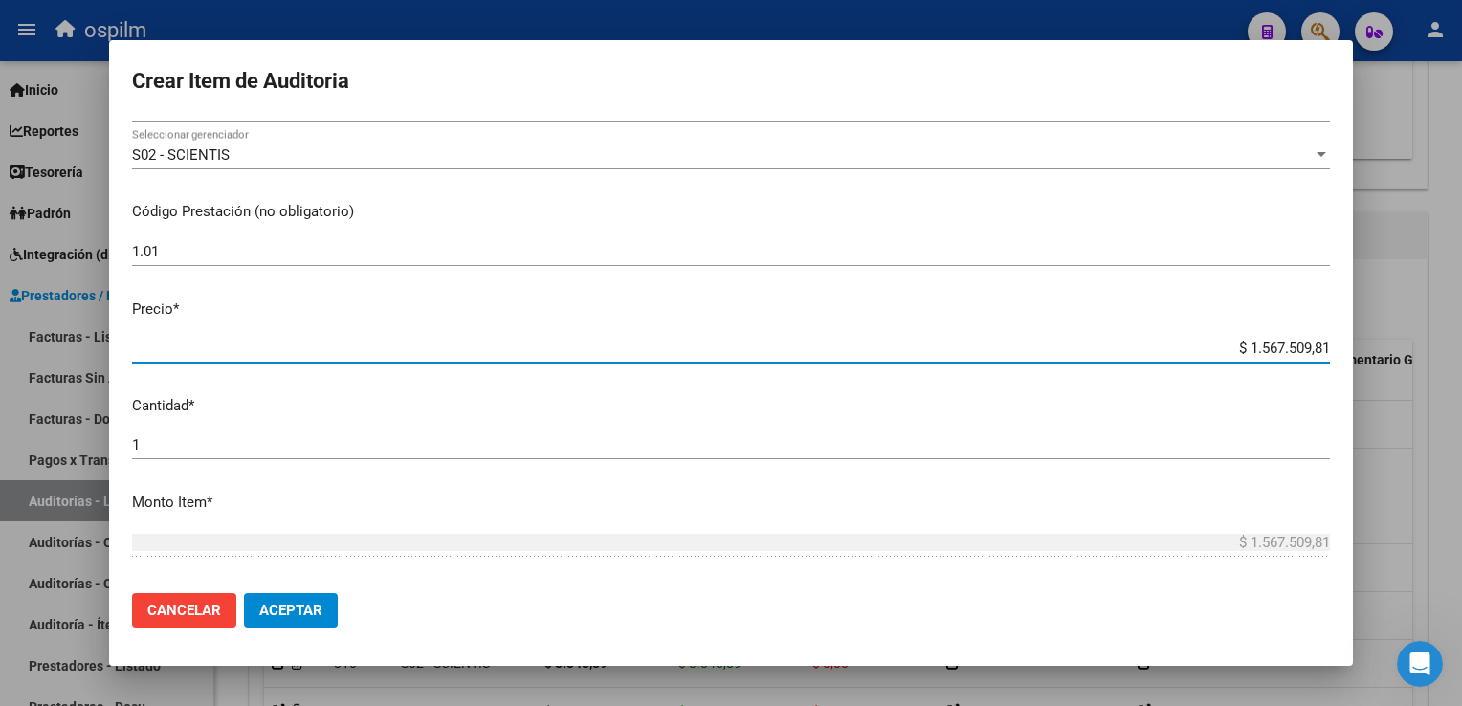
drag, startPoint x: 1244, startPoint y: 342, endPoint x: 1464, endPoint y: 374, distance: 222.3
click at [1461, 374] on html "menu ospilm person Firma Express Inicio Calendario SSS Instructivos Contacto OS…" at bounding box center [731, 353] width 1462 height 706
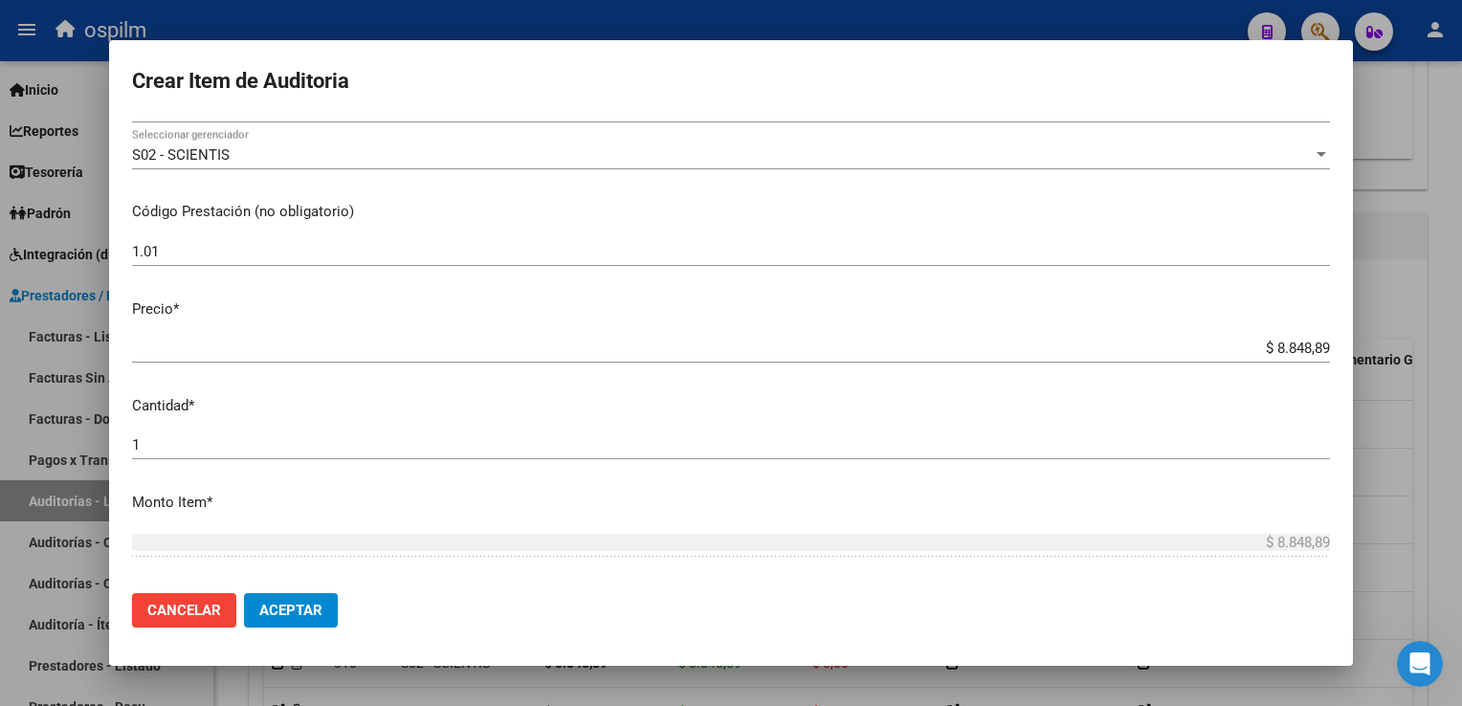
scroll to position [605, 0]
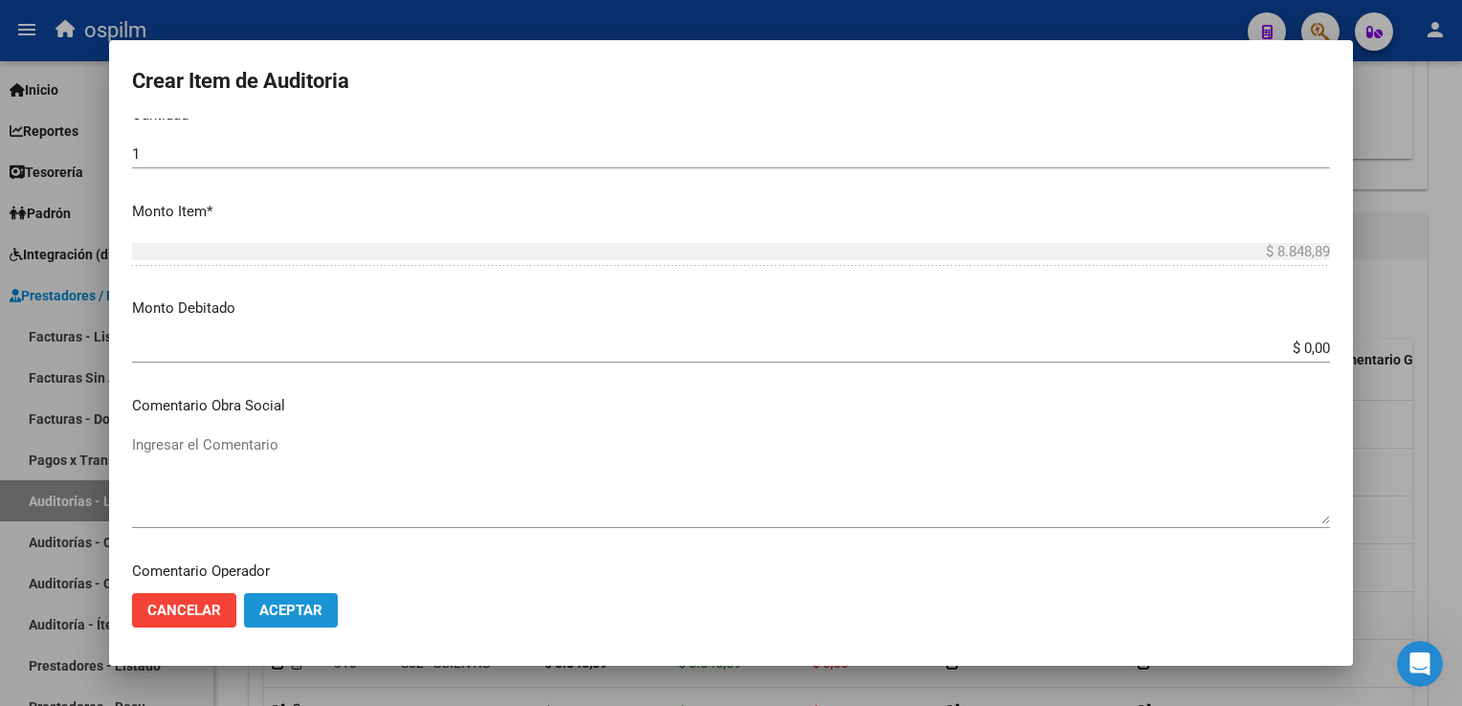
click at [302, 597] on button "Aceptar" at bounding box center [291, 610] width 94 height 34
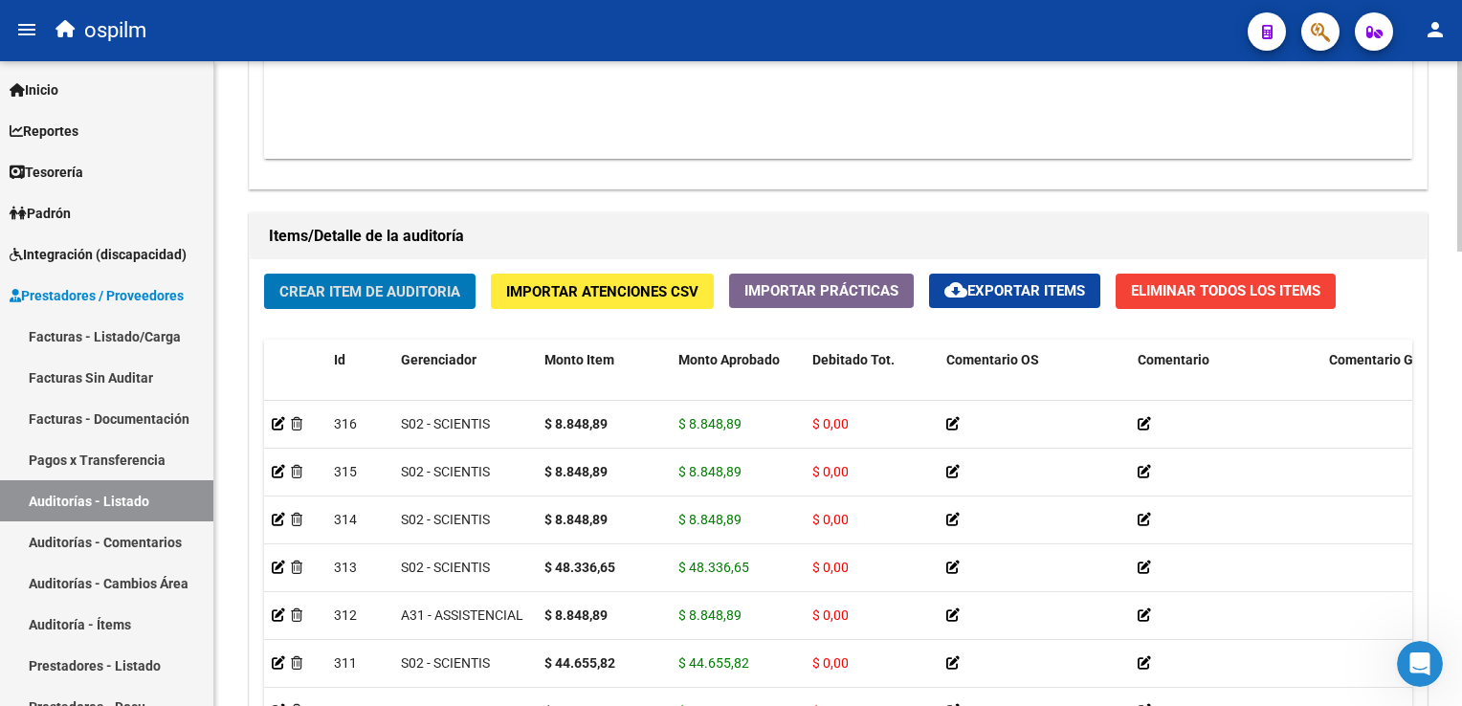
click at [363, 287] on span "Crear Item de Auditoria" at bounding box center [369, 291] width 181 height 17
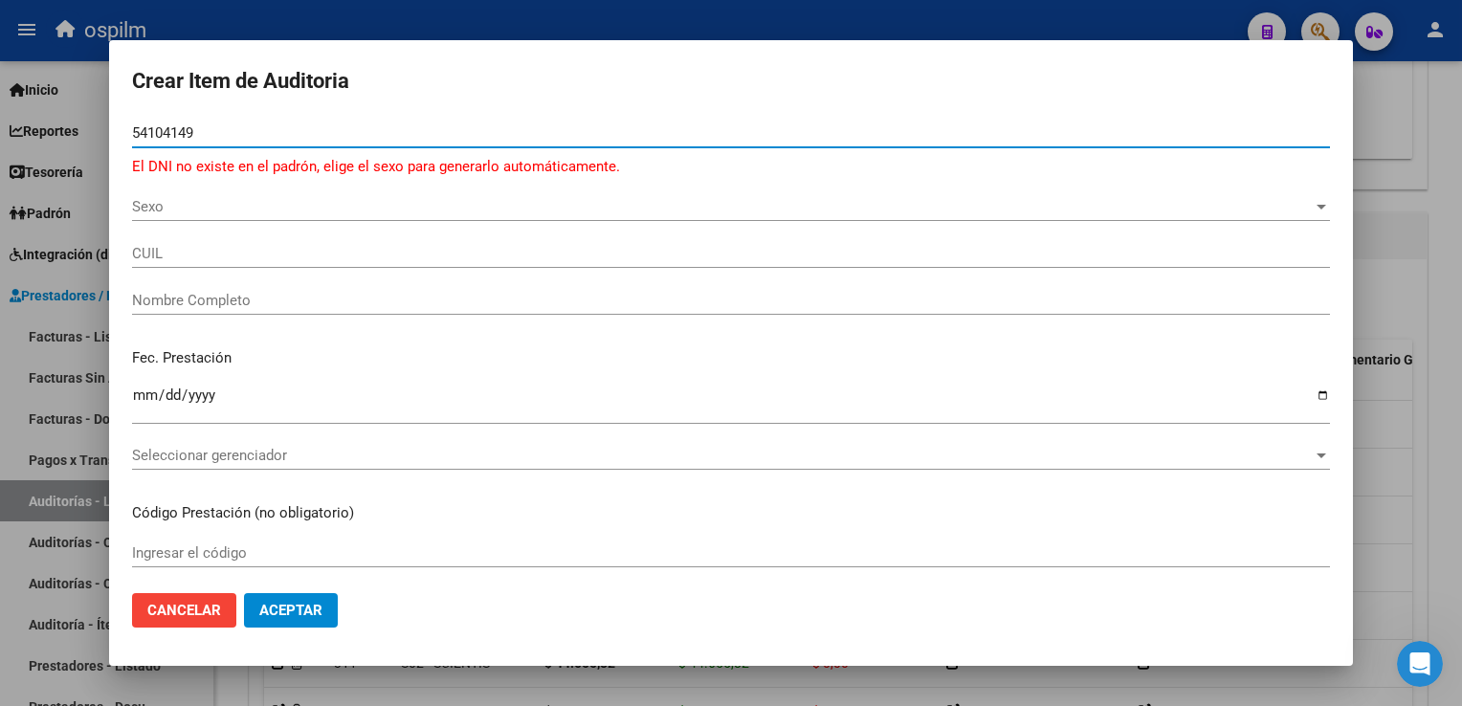
drag, startPoint x: 218, startPoint y: 132, endPoint x: 0, endPoint y: 105, distance: 219.7
click at [0, 105] on html "menu ospilm person Firma Express Inicio Calendario SSS Instructivos Contacto OS…" at bounding box center [731, 353] width 1462 height 706
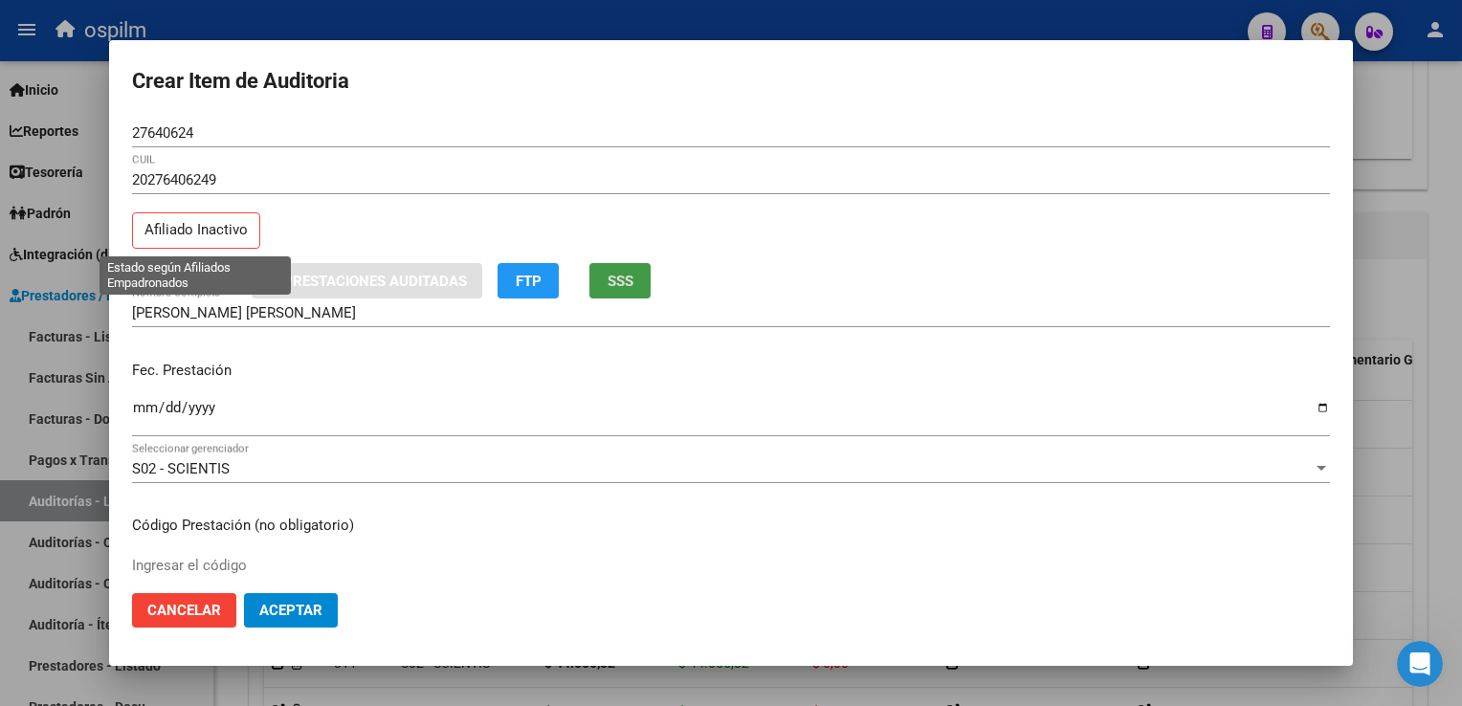
click at [209, 242] on p "Afiliado Inactivo" at bounding box center [196, 230] width 128 height 37
click at [621, 274] on span "SSS" at bounding box center [620, 281] width 26 height 17
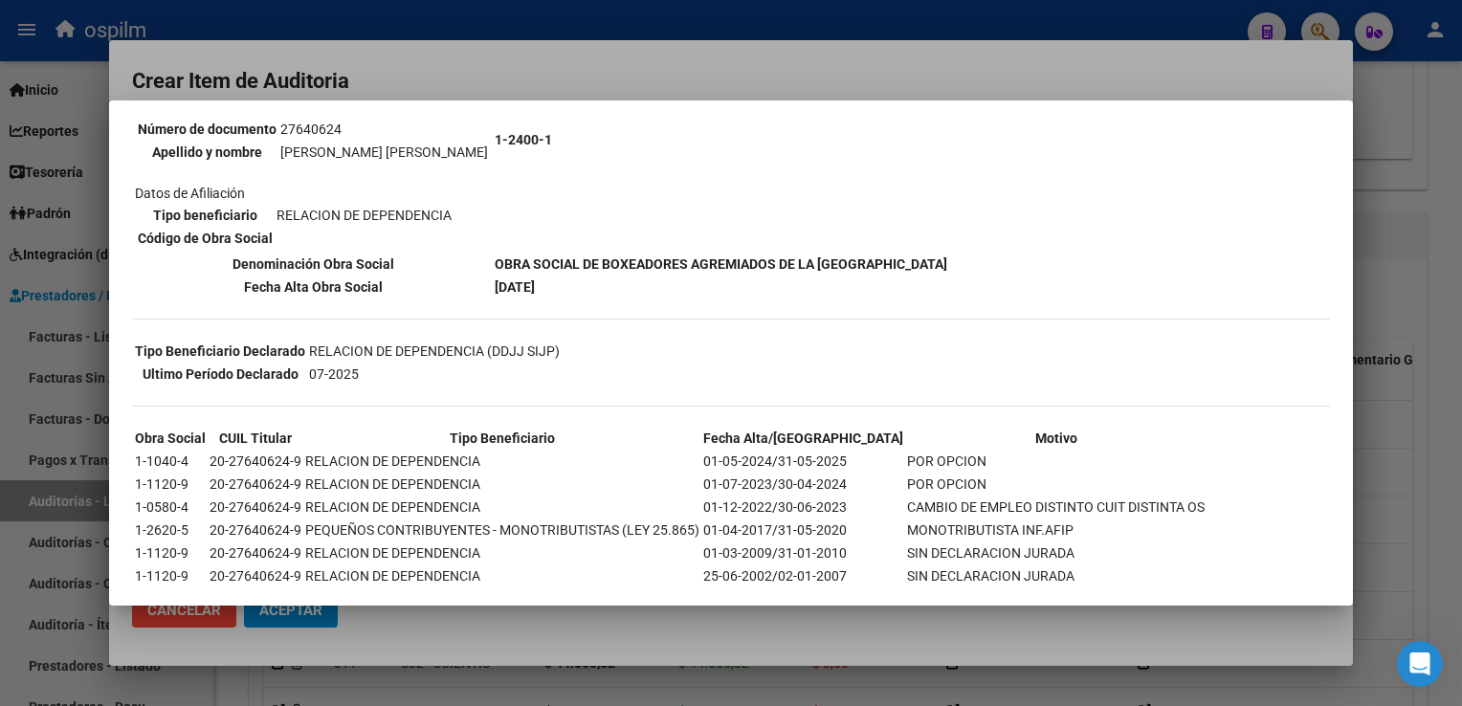
scroll to position [263, 0]
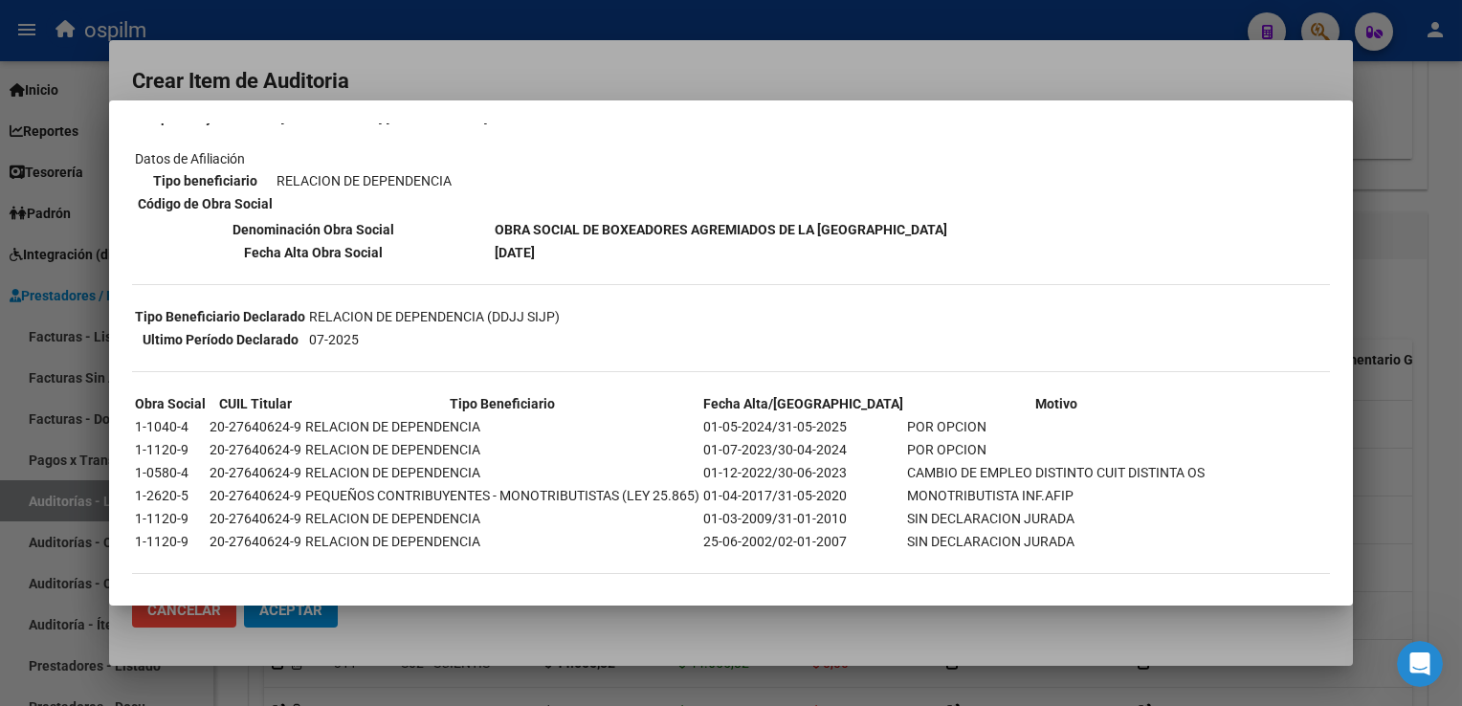
click at [1423, 174] on div at bounding box center [731, 353] width 1462 height 706
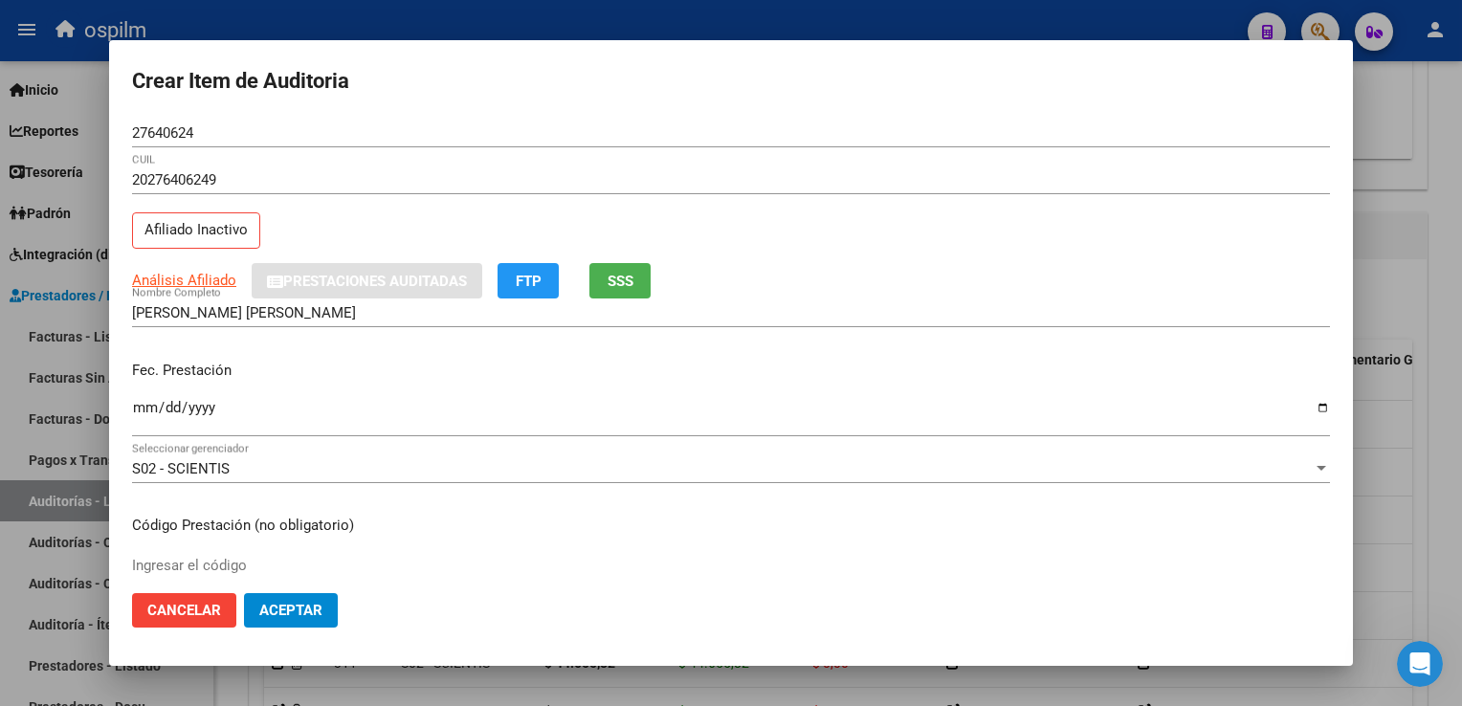
click at [130, 407] on mat-dialog-content "27640624 Nro Documento 20276406249 CUIL Afiliado Inactivo Análisis Afiliado Pre…" at bounding box center [730, 348] width 1243 height 459
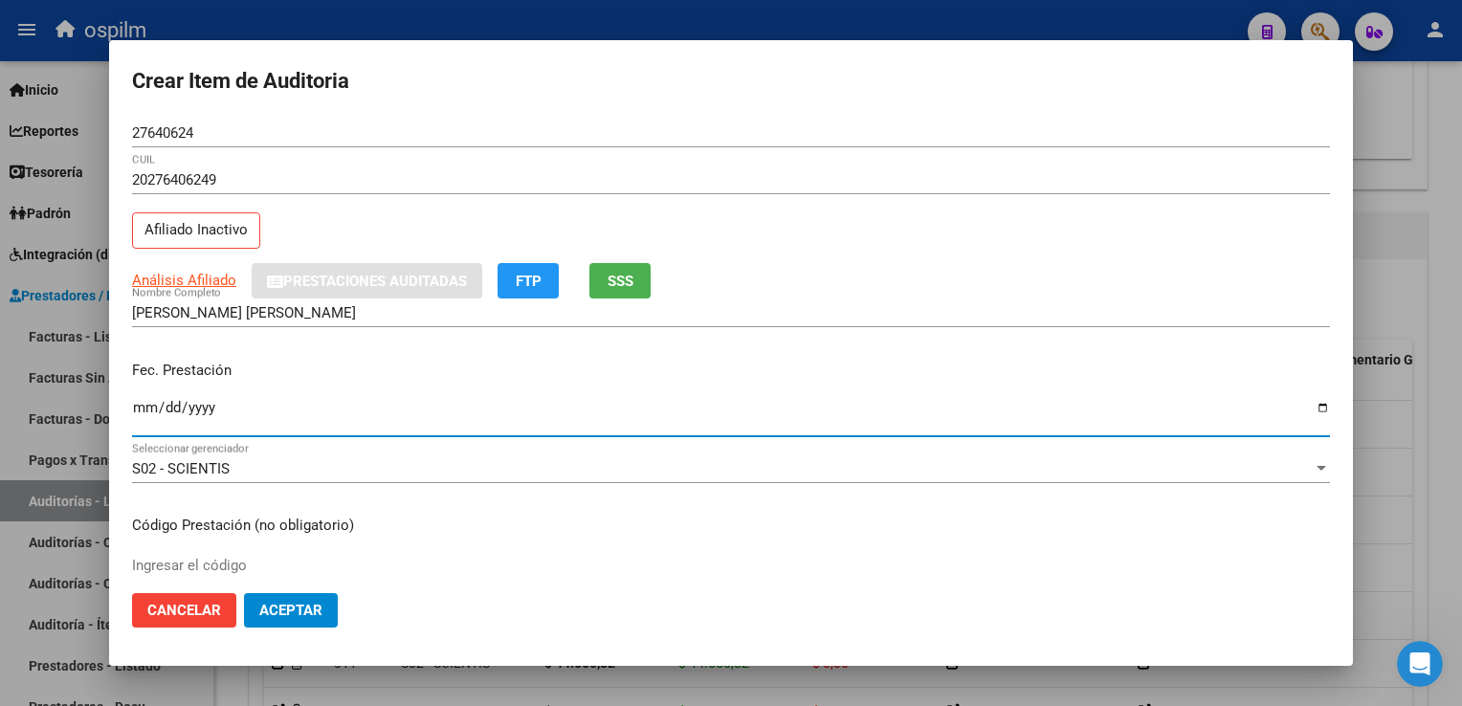
click at [140, 406] on input "Ingresar la fecha" at bounding box center [731, 415] width 1198 height 31
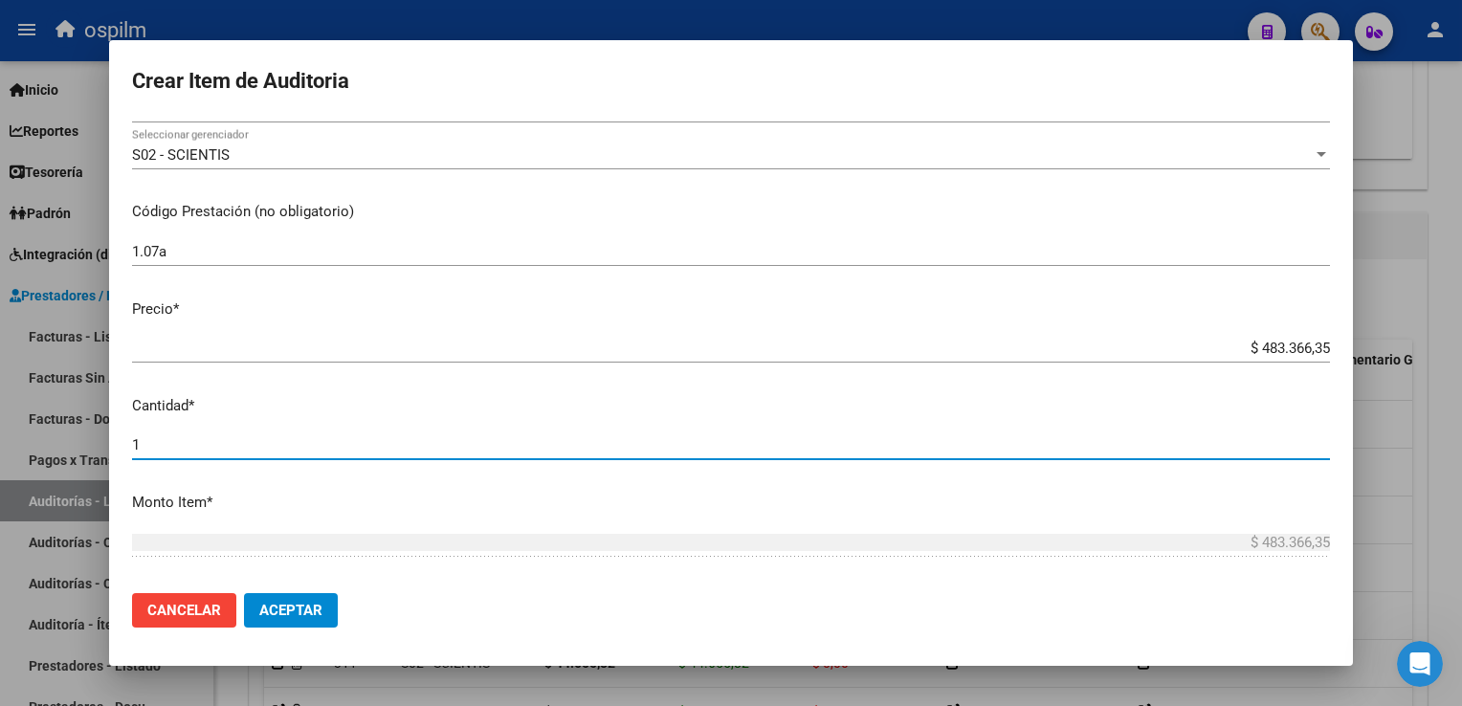
scroll to position [605, 0]
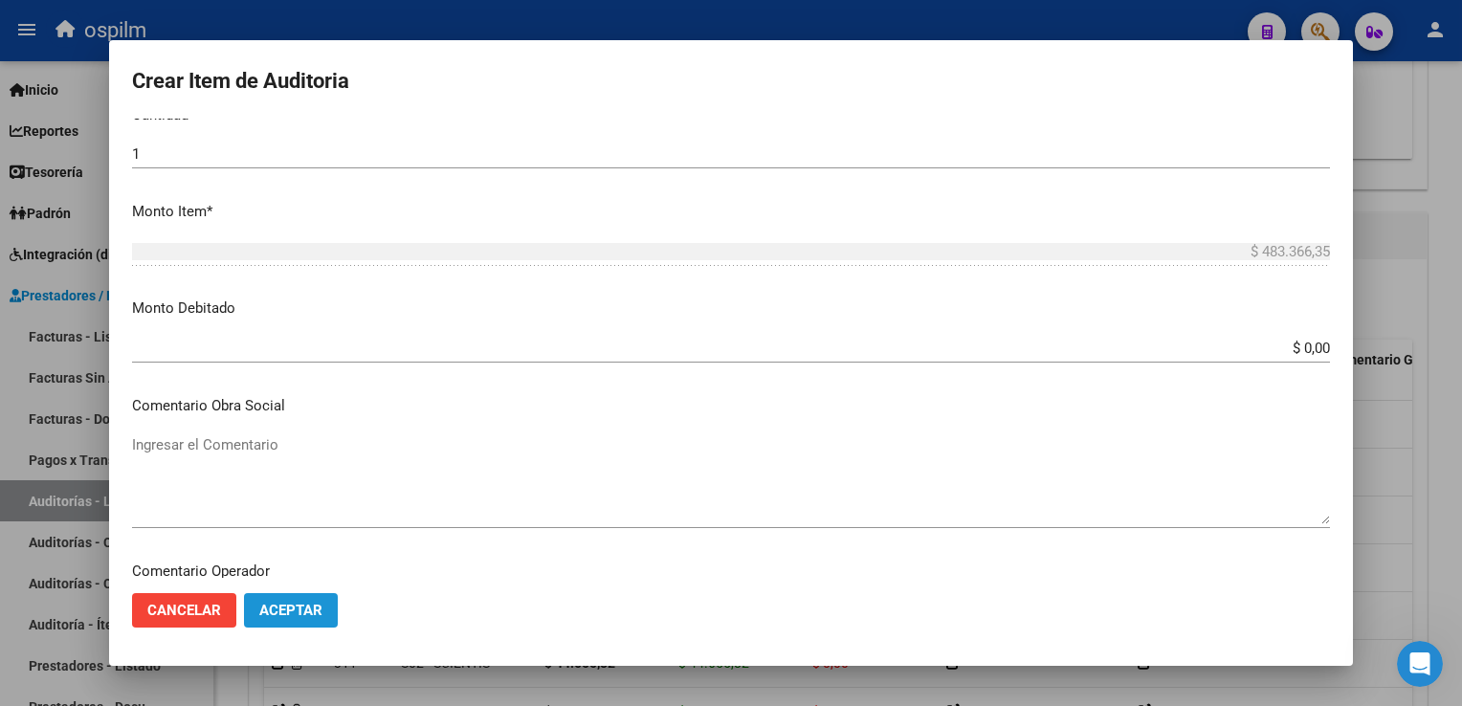
click at [260, 623] on button "Aceptar" at bounding box center [291, 610] width 94 height 34
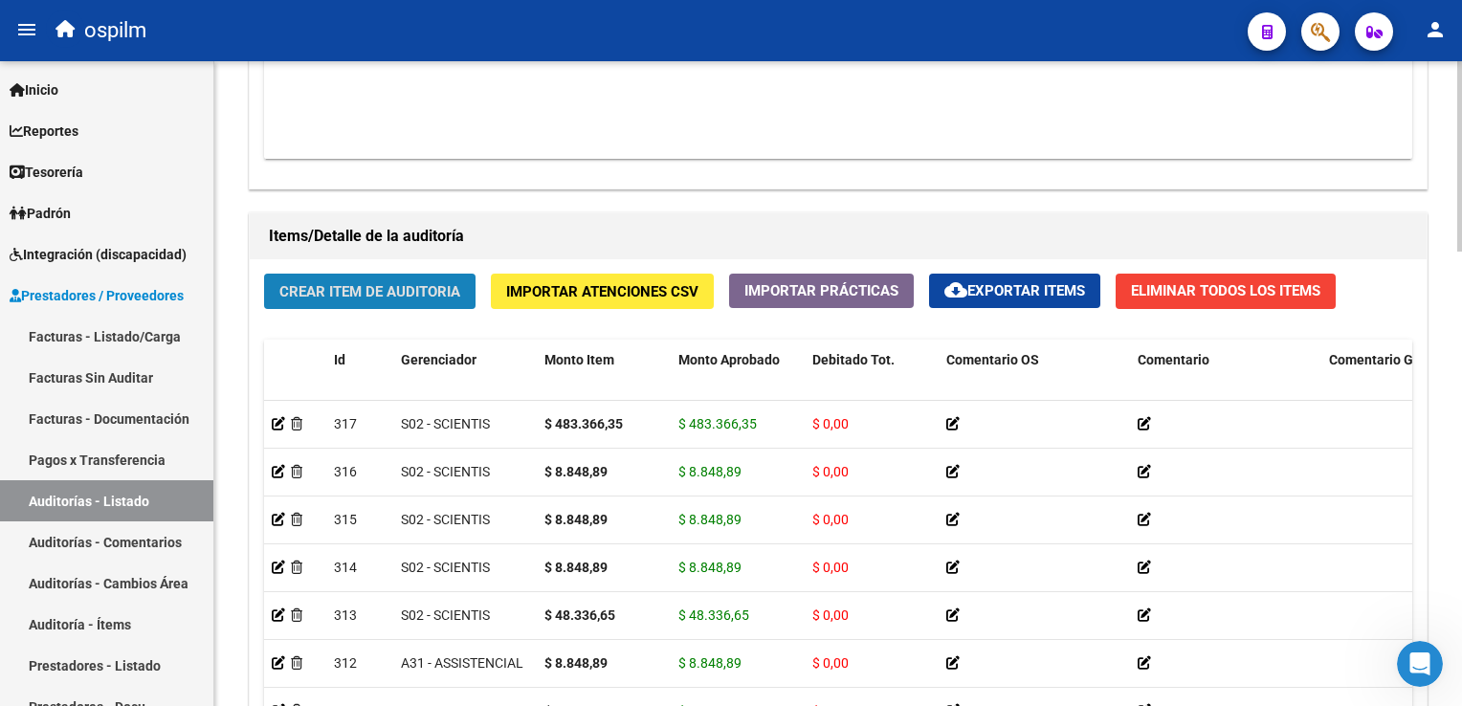
click at [379, 283] on span "Crear Item de Auditoria" at bounding box center [369, 291] width 181 height 17
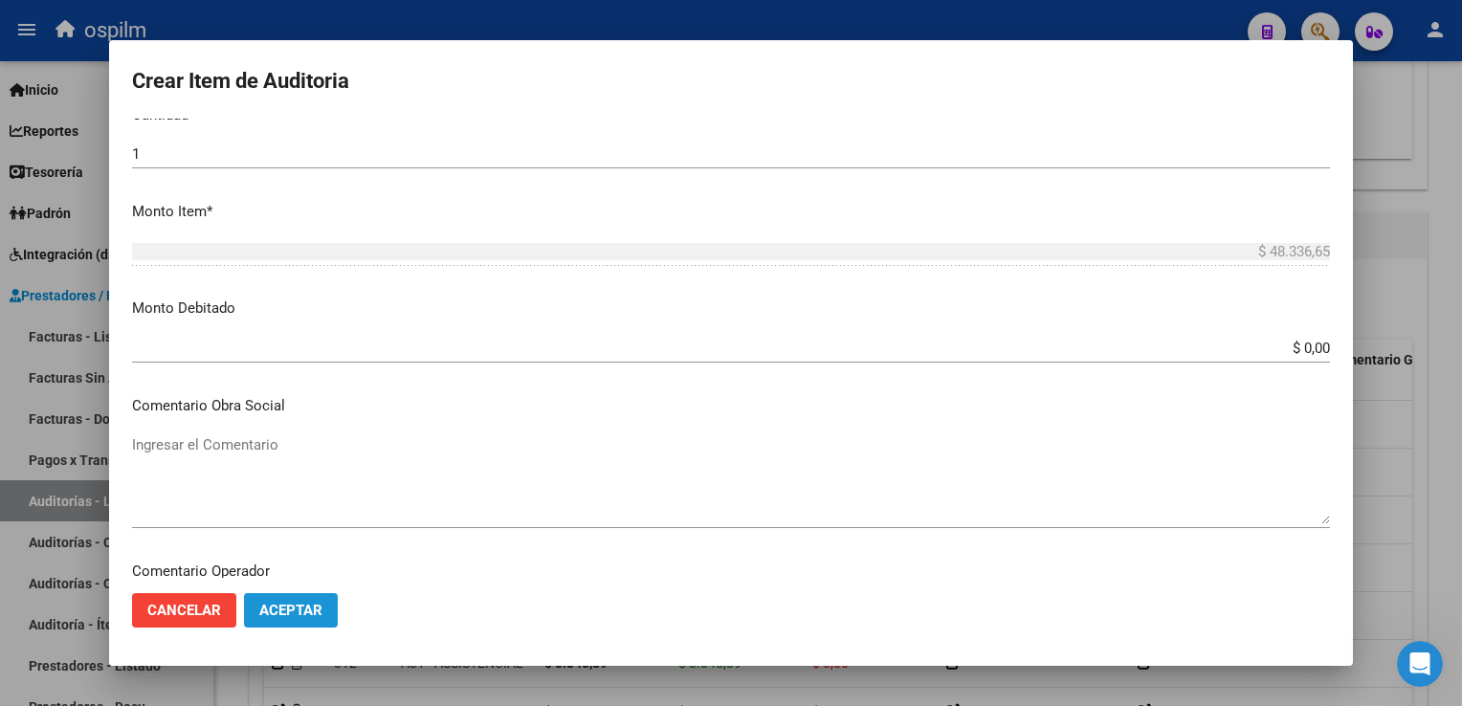
click at [315, 606] on span "Aceptar" at bounding box center [290, 610] width 63 height 17
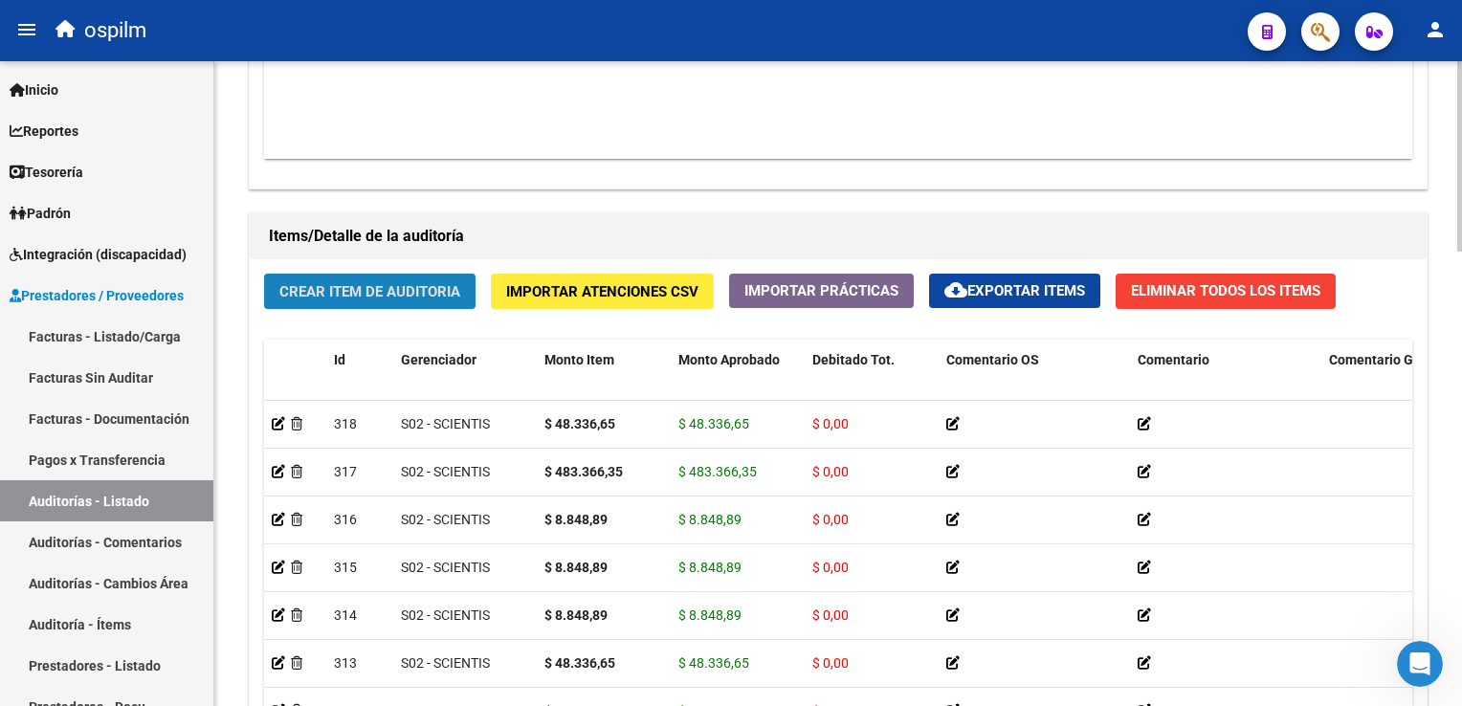
click at [394, 286] on span "Crear Item de Auditoria" at bounding box center [369, 291] width 181 height 17
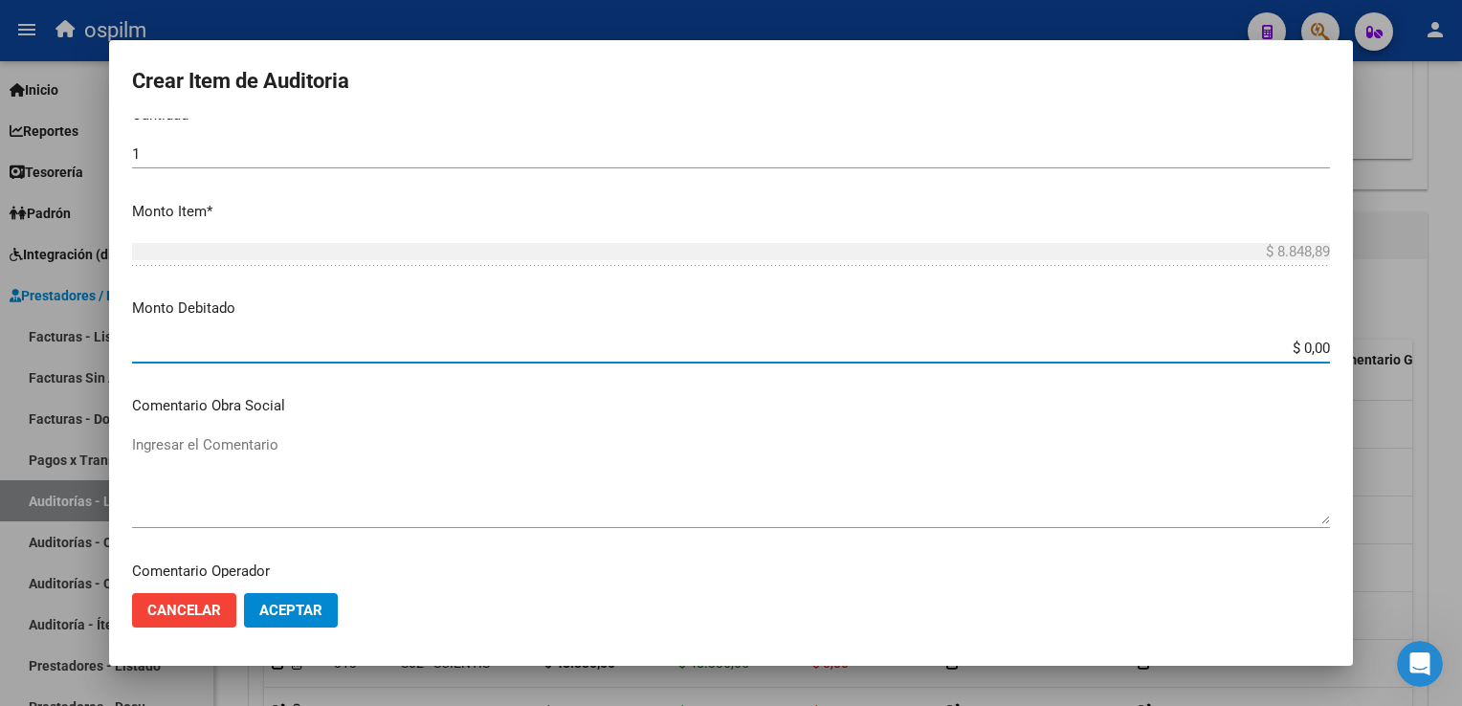
click at [290, 602] on span "Aceptar" at bounding box center [290, 610] width 63 height 17
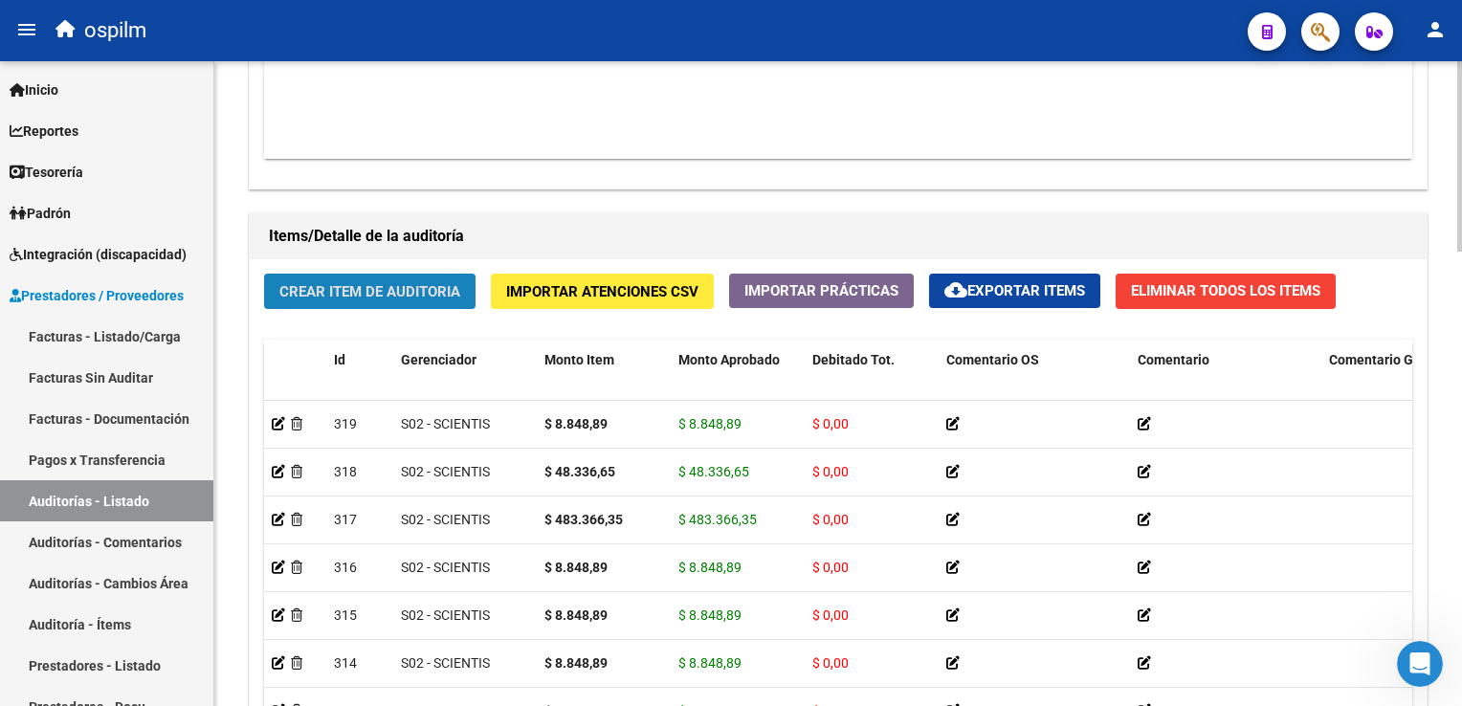
click at [291, 295] on span "Crear Item de Auditoria" at bounding box center [369, 291] width 181 height 17
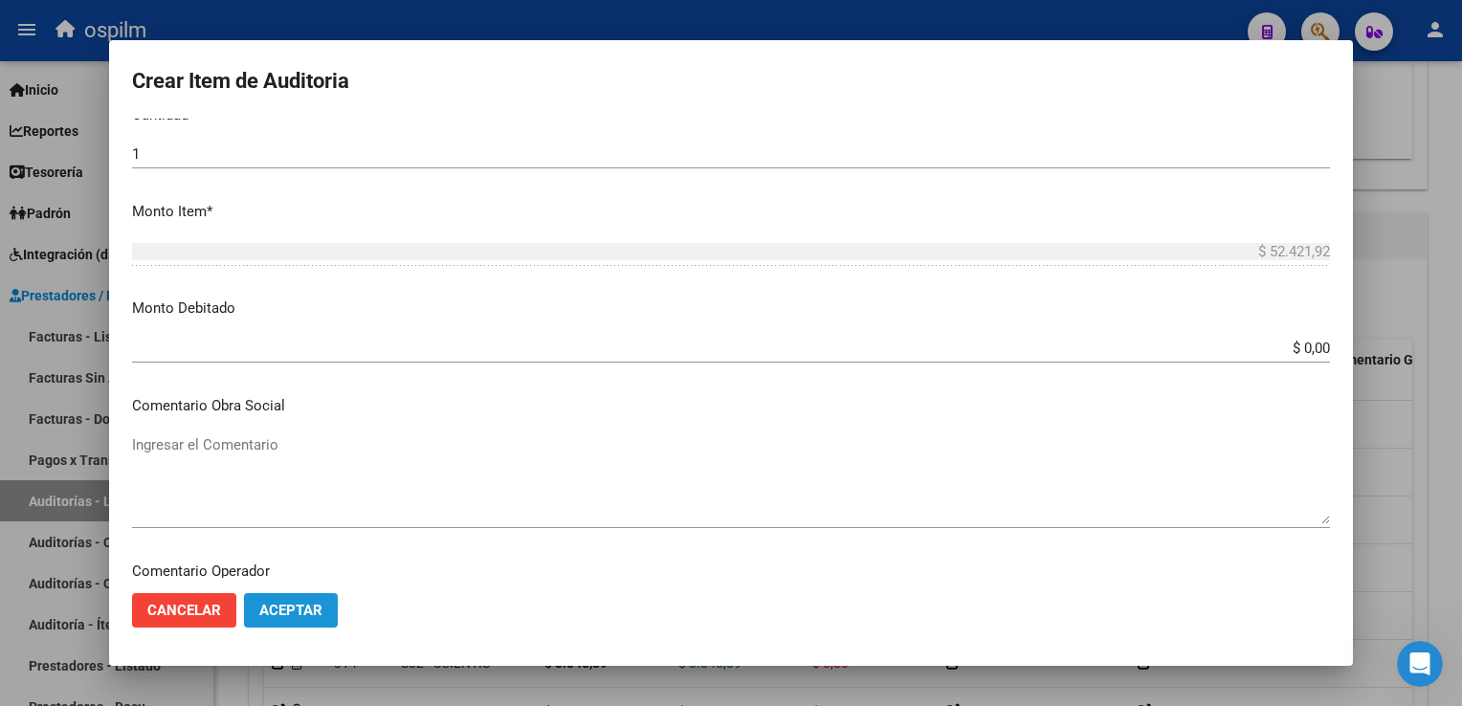
click at [271, 625] on button "Aceptar" at bounding box center [291, 610] width 94 height 34
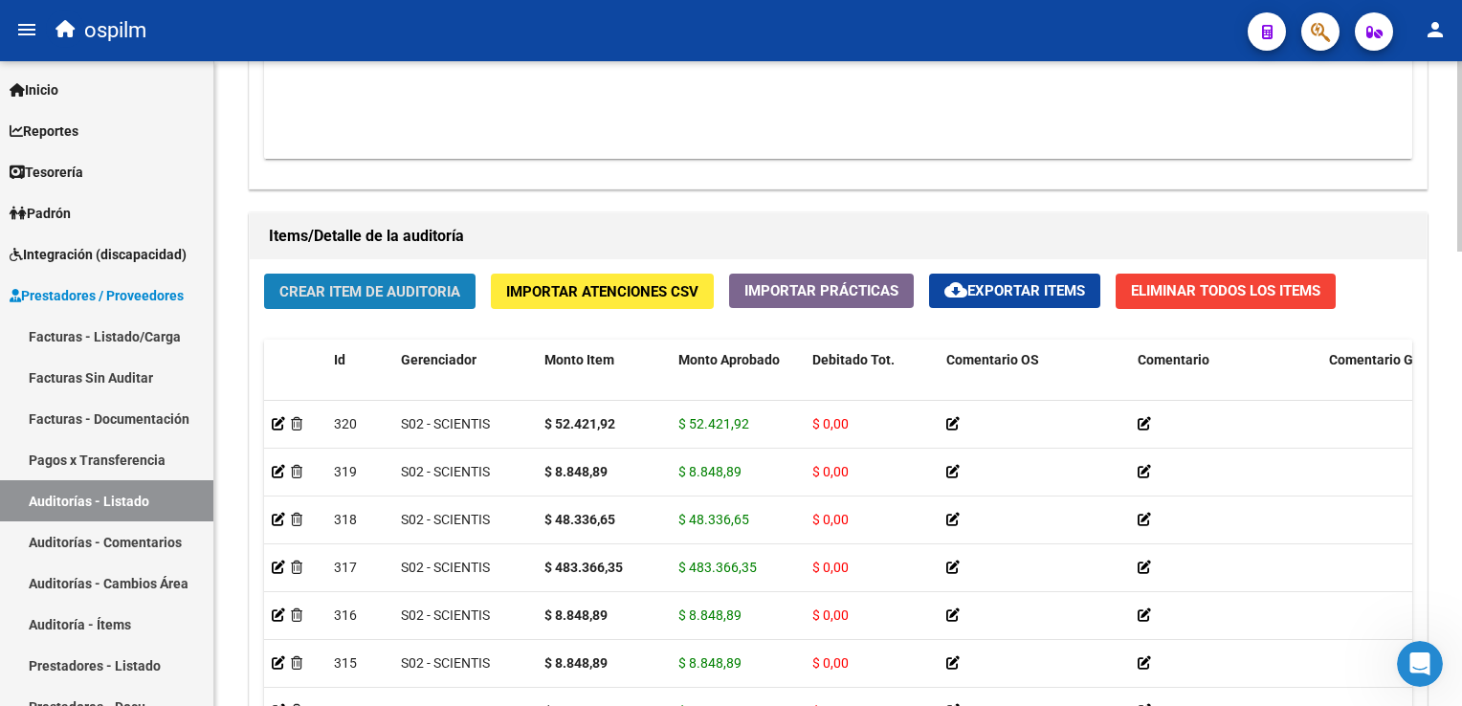
click at [399, 284] on span "Crear Item de Auditoria" at bounding box center [369, 291] width 181 height 17
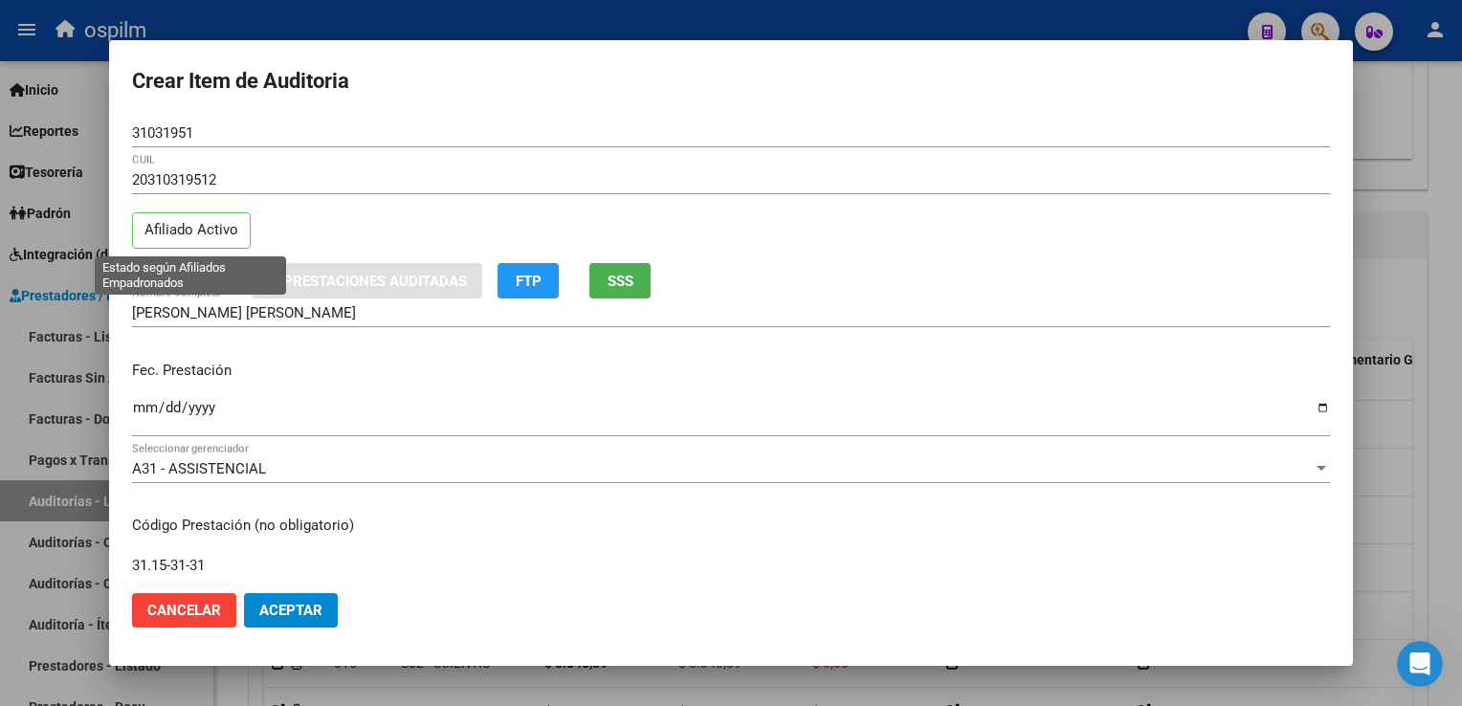
scroll to position [314, 0]
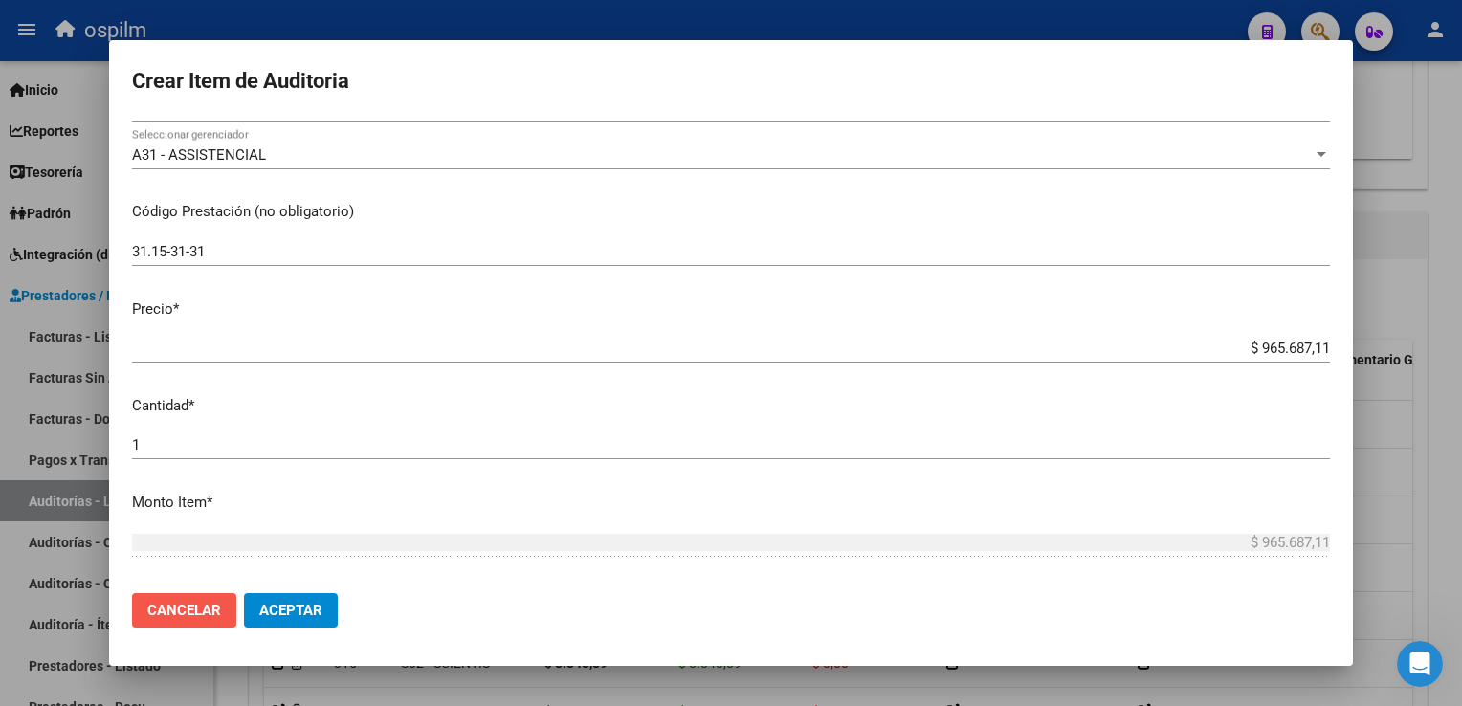
click at [176, 606] on span "Cancelar" at bounding box center [184, 610] width 74 height 17
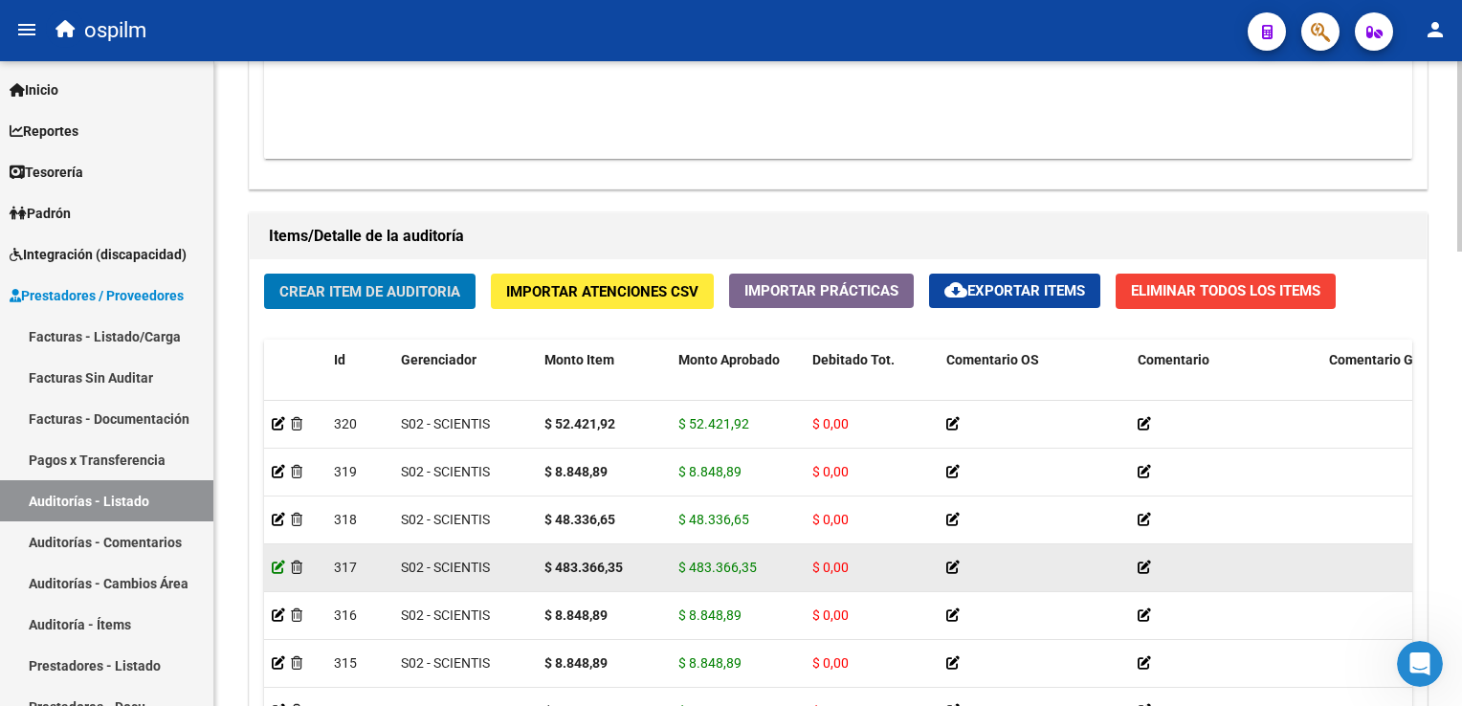
click at [275, 571] on icon at bounding box center [278, 567] width 13 height 13
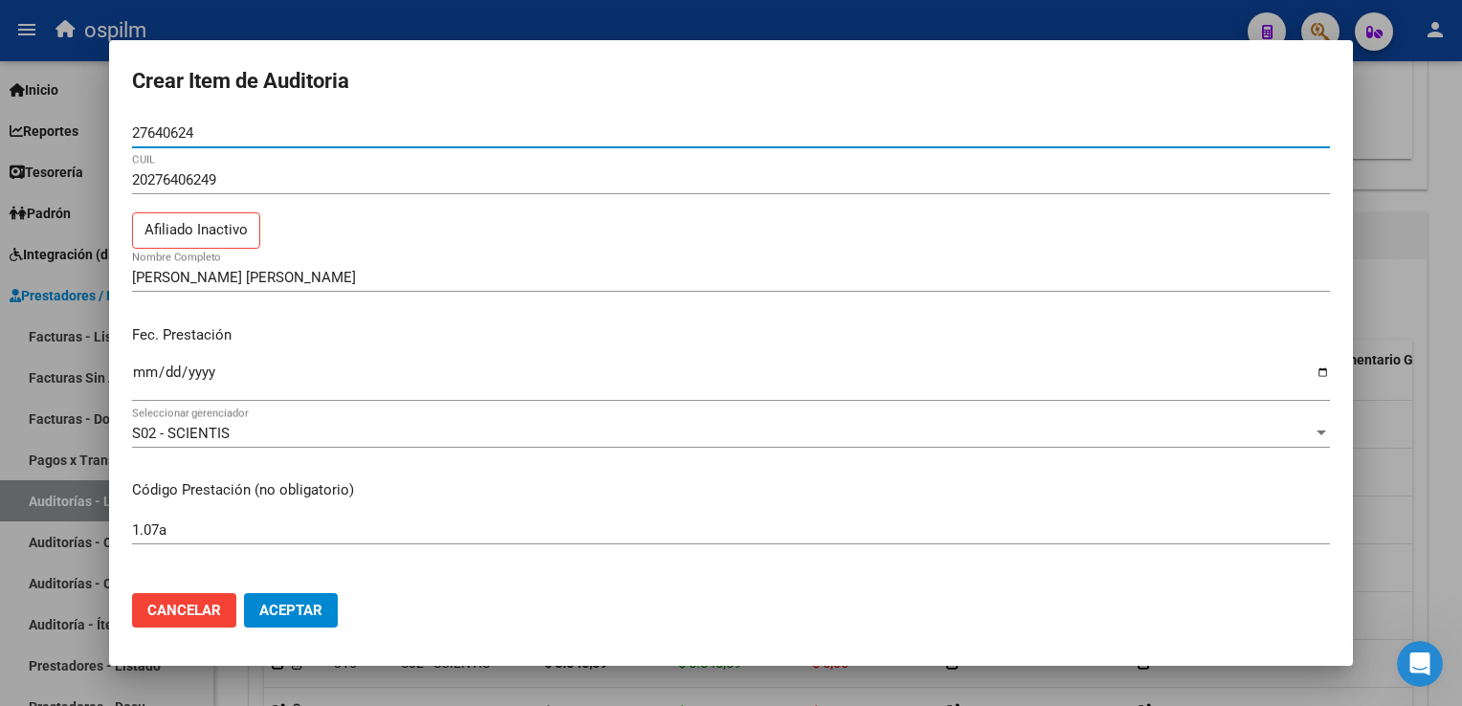
scroll to position [287, 0]
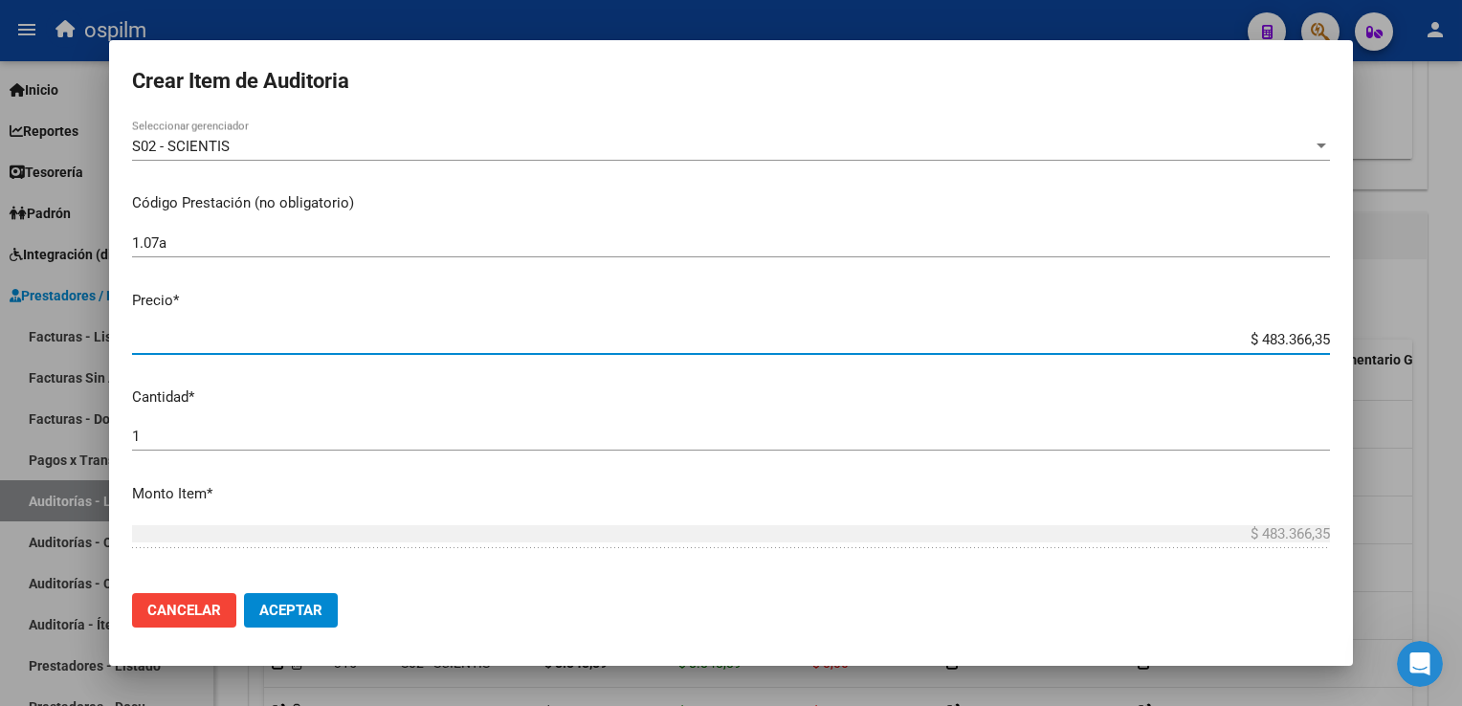
drag, startPoint x: 1245, startPoint y: 334, endPoint x: 1461, endPoint y: 583, distance: 328.9
click at [1461, 583] on html "menu ospilm person Firma Express Inicio Calendario SSS Instructivos Contacto OS…" at bounding box center [731, 353] width 1462 height 706
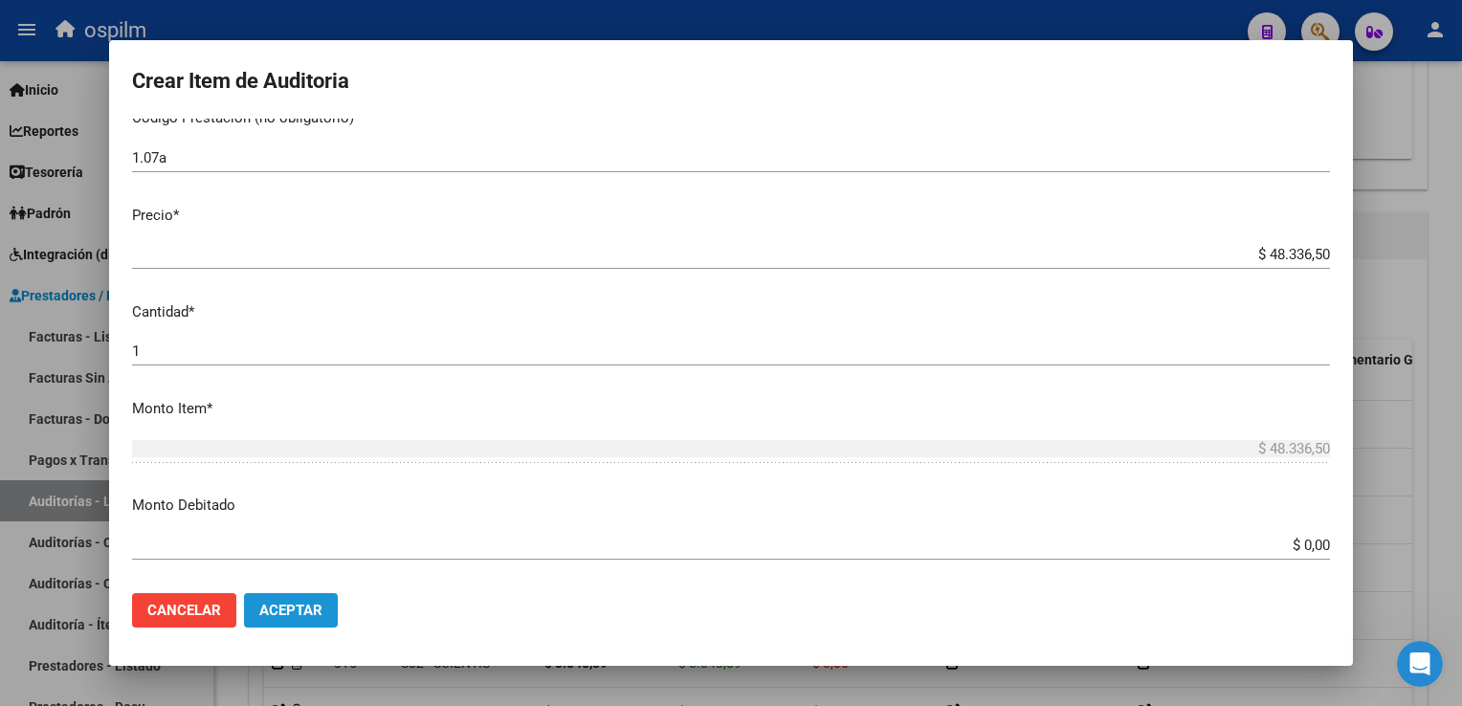
click at [249, 609] on button "Aceptar" at bounding box center [291, 610] width 94 height 34
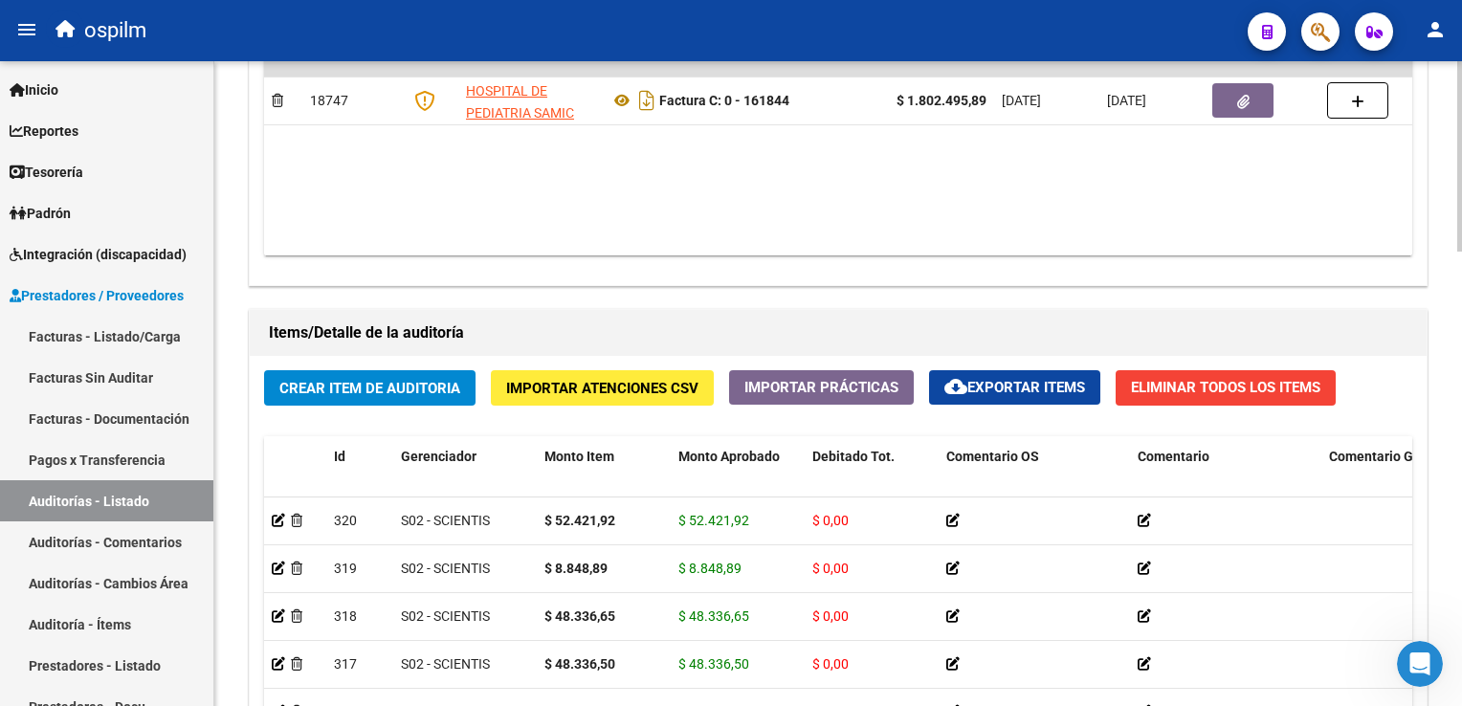
scroll to position [1339, 0]
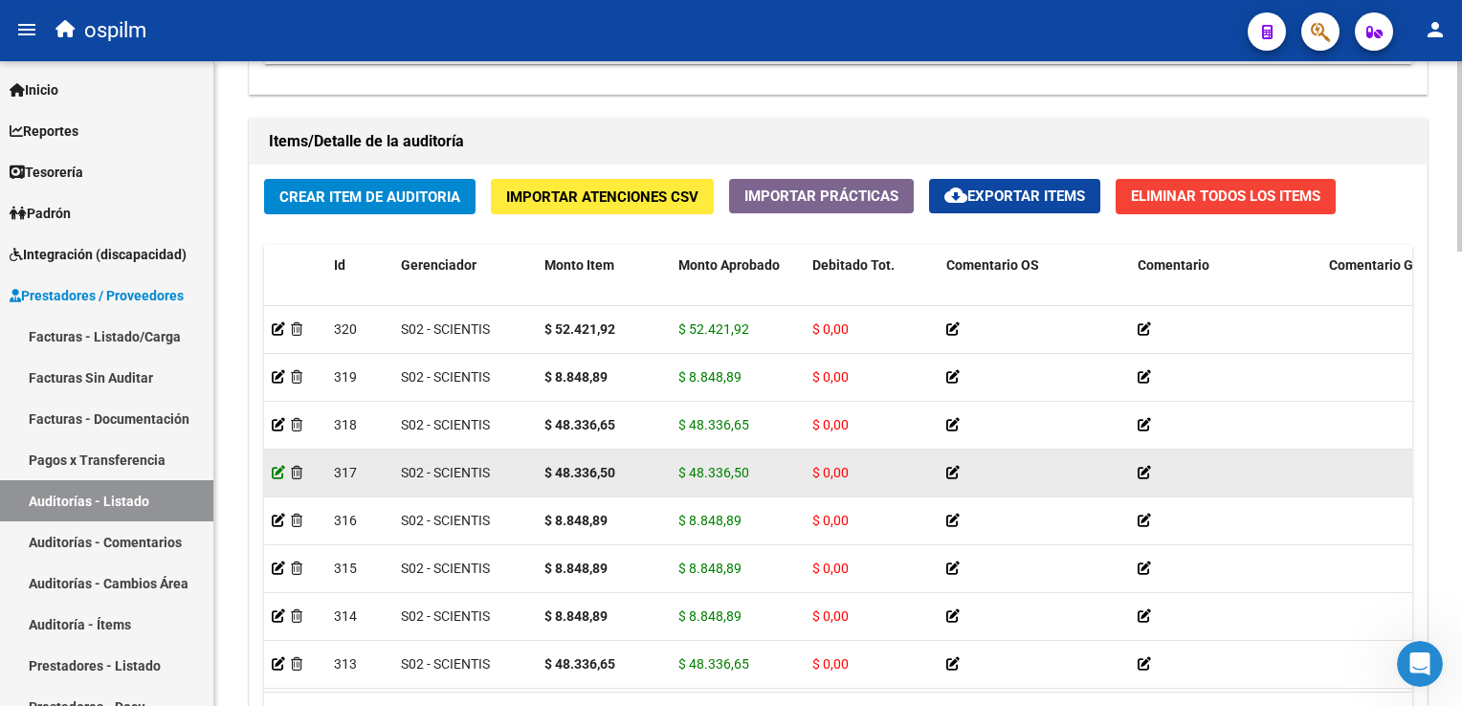
click at [279, 471] on icon at bounding box center [278, 472] width 13 height 13
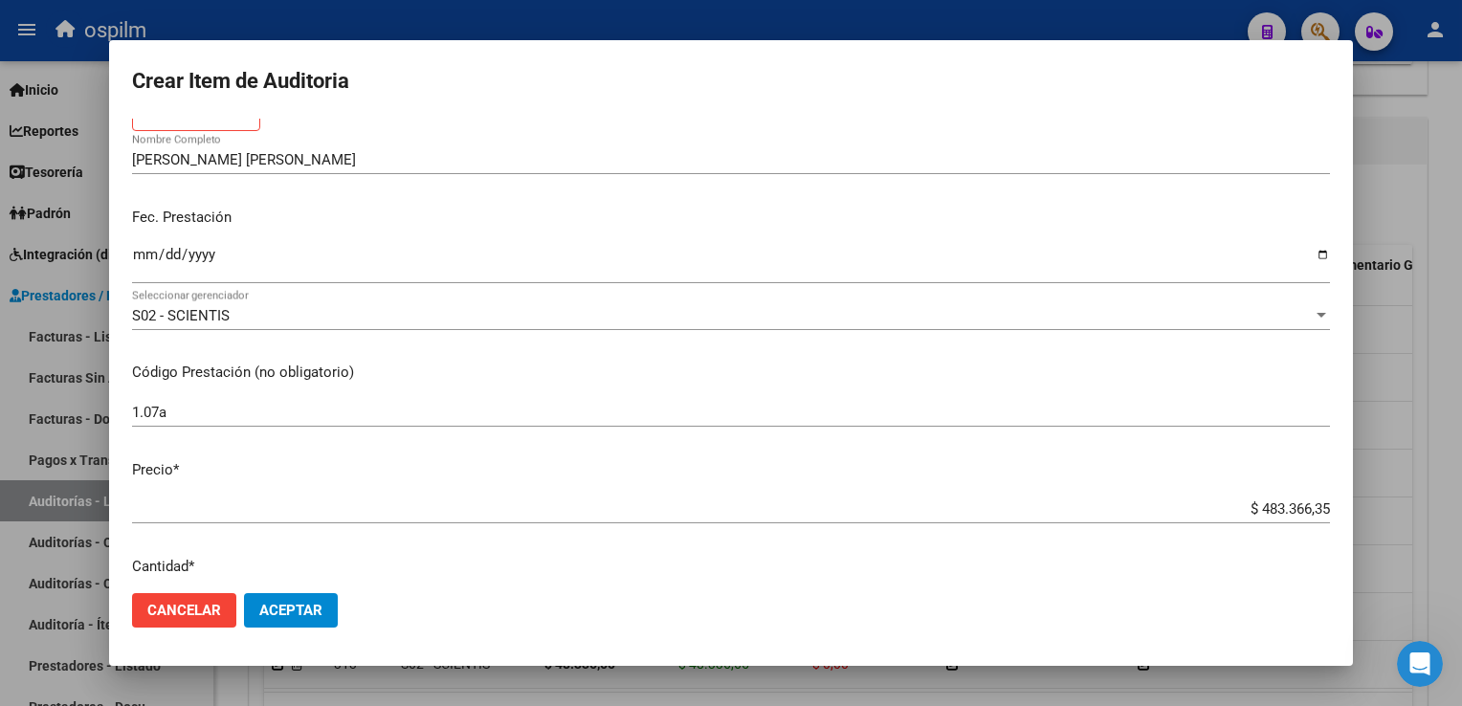
scroll to position [191, 0]
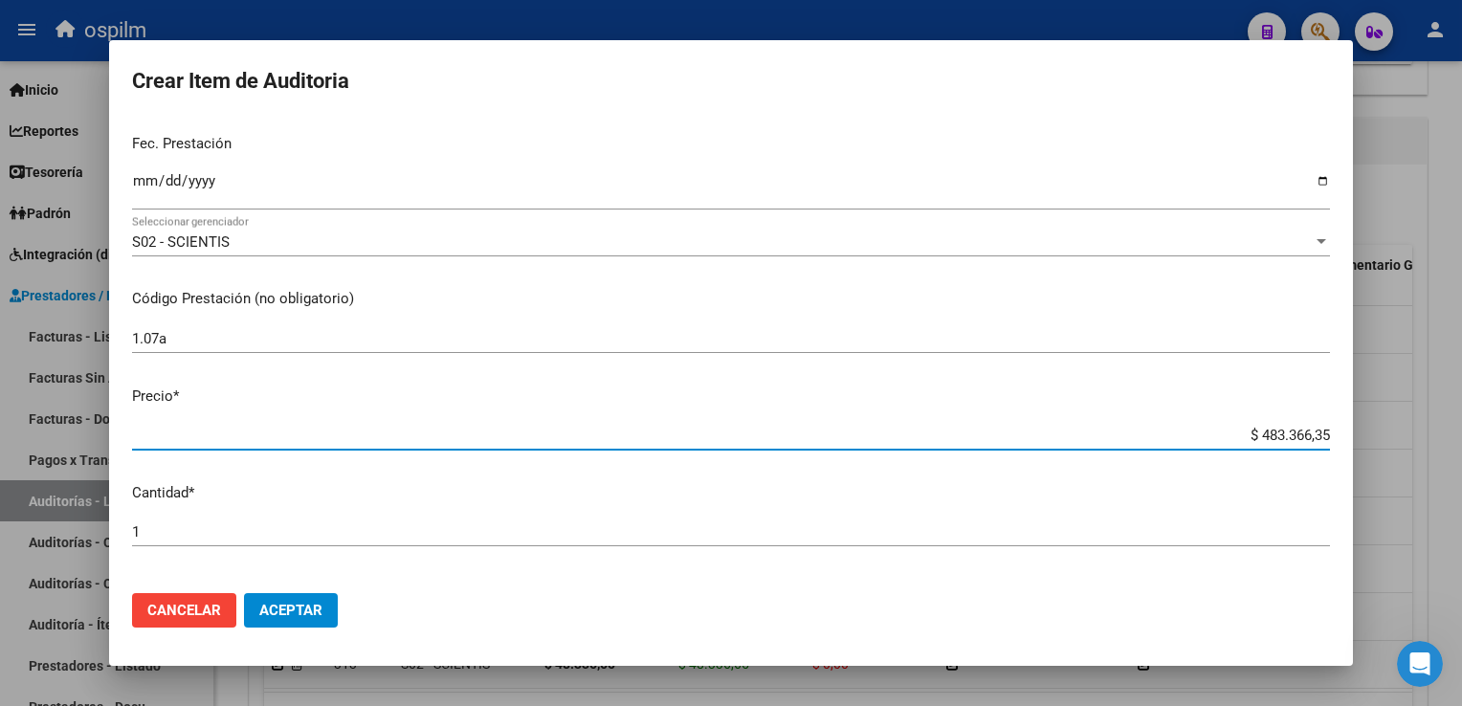
drag, startPoint x: 1243, startPoint y: 434, endPoint x: 1464, endPoint y: 437, distance: 221.0
click at [1461, 437] on html "menu ospilm person Firma Express Inicio Calendario SSS Instructivos Contacto OS…" at bounding box center [731, 353] width 1462 height 706
click at [276, 604] on span "Aceptar" at bounding box center [290, 610] width 63 height 17
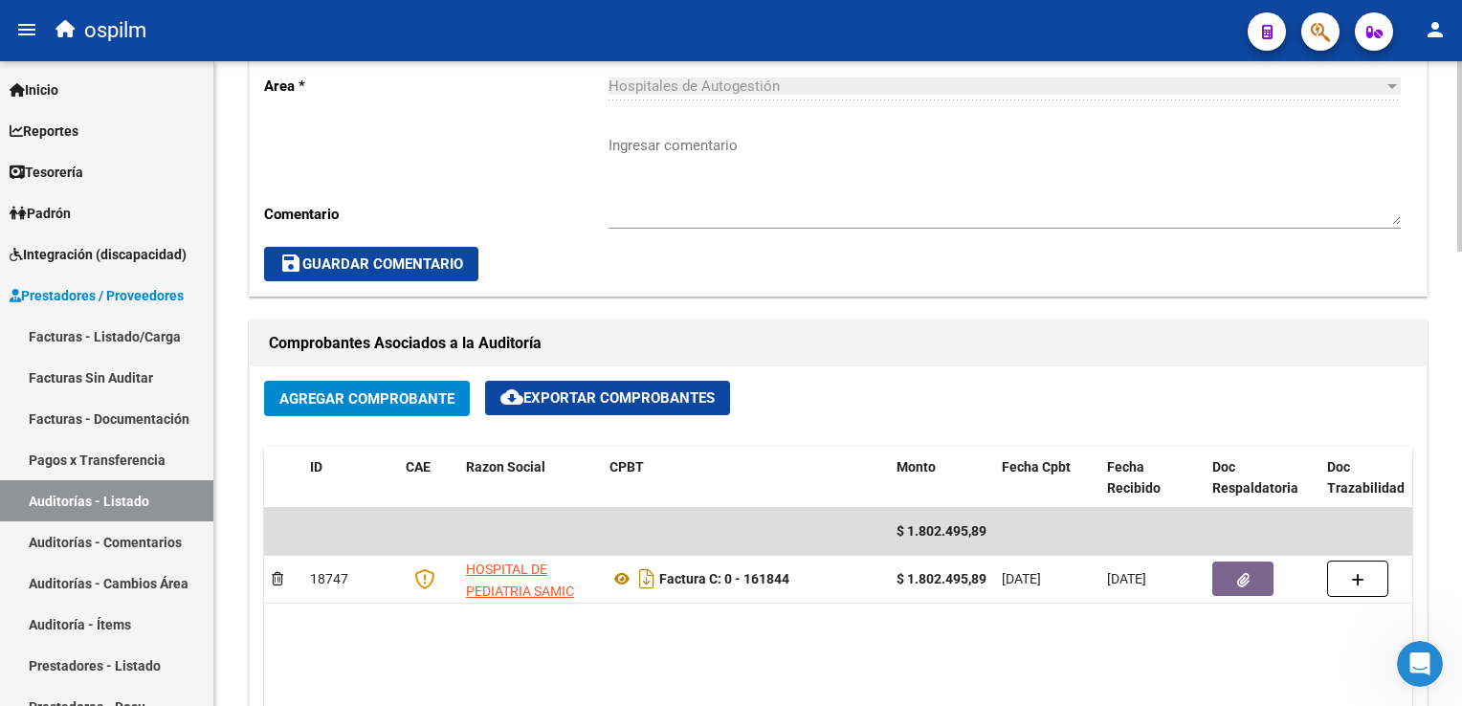
scroll to position [1052, 0]
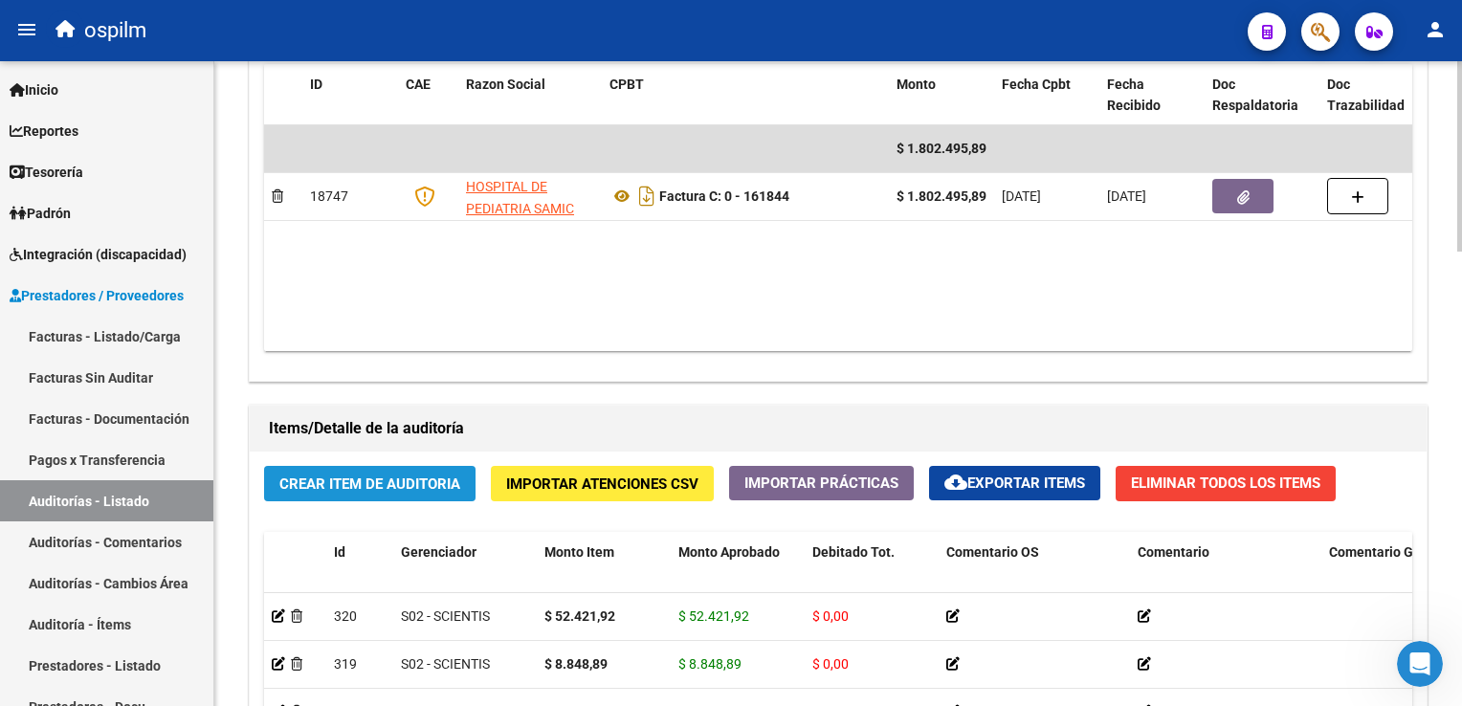
click at [388, 484] on span "Crear Item de Auditoria" at bounding box center [369, 483] width 181 height 17
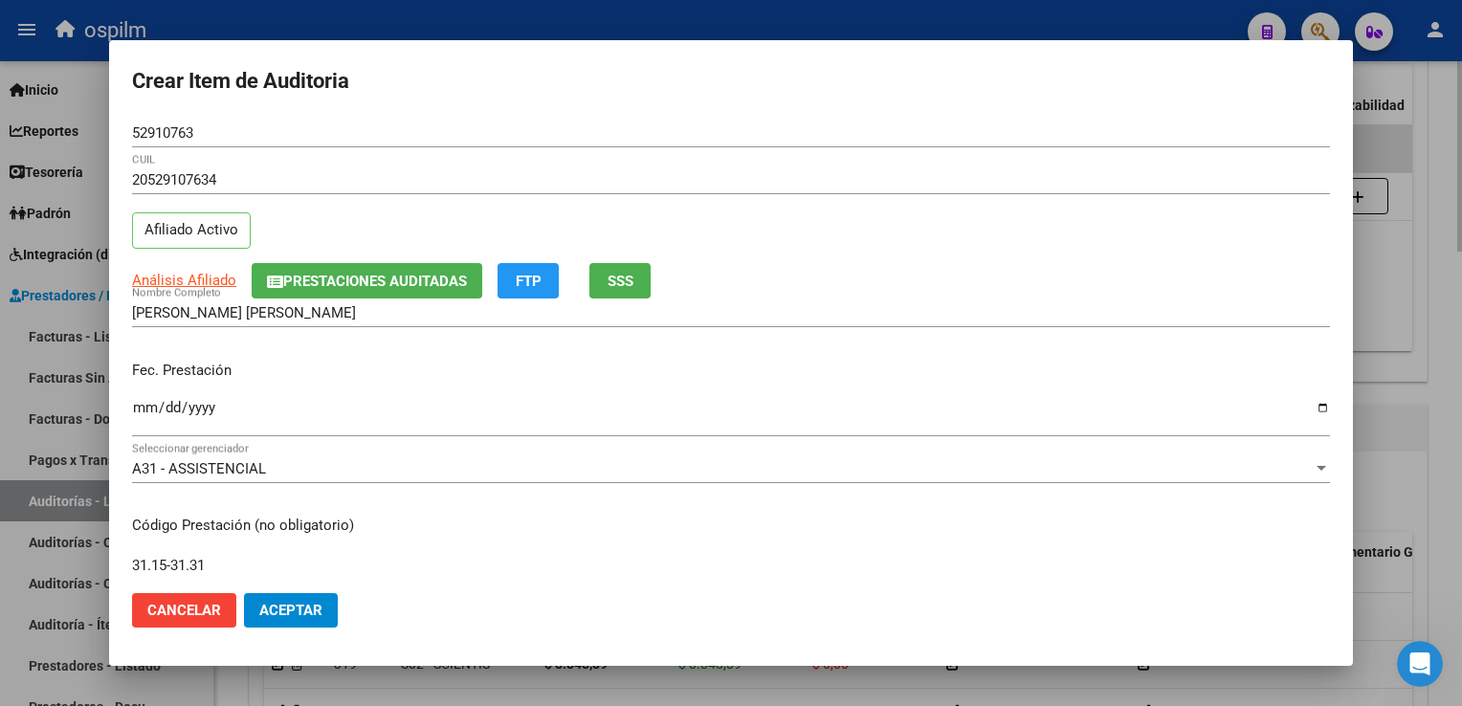
scroll to position [314, 0]
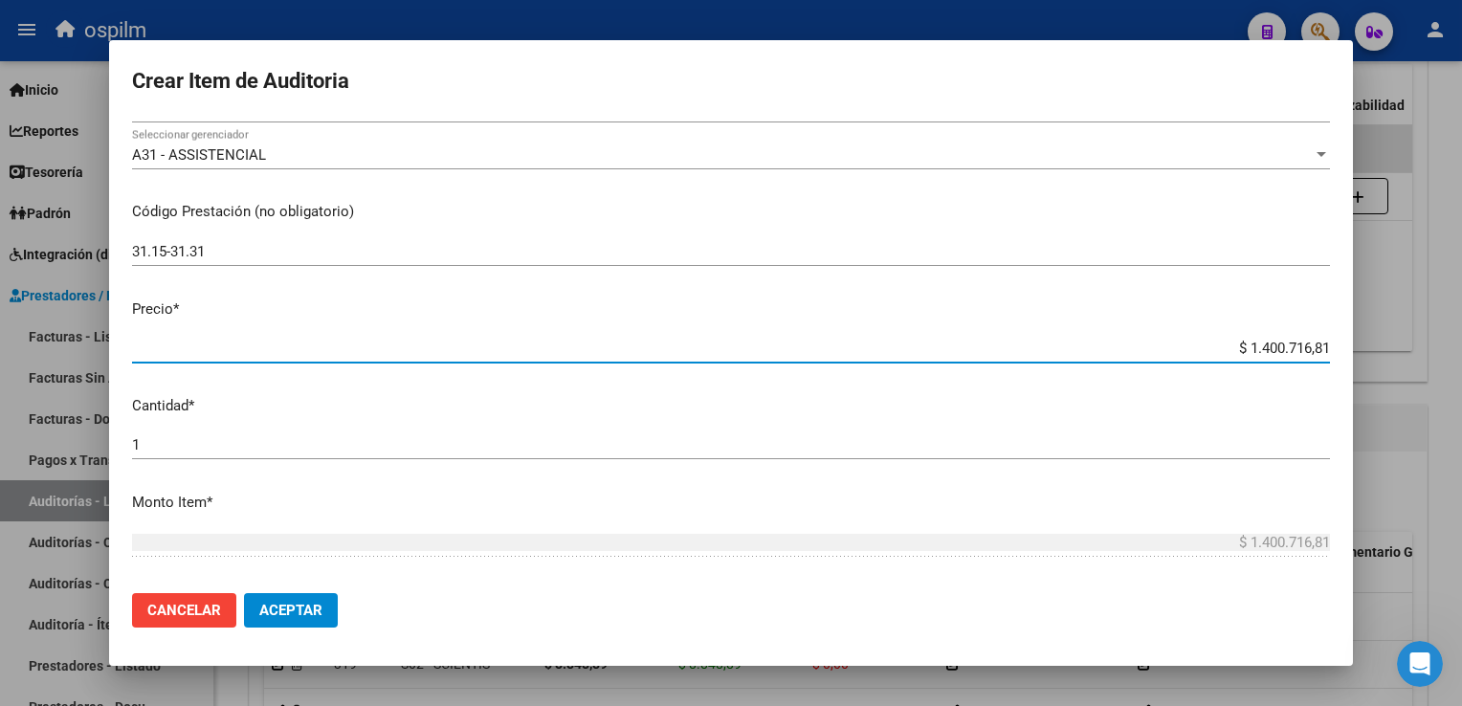
click at [293, 605] on span "Aceptar" at bounding box center [290, 610] width 63 height 17
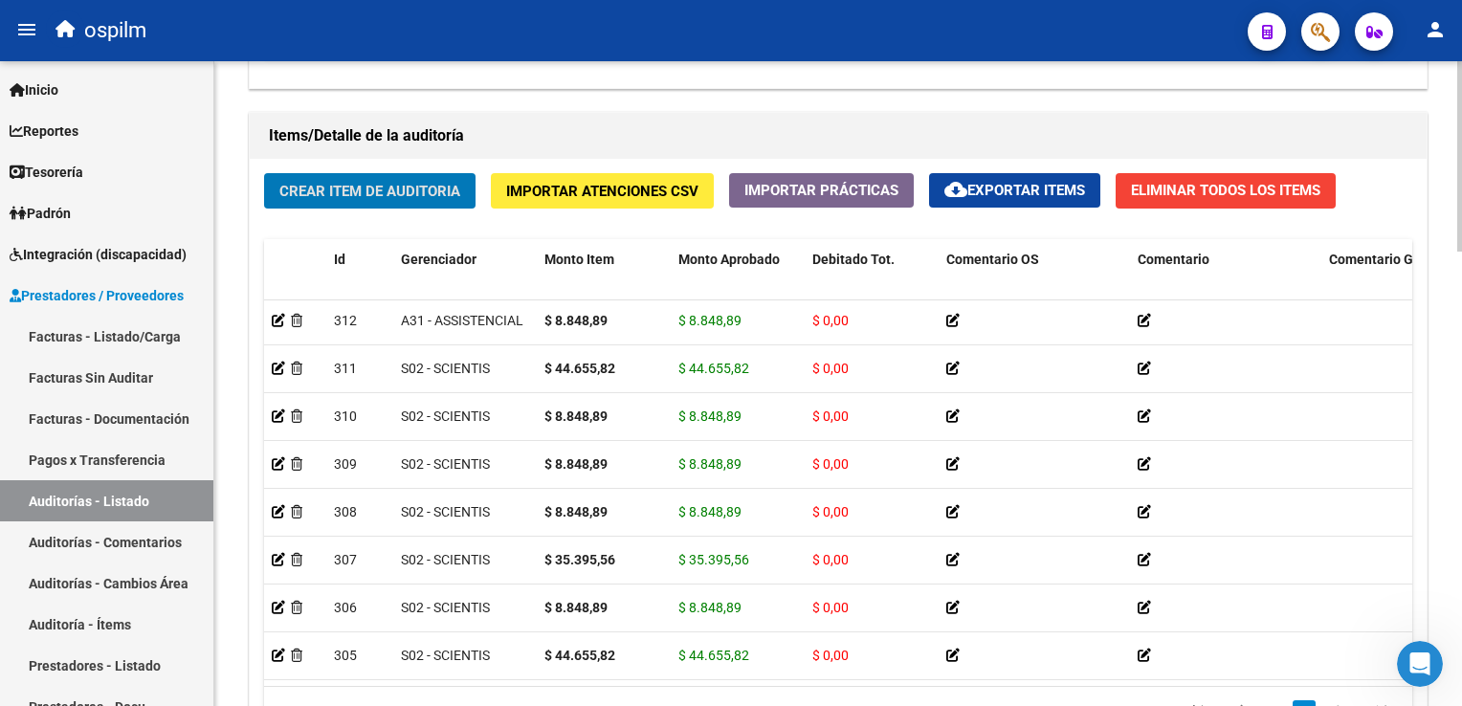
scroll to position [1536, 0]
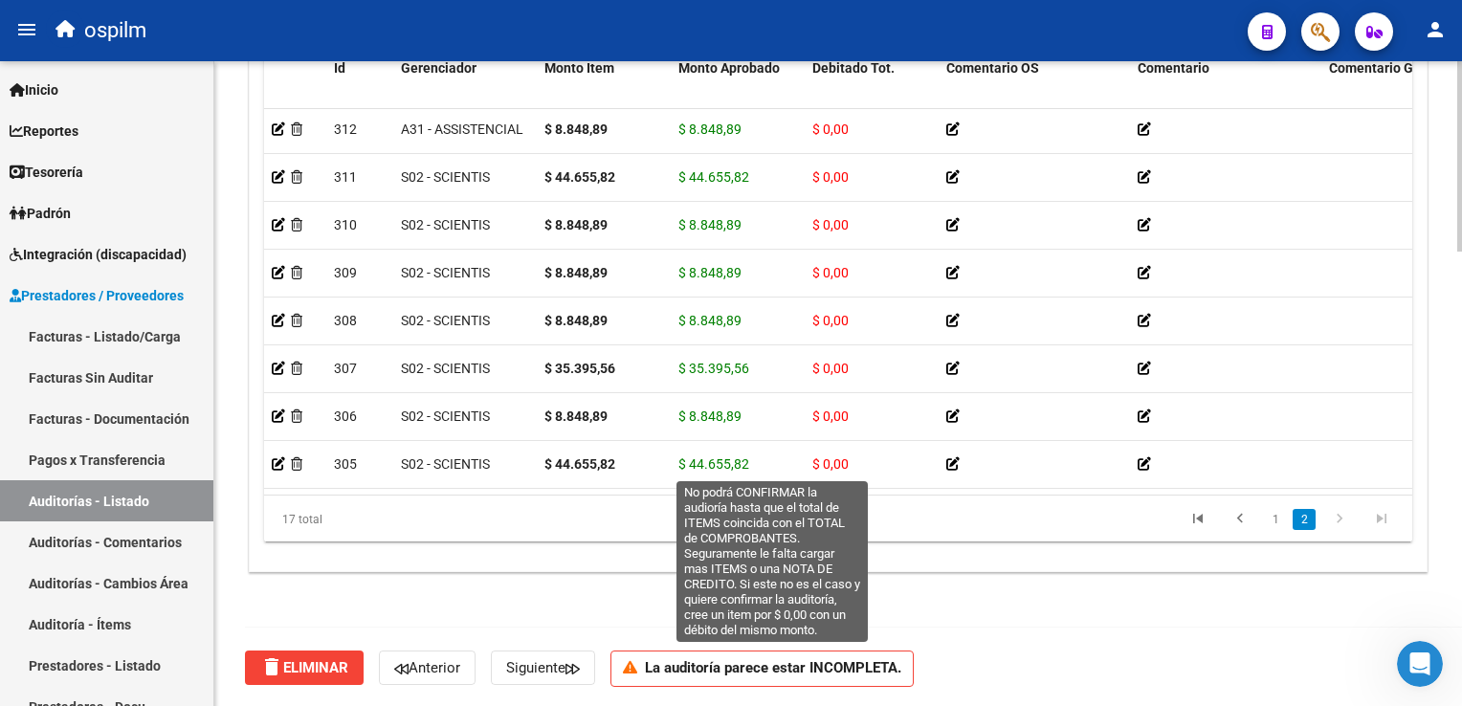
click at [671, 671] on strong "La auditoría parece estar INCOMPLETA." at bounding box center [773, 667] width 256 height 17
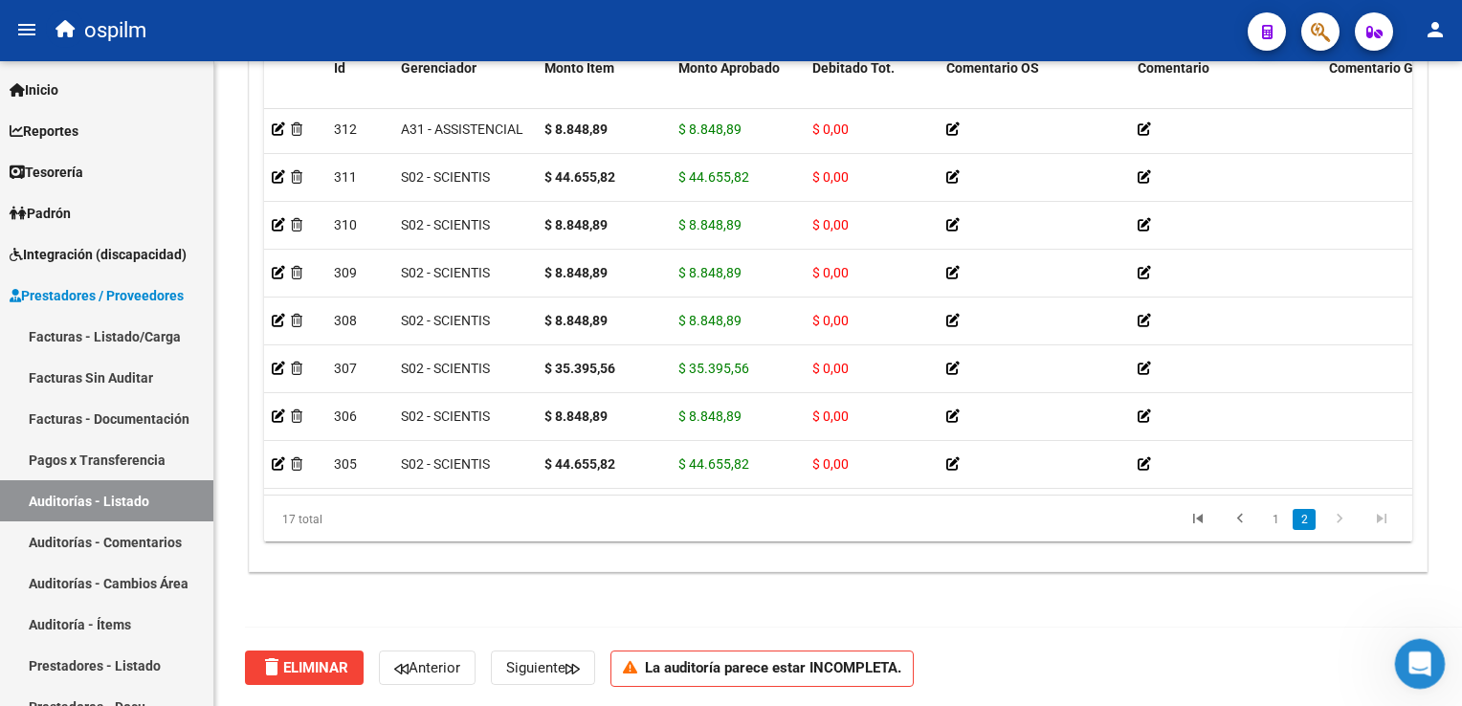
click at [1419, 656] on icon "Abrir Intercom Messenger" at bounding box center [1417, 662] width 32 height 32
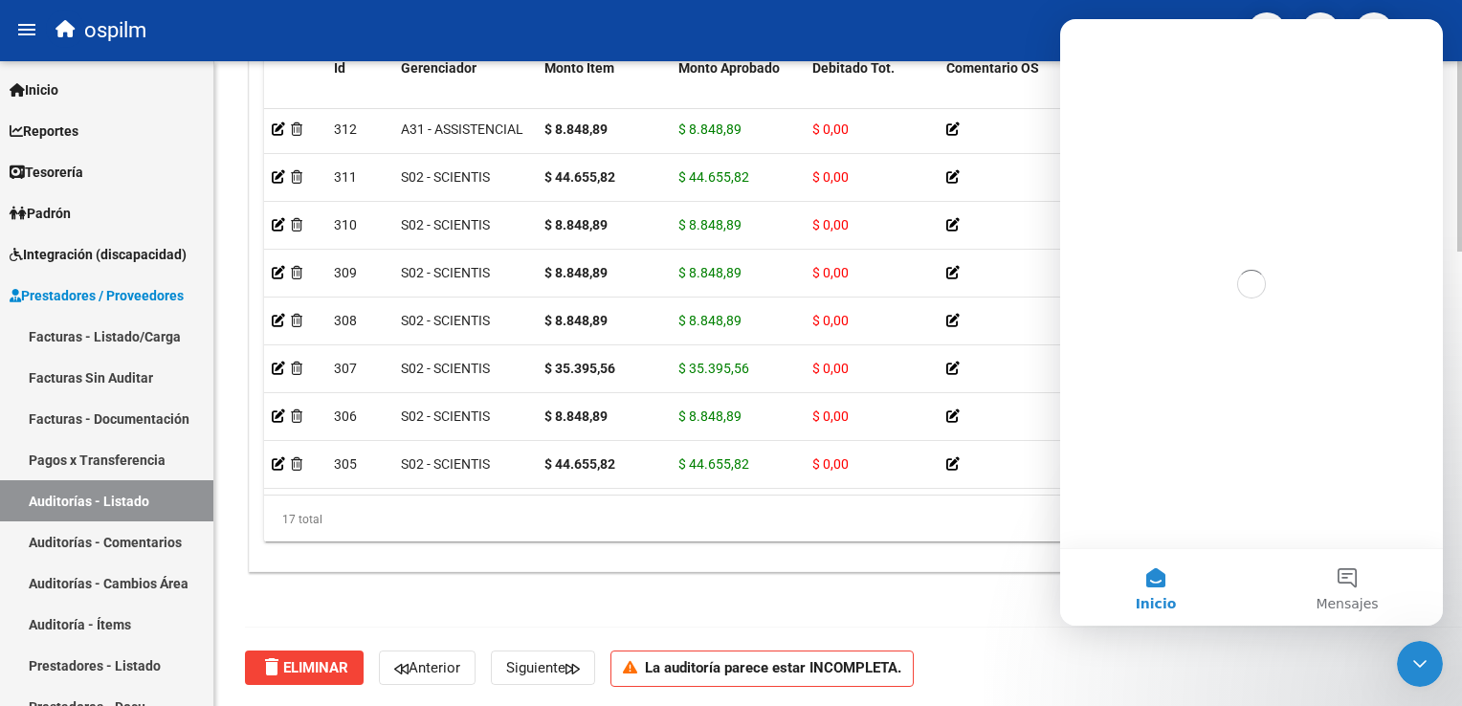
scroll to position [0, 0]
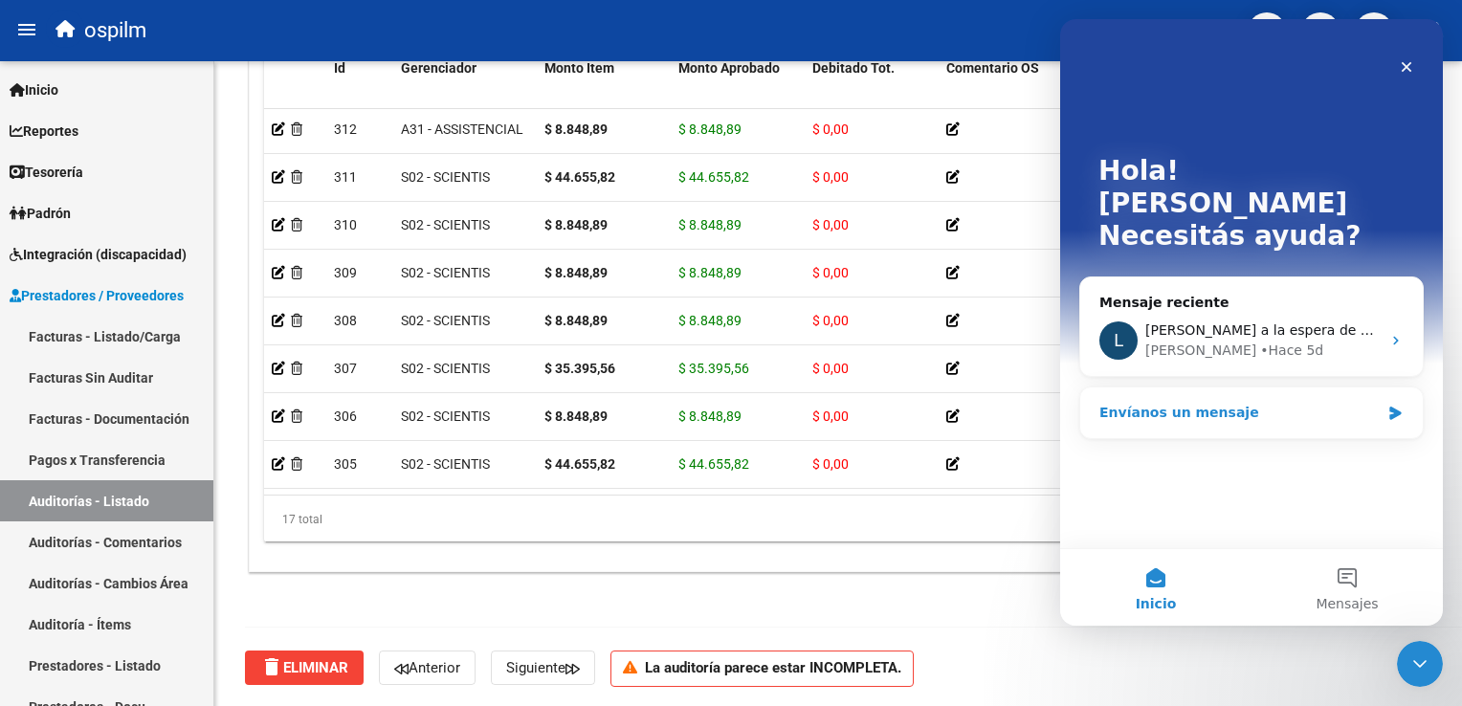
click at [1182, 403] on div "Envíanos un mensaje" at bounding box center [1239, 413] width 280 height 20
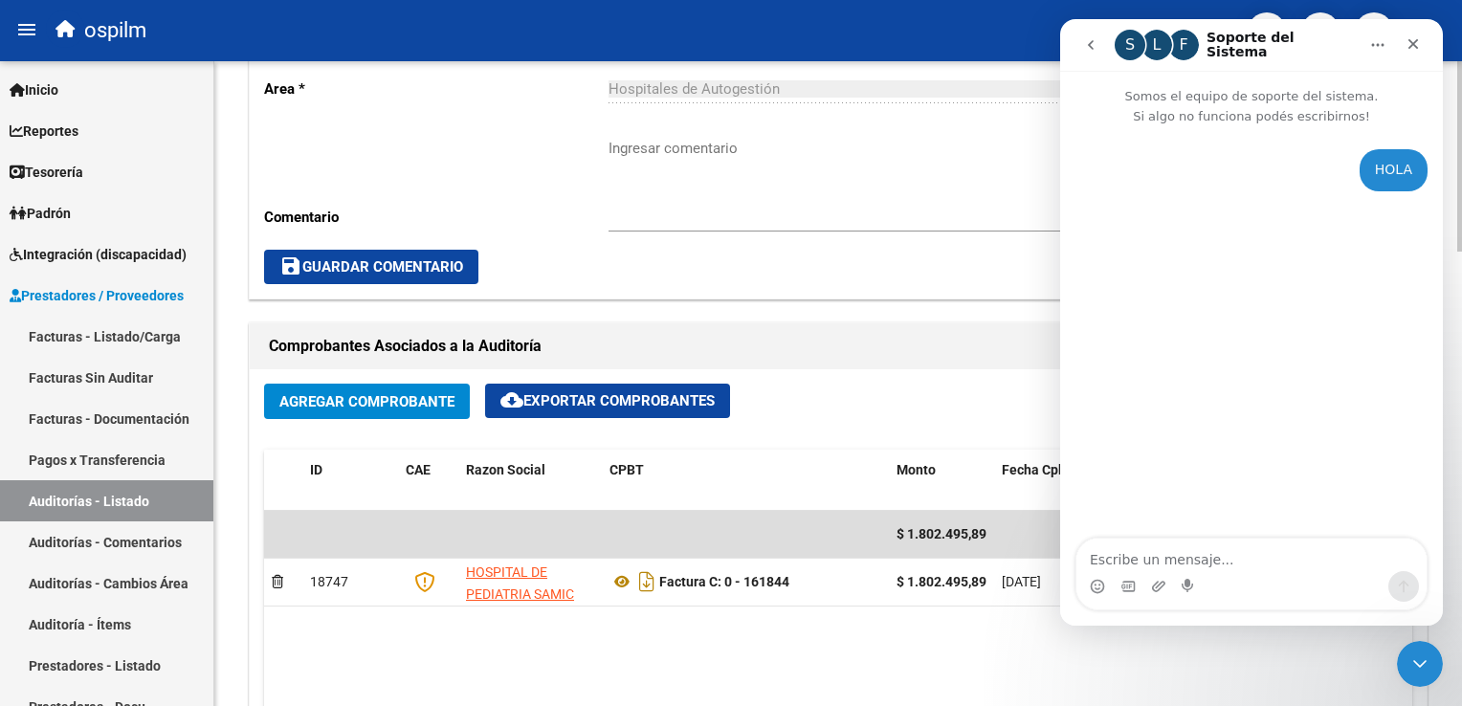
scroll to position [670, 0]
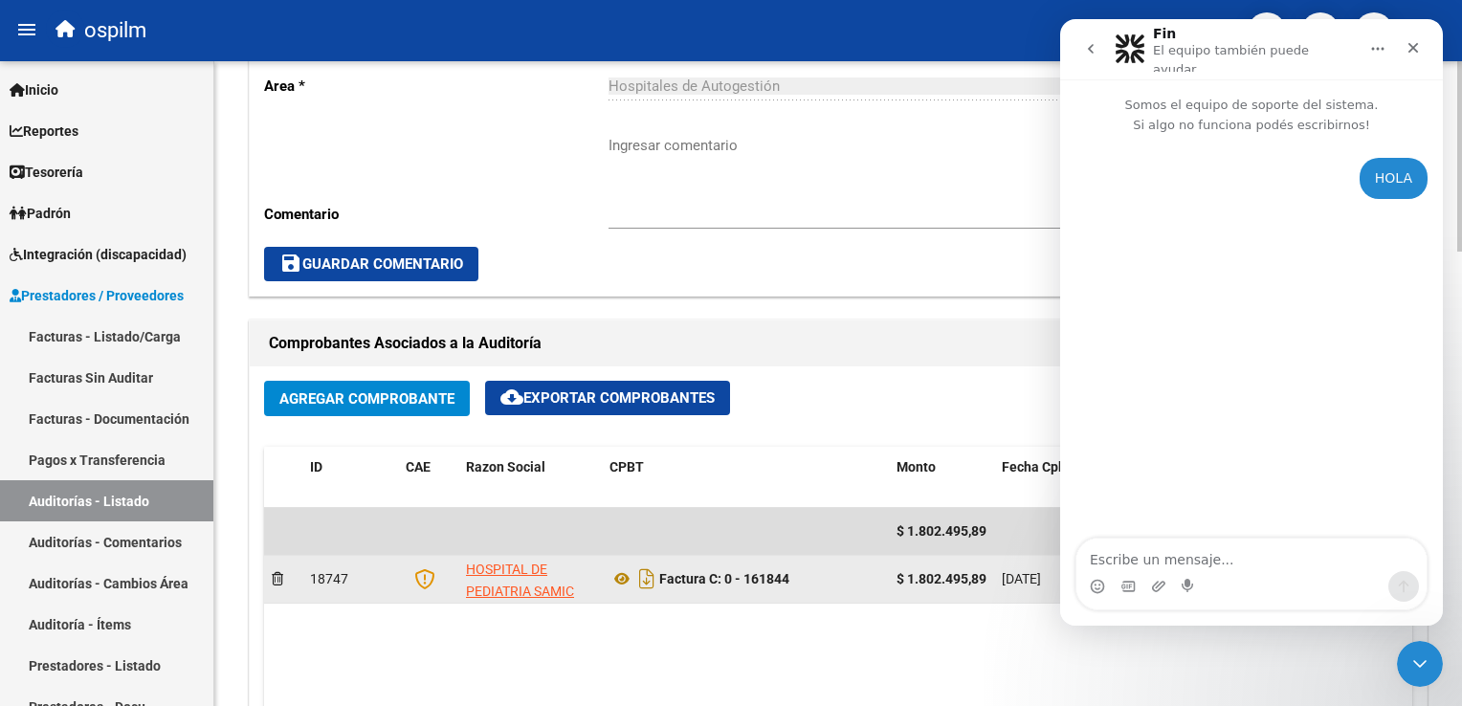
drag, startPoint x: 796, startPoint y: 579, endPoint x: 662, endPoint y: 586, distance: 134.1
click at [662, 586] on div "Factura C: 0 - 161844" at bounding box center [745, 578] width 272 height 31
copy strong "Factura C: 0 - 161844"
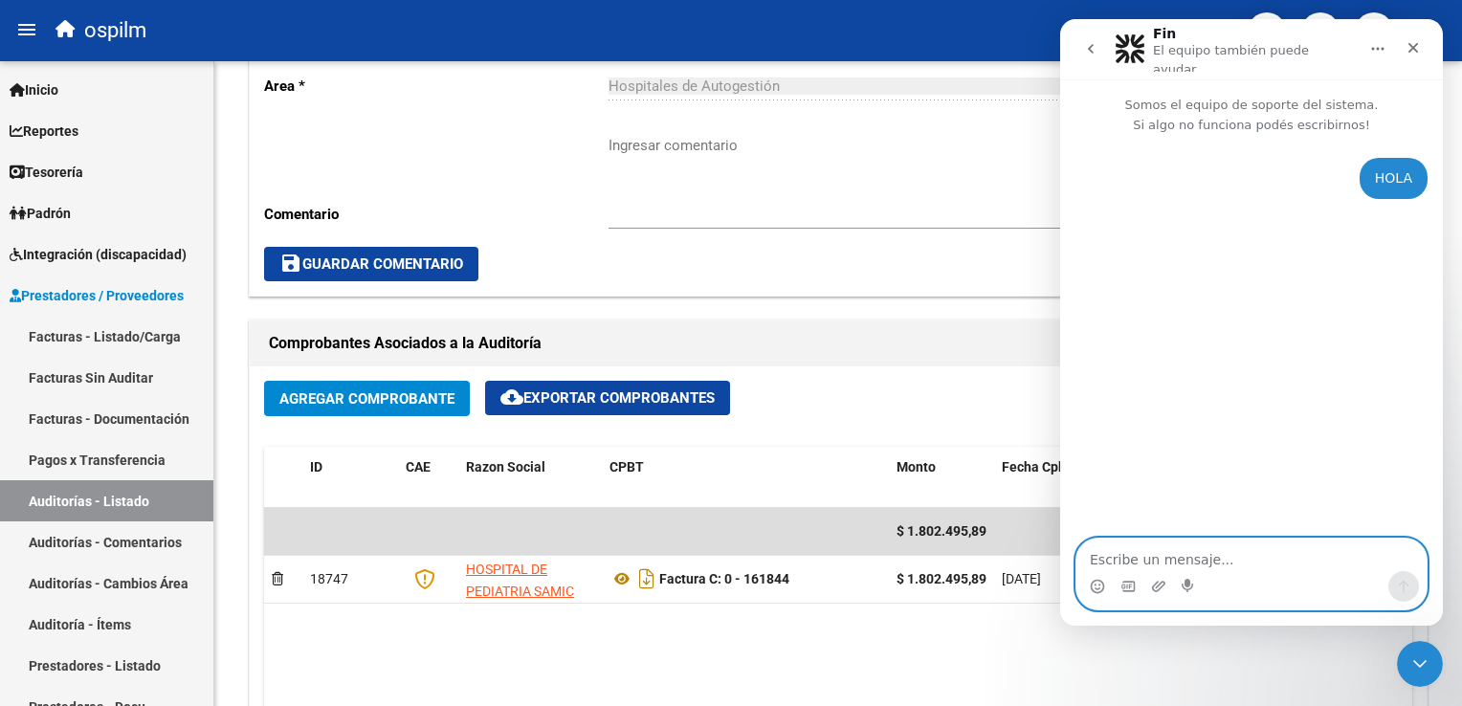
click at [1171, 563] on textarea "Escribe un mensaje..." at bounding box center [1251, 555] width 350 height 33
paste textarea "Factura C: 0 - 161844"
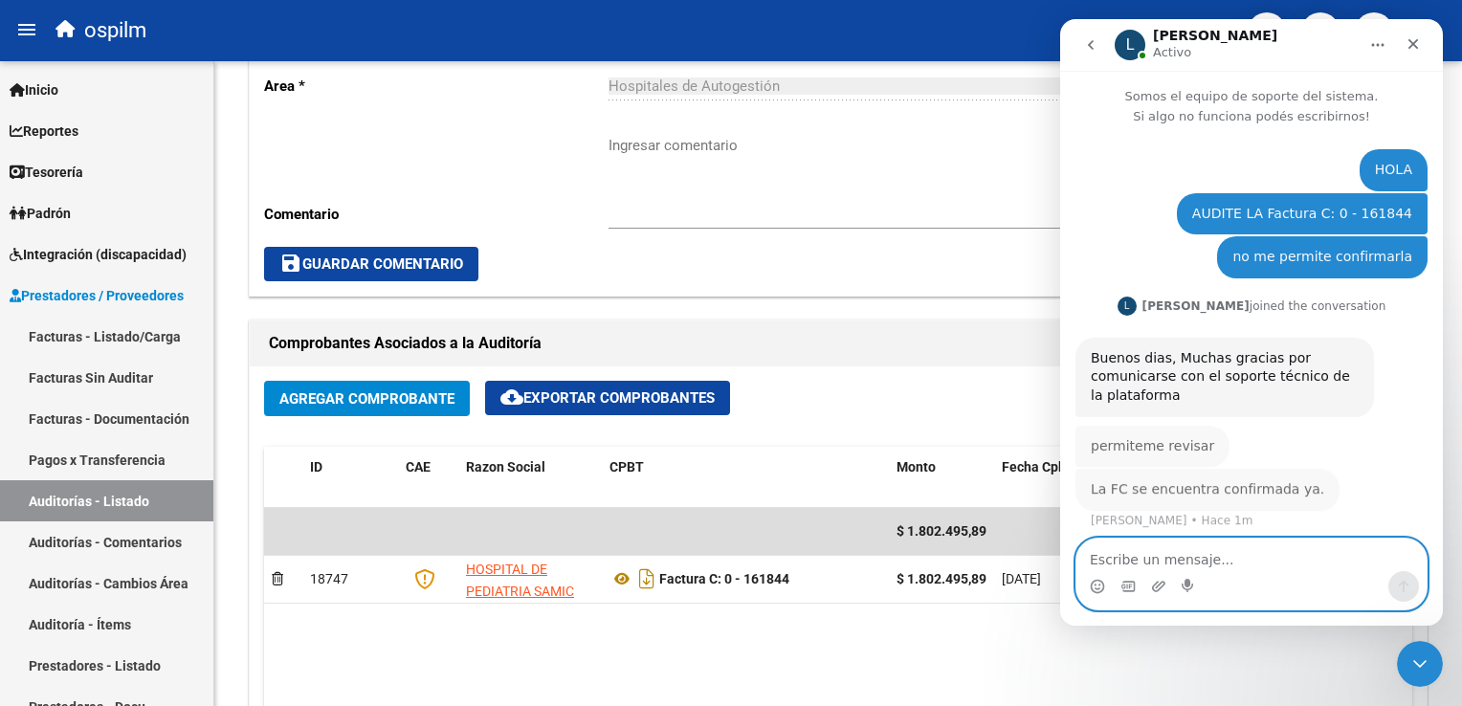
scroll to position [4, 0]
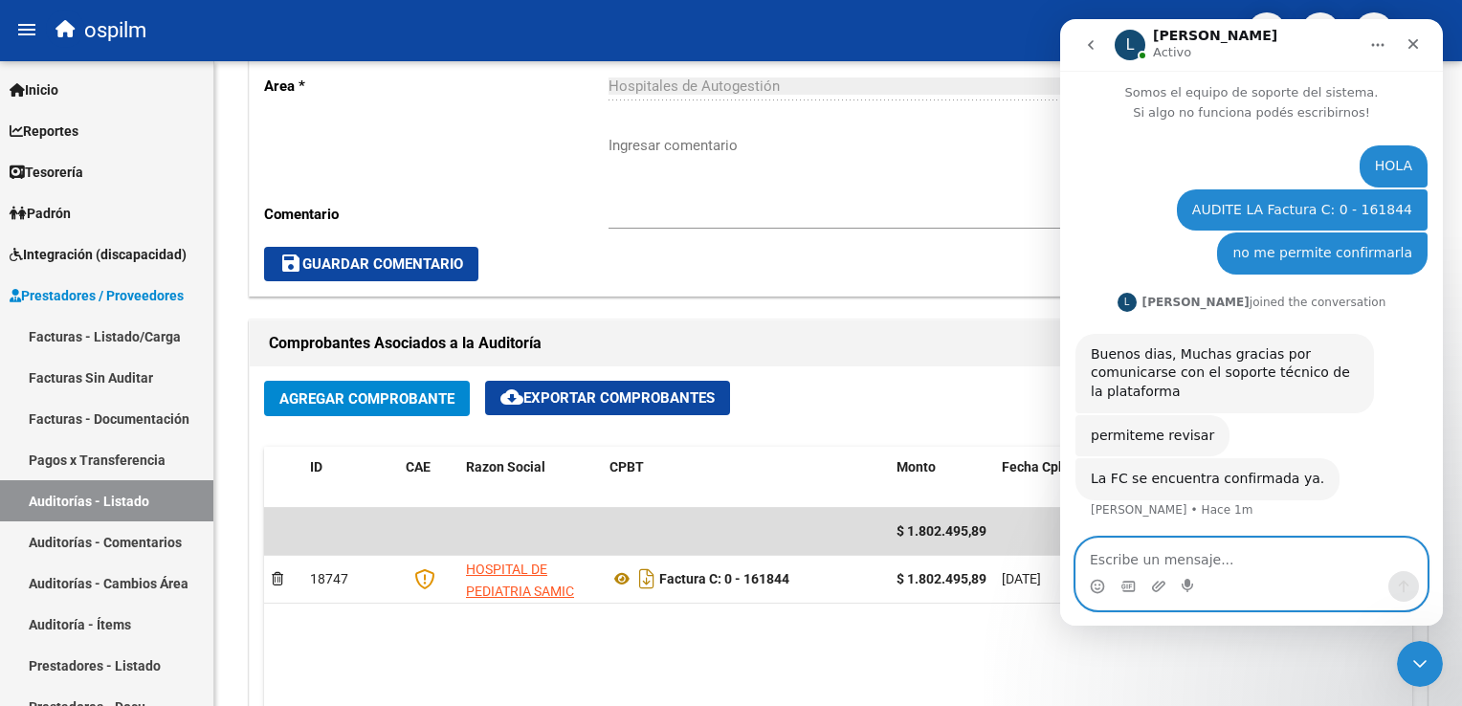
click at [1226, 561] on textarea "Escribe un mensaje..." at bounding box center [1251, 555] width 350 height 33
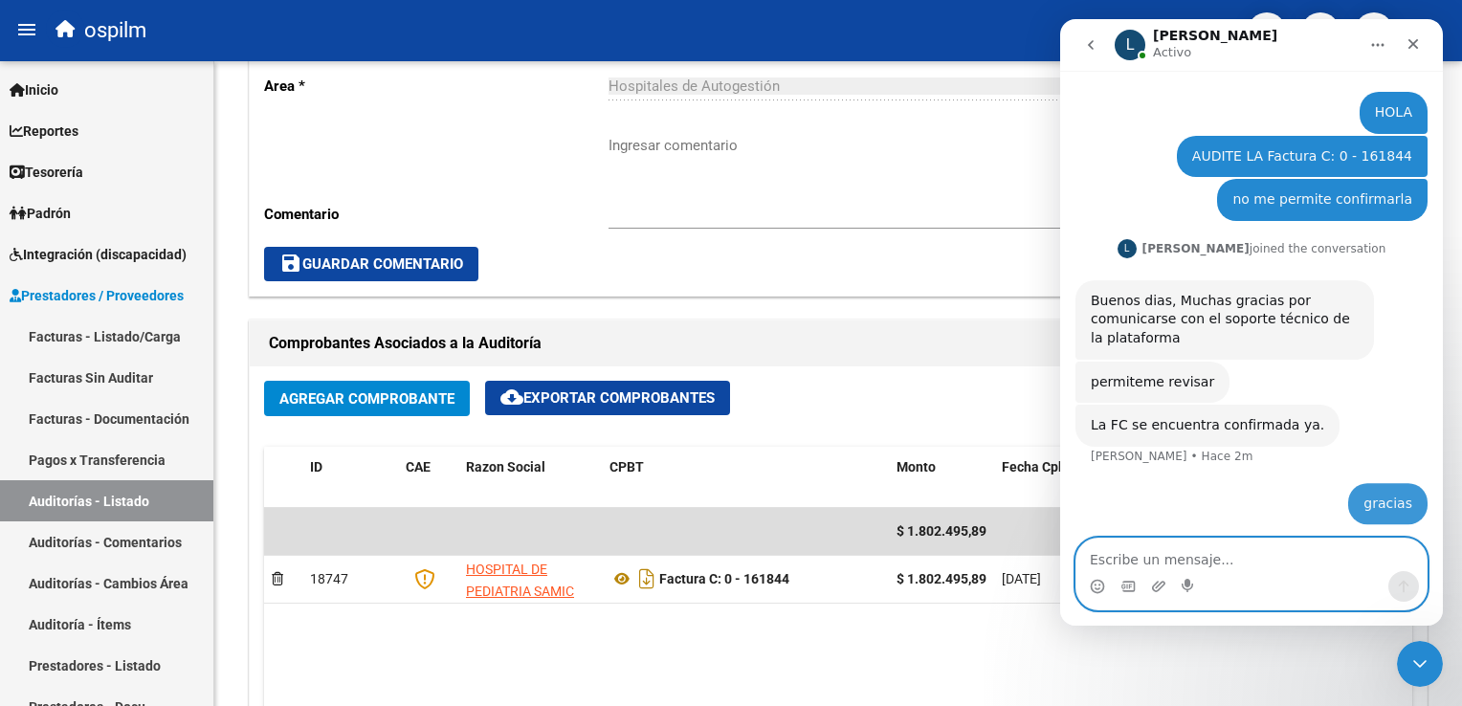
scroll to position [61, 0]
